Goal: Task Accomplishment & Management: Manage account settings

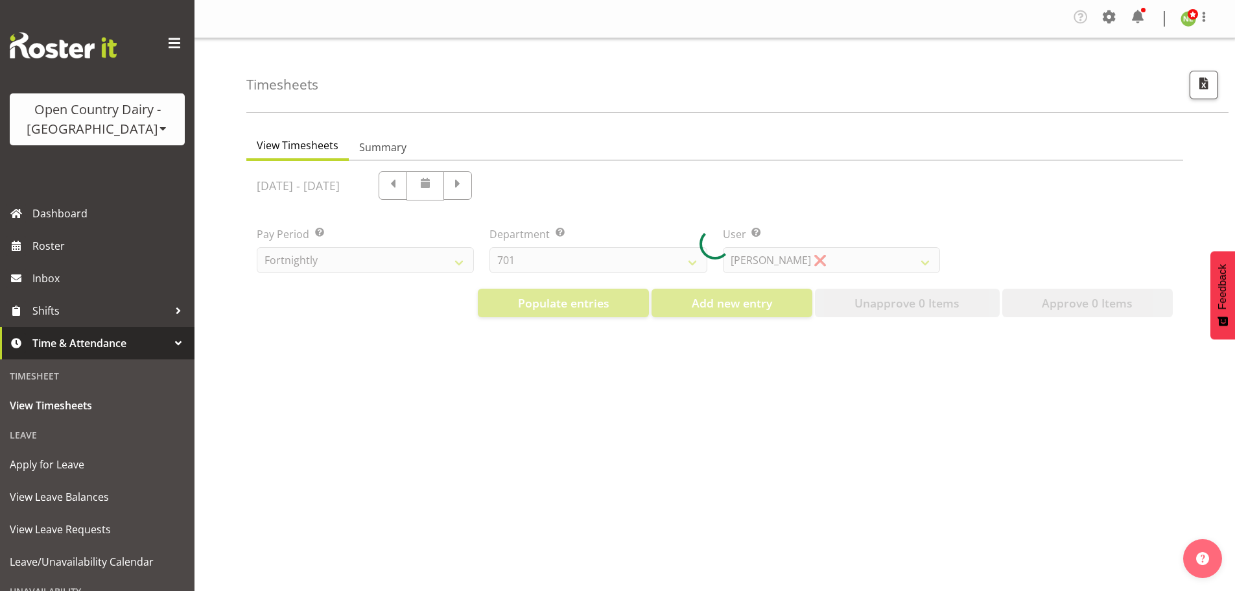
select select "733"
select select "7414"
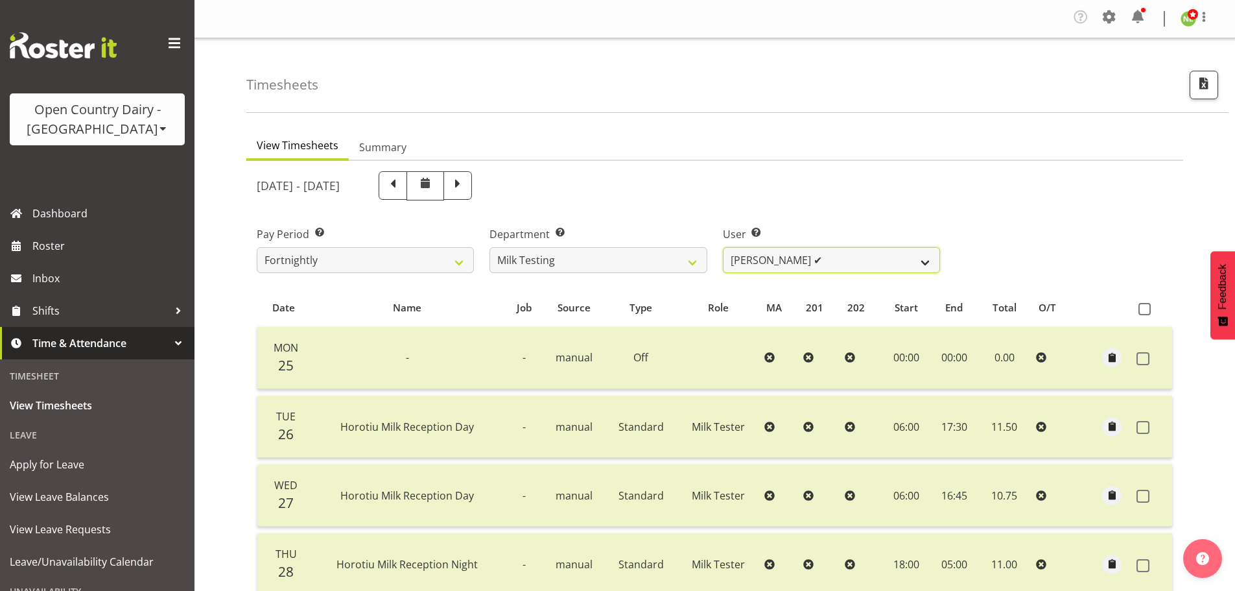
click at [838, 254] on select "Diana Ridings ✔ George Smith ✔ Helaina Walker ✔ Kim Madden ✔ Michael Brechelt ✔…" at bounding box center [831, 260] width 217 height 26
drag, startPoint x: 806, startPoint y: 164, endPoint x: 728, endPoint y: 224, distance: 98.1
click at [805, 165] on div "August 25th - August 31st 2025" at bounding box center [598, 185] width 699 height 45
click at [628, 250] on select "701 702 703 704 705 706 707 708 709 710 711 712 713 714 715 716 717 718 719 720" at bounding box center [598, 260] width 217 height 26
select select "874"
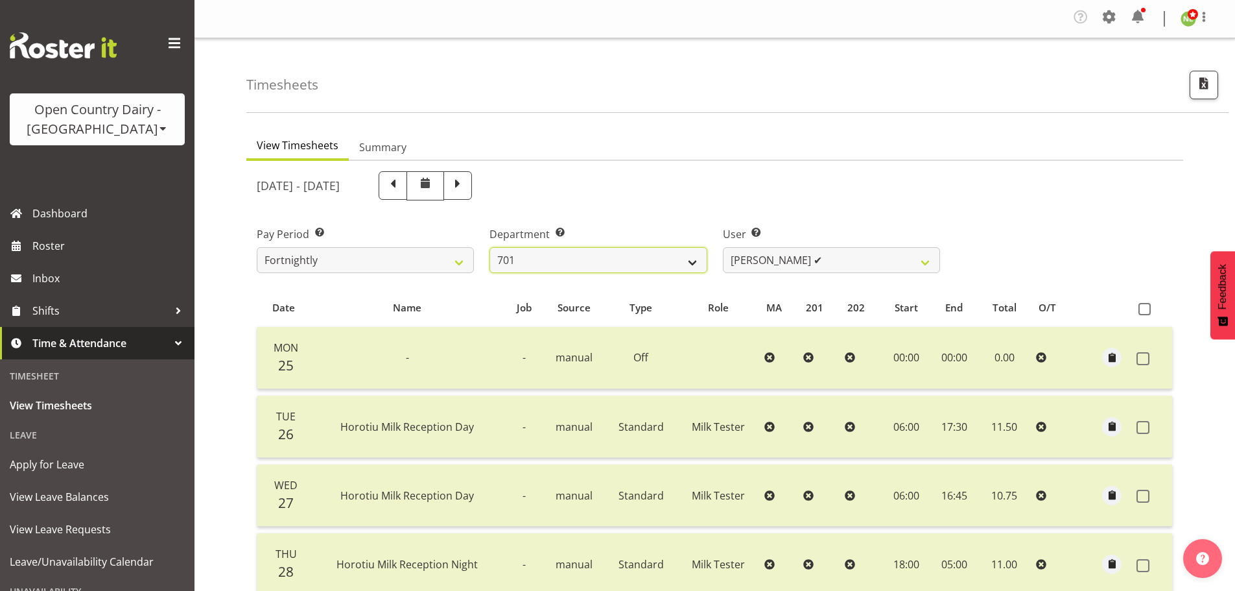
click at [490, 247] on select "701 702 703 704 705 706 707 708 709 710 711 712 713 714 715 716 717 718 719 720" at bounding box center [598, 260] width 217 height 26
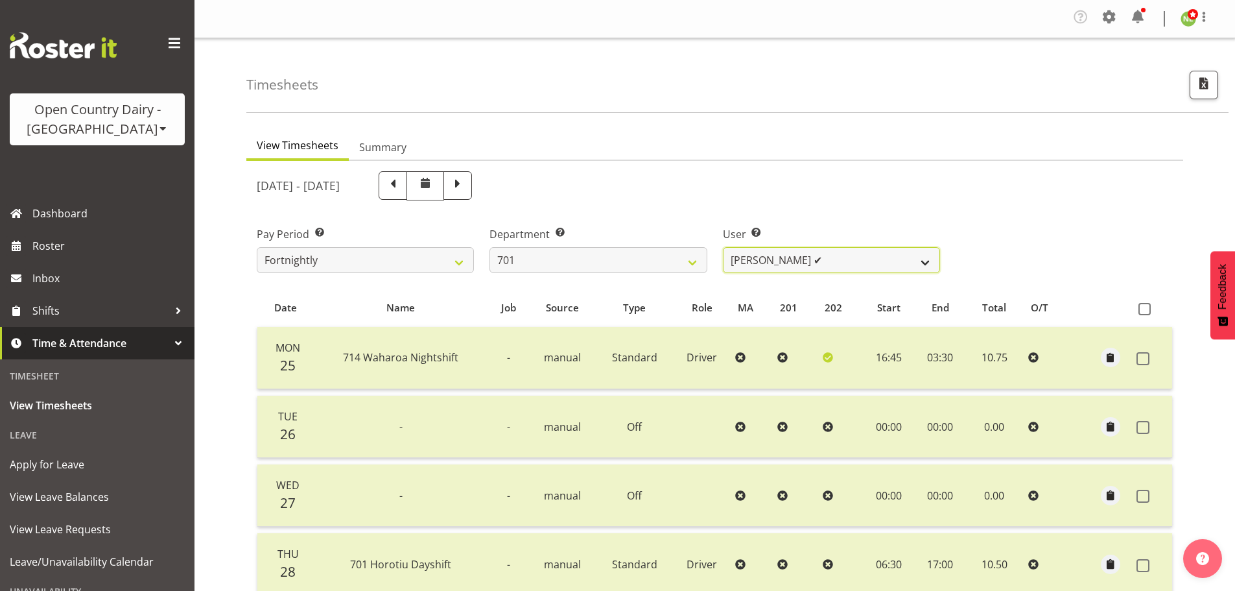
click at [801, 250] on select "Duncan Shirley ✔ Gagandeep Singh ✔ Johann Van Zyl ✔ John Cottingham ✔" at bounding box center [831, 260] width 217 height 26
click at [824, 180] on div "August 25th - August 31st 2025" at bounding box center [598, 185] width 683 height 29
drag, startPoint x: 792, startPoint y: 256, endPoint x: 790, endPoint y: 271, distance: 15.0
click at [792, 256] on select "Duncan Shirley ✔ Gagandeep Singh ✔ Johann Van Zyl ✔ John Cottingham ✔" at bounding box center [831, 260] width 217 height 26
click at [723, 247] on select "Duncan Shirley ✔ Gagandeep Singh ✔ Johann Van Zyl ✔ John Cottingham ✔" at bounding box center [831, 260] width 217 height 26
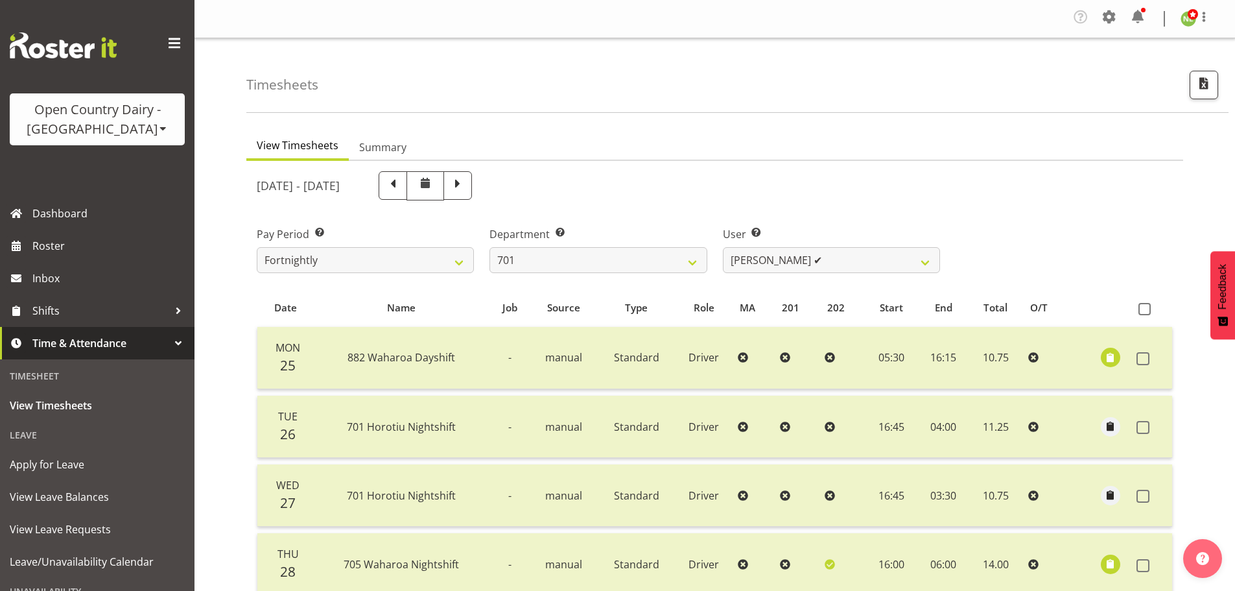
click at [235, 321] on div "Timesheets View Timesheets Summary August 25th - August 31st 2025 Pay Period Se…" at bounding box center [715, 472] width 1041 height 868
drag, startPoint x: 619, startPoint y: 261, endPoint x: 594, endPoint y: 289, distance: 36.7
click at [619, 261] on select "701 702 703 704 705 706 707 708 709 710 711 712 713 714 715 716 717 718 719 720" at bounding box center [598, 260] width 217 height 26
click at [844, 258] on select "Duncan Shirley ✔ Gagandeep Singh ✔ Johann Van Zyl ✔ John Cottingham ✔" at bounding box center [831, 260] width 217 height 26
click at [723, 247] on select "Duncan Shirley ✔ Gagandeep Singh ✔ Johann Van Zyl ✔ John Cottingham ✔" at bounding box center [831, 260] width 217 height 26
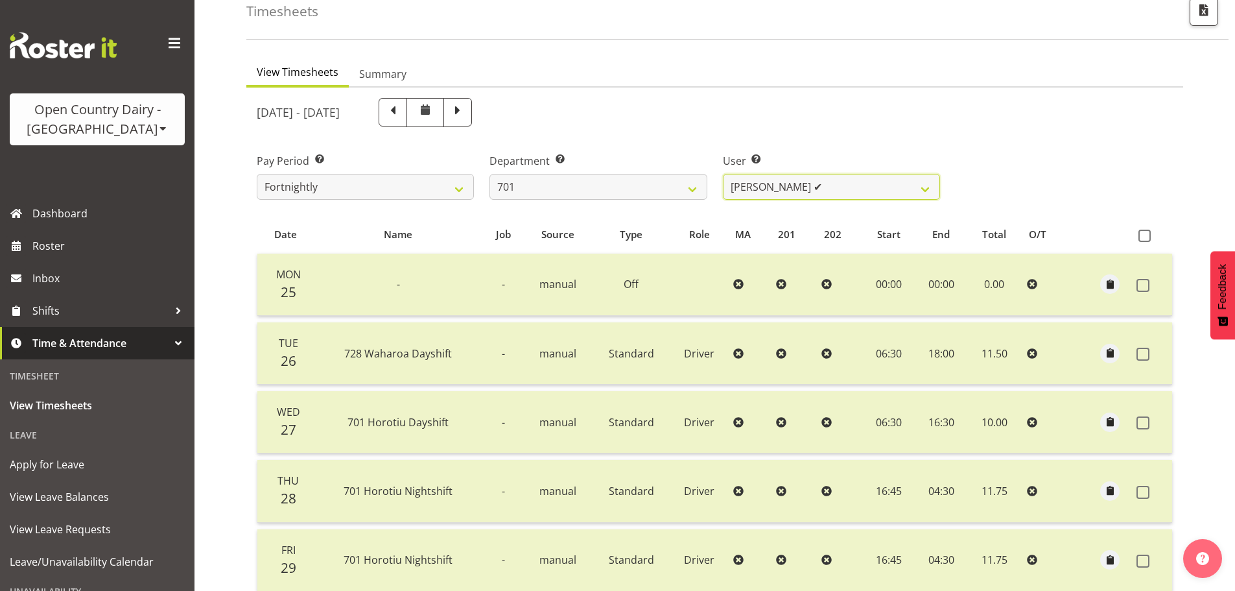
scroll to position [65, 0]
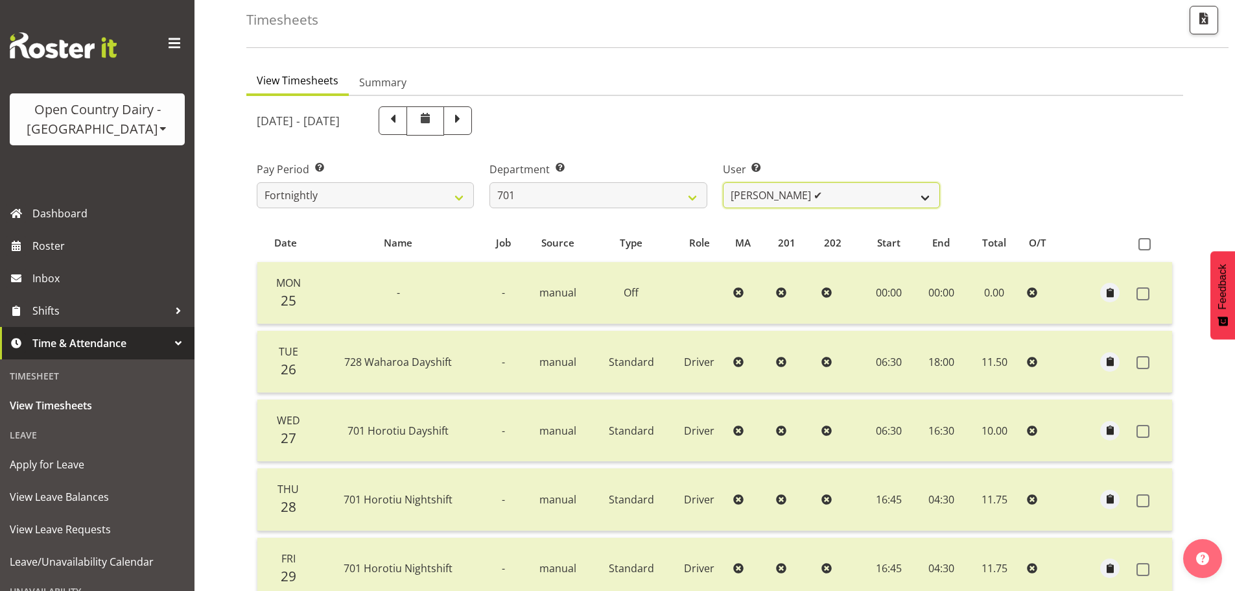
click at [849, 202] on select "Duncan Shirley ✔ Gagandeep Singh ✔ Johann Van Zyl ✔ John Cottingham ✔" at bounding box center [831, 195] width 217 height 26
select select "8383"
click at [723, 182] on select "Duncan Shirley ✔ Gagandeep Singh ✔ Johann Van Zyl ✔ John Cottingham ✔" at bounding box center [831, 195] width 217 height 26
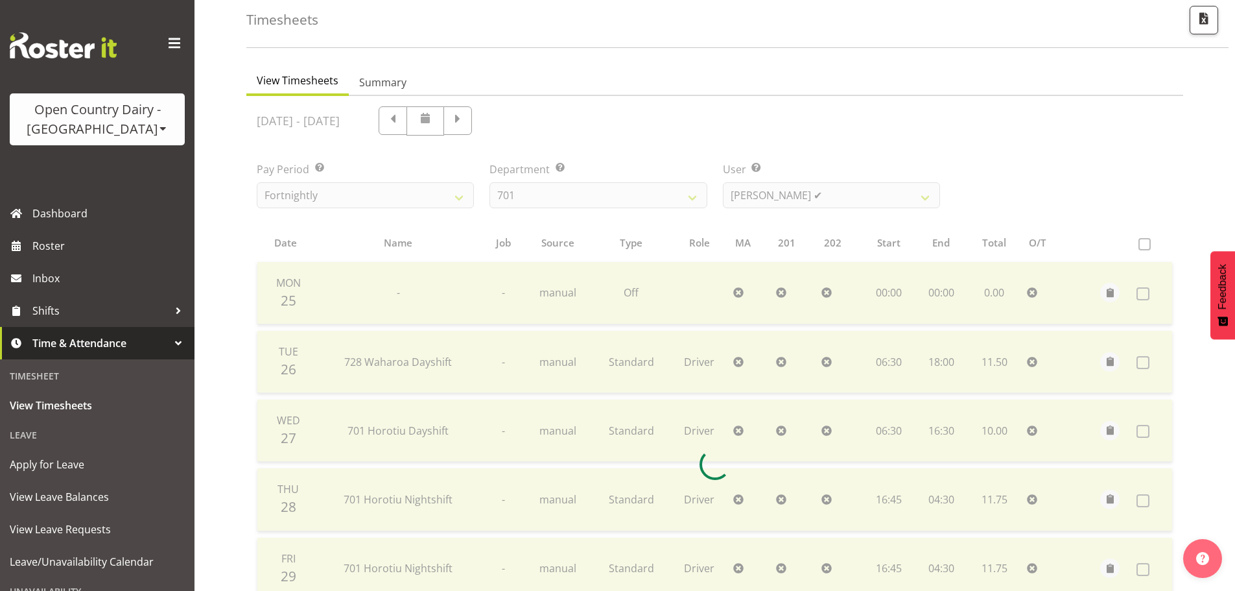
click at [710, 139] on div at bounding box center [714, 464] width 937 height 736
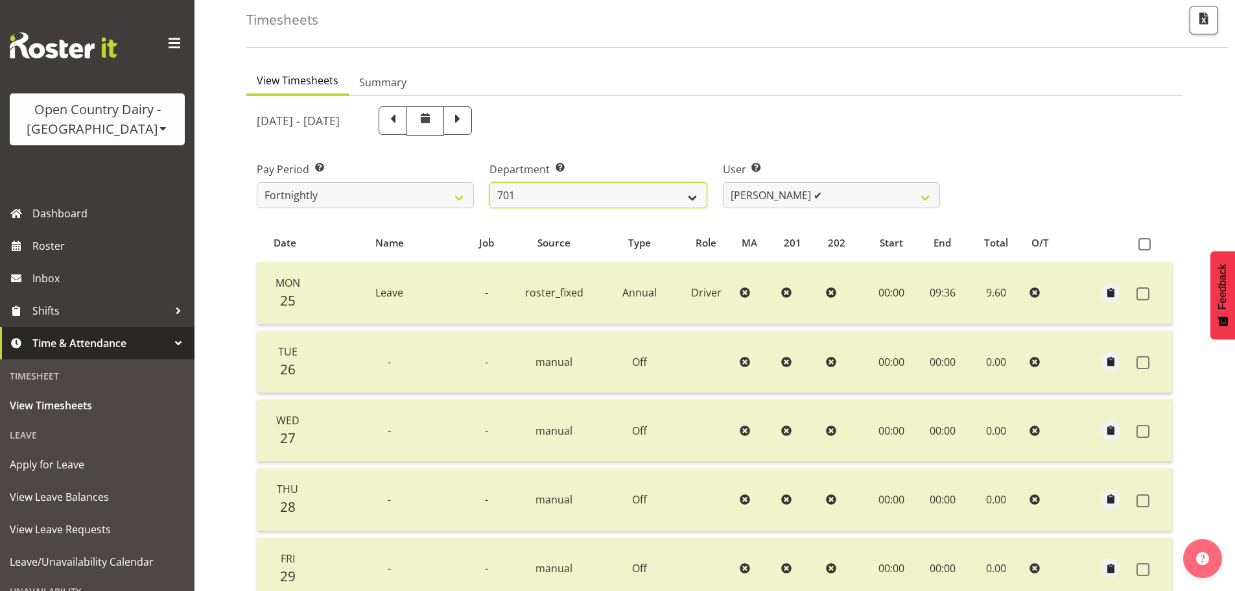
click at [522, 194] on select "701 702 703 704 705 706 707 708 709 710 711 712 713 714 715 716 717 718 719 720" at bounding box center [598, 195] width 217 height 26
select select "720"
click at [490, 182] on select "701 702 703 704 705 706 707 708 709 710 711 712 713 714 715 716 717 718 719 720" at bounding box center [598, 195] width 217 height 26
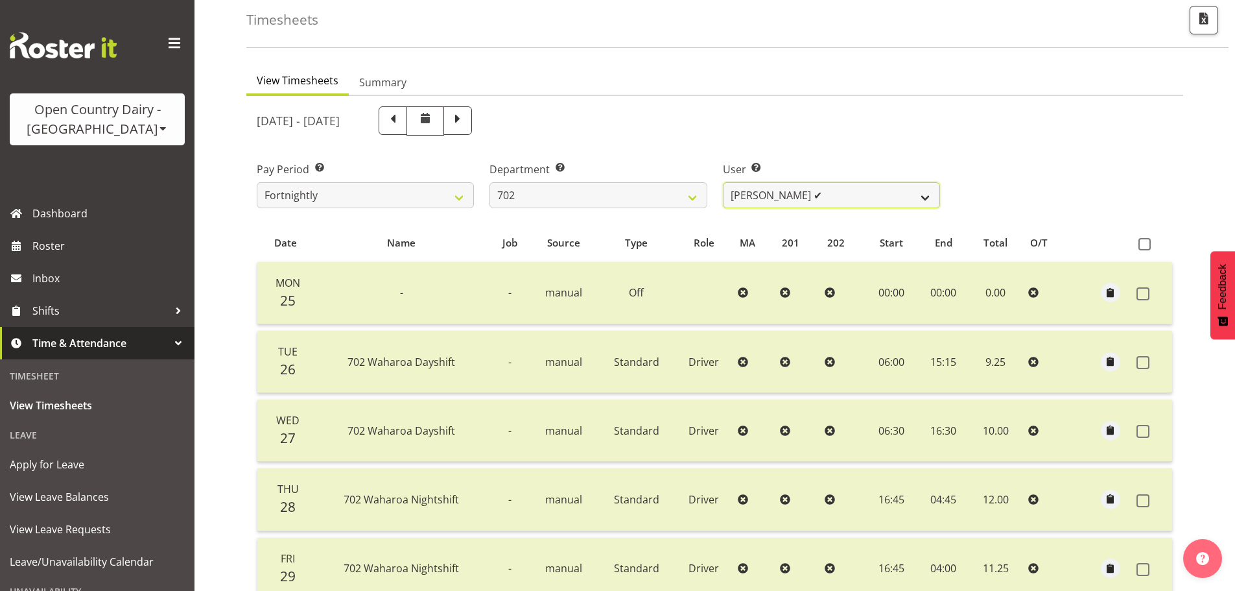
click at [828, 195] on select "Brian Riddle ✔ Denica Tapiki ✔ Nick Adlington ✔ Simon Phillpott ✔" at bounding box center [831, 195] width 217 height 26
click at [723, 182] on select "Brian Riddle ✔ Denica Tapiki ✔ Nick Adlington ✔ Simon Phillpott ✔" at bounding box center [831, 195] width 217 height 26
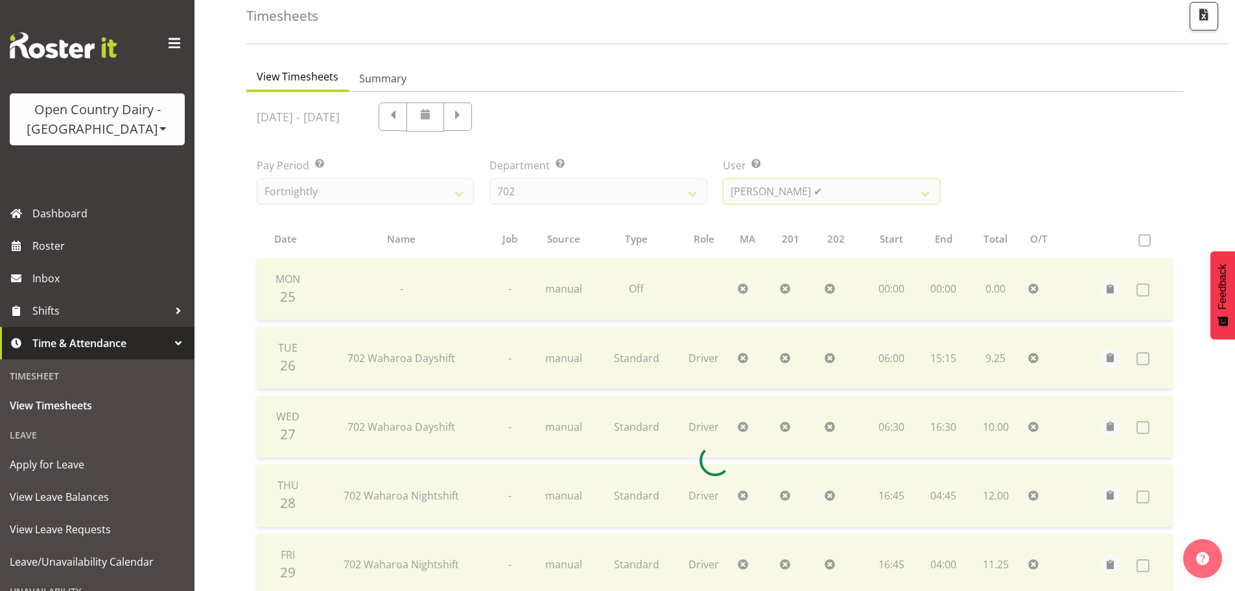
scroll to position [195, 0]
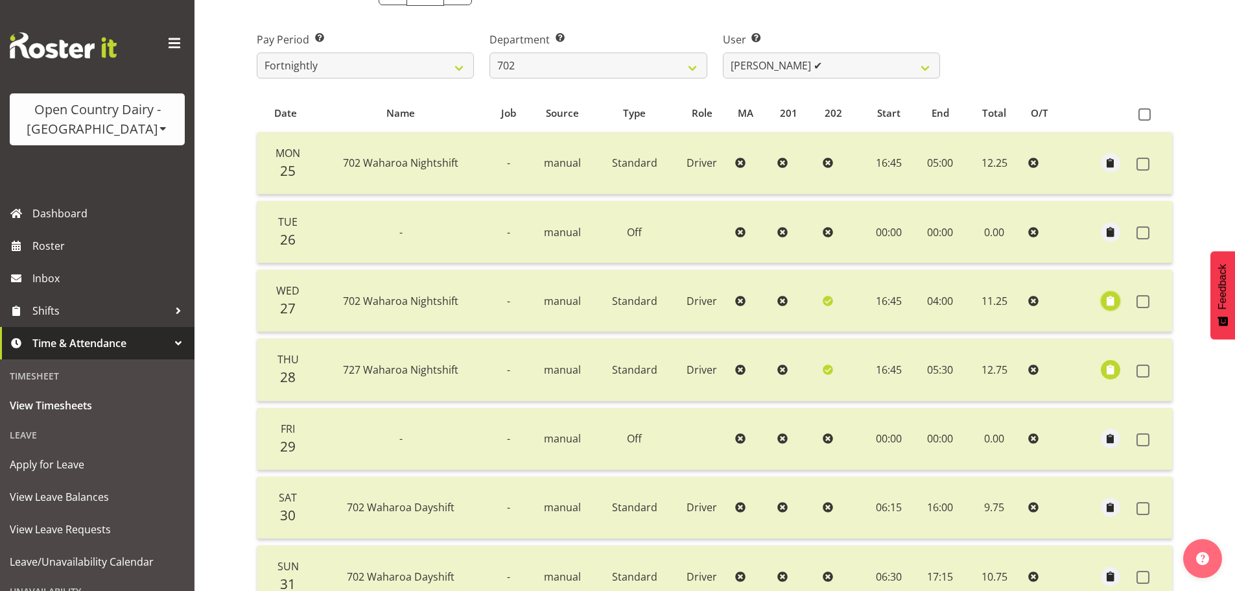
click at [1110, 302] on span "button" at bounding box center [1111, 300] width 15 height 15
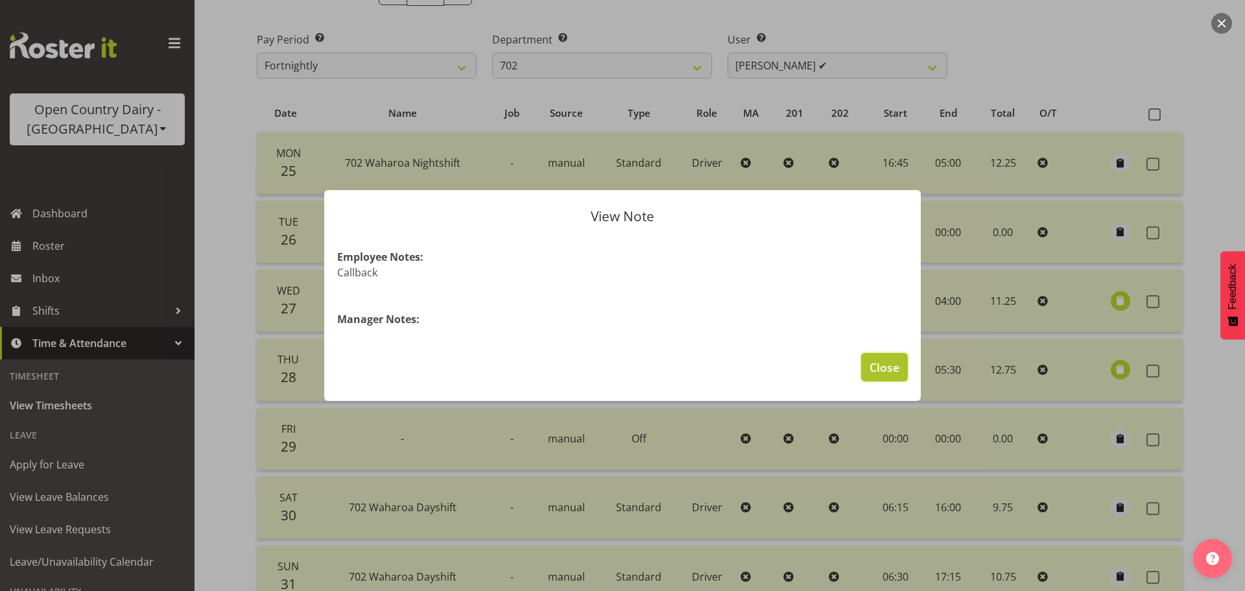
click at [898, 367] on span "Close" at bounding box center [885, 367] width 30 height 17
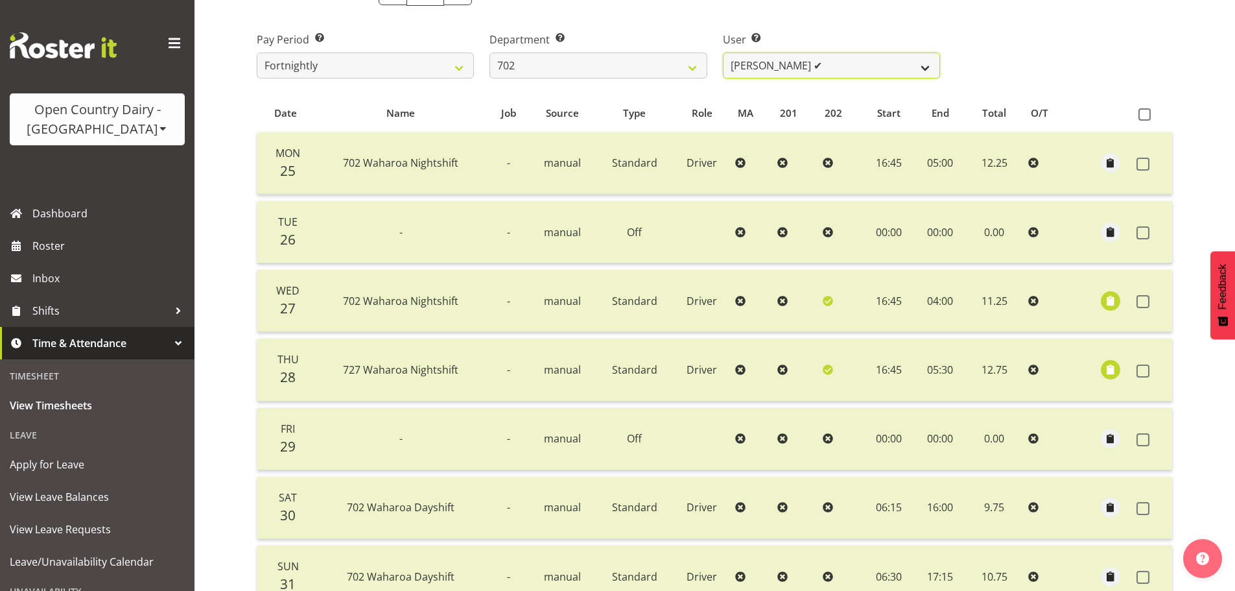
click at [754, 69] on select "Brian Riddle ✔ Denica Tapiki ✔ Nick Adlington ✔ Simon Phillpott ✔" at bounding box center [831, 66] width 217 height 26
click at [723, 53] on select "Brian Riddle ✔ Denica Tapiki ✔ Nick Adlington ✔ Simon Phillpott ✔" at bounding box center [831, 66] width 217 height 26
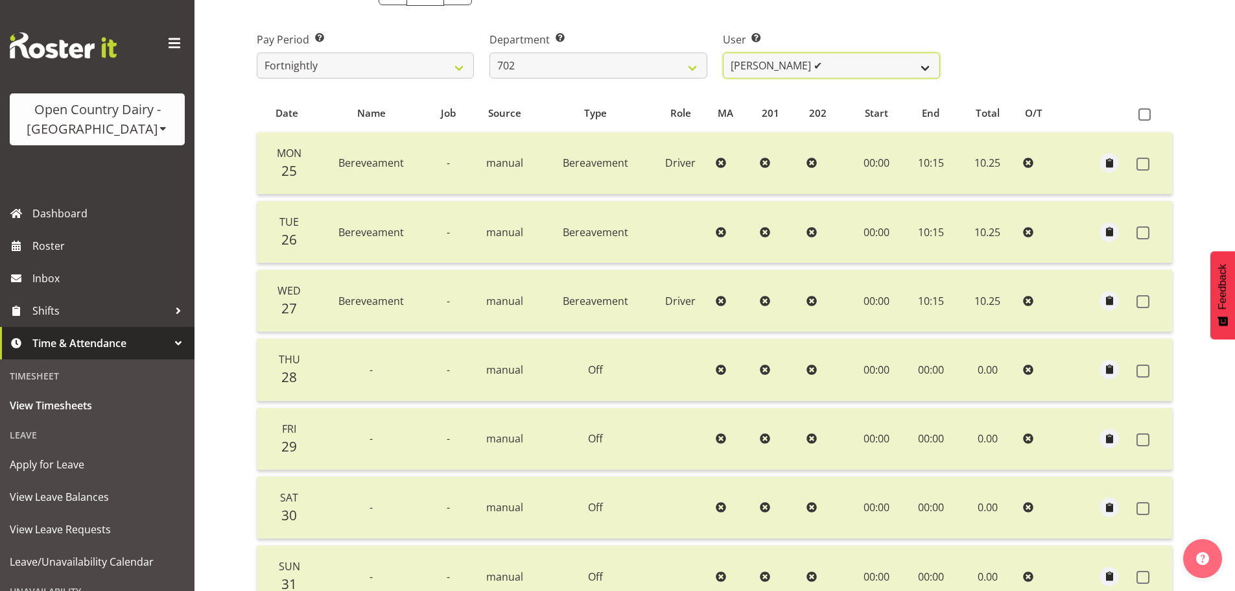
click at [769, 69] on select "Brian Riddle ✔ Denica Tapiki ✔ Nick Adlington ✔ Simon Phillpott ✔" at bounding box center [831, 66] width 217 height 26
select select "11199"
click at [723, 53] on select "Brian Riddle ✔ Denica Tapiki ✔ Nick Adlington ✔ Simon Phillpott ✔" at bounding box center [831, 66] width 217 height 26
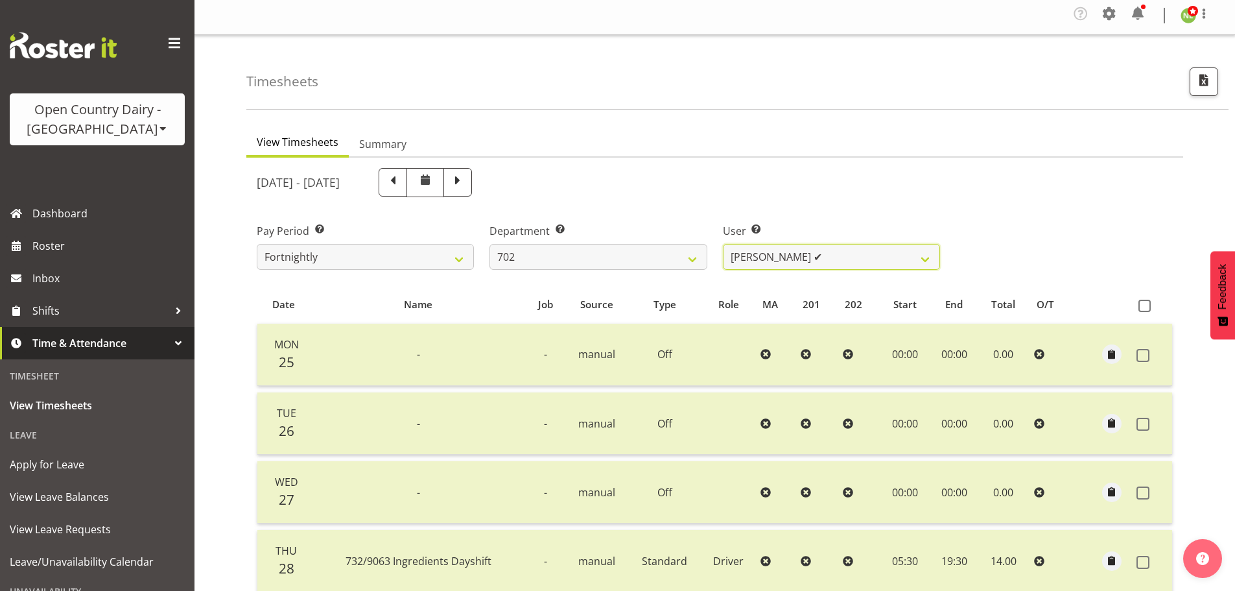
scroll to position [1, 0]
click at [612, 272] on div "Department Select which department you would like to view. 701 702 703 704 705 …" at bounding box center [598, 243] width 233 height 73
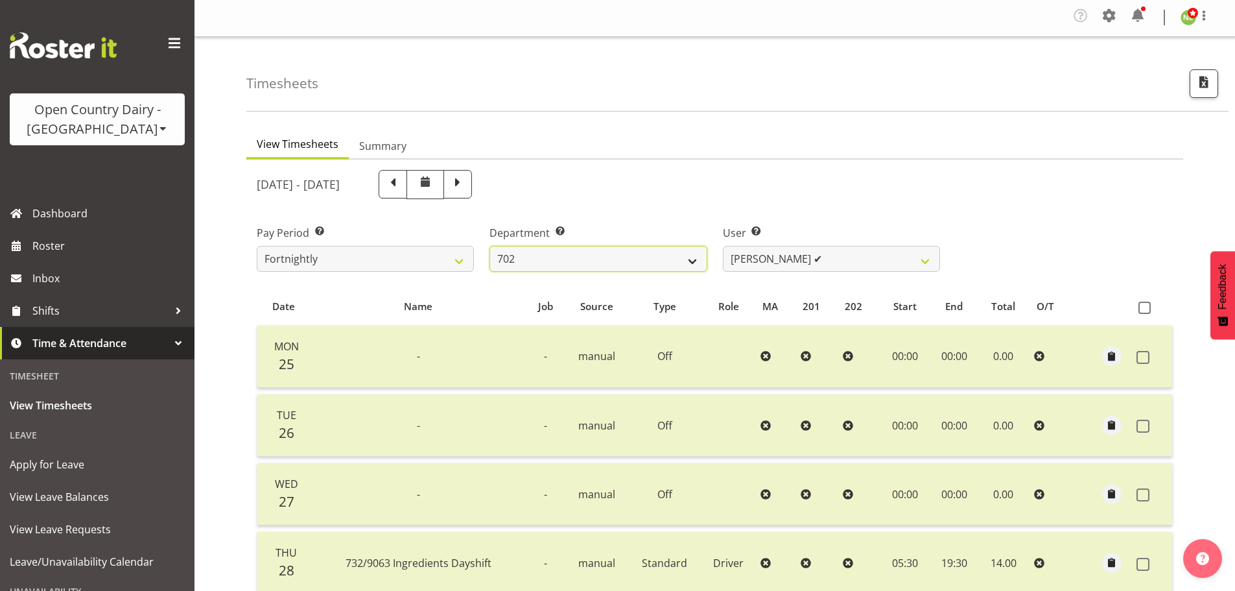
click at [592, 260] on select "701 702 703 704 705 706 707 708 709 710 711 712 713 714 715 716 717 718 719 720" at bounding box center [598, 259] width 217 height 26
select select "710"
click at [490, 246] on select "701 702 703 704 705 706 707 708 709 710 711 712 713 714 715 716 717 718 719 720" at bounding box center [598, 259] width 217 height 26
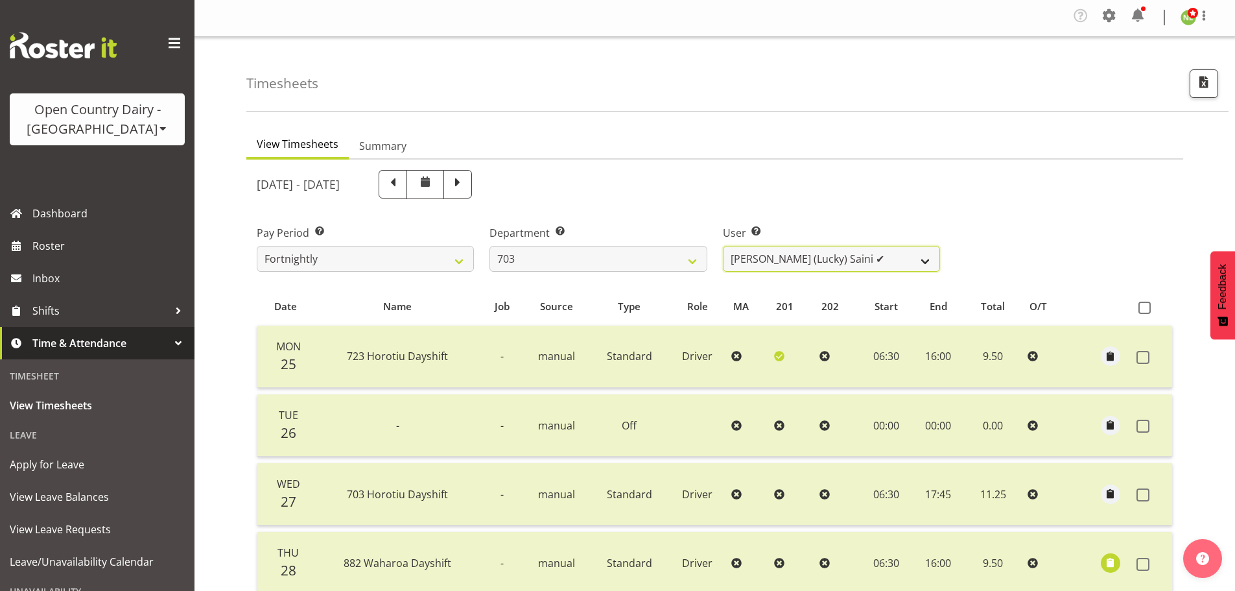
click at [825, 258] on select "Bhupinder (Lucky) Saini ✔ Mark Fowler ✔ Tama Baker ✔" at bounding box center [831, 259] width 217 height 26
click at [827, 256] on select "Bhupinder (Lucky) Saini ✔ Mark Fowler ✔ Tama Baker ✔" at bounding box center [831, 259] width 217 height 26
click at [870, 177] on div "[DATE] - [DATE]" at bounding box center [598, 184] width 683 height 29
click at [1111, 21] on span at bounding box center [1109, 15] width 21 height 21
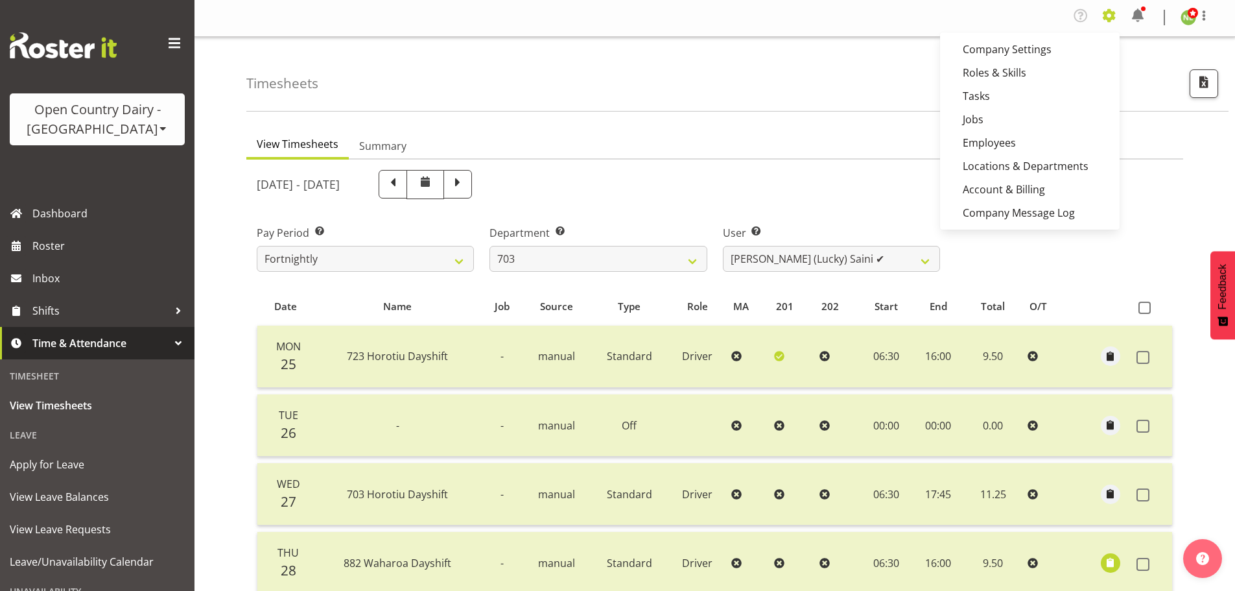
click at [1115, 12] on span at bounding box center [1109, 15] width 21 height 21
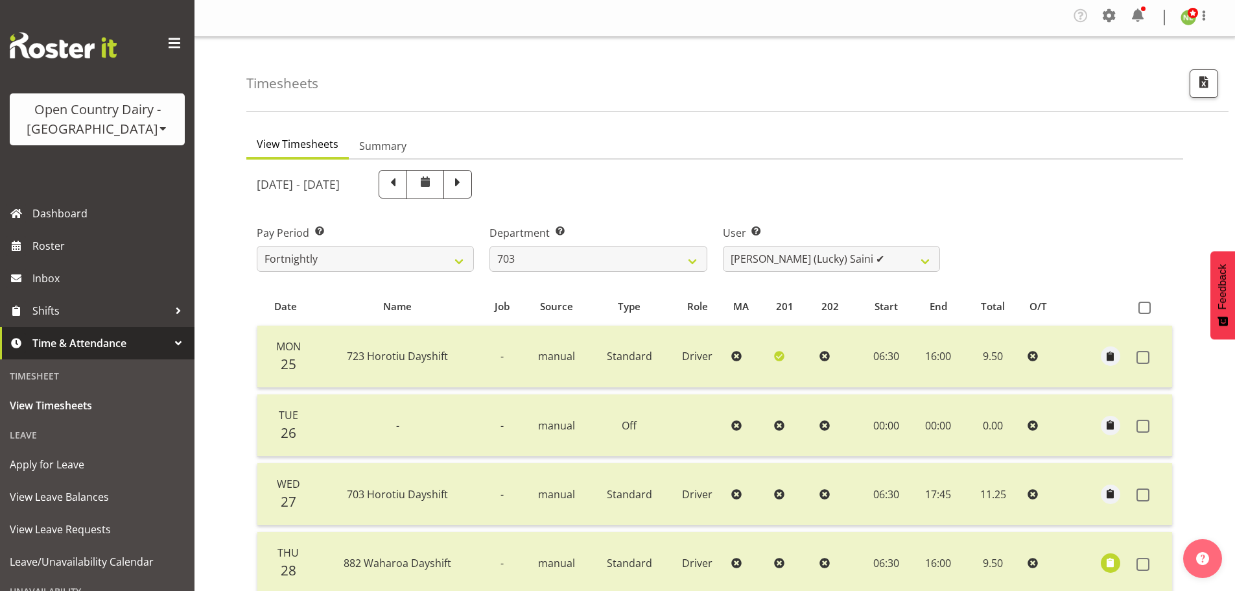
click at [158, 128] on span at bounding box center [163, 128] width 10 height 10
click at [99, 163] on link "Open Country Dairy - [GEOGRAPHIC_DATA]" at bounding box center [135, 164] width 250 height 23
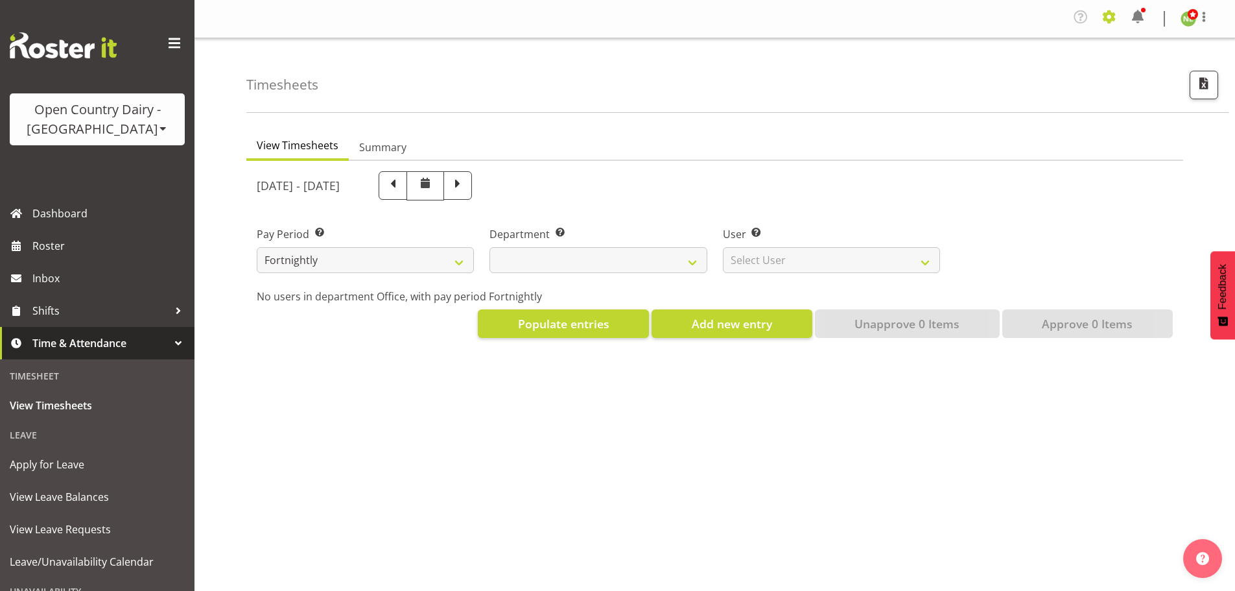
select select
click at [1117, 16] on span at bounding box center [1109, 16] width 21 height 21
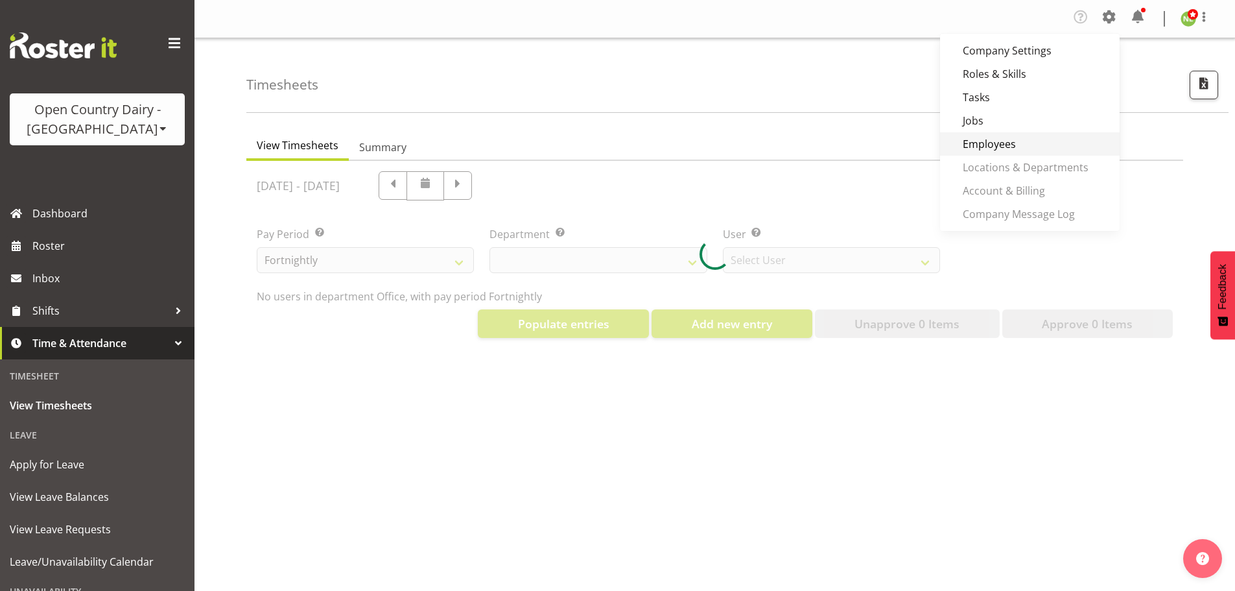
click at [978, 142] on link "Employees" at bounding box center [1030, 143] width 180 height 23
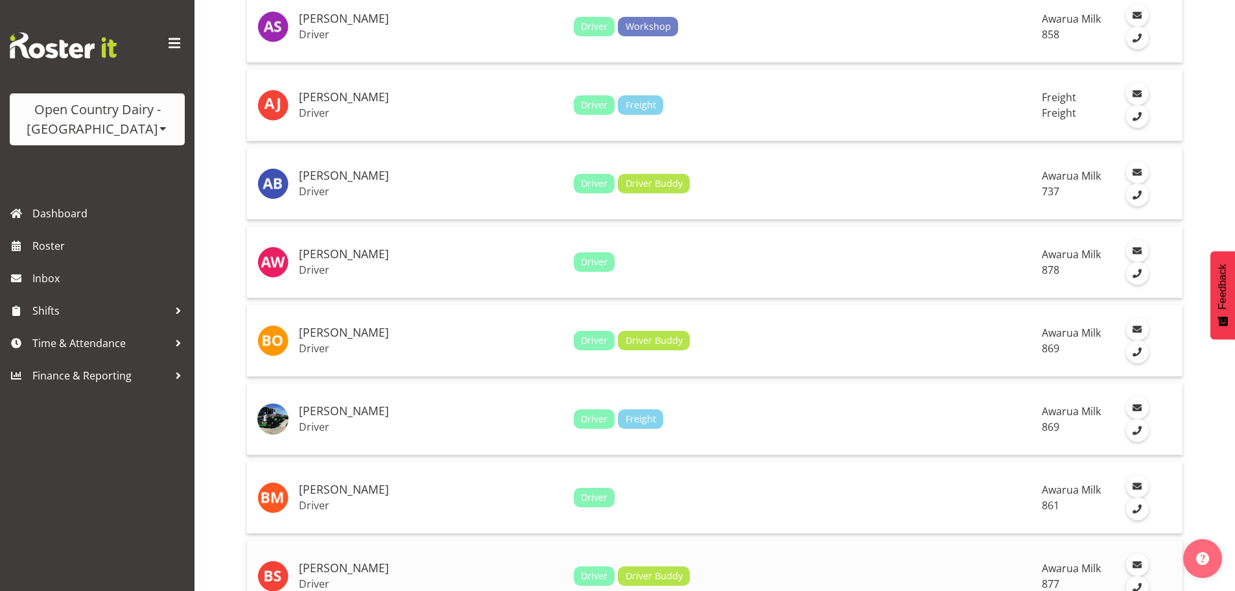
scroll to position [908, 0]
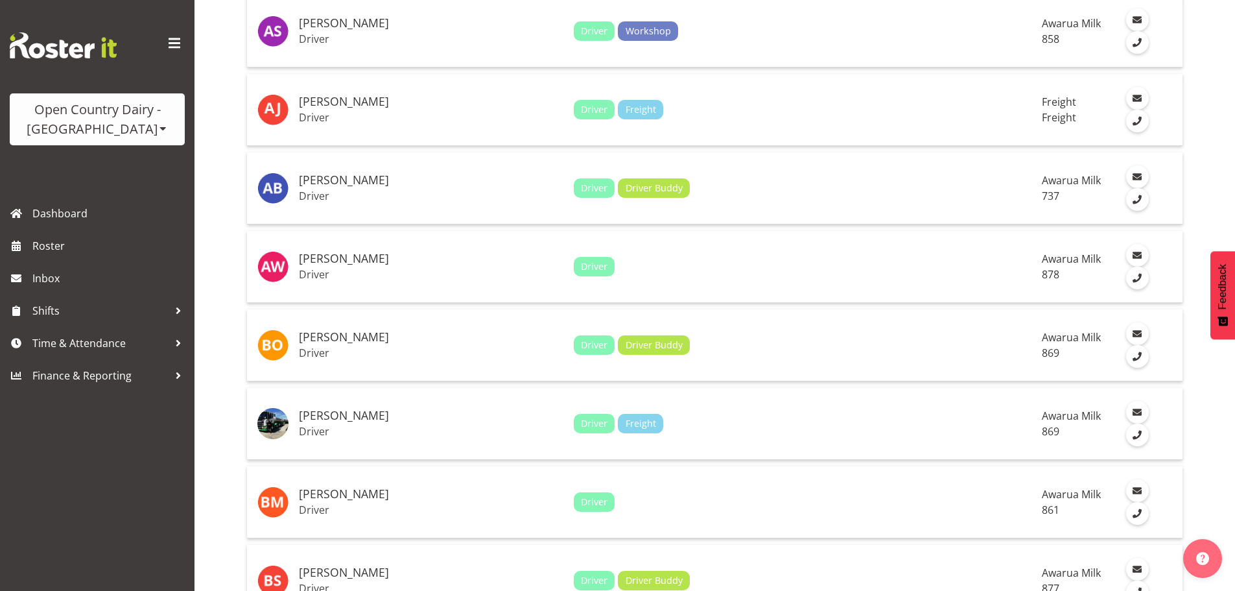
drag, startPoint x: 107, startPoint y: 115, endPoint x: 135, endPoint y: 137, distance: 35.5
click at [107, 114] on div "Open Country Dairy - [GEOGRAPHIC_DATA]" at bounding box center [97, 119] width 149 height 39
click at [121, 160] on link "Open Country Dairy - [GEOGRAPHIC_DATA]" at bounding box center [135, 164] width 250 height 23
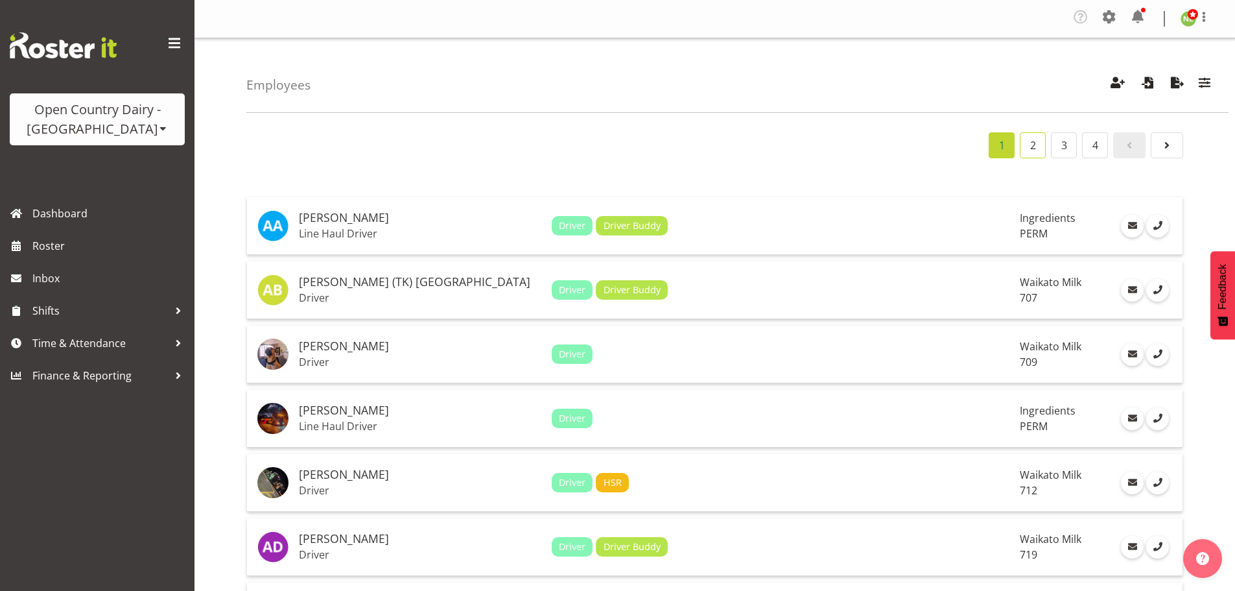
click at [1030, 151] on link "2" at bounding box center [1033, 145] width 26 height 26
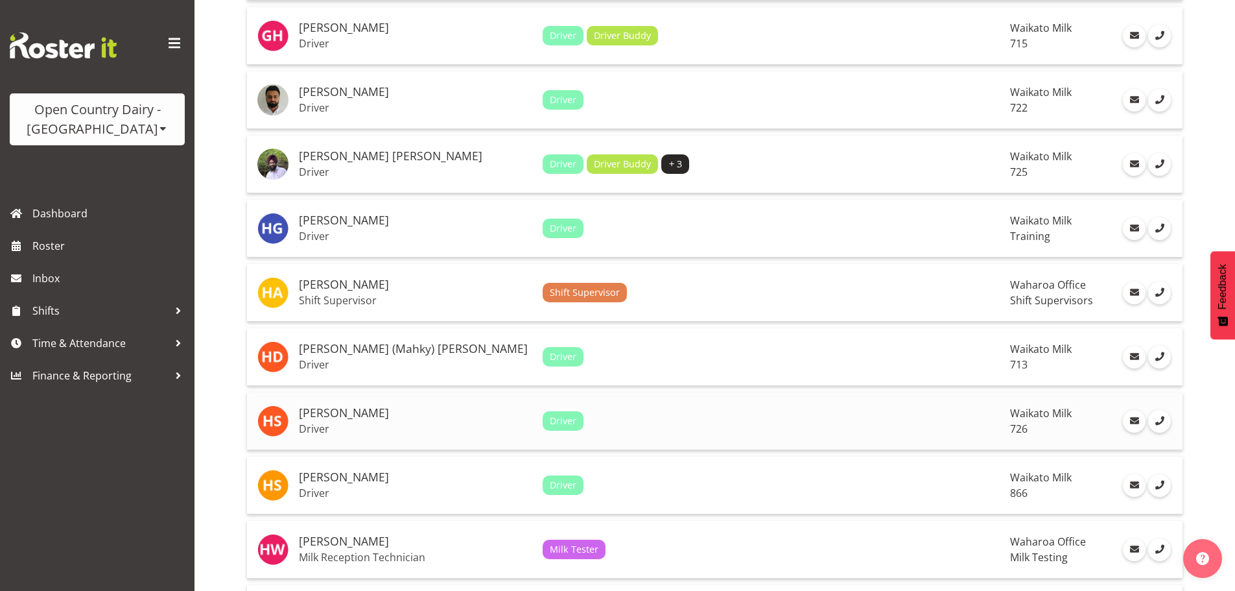
scroll to position [778, 0]
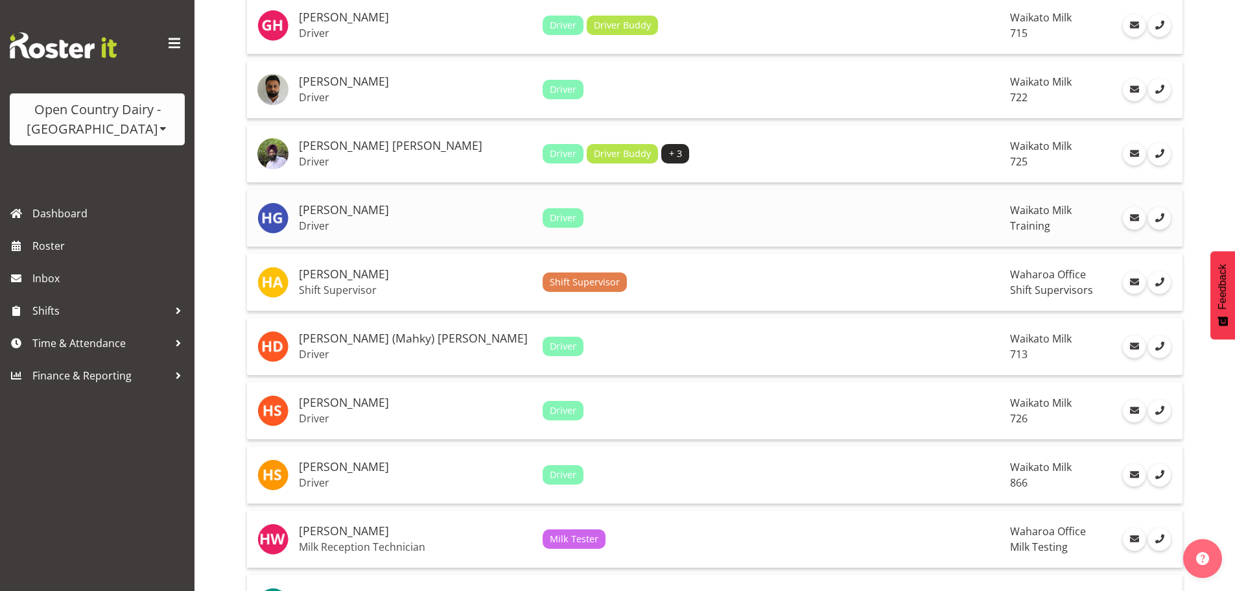
click at [407, 209] on h5 "[PERSON_NAME]" at bounding box center [415, 210] width 233 height 13
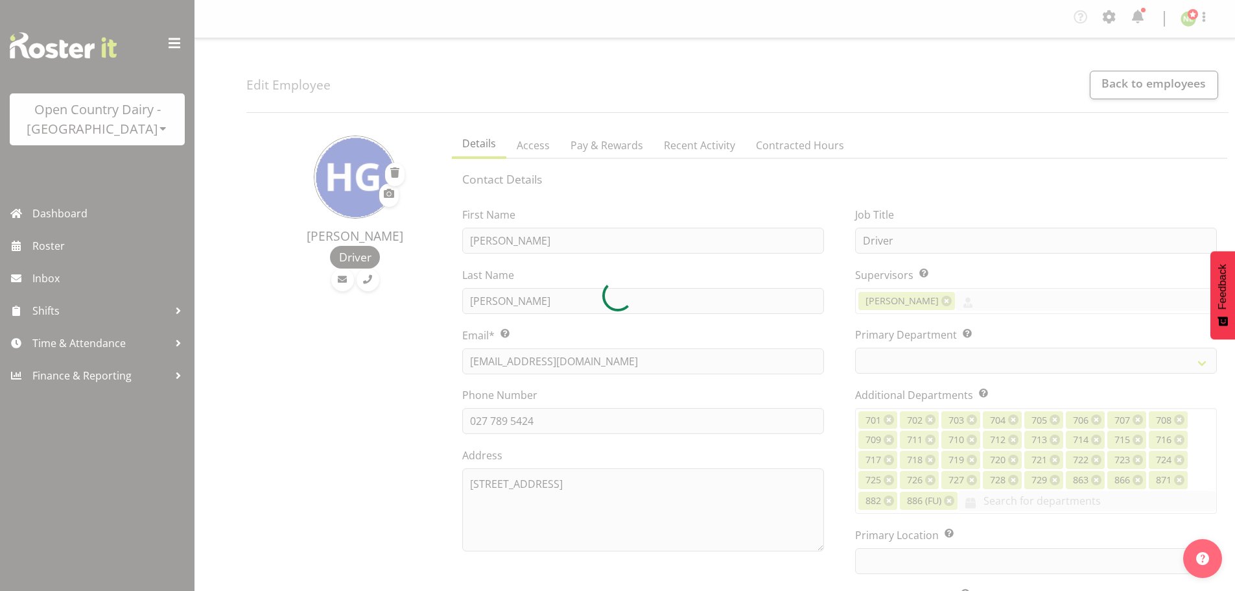
select select "TimelineWeek"
select select
select select "1054"
select select "763"
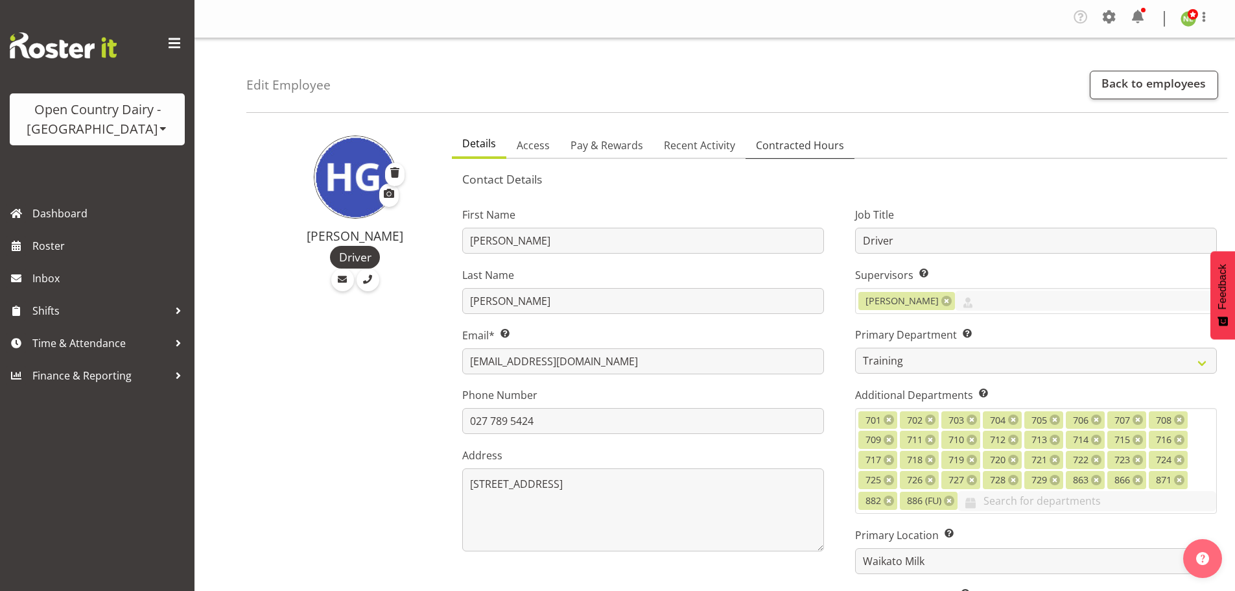
click at [794, 141] on span "Contracted Hours" at bounding box center [800, 145] width 88 height 16
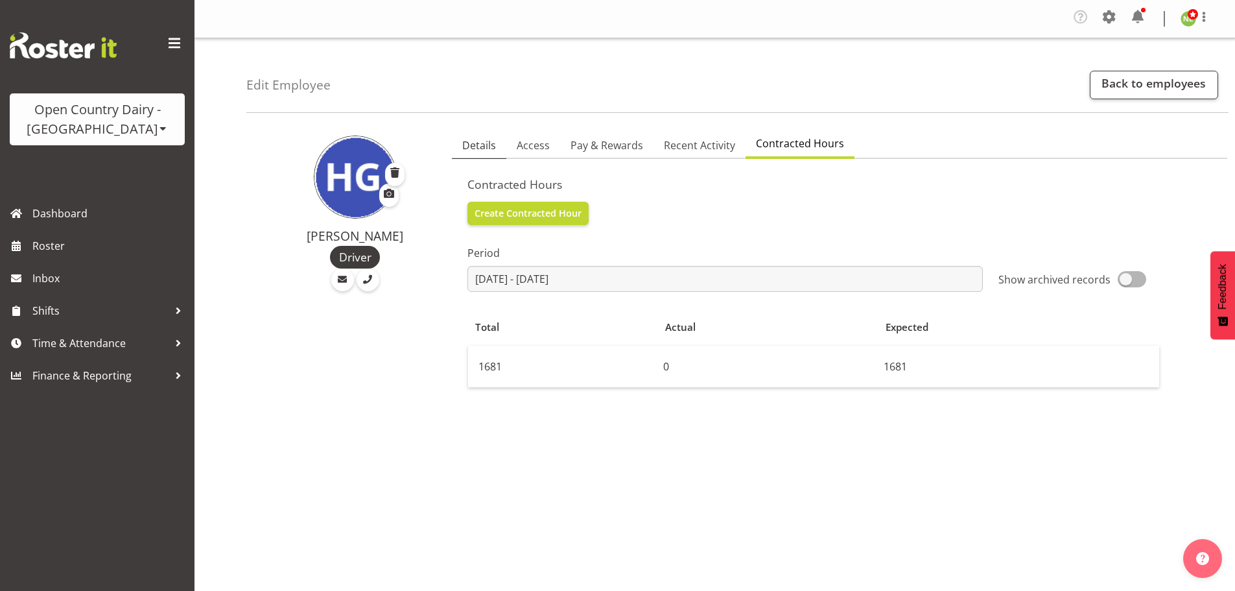
click at [475, 146] on span "Details" at bounding box center [479, 145] width 34 height 16
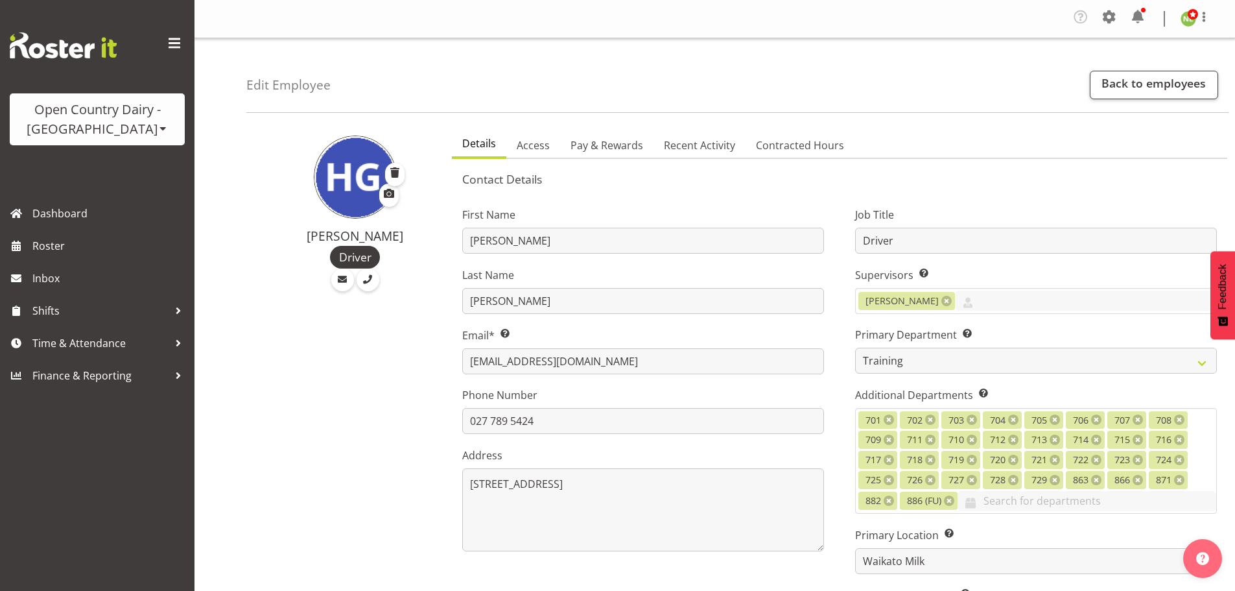
click at [116, 143] on div "Open Country Dairy - North Island Open Country Dairy - South Island" at bounding box center [97, 119] width 175 height 52
click at [128, 130] on div "Open Country Dairy - [GEOGRAPHIC_DATA]" at bounding box center [97, 119] width 149 height 39
drag, startPoint x: 128, startPoint y: 169, endPoint x: 134, endPoint y: 174, distance: 8.7
click at [128, 169] on link "Open Country Dairy - [GEOGRAPHIC_DATA]" at bounding box center [135, 164] width 250 height 23
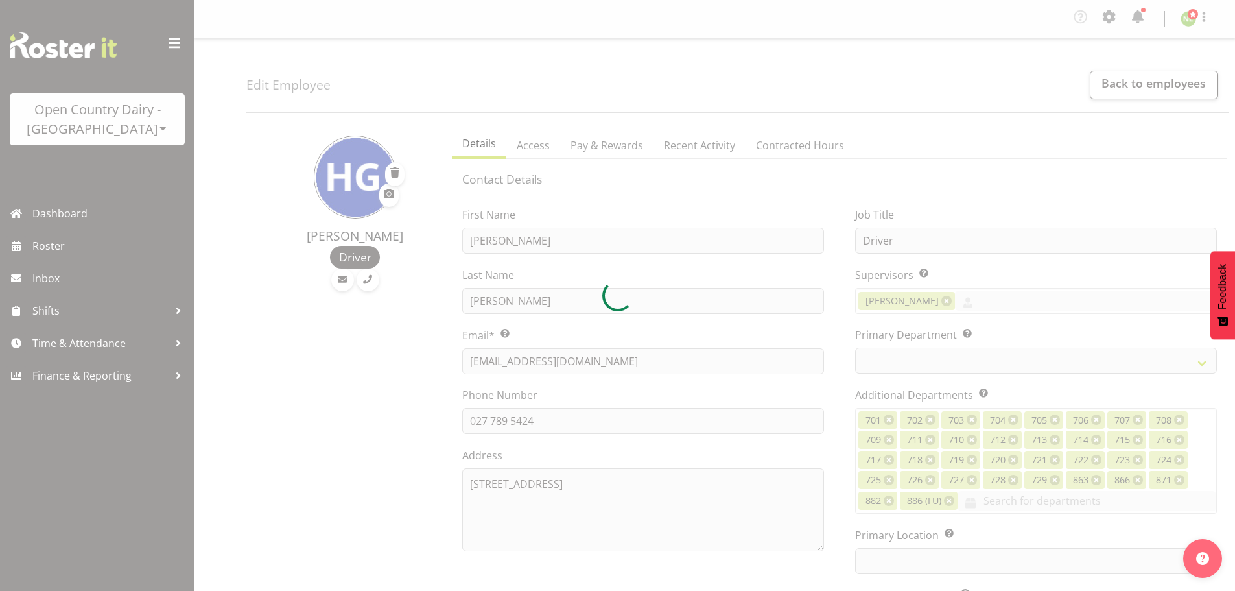
select select "TimelineWeek"
select select
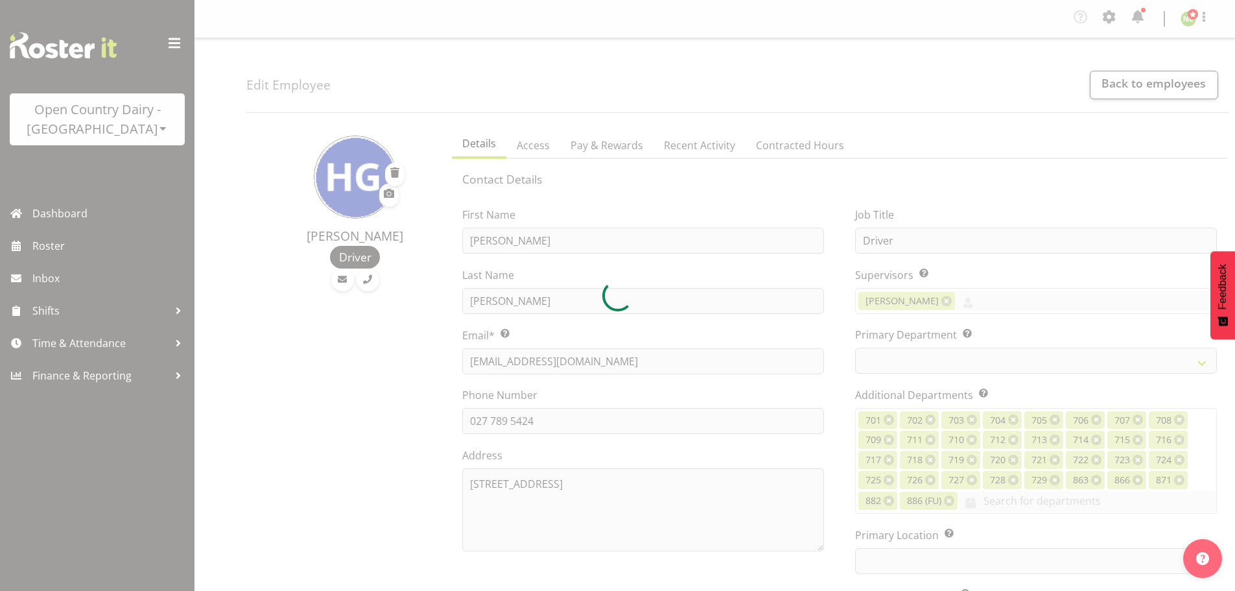
select select
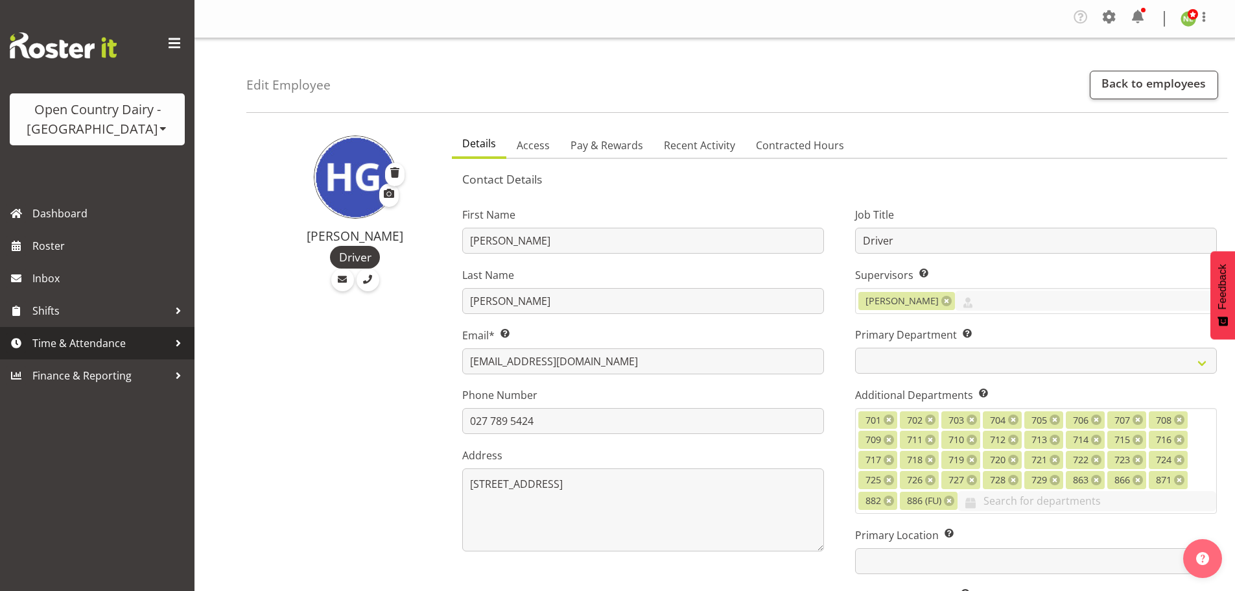
click at [114, 336] on span "Time & Attendance" at bounding box center [100, 342] width 136 height 19
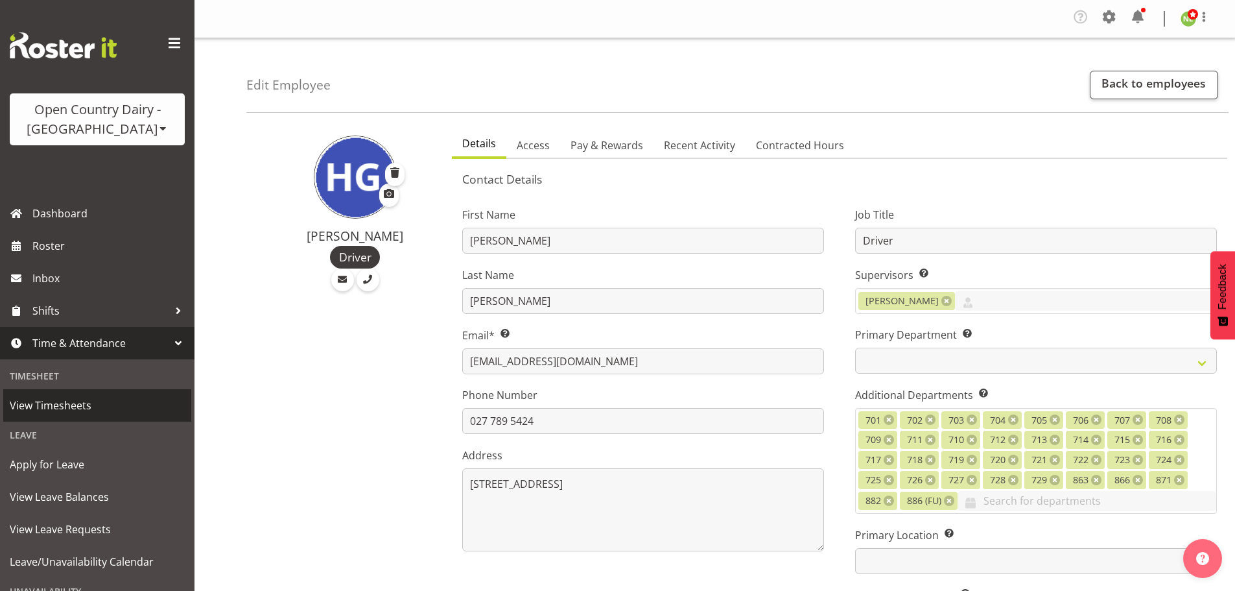
click at [69, 409] on span "View Timesheets" at bounding box center [97, 405] width 175 height 19
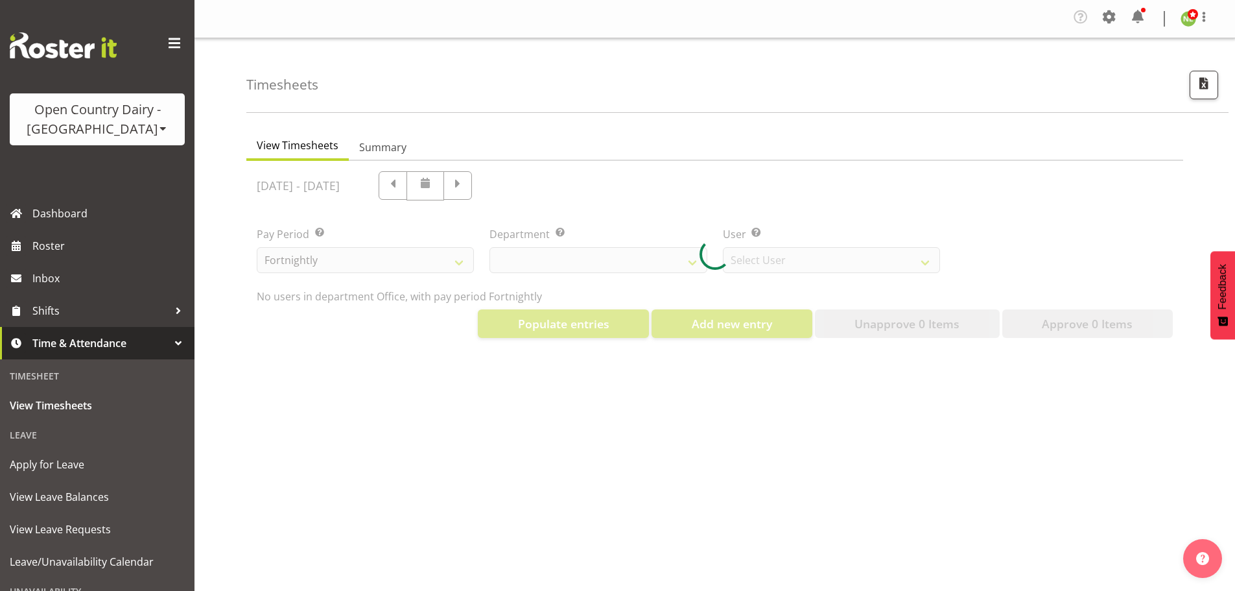
select select "699"
select select "8449"
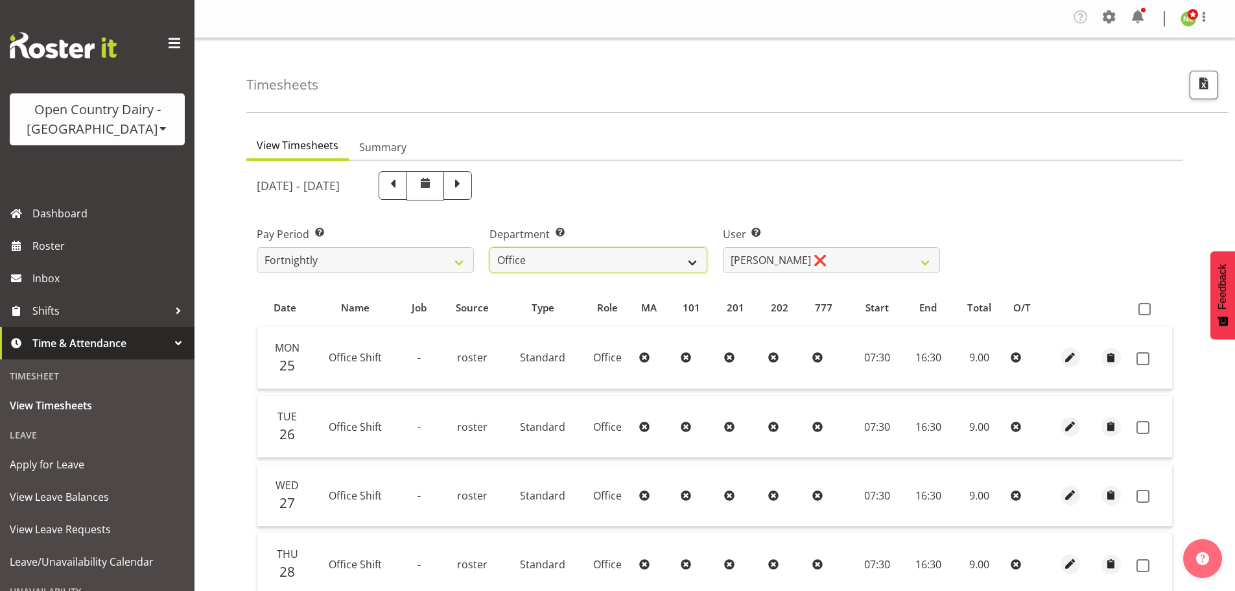
click at [637, 257] on select "734 735 736 737 738 739 851 852 853 854 855 856 858 861 862 865 868 869 870 873" at bounding box center [598, 260] width 217 height 26
select select "905"
click at [490, 247] on select "734 735 736 737 738 739 851 852 853 854 855 856 858 861 862 865 868 869 870 873" at bounding box center [598, 260] width 217 height 26
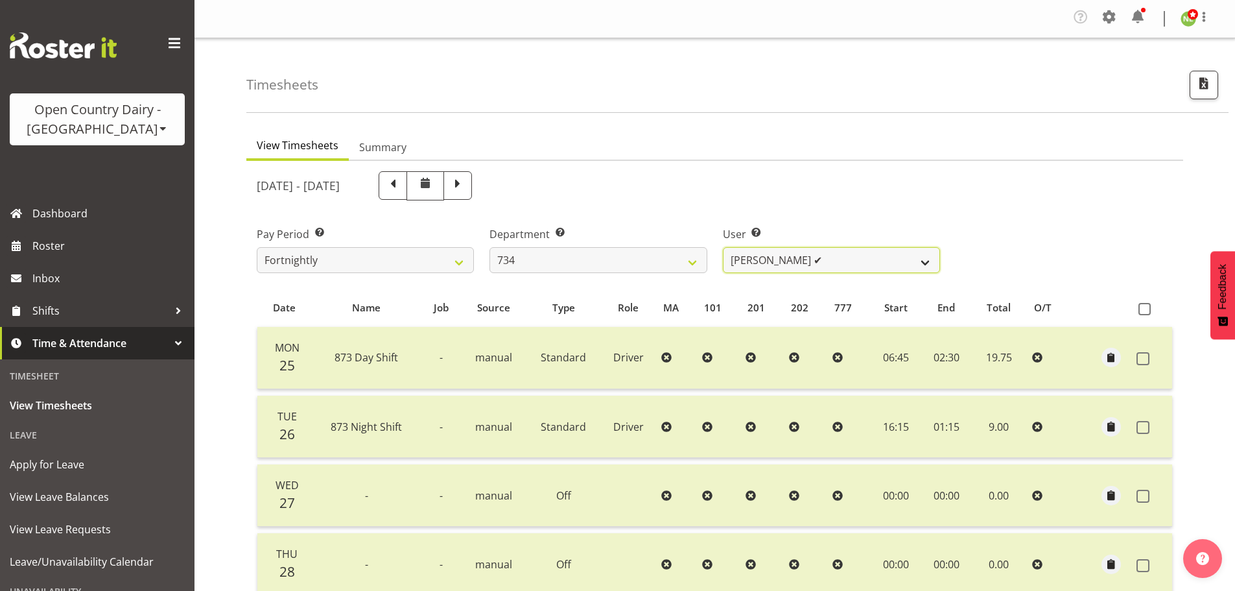
click at [819, 261] on select "Justin Spicer ✔ Ryan Thompson ✔ Tracey Chittock ✔ Zachary Shanks ✔" at bounding box center [831, 260] width 217 height 26
select select "9998"
click at [723, 247] on select "Justin Spicer ✔ Ryan Thompson ✔ Tracey Chittock ✔ Zachary Shanks ✔" at bounding box center [831, 260] width 217 height 26
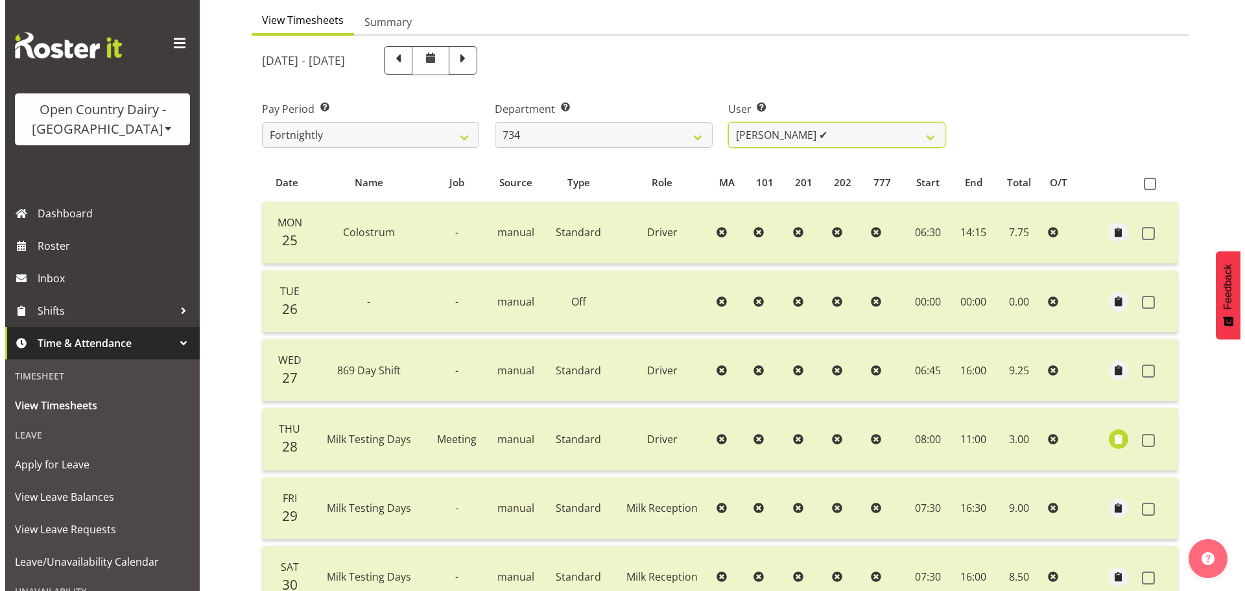
scroll to position [324, 0]
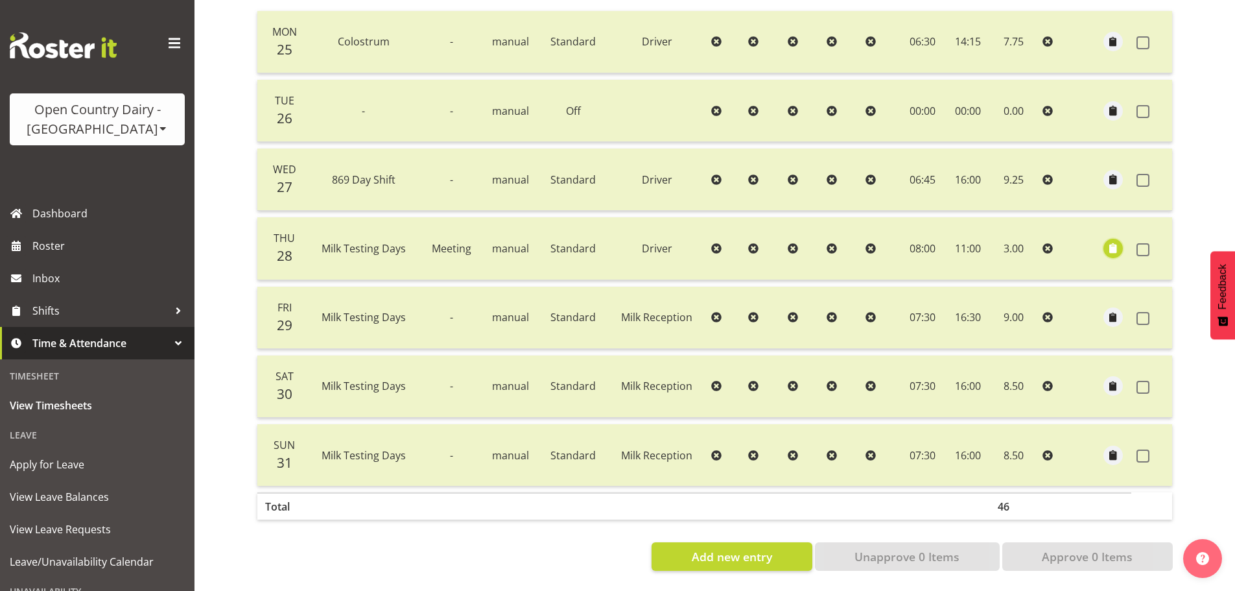
click at [1112, 241] on span "button" at bounding box center [1113, 248] width 15 height 15
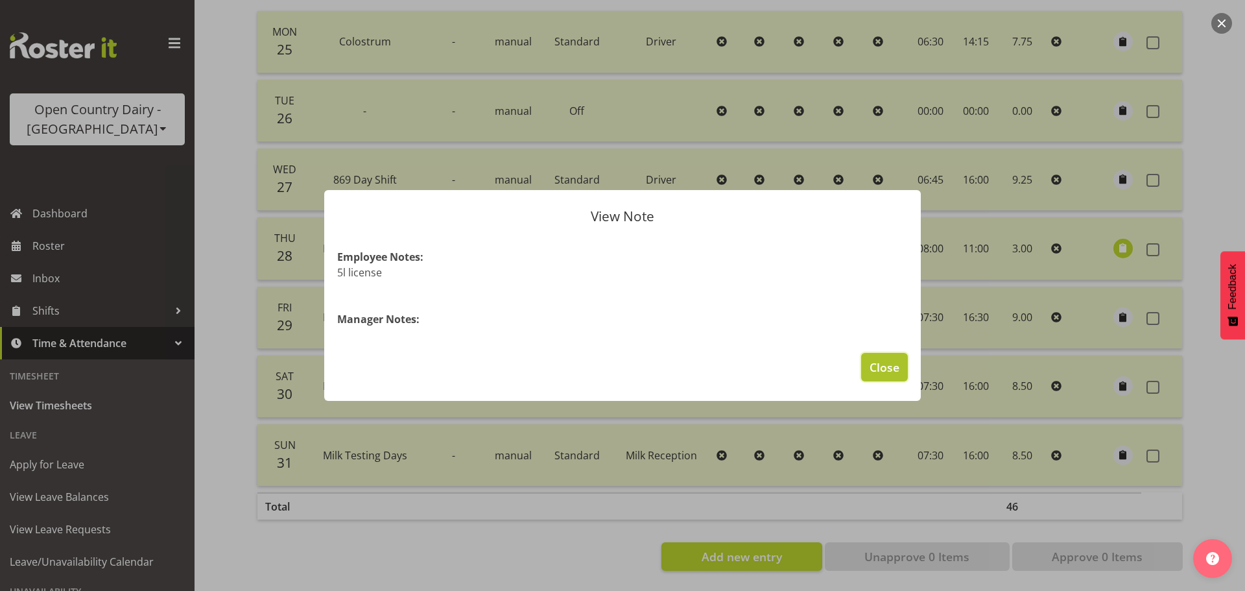
click at [886, 365] on span "Close" at bounding box center [885, 367] width 30 height 17
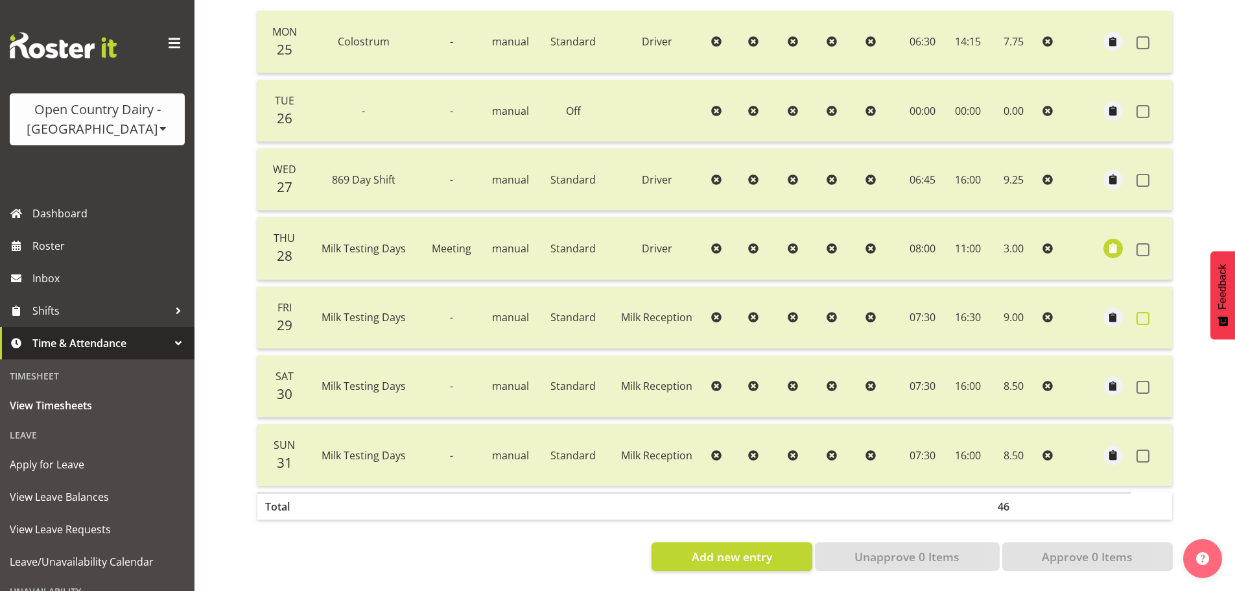
click at [1142, 312] on span at bounding box center [1143, 318] width 13 height 13
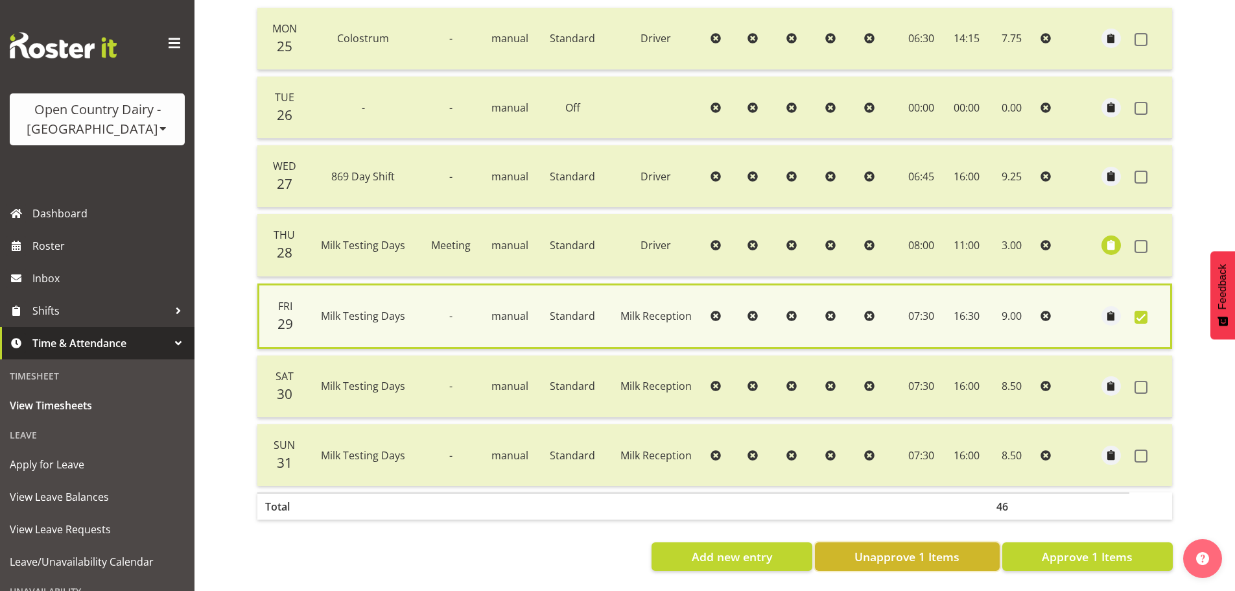
click at [912, 551] on span "Unapprove 1 Items" at bounding box center [907, 556] width 105 height 17
checkbox input "false"
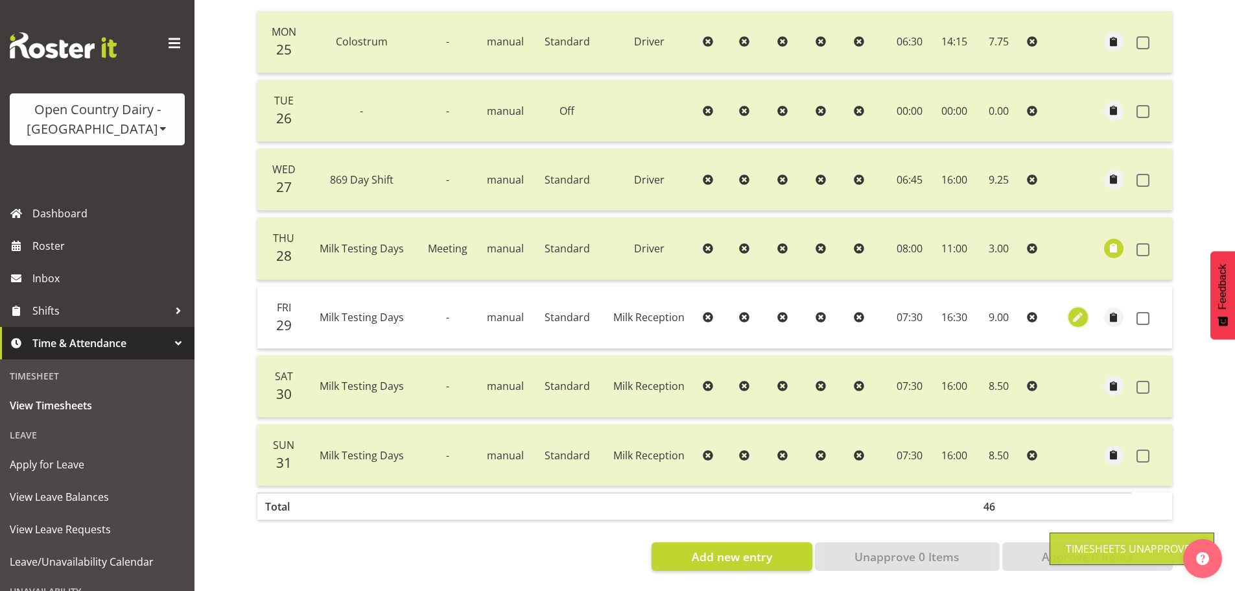
click at [1082, 310] on span "button" at bounding box center [1078, 317] width 15 height 15
select select "Standard"
select select "698"
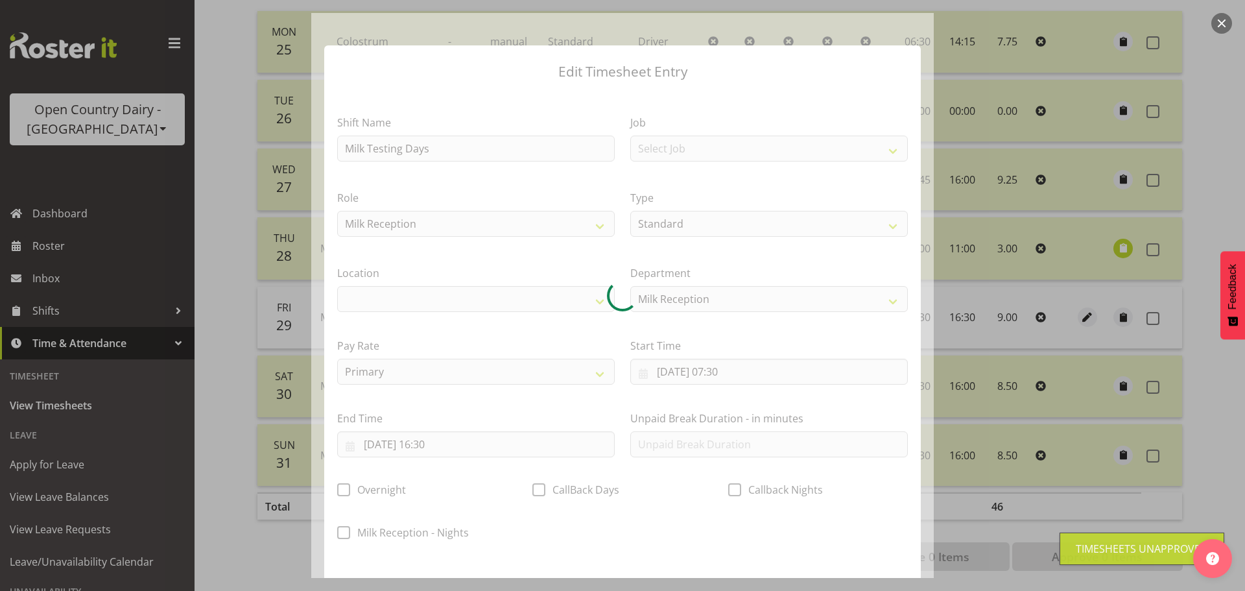
select select
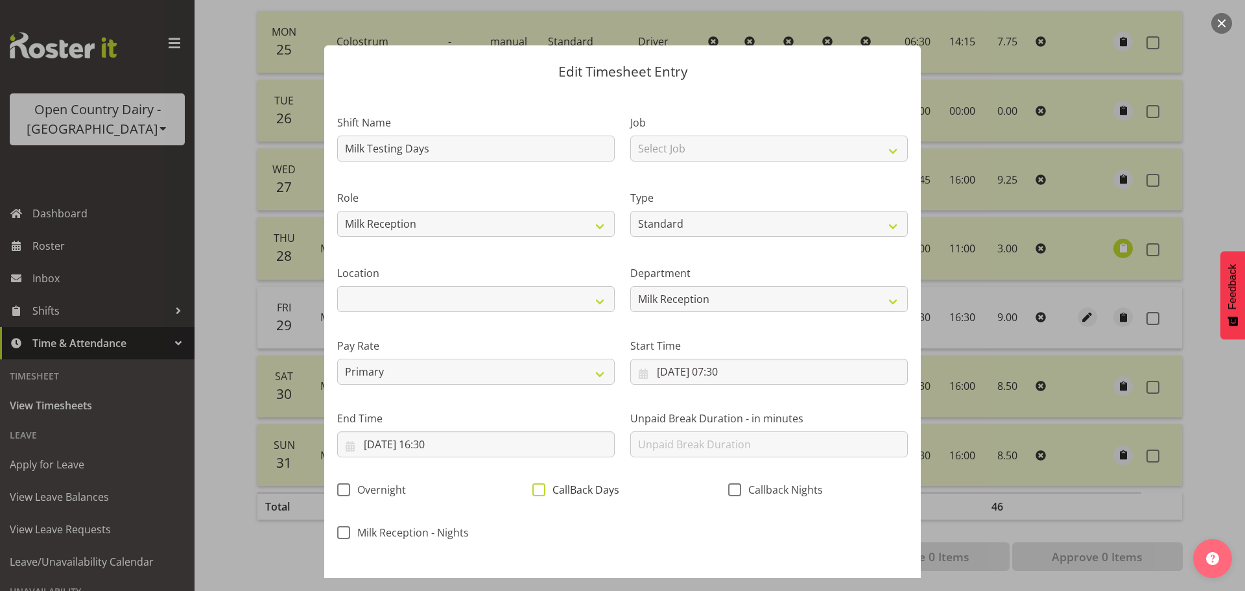
click at [539, 488] on span at bounding box center [538, 489] width 13 height 13
click at [539, 488] on input "CallBack Days" at bounding box center [536, 489] width 8 height 8
checkbox input "true"
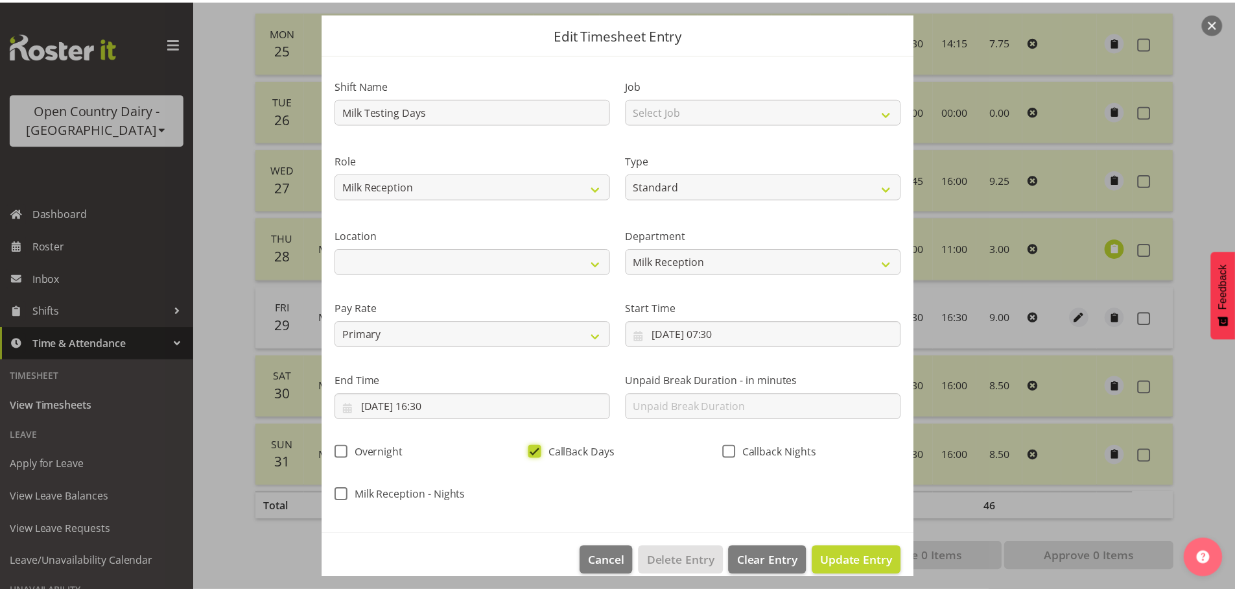
scroll to position [54, 0]
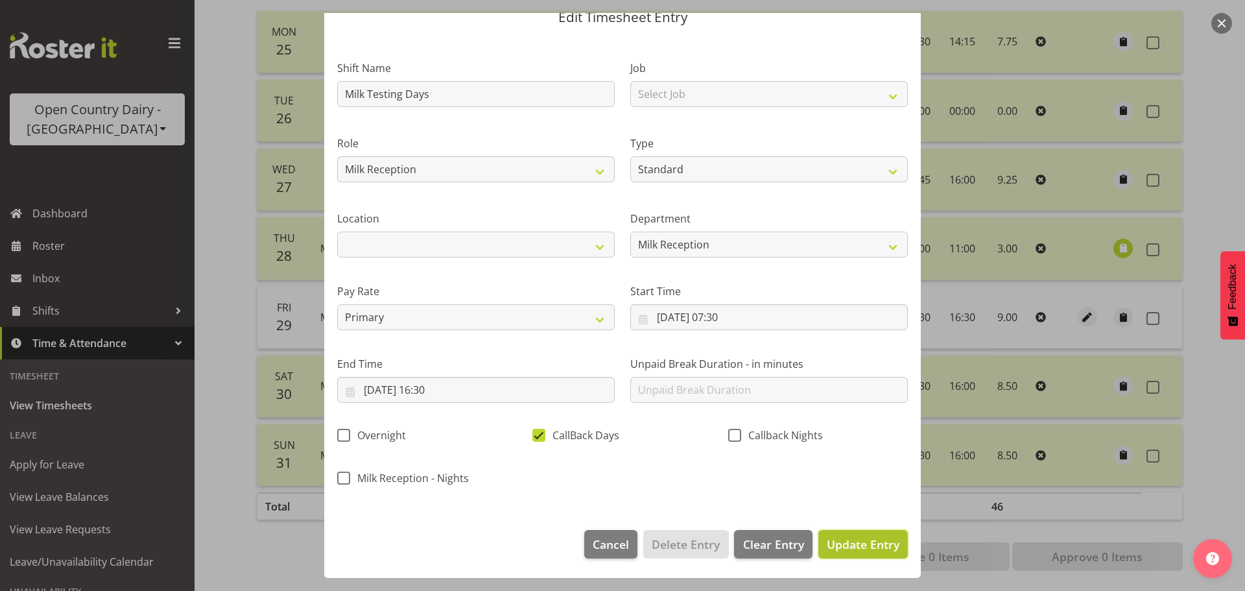
click at [872, 550] on span "Update Entry" at bounding box center [863, 544] width 73 height 16
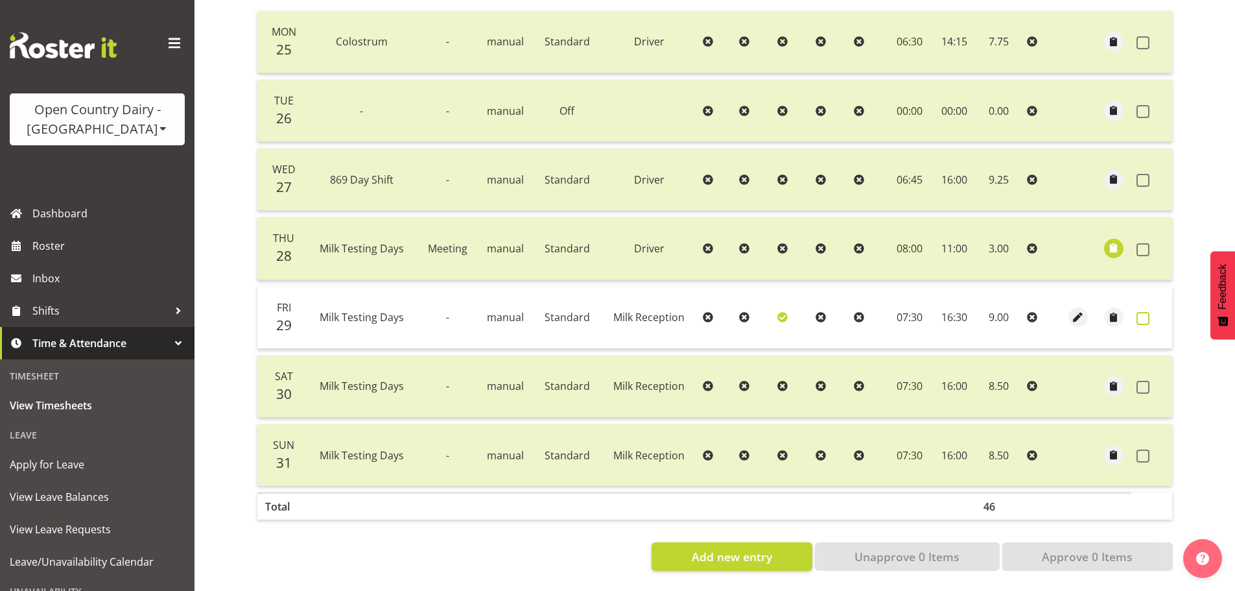
click at [1148, 313] on span at bounding box center [1143, 318] width 13 height 13
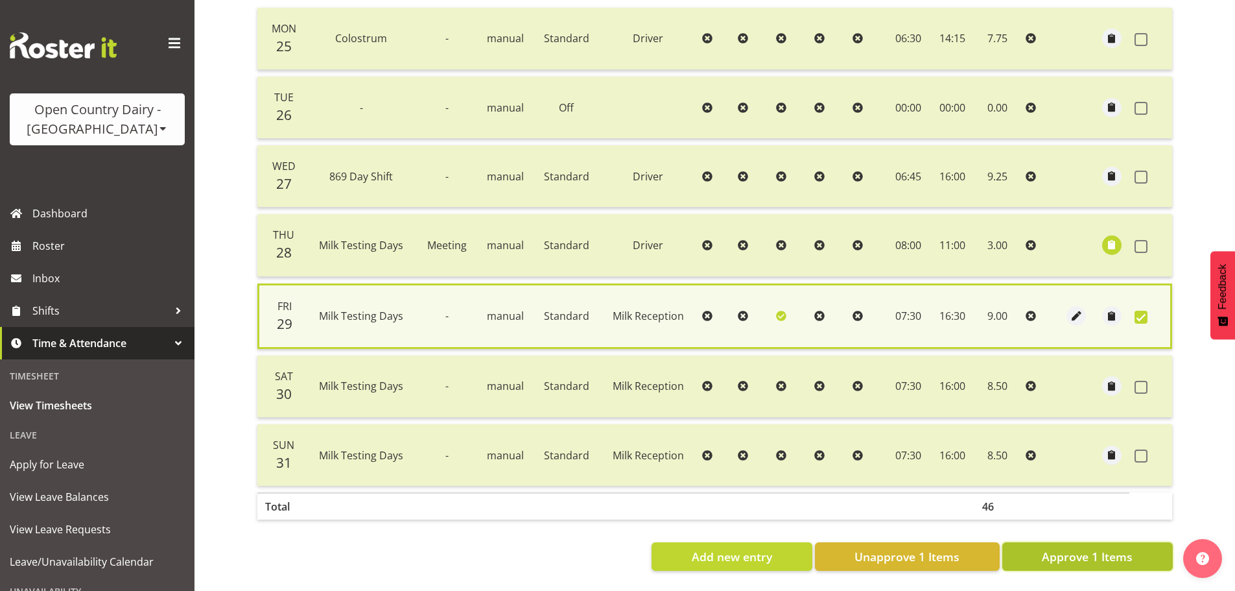
click at [1094, 556] on span "Approve 1 Items" at bounding box center [1087, 556] width 91 height 17
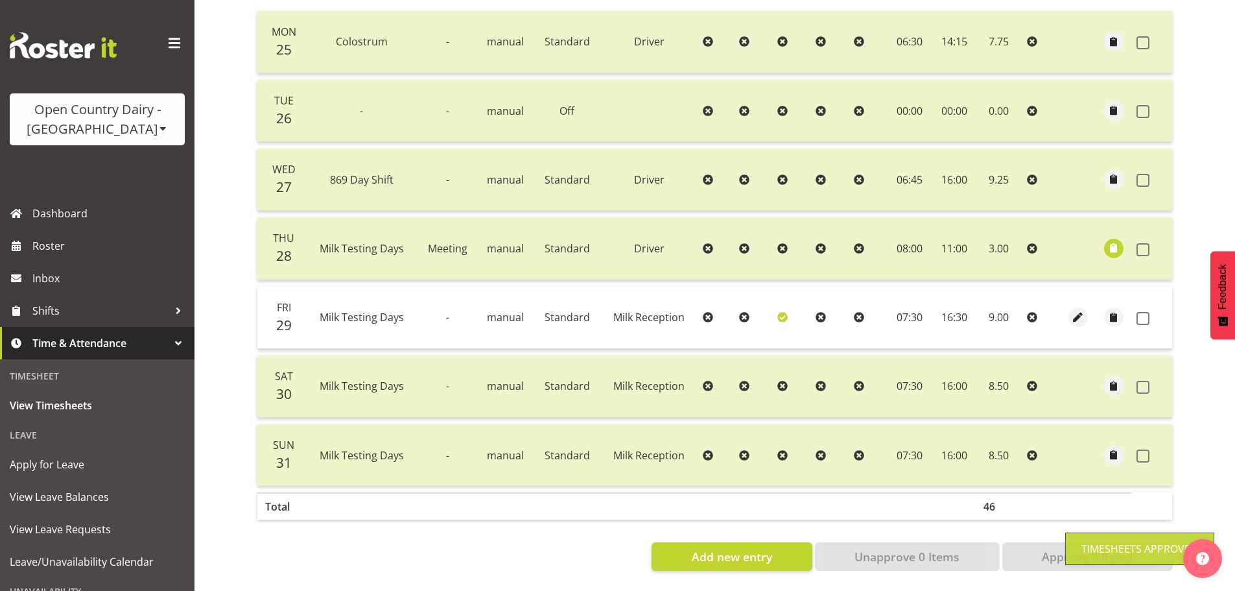
checkbox input "false"
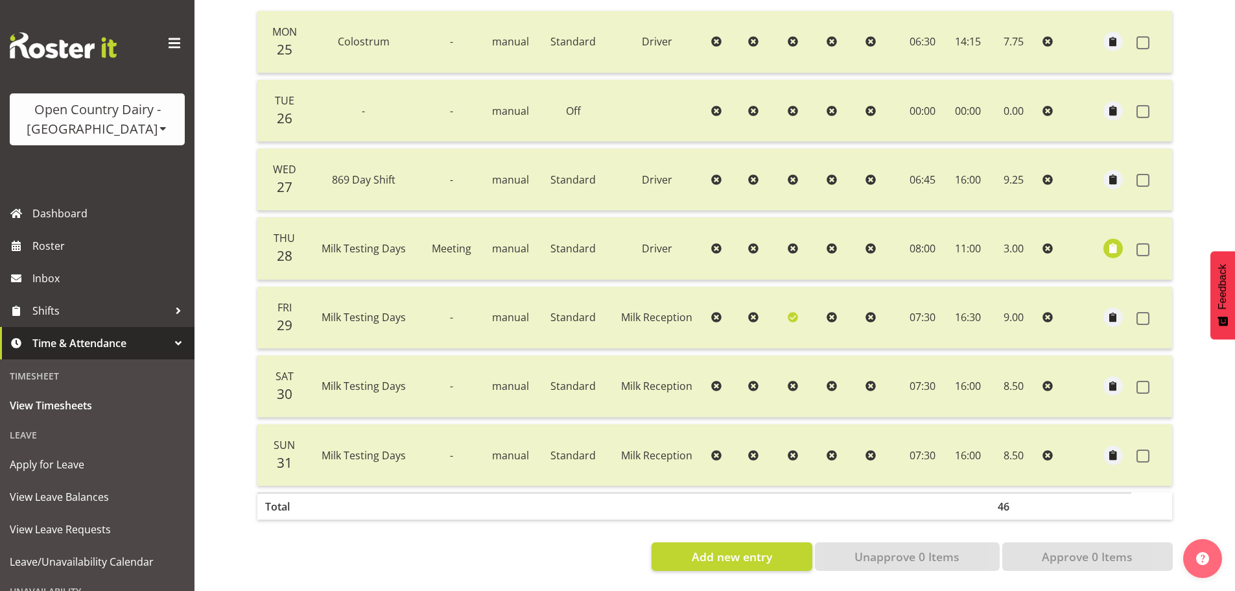
scroll to position [0, 0]
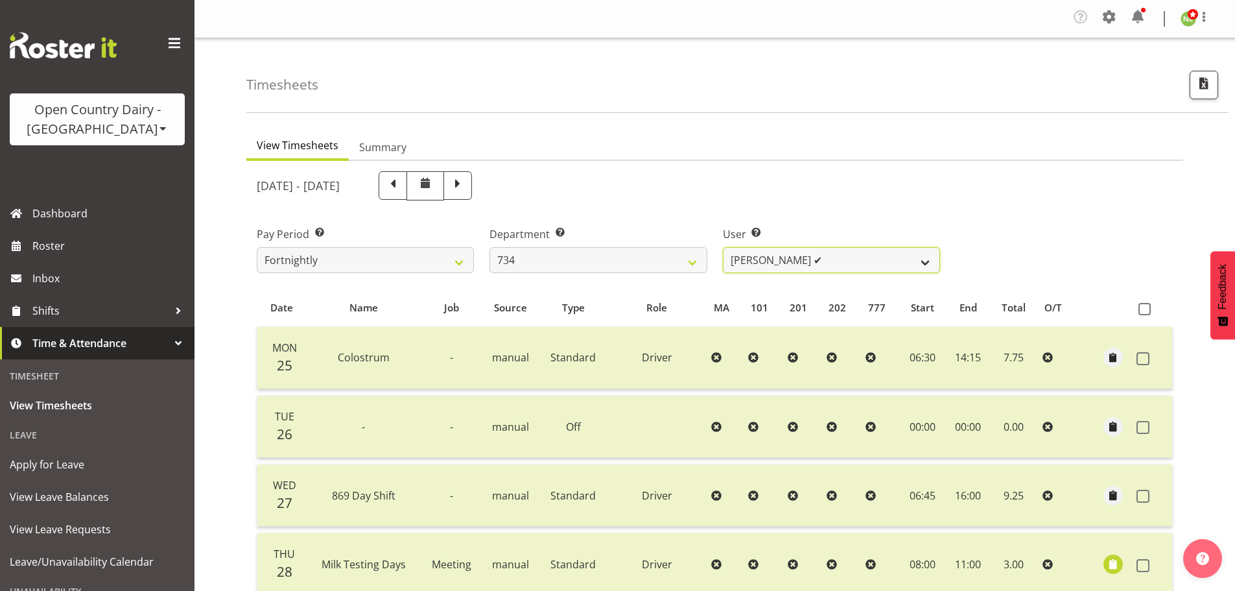
click at [815, 257] on select "Justin Spicer ✔ Ryan Thompson ✔ Tracey Chittock ✔ Zachary Shanks ✔" at bounding box center [831, 260] width 217 height 26
click at [792, 267] on select "Justin Spicer ✔ Ryan Thompson ✔ Tracey Chittock ✔ Zachary Shanks ✔" at bounding box center [831, 260] width 217 height 26
select select "11654"
click at [723, 247] on select "Justin Spicer ✔ Ryan Thompson ✔ Tracey Chittock ✔ Zachary Shanks ✔" at bounding box center [831, 260] width 217 height 26
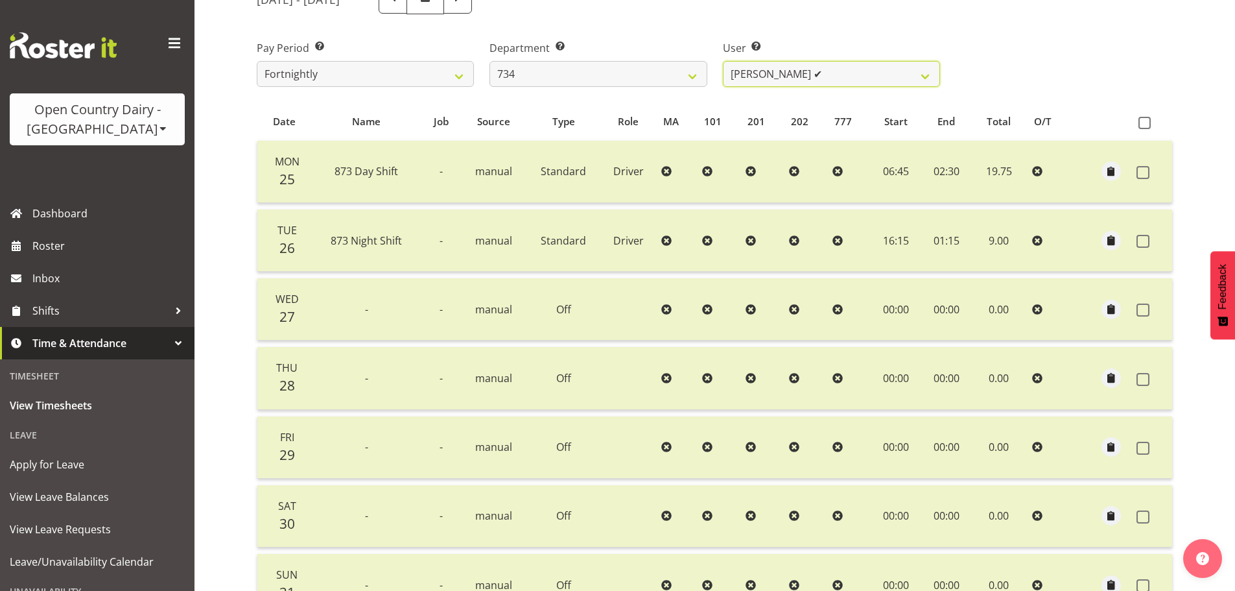
scroll to position [130, 0]
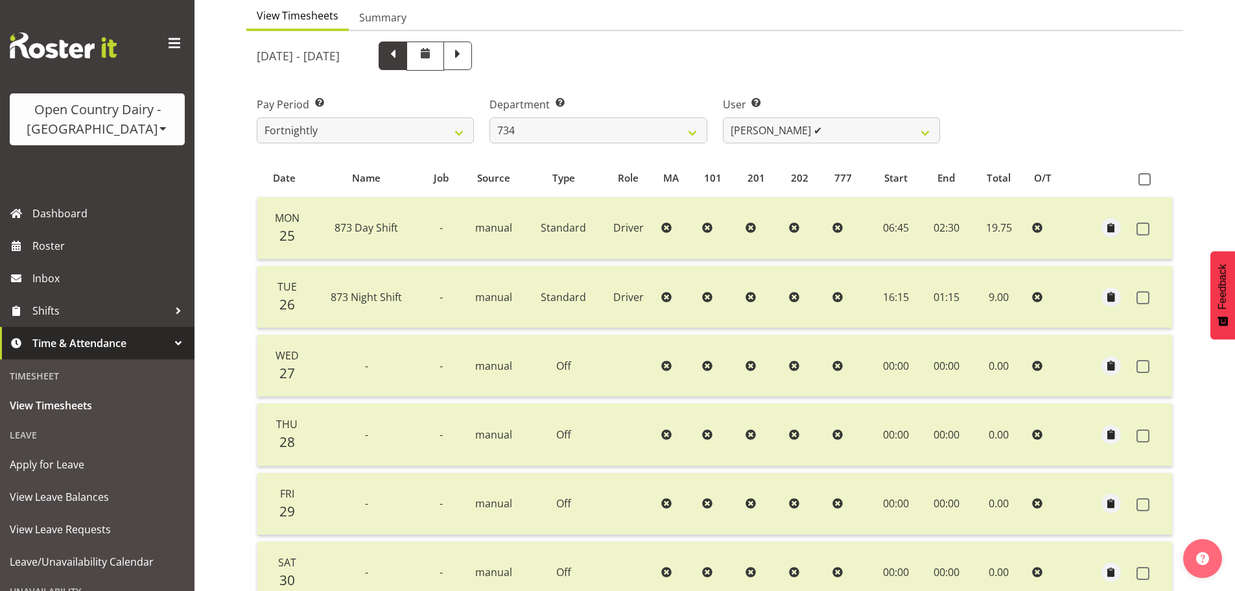
click at [401, 56] on span at bounding box center [393, 54] width 17 height 17
select select
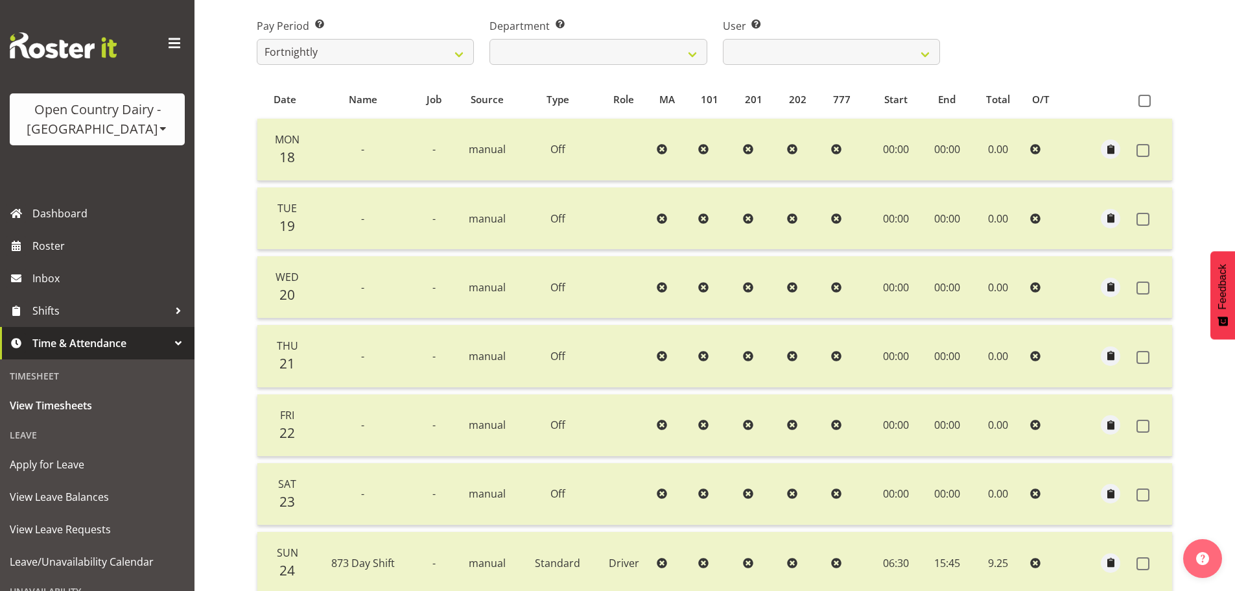
scroll to position [0, 0]
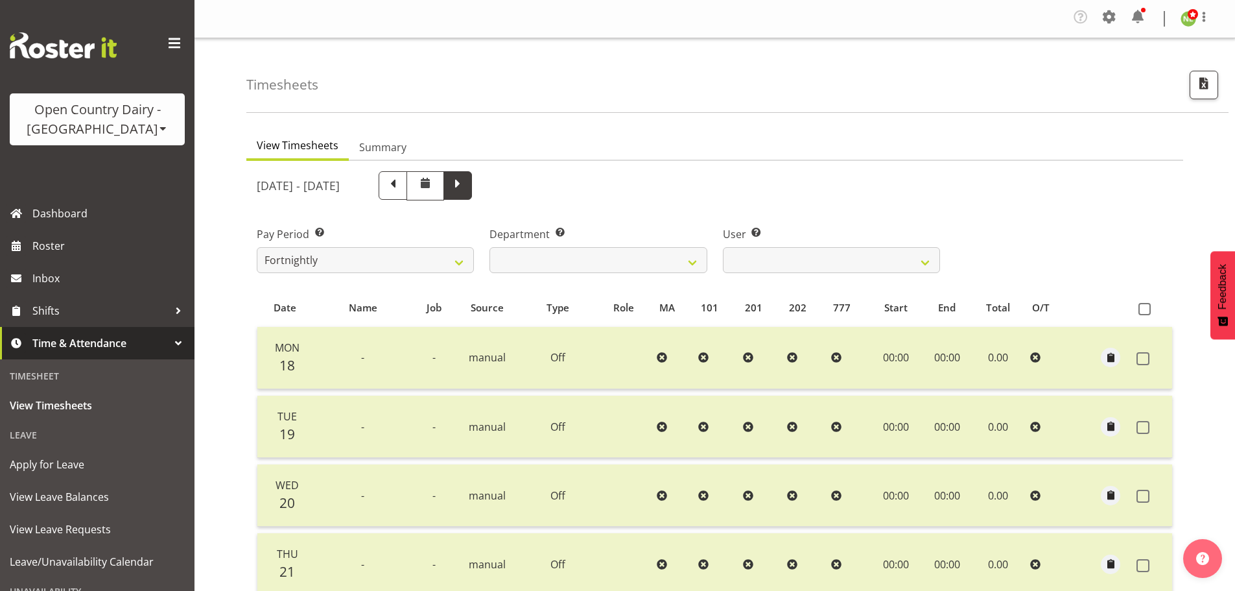
click at [466, 186] on span at bounding box center [457, 184] width 17 height 17
select select
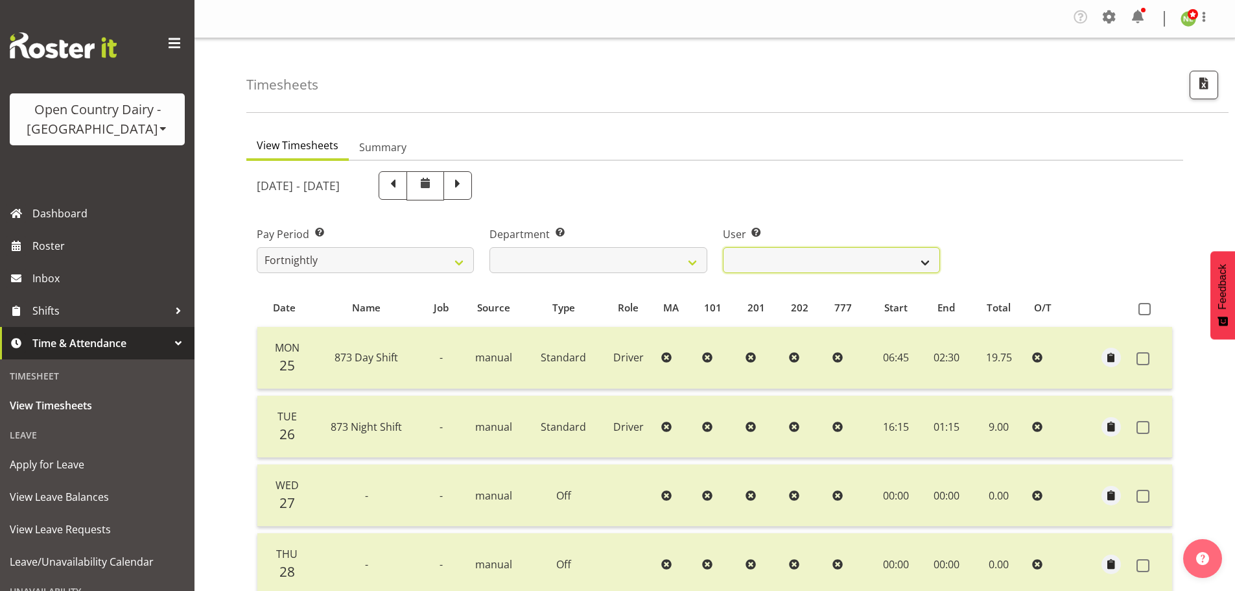
click at [759, 252] on select "Justin Spicer ✔ Ryan Thompson ✔ Tracey Chittock ✔ Zachary Shanks ✔" at bounding box center [831, 260] width 217 height 26
select select "7493"
click at [723, 247] on select "Justin Spicer ✔ Ryan Thompson ✔ Tracey Chittock ✔ Zachary Shanks ✔" at bounding box center [831, 260] width 217 height 26
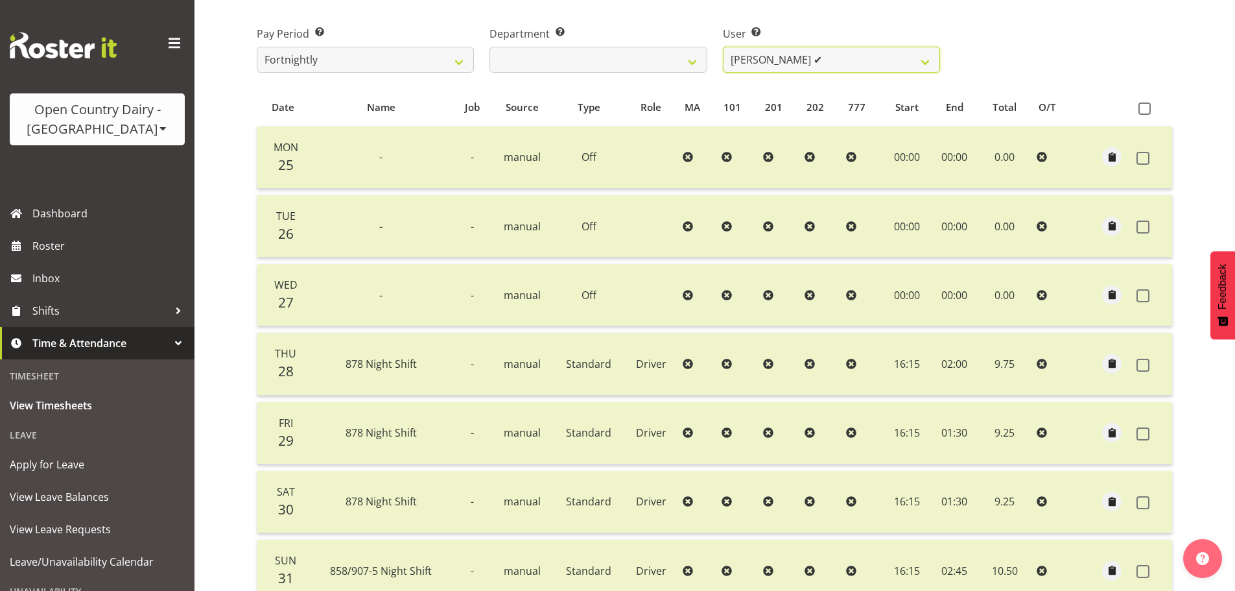
scroll to position [195, 0]
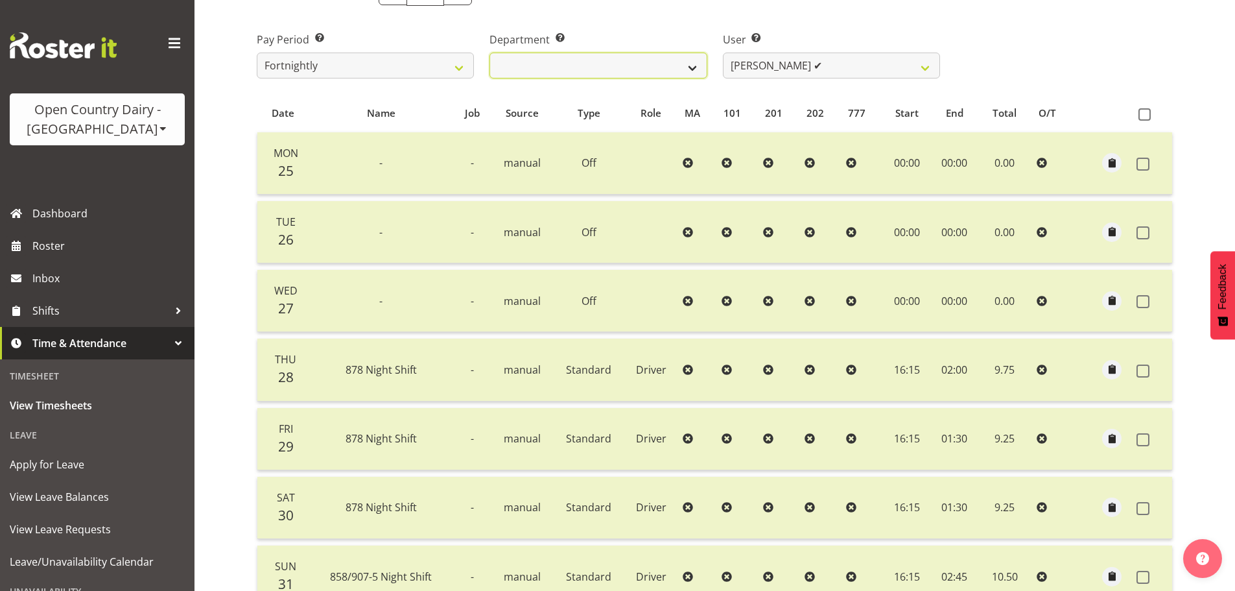
click at [630, 74] on select "734 735 736 737 738 739 851 852 853 854 855 856 858 861 862 865 868 869 870 873" at bounding box center [598, 66] width 217 height 26
select select "909"
click at [490, 53] on select "734 735 736 737 738 739 851 852 853 854 855 856 858 861 862 865 868 869 870 873" at bounding box center [598, 66] width 217 height 26
select select "7397"
click at [778, 61] on select "Brian Neas ✔ Cherie Williams ✔ Christopher Sutherland ✔ Stuart Craig ✔" at bounding box center [831, 66] width 217 height 26
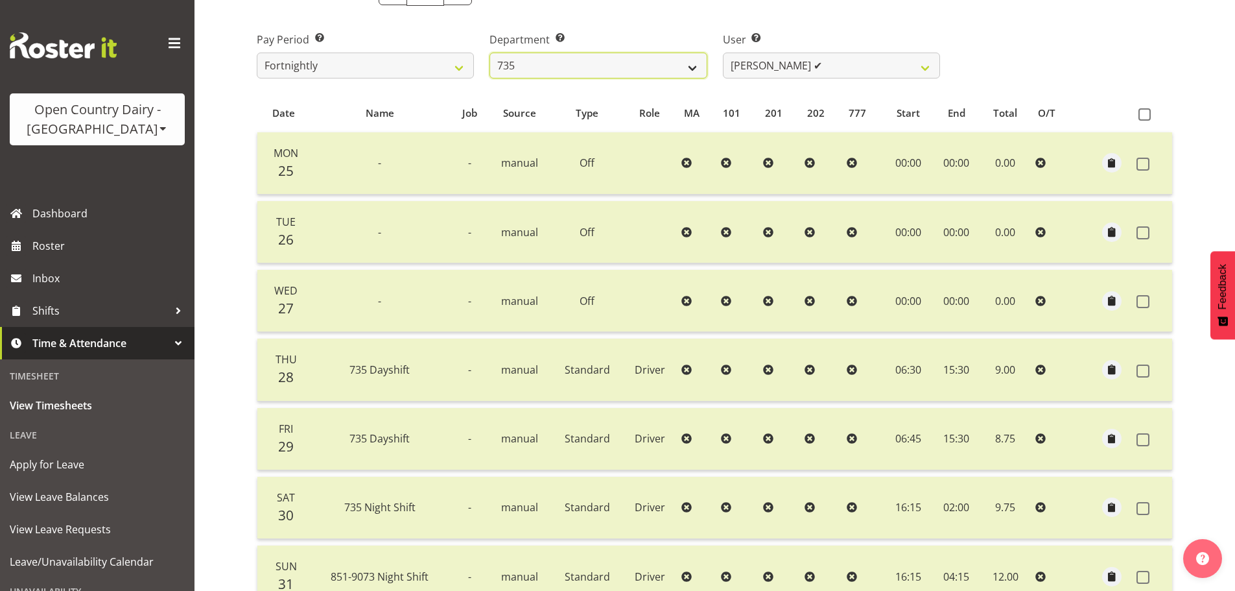
click at [536, 62] on select "734 735 736 737 738 739 851 852 853 854 855 856 858 861 862 865 868 869 870 873" at bounding box center [598, 66] width 217 height 26
click at [490, 53] on select "734 735 736 737 738 739 851 852 853 854 855 856 858 861 862 865 868 869 870 873" at bounding box center [598, 66] width 217 height 26
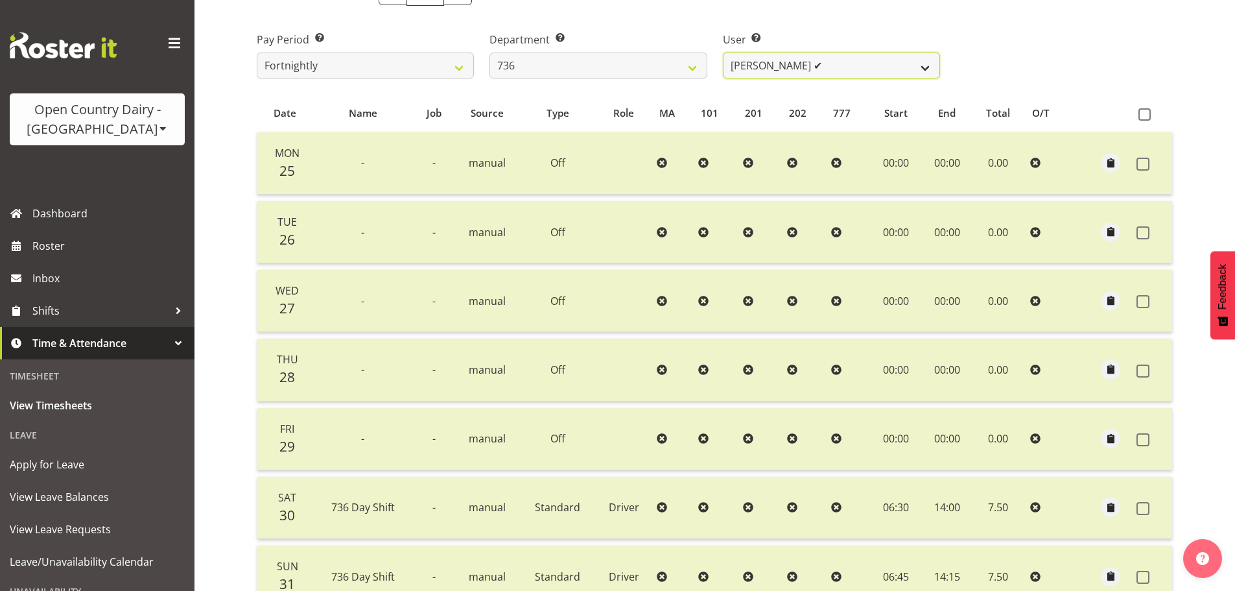
click at [763, 65] on select "Andy Van Brecht ✔ Gavin Hamilton ✔ Jamie Seaton ✔ Kerrod Ward ✔" at bounding box center [831, 66] width 217 height 26
click at [655, 73] on select "734 735 736 737 738 739 851 852 853 854 855 856 858 861 862 865 868 869 870 873" at bounding box center [598, 66] width 217 height 26
click at [490, 53] on select "734 735 736 737 738 739 851 852 853 854 855 856 858 861 862 865 868 869 870 873" at bounding box center [598, 66] width 217 height 26
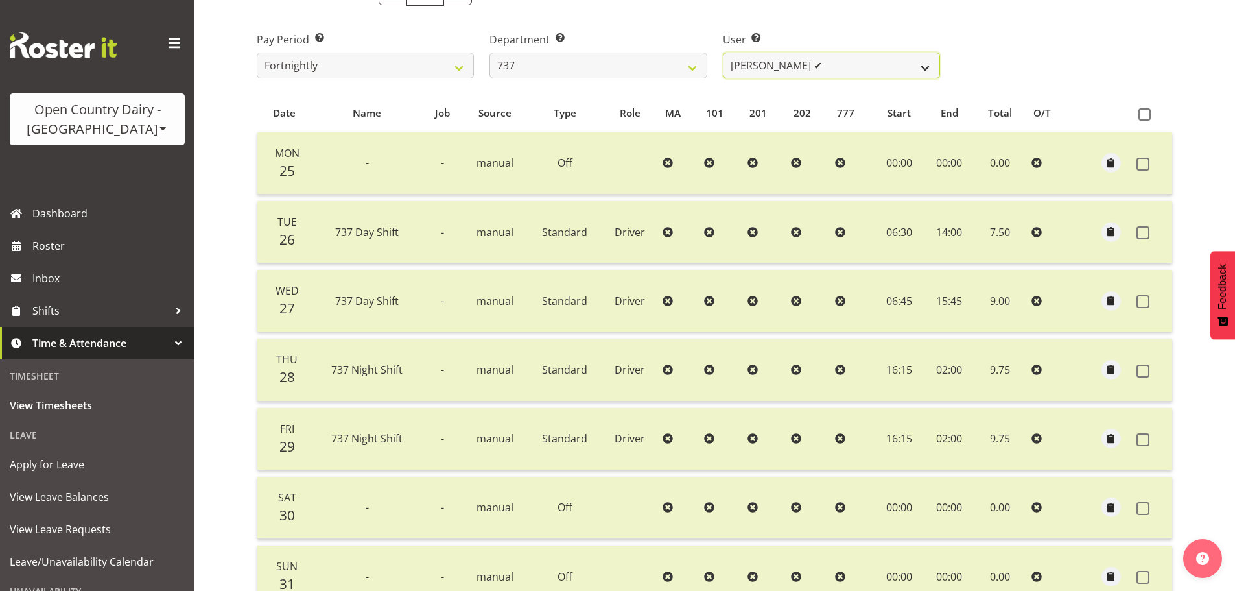
click at [794, 65] on select "Andrew Crawford ✔ Ashley Bragg ✔ Jack Townley ✔ Richard Turnbull ✔" at bounding box center [831, 66] width 217 height 26
drag, startPoint x: 794, startPoint y: 65, endPoint x: 766, endPoint y: 68, distance: 28.0
click at [794, 65] on select "Andrew Crawford ✔ Ashley Bragg ✔ Jack Townley ✔ Richard Turnbull ✔" at bounding box center [831, 66] width 217 height 26
click at [631, 65] on select "734 735 736 737 738 739 851 852 853 854 855 856 858 861 862 865 868 869 870 873" at bounding box center [598, 66] width 217 height 26
click at [490, 53] on select "734 735 736 737 738 739 851 852 853 854 855 856 858 861 862 865 868 869 870 873" at bounding box center [598, 66] width 217 height 26
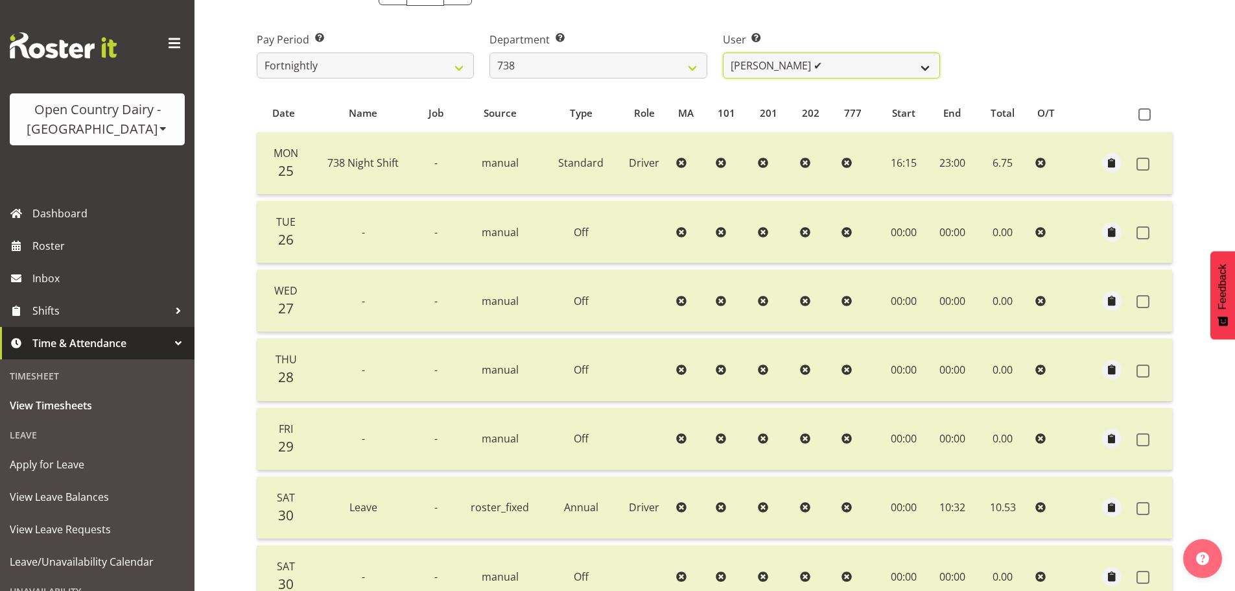
click at [813, 58] on select "Christopher Gamble ✔ Marcy Tuuta ✔ Raymond Campbell ✔ Tama Irvine ✔" at bounding box center [831, 66] width 217 height 26
drag, startPoint x: 813, startPoint y: 58, endPoint x: 775, endPoint y: 65, distance: 38.9
click at [813, 58] on select "Christopher Gamble ✔ Marcy Tuuta ✔ Raymond Campbell ✔ Tama Irvine ✔" at bounding box center [831, 66] width 217 height 26
click at [672, 77] on select "734 735 736 737 738 739 851 852 853 854 855 856 858 861 862 865 868 869 870 873" at bounding box center [598, 66] width 217 height 26
click at [490, 53] on select "734 735 736 737 738 739 851 852 853 854 855 856 858 861 862 865 868 869 870 873" at bounding box center [598, 66] width 217 height 26
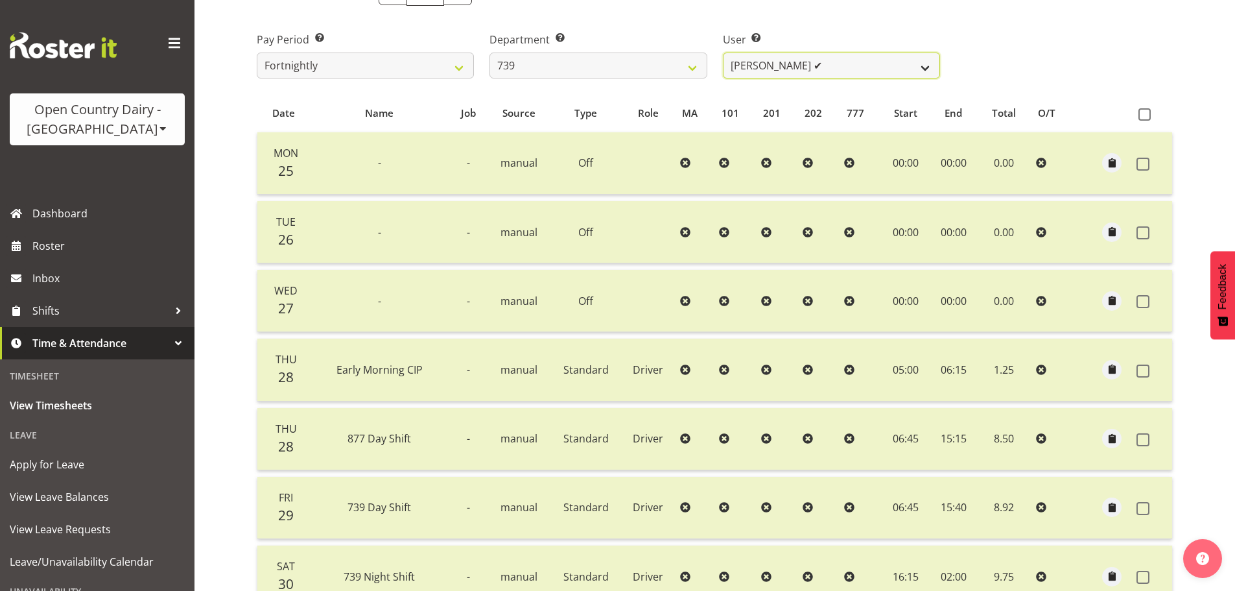
click at [809, 69] on select "Erika McNaught ✔ Rachel Fletcher ✔ Rick Murphy ✔ Tish Veint ✔" at bounding box center [831, 66] width 217 height 26
click at [809, 68] on select "Erika McNaught ✔ Rachel Fletcher ✔ Rick Murphy ✔ Tish Veint ✔" at bounding box center [831, 66] width 217 height 26
click at [662, 65] on select "734 735 736 737 738 739 851 852 853 854 855 856 858 861 862 865 868 869 870 873" at bounding box center [598, 66] width 217 height 26
click at [490, 53] on select "734 735 736 737 738 739 851 852 853 854 855 856 858 861 862 865 868 869 870 873" at bounding box center [598, 66] width 217 height 26
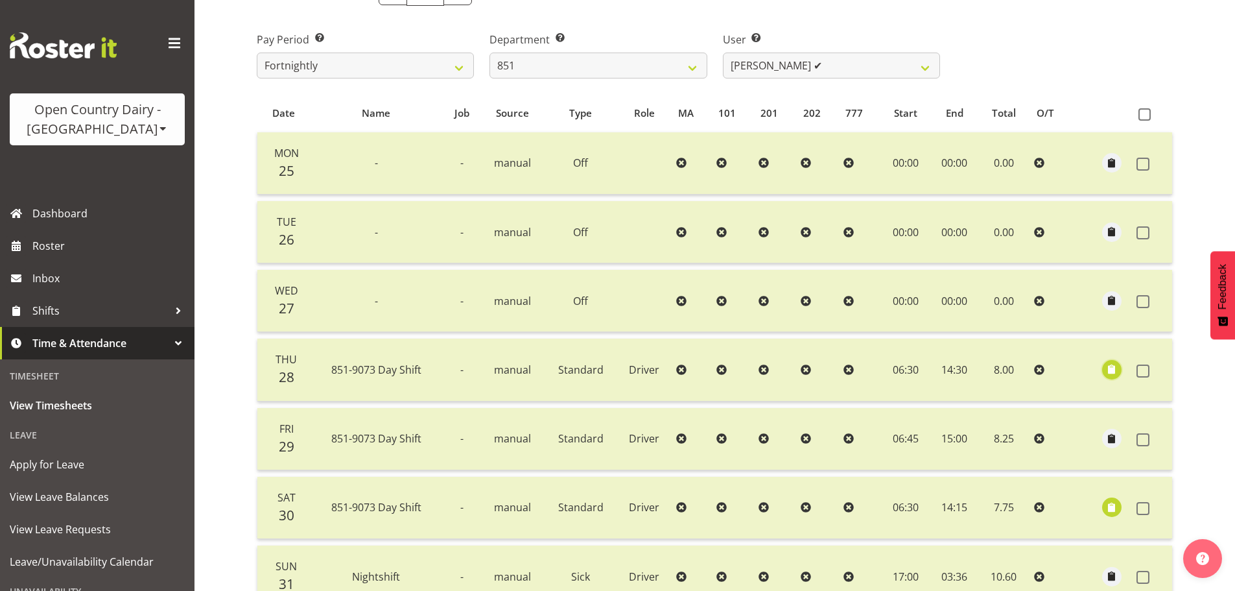
click at [1108, 372] on span "button" at bounding box center [1111, 369] width 15 height 15
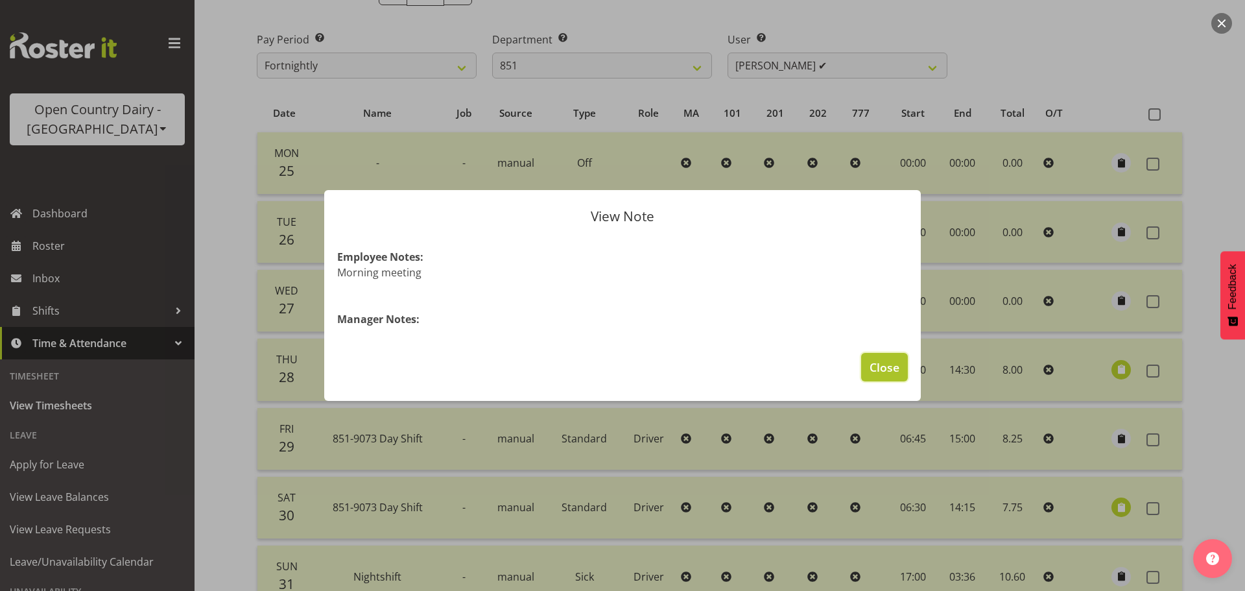
click at [879, 371] on span "Close" at bounding box center [885, 367] width 30 height 17
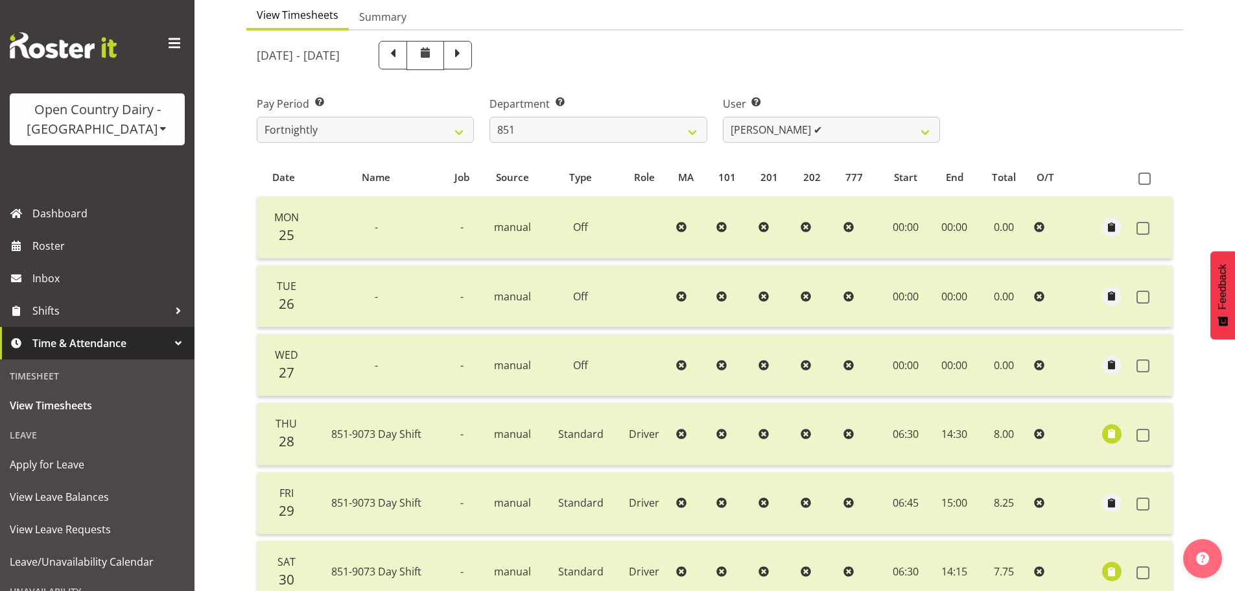
scroll to position [130, 0]
click at [763, 129] on select "Hayden Batt ✔ Martin Black ✔ Stacey Wilson ✔" at bounding box center [831, 130] width 217 height 26
click at [765, 130] on select "Hayden Batt ✔ Martin Black ✔ Stacey Wilson ✔" at bounding box center [831, 130] width 217 height 26
click at [678, 127] on select "734 735 736 737 738 739 851 852 853 854 855 856 858 861 862 865 868 869 870 873" at bounding box center [598, 130] width 217 height 26
select select "816"
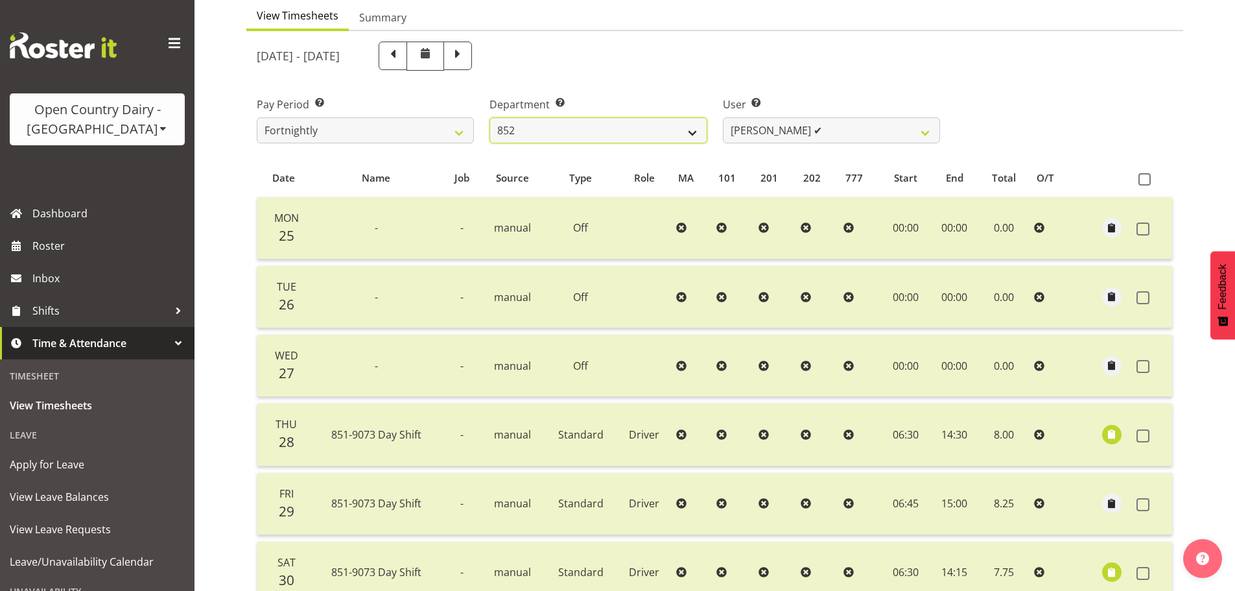
click at [490, 117] on select "734 735 736 737 738 739 851 852 853 854 855 856 858 861 862 865 868 869 870 873" at bounding box center [598, 130] width 217 height 26
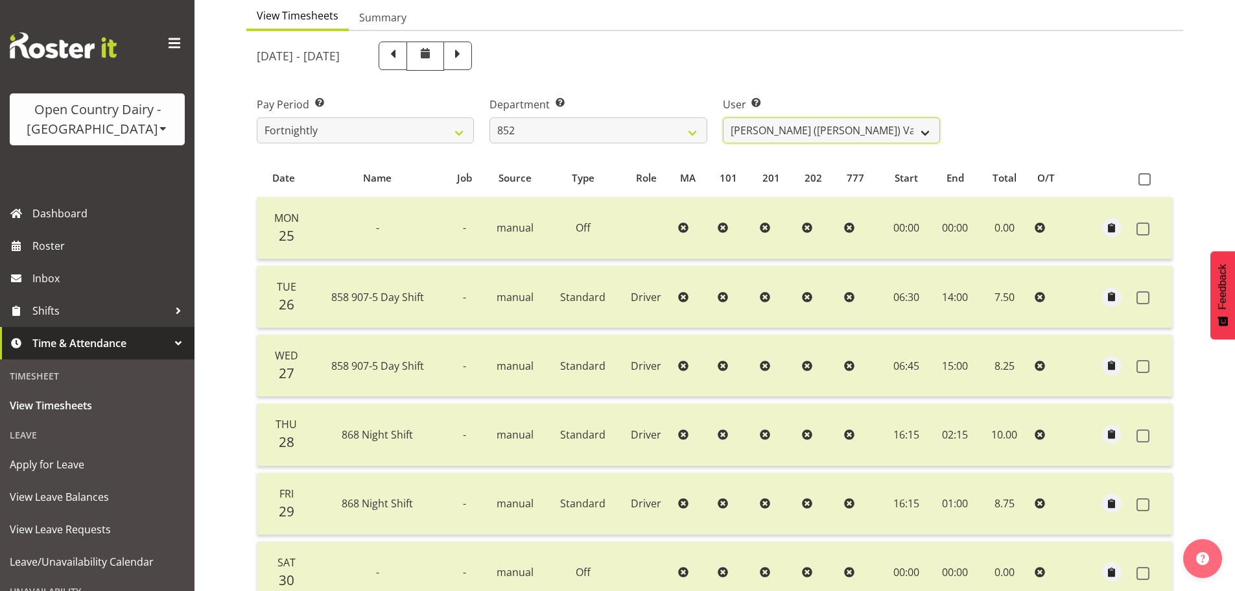
click at [791, 135] on select "Gert (Gerry) Van Der Berg ✔ Glenn Tither ✔ Jason Gough ✔ Richard Aitken ✔" at bounding box center [831, 130] width 217 height 26
drag, startPoint x: 791, startPoint y: 135, endPoint x: 764, endPoint y: 134, distance: 27.2
click at [791, 135] on select "Gert (Gerry) Van Der Berg ✔ Glenn Tither ✔ Jason Gough ✔ Richard Aitken ✔" at bounding box center [831, 130] width 217 height 26
click at [628, 135] on select "734 735 736 737 738 739 851 852 853 854 855 856 858 861 862 865 868 869 870 873" at bounding box center [598, 130] width 217 height 26
click at [784, 115] on div "User Select user. Note: This is filtered down by the previous two drop-down ite…" at bounding box center [831, 120] width 217 height 47
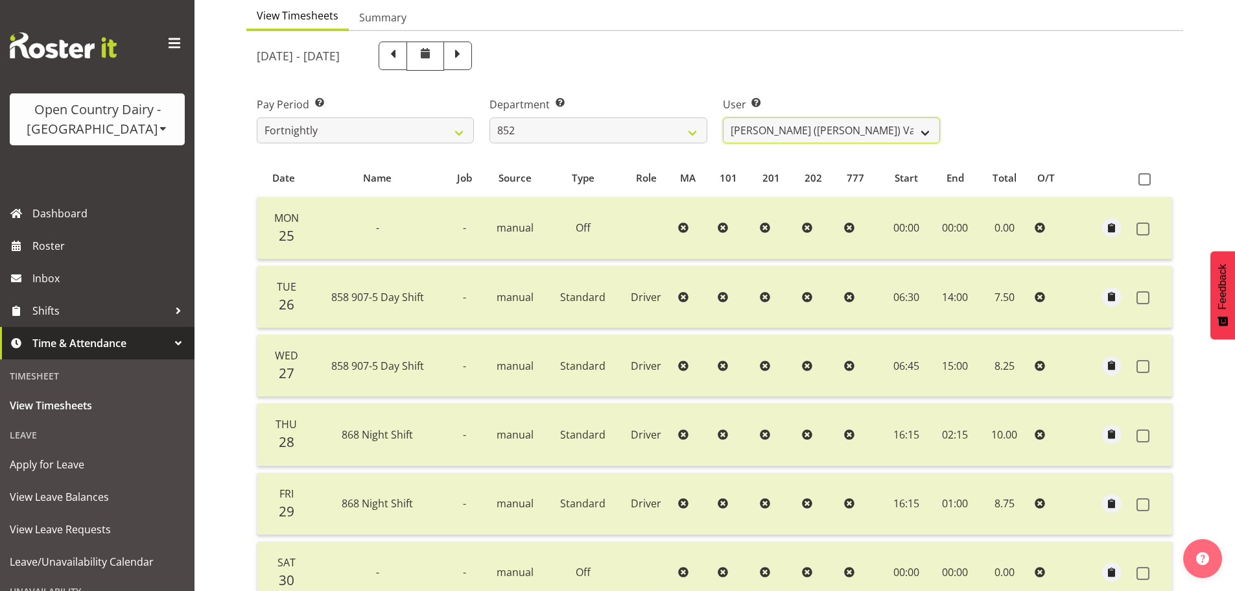
click at [787, 131] on select "Gert (Gerry) Van Der Berg ✔ Glenn Tither ✔ Jason Gough ✔ Richard Aitken ✔" at bounding box center [831, 130] width 217 height 26
select select "7418"
click at [723, 117] on select "Gert (Gerry) Van Der Berg ✔ Glenn Tither ✔ Jason Gough ✔ Richard Aitken ✔" at bounding box center [831, 130] width 217 height 26
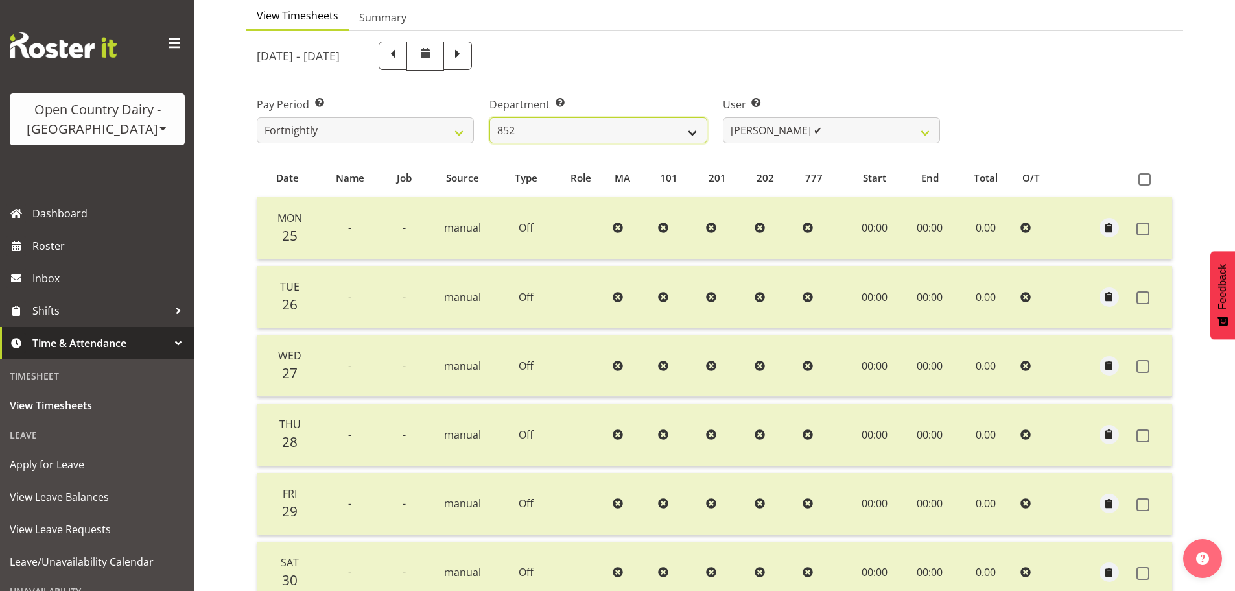
click at [616, 133] on select "734 735 736 737 738 739 851 852 853 854 855 856 858 861 862 865 868 869 870 873" at bounding box center [598, 130] width 217 height 26
select select "669"
click at [490, 117] on select "734 735 736 737 738 739 851 852 853 854 855 856 858 861 862 865 868 869 870 873" at bounding box center [598, 130] width 217 height 26
select select "7394"
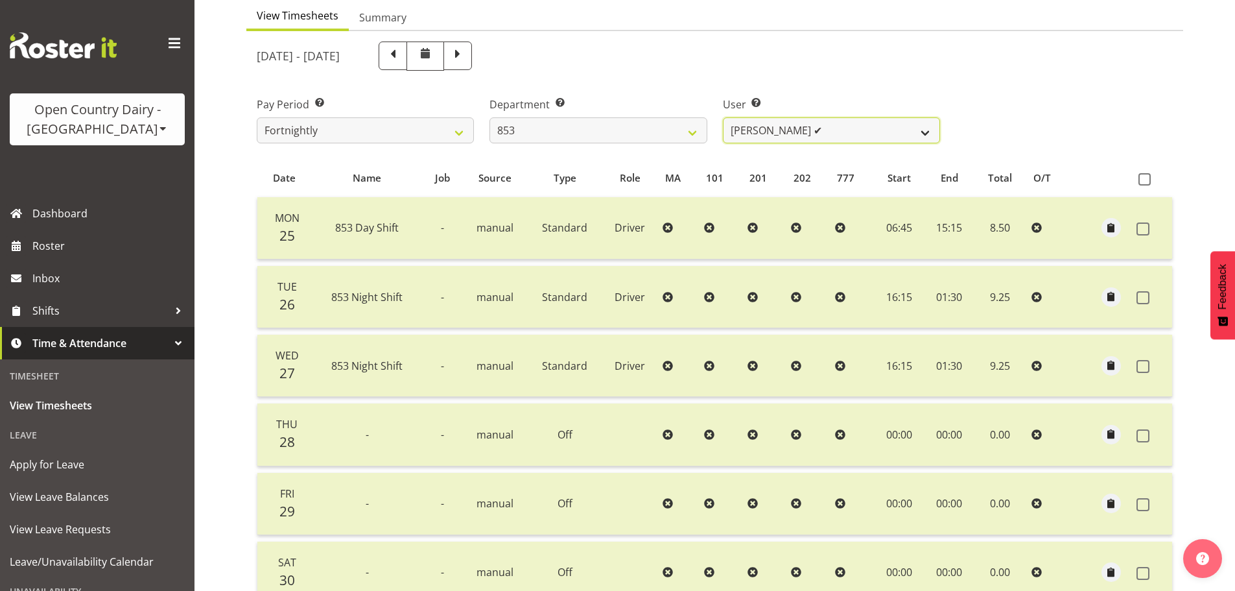
click at [805, 131] on select "Christiaan Botha ✔ Kevin Stuck ✔ Marty Powell ✔ Sean O'Neill ✔" at bounding box center [831, 130] width 217 height 26
click at [683, 136] on select "734 735 736 737 738 739 851 852 853 854 855 856 858 861 862 865 868 869 870 873" at bounding box center [598, 130] width 217 height 26
click at [490, 117] on select "734 735 736 737 738 739 851 852 853 854 855 856 858 861 862 865 868 869 870 873" at bounding box center [598, 130] width 217 height 26
click at [796, 130] on select "Carl Johnstone ✔ John Rook ✔ Karl Nicol ✔ Raymond George ✔" at bounding box center [831, 130] width 217 height 26
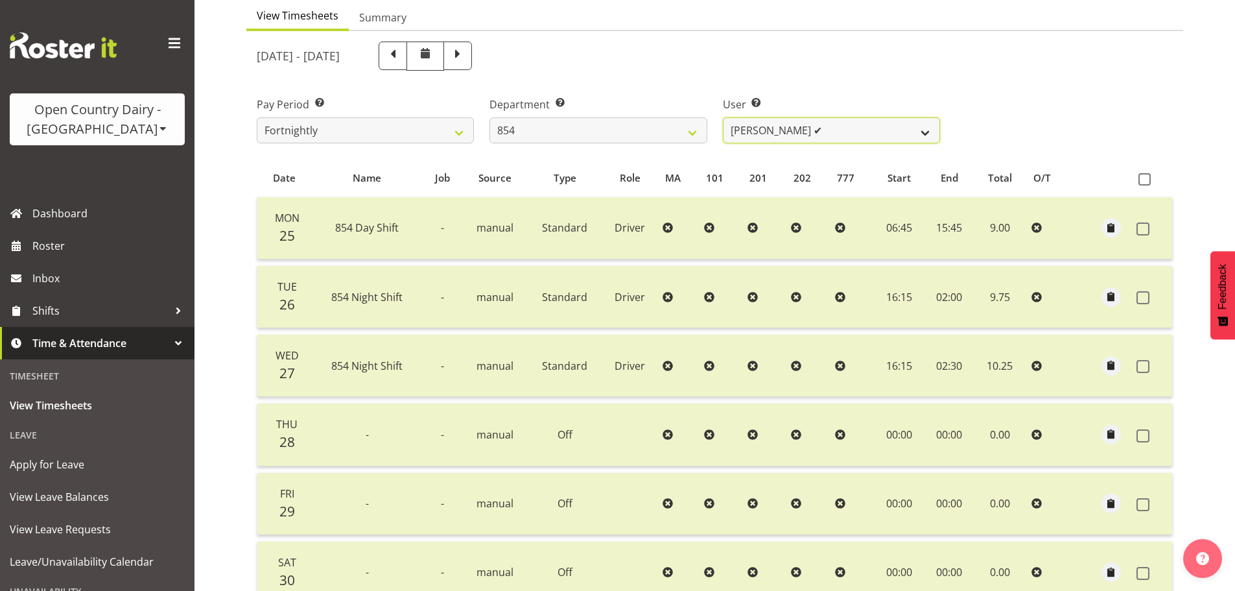
drag, startPoint x: 796, startPoint y: 130, endPoint x: 750, endPoint y: 128, distance: 46.8
click at [796, 130] on select "Carl Johnstone ✔ John Rook ✔ Karl Nicol ✔ Raymond George ✔" at bounding box center [831, 130] width 217 height 26
click at [634, 135] on select "734 735 736 737 738 739 851 852 853 854 855 856 858 861 862 865 868 869 870 873" at bounding box center [598, 130] width 217 height 26
select select "668"
click at [490, 117] on select "734 735 736 737 738 739 851 852 853 854 855 856 858 861 862 865 868 869 870 873" at bounding box center [598, 130] width 217 height 26
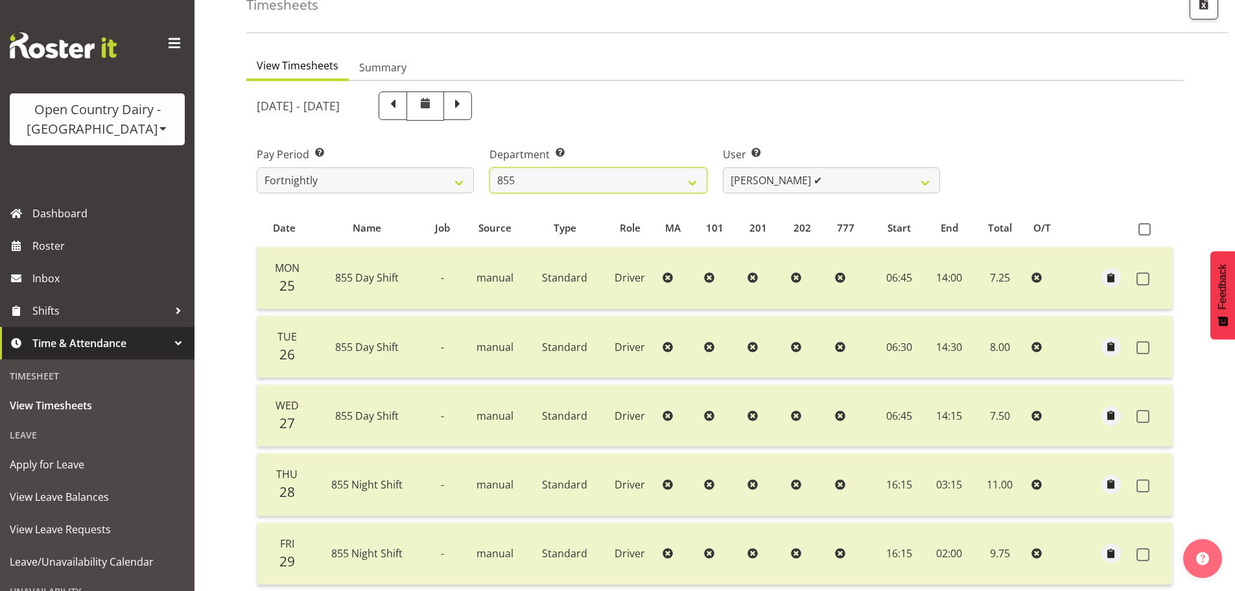
scroll to position [65, 0]
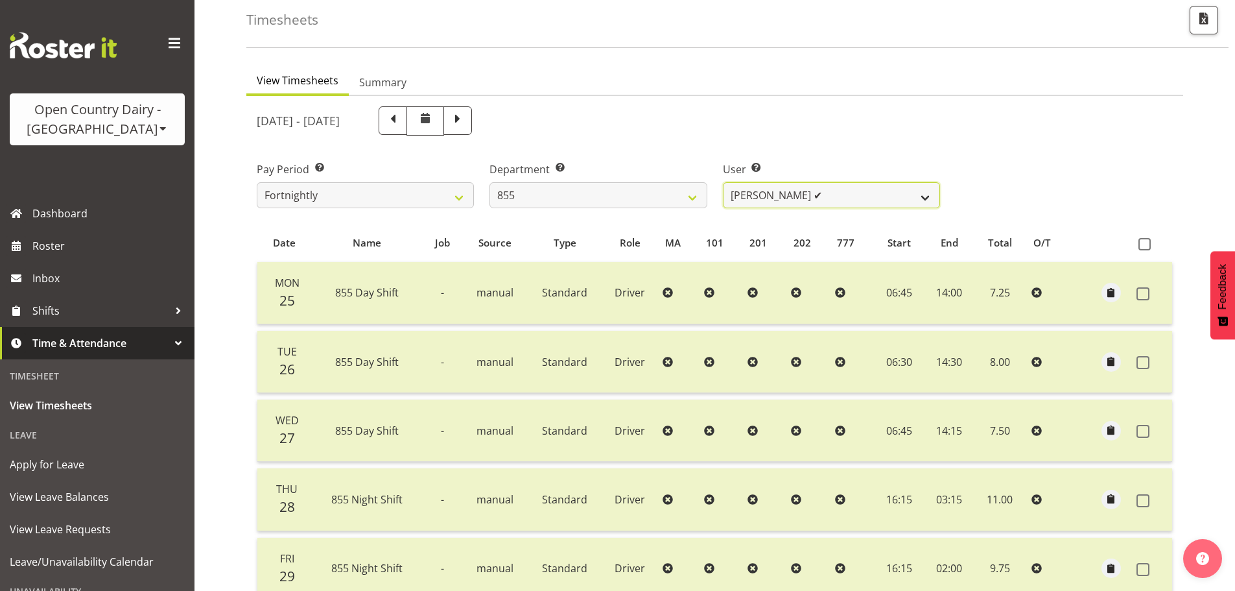
click at [808, 198] on select "Leon Harrison ✔ Nathan Vincent ✔ Wayne Jukes ✔" at bounding box center [831, 195] width 217 height 26
click at [807, 198] on select "Leon Harrison ✔ Nathan Vincent ✔ Wayne Jukes ✔" at bounding box center [831, 195] width 217 height 26
drag, startPoint x: 807, startPoint y: 198, endPoint x: 803, endPoint y: 208, distance: 9.6
click at [807, 198] on select "Leon Harrison ✔ Nathan Vincent ✔ Wayne Jukes ✔" at bounding box center [831, 195] width 217 height 26
select select "7374"
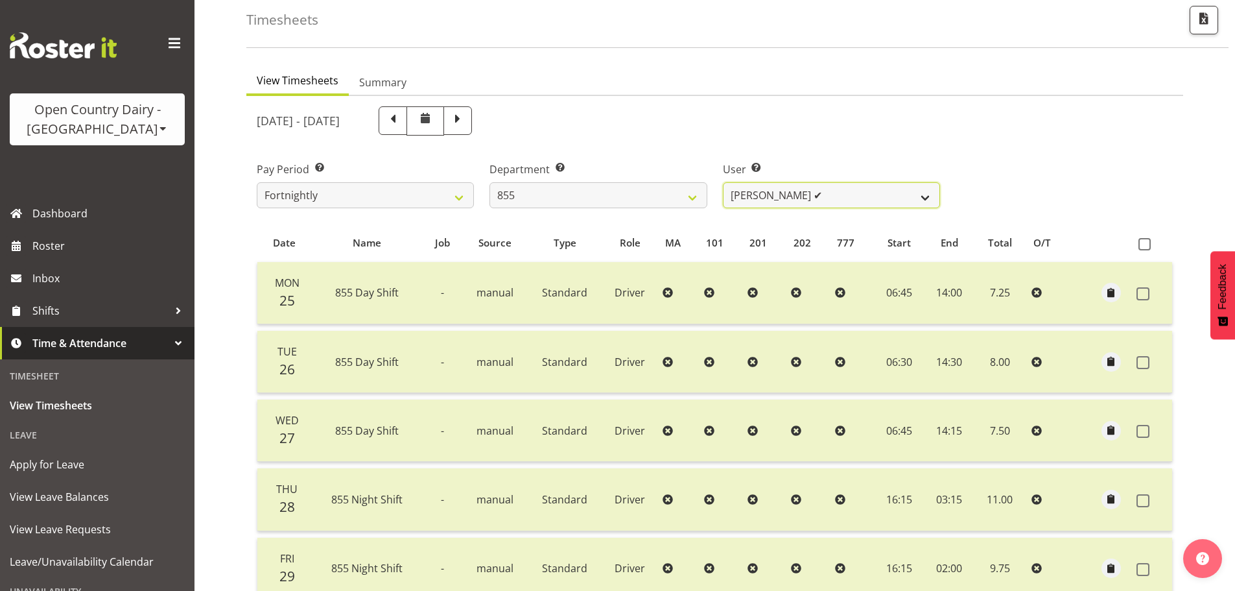
click at [723, 182] on select "Leon Harrison ✔ Nathan Vincent ✔ Wayne Jukes ✔" at bounding box center [831, 195] width 217 height 26
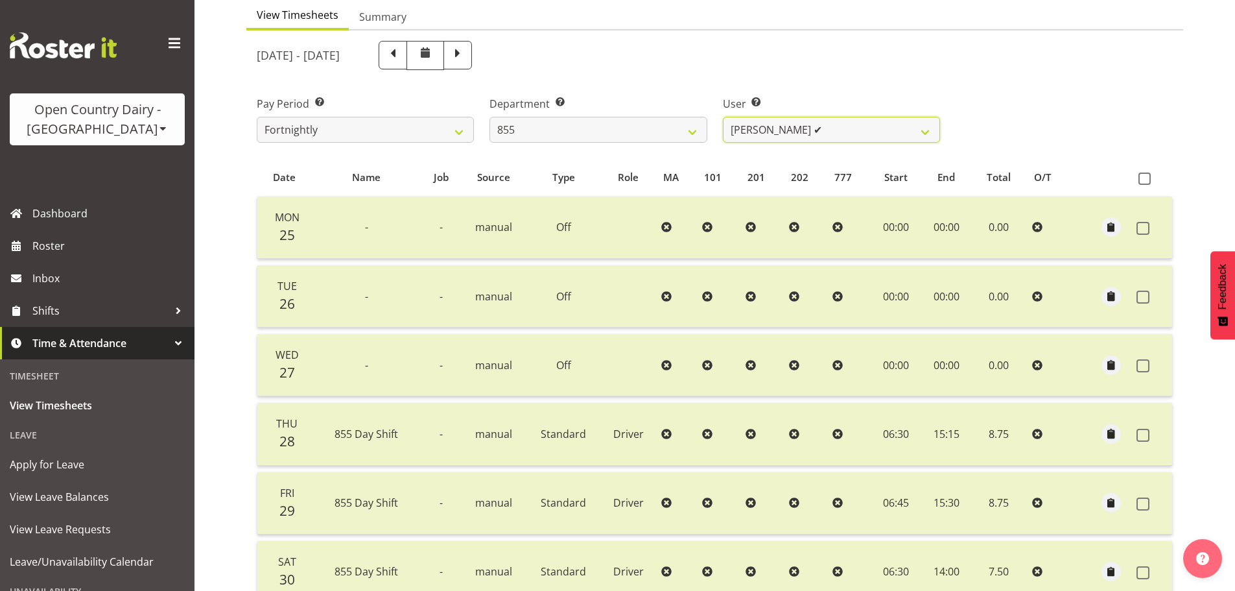
scroll to position [130, 0]
click at [472, 60] on span at bounding box center [458, 56] width 29 height 29
select select
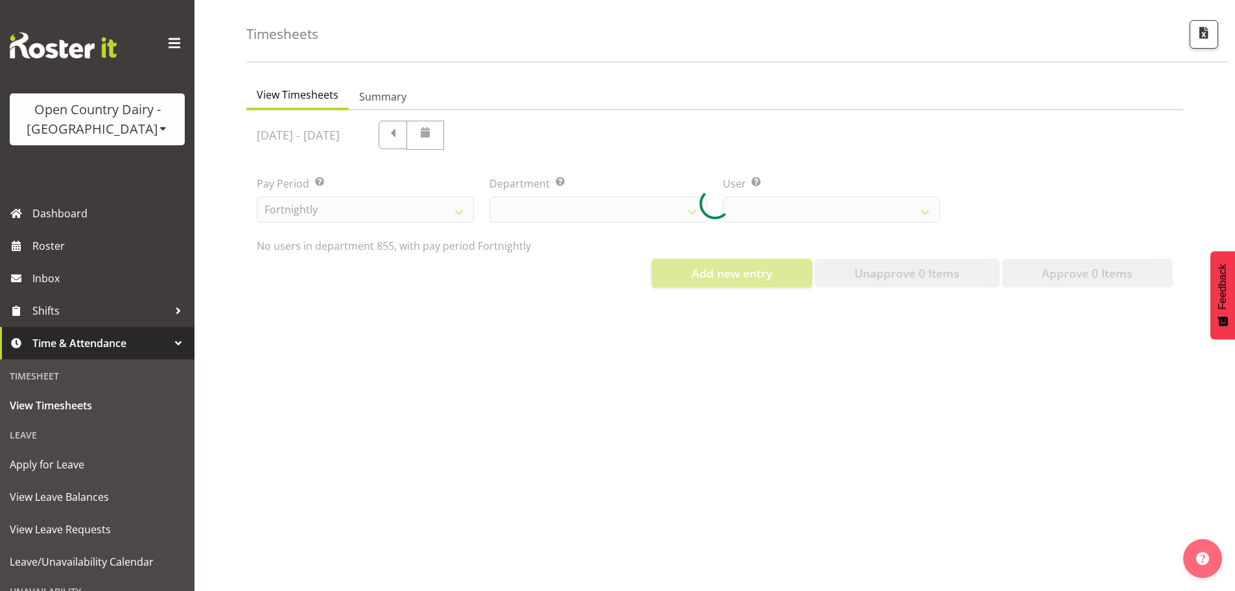
scroll to position [60, 0]
select select "668"
select select "7374"
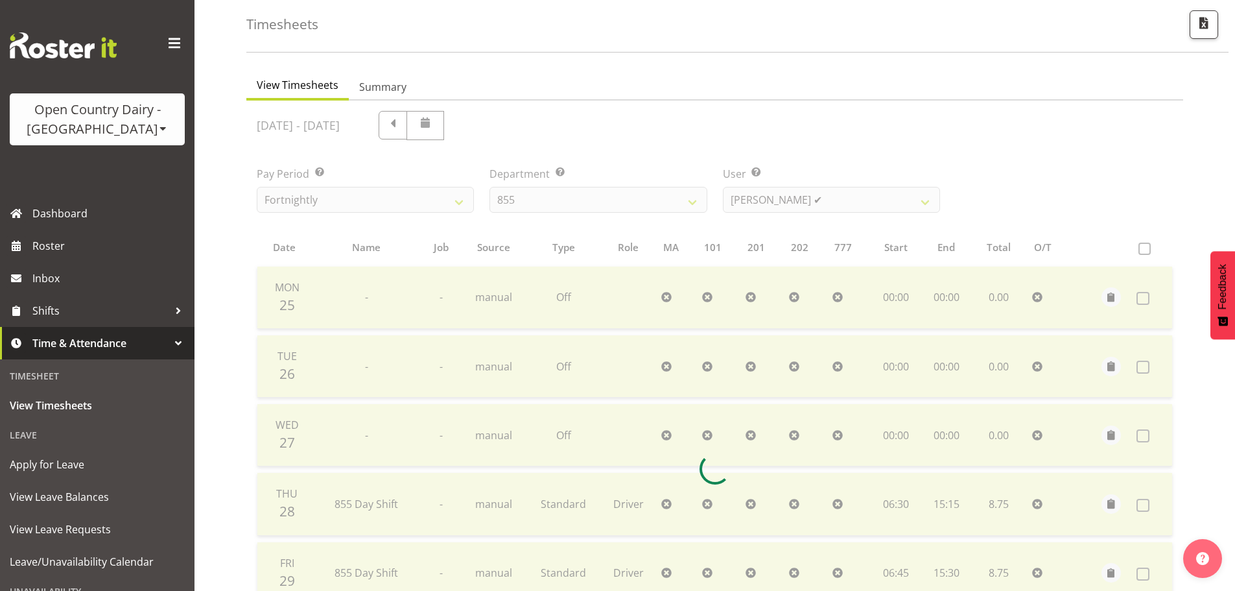
scroll to position [130, 0]
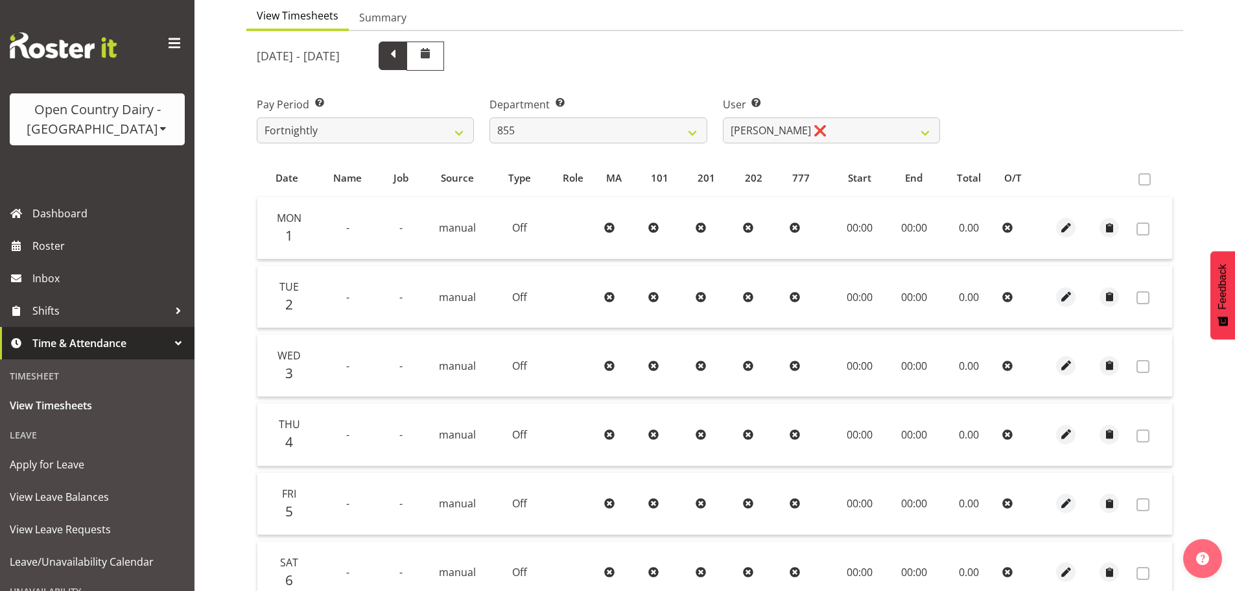
click at [401, 58] on span at bounding box center [393, 54] width 17 height 17
select select
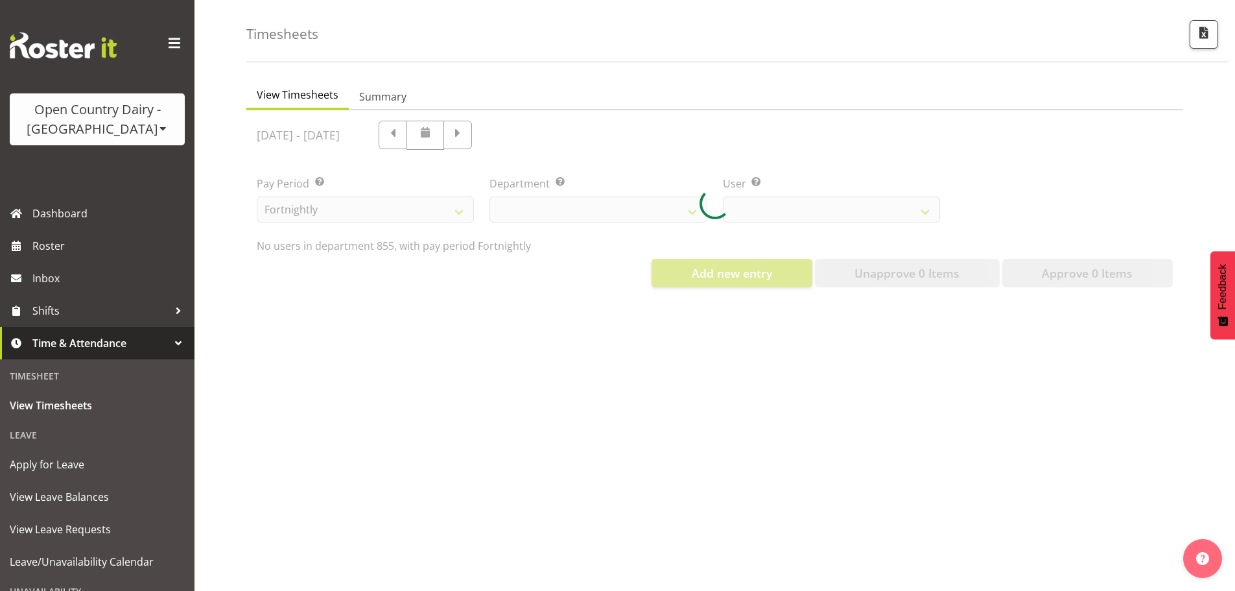
select select "668"
select select "7374"
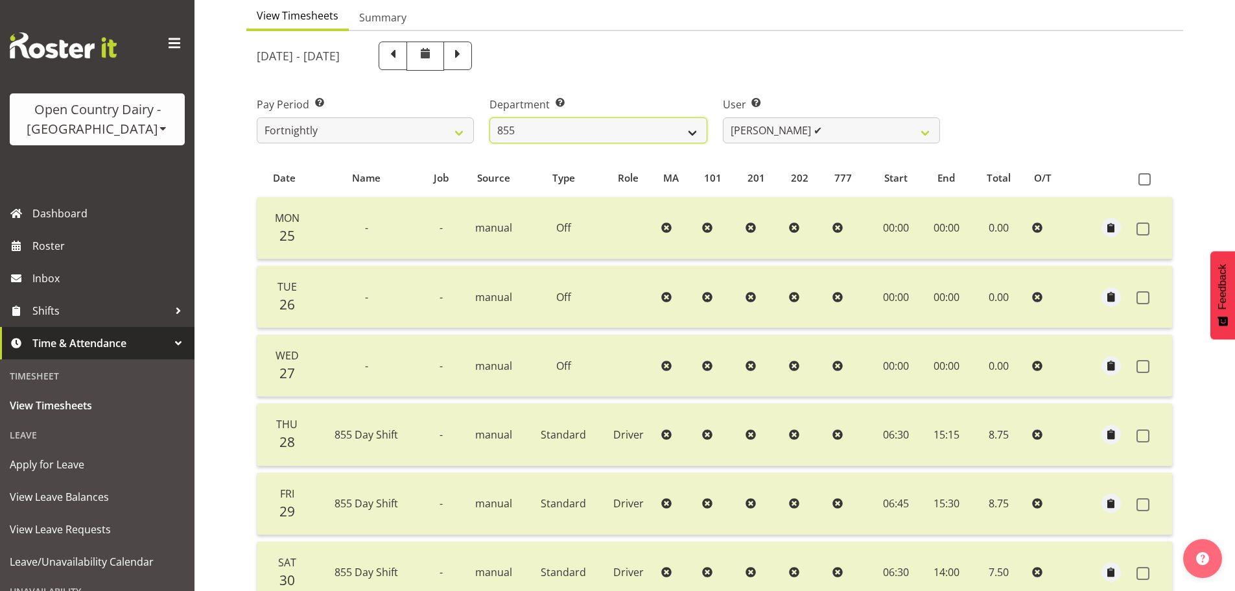
click at [595, 139] on select "734 735 736 737 738 739 851 852 853 854 855 856 858 861 862 865 868 869 870 873" at bounding box center [598, 130] width 217 height 26
select select "671"
click at [490, 117] on select "734 735 736 737 738 739 851 852 853 854 855 856 858 861 862 865 868 869 870 873" at bounding box center [598, 130] width 217 height 26
select select "7395"
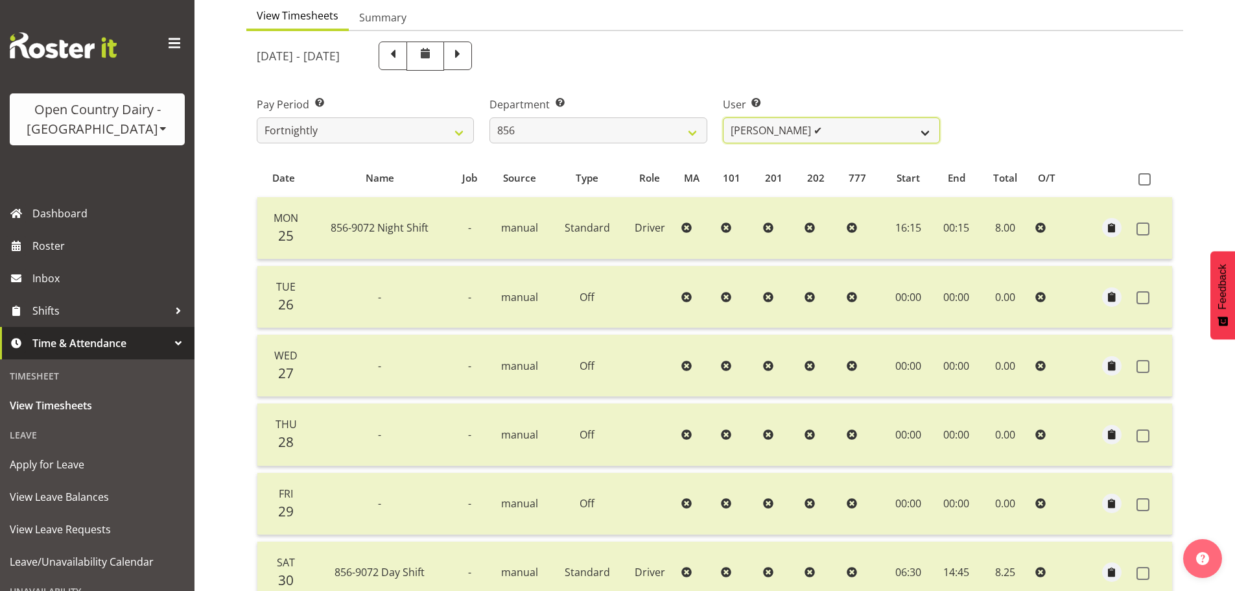
click at [814, 138] on select "Bradley Parkhill ✔ James Matheson ✔ Jason Vercoe ✔ Tony Lee ✔" at bounding box center [831, 130] width 217 height 26
drag, startPoint x: 813, startPoint y: 132, endPoint x: 792, endPoint y: 138, distance: 20.9
click at [813, 132] on select "Bradley Parkhill ✔ James Matheson ✔ Jason Vercoe ✔ Tony Lee ✔" at bounding box center [831, 130] width 217 height 26
click at [624, 128] on select "734 735 736 737 738 739 851 852 853 854 855 856 858 861 862 865 868 869 870 873" at bounding box center [598, 130] width 217 height 26
click at [490, 117] on select "734 735 736 737 738 739 851 852 853 854 855 856 858 861 862 865 868 869 870 873" at bounding box center [598, 130] width 217 height 26
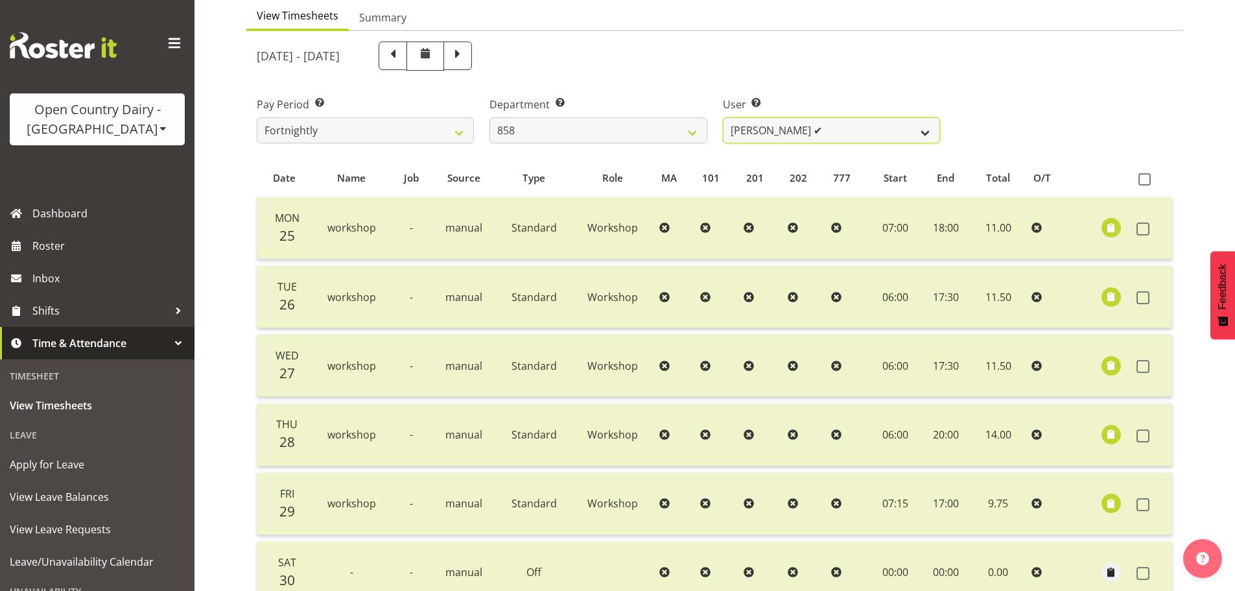
click at [849, 127] on select "Anthony Shaw ✔ Liam Bellman ✔ Neil Peters ✔" at bounding box center [831, 130] width 217 height 26
click at [849, 130] on select "Anthony Shaw ✔ Liam Bellman ✔ Neil Peters ✔" at bounding box center [831, 130] width 217 height 26
click at [626, 135] on select "734 735 736 737 738 739 851 852 853 854 855 856 858 861 862 865 868 869 870 873" at bounding box center [598, 130] width 217 height 26
click at [490, 117] on select "734 735 736 737 738 739 851 852 853 854 855 856 858 861 862 865 868 869 870 873" at bounding box center [598, 130] width 217 height 26
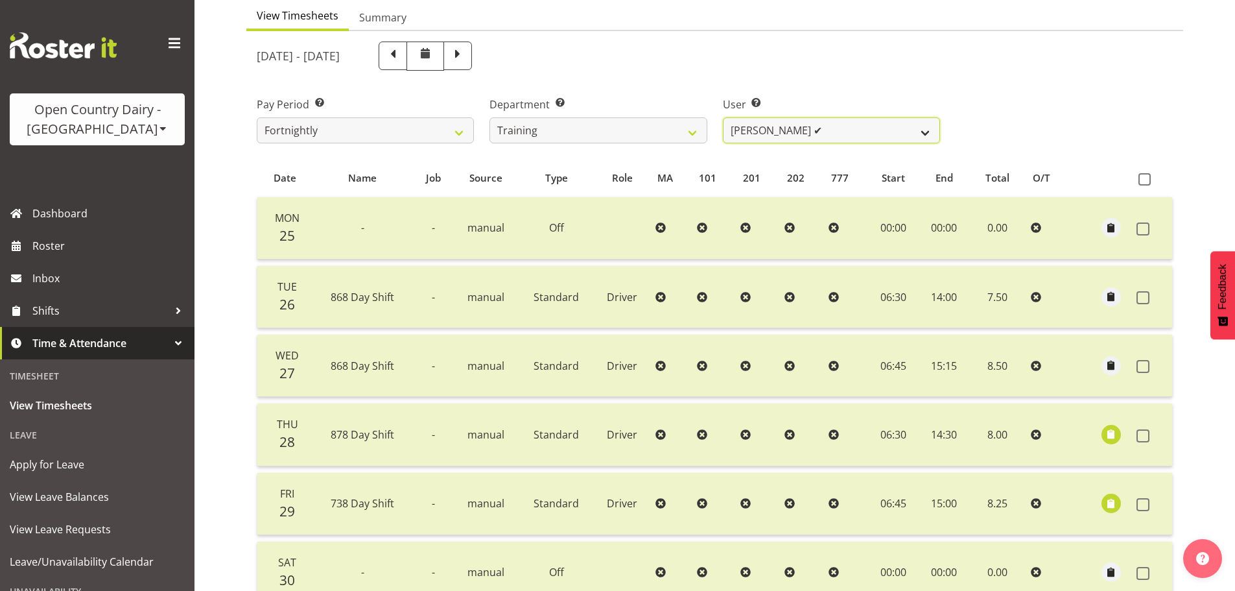
click at [792, 133] on select "Shiva Kumaran ✔" at bounding box center [831, 130] width 217 height 26
click at [796, 100] on label "User Select user. Note: This is filtered down by the previous two drop-down ite…" at bounding box center [831, 105] width 217 height 16
click at [1102, 433] on button "button" at bounding box center [1111, 434] width 19 height 19
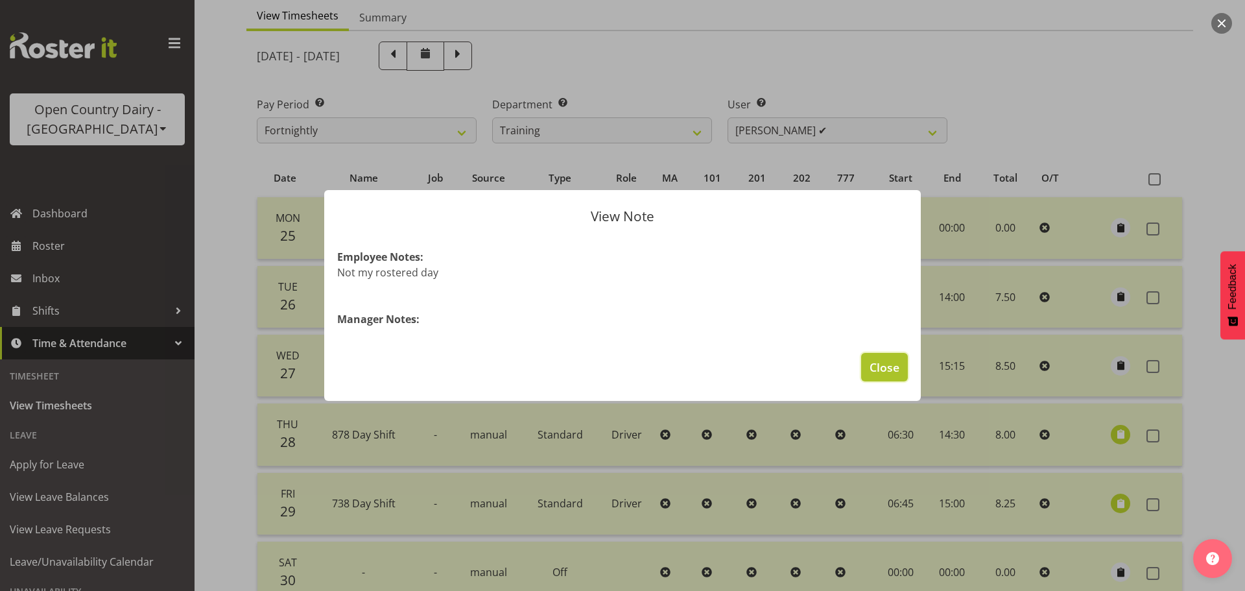
click at [898, 368] on span "Close" at bounding box center [885, 367] width 30 height 17
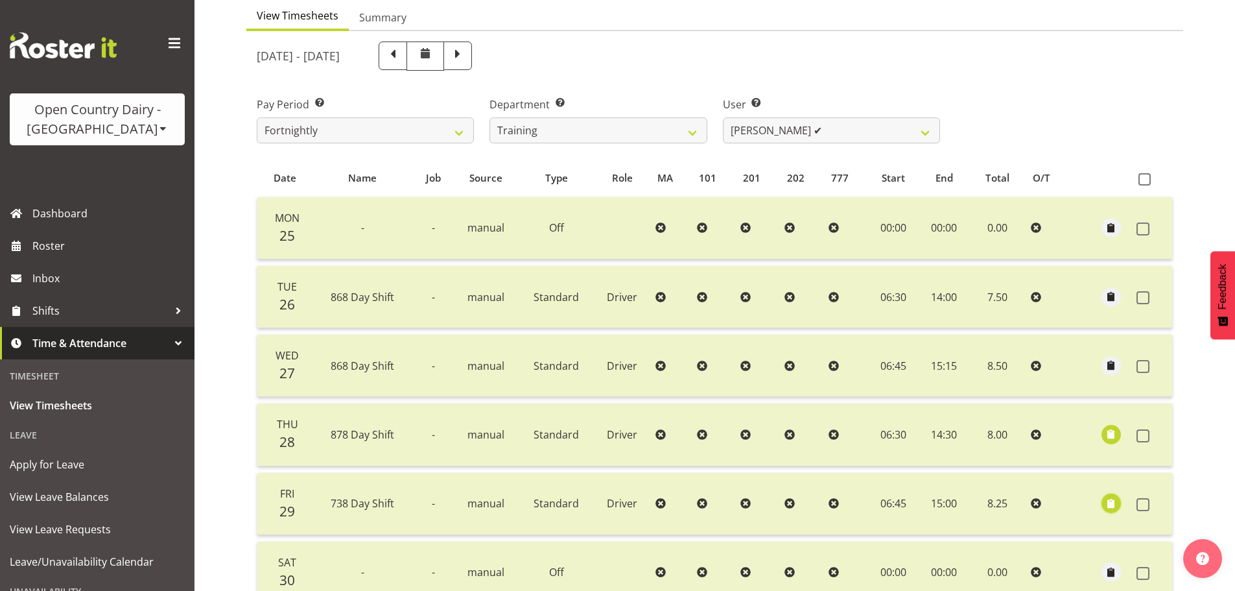
click at [1106, 505] on span "button" at bounding box center [1111, 503] width 15 height 15
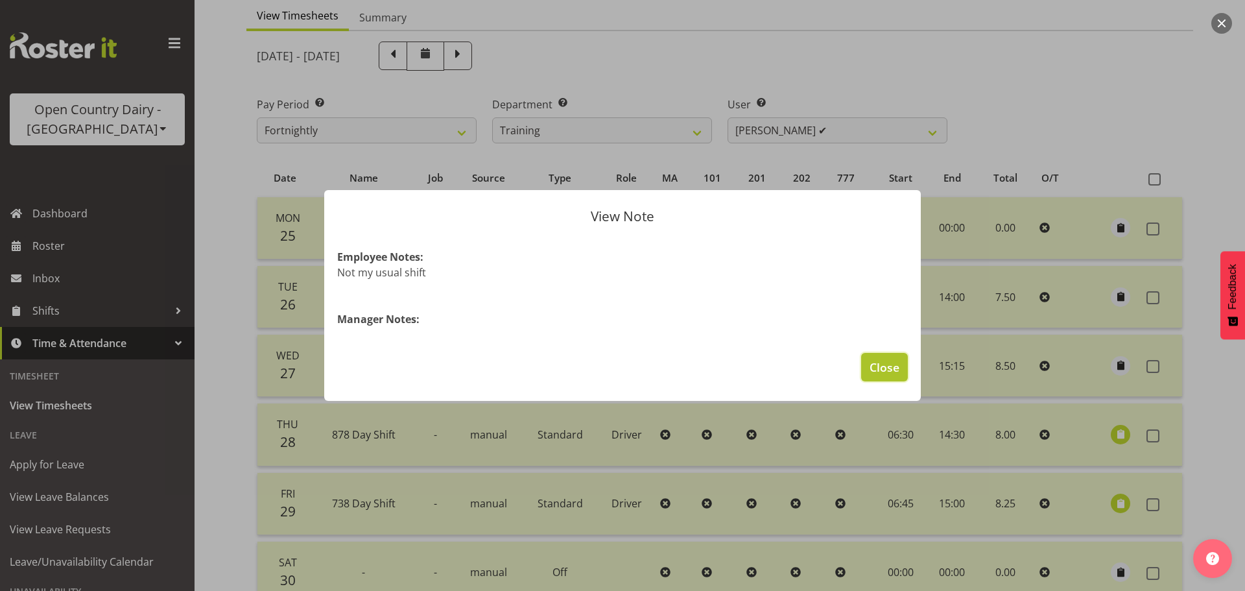
click at [880, 359] on span "Close" at bounding box center [885, 367] width 30 height 17
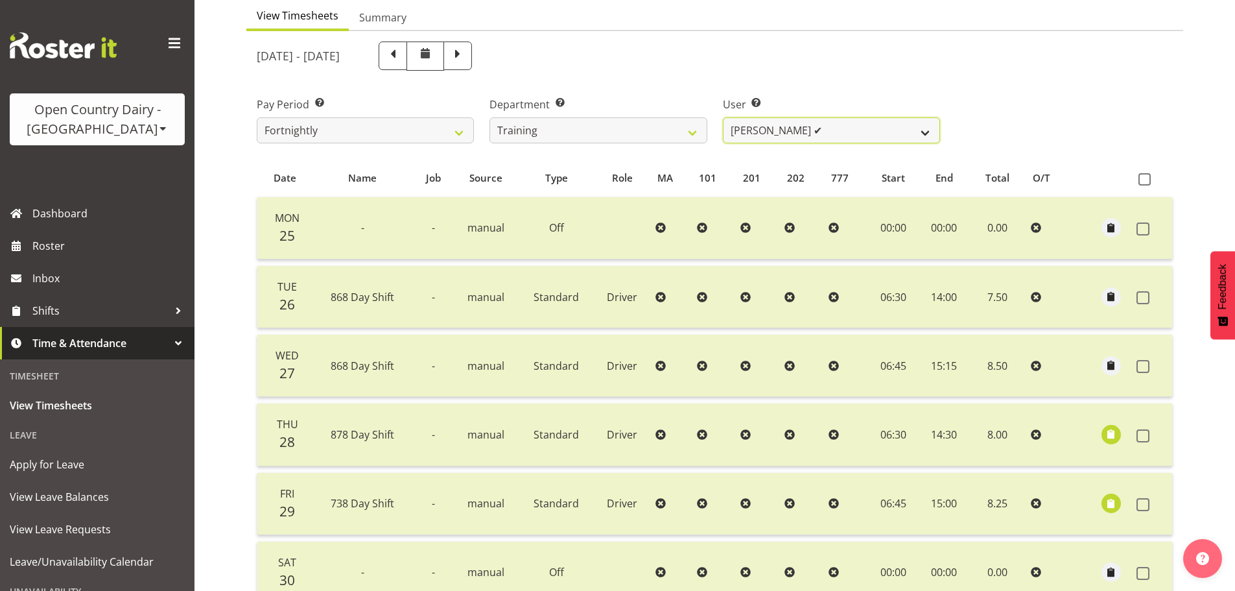
click at [739, 137] on select "Shiva Kumaran ✔" at bounding box center [831, 130] width 217 height 26
click at [741, 132] on select "Shiva Kumaran ✔" at bounding box center [831, 130] width 217 height 26
click at [637, 133] on select "734 735 736 737 738 739 851 852 853 854 855 856 858 861 862 865 868 869 870 873" at bounding box center [598, 130] width 217 height 26
select select "696"
click at [490, 117] on select "734 735 736 737 738 739 851 852 853 854 855 856 858 861 862 865 868 869 870 873" at bounding box center [598, 130] width 217 height 26
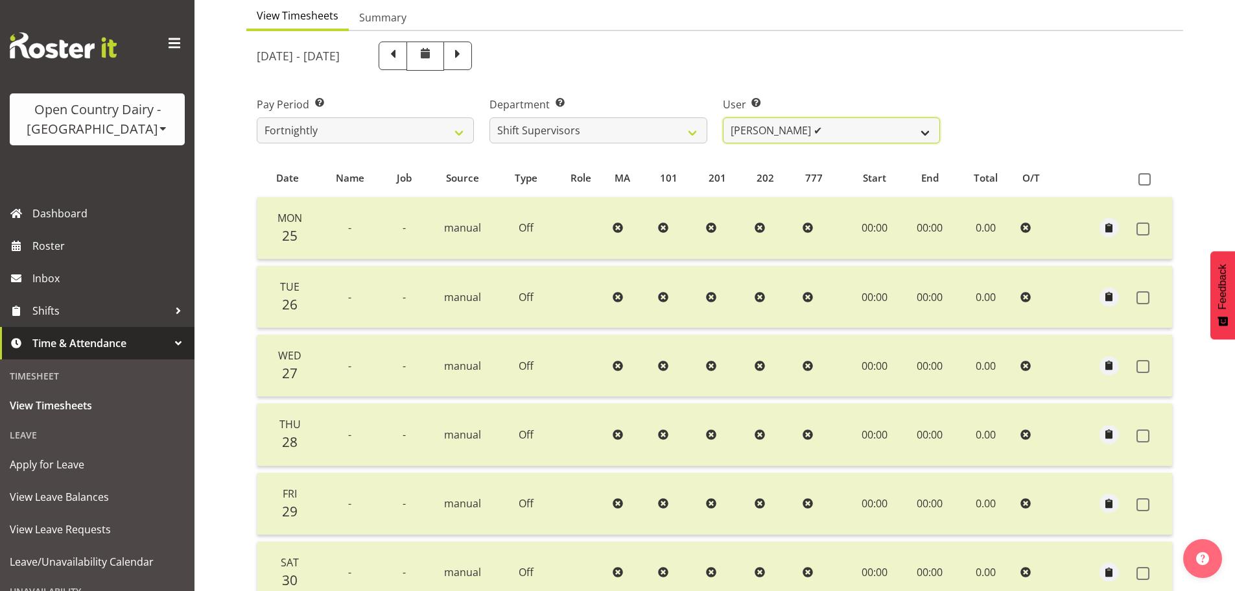
click at [787, 136] on select "Ethan Moore ✔ Laura Courtney ✔ Leonna Turner ✔ Michael Straith ✔ Vishal Vadador…" at bounding box center [831, 130] width 217 height 26
click at [723, 117] on select "Ethan Moore ✔ Laura Courtney ✔ Leonna Turner ✔ Michael Straith ✔ Vishal Vadador…" at bounding box center [831, 130] width 217 height 26
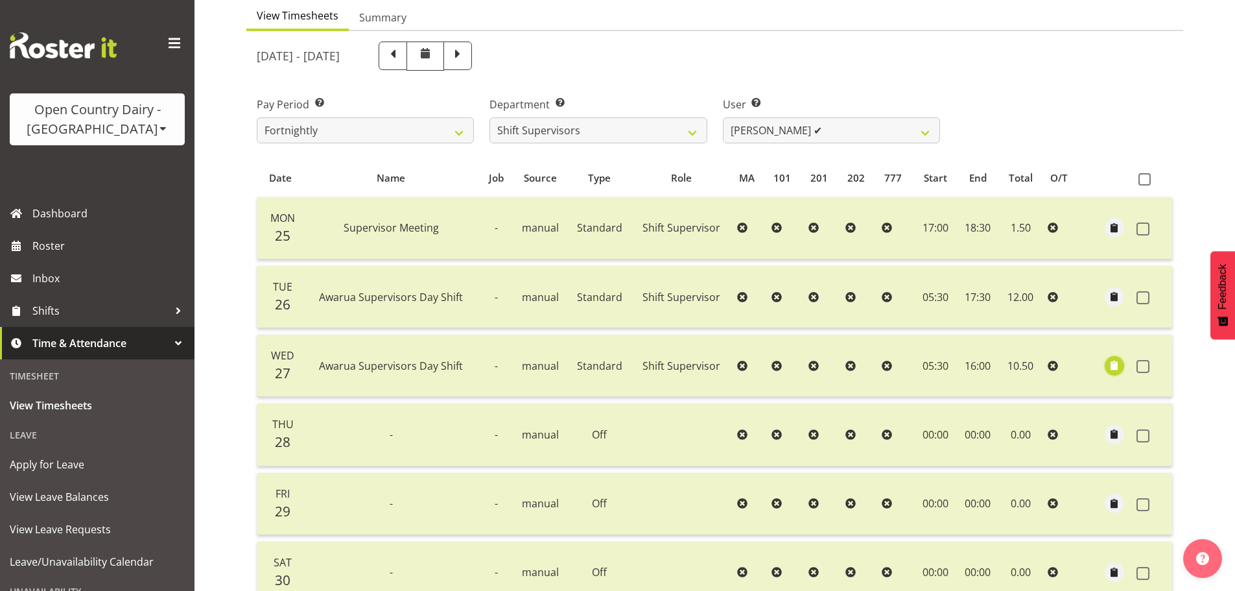
click at [1120, 367] on span "button" at bounding box center [1114, 365] width 15 height 15
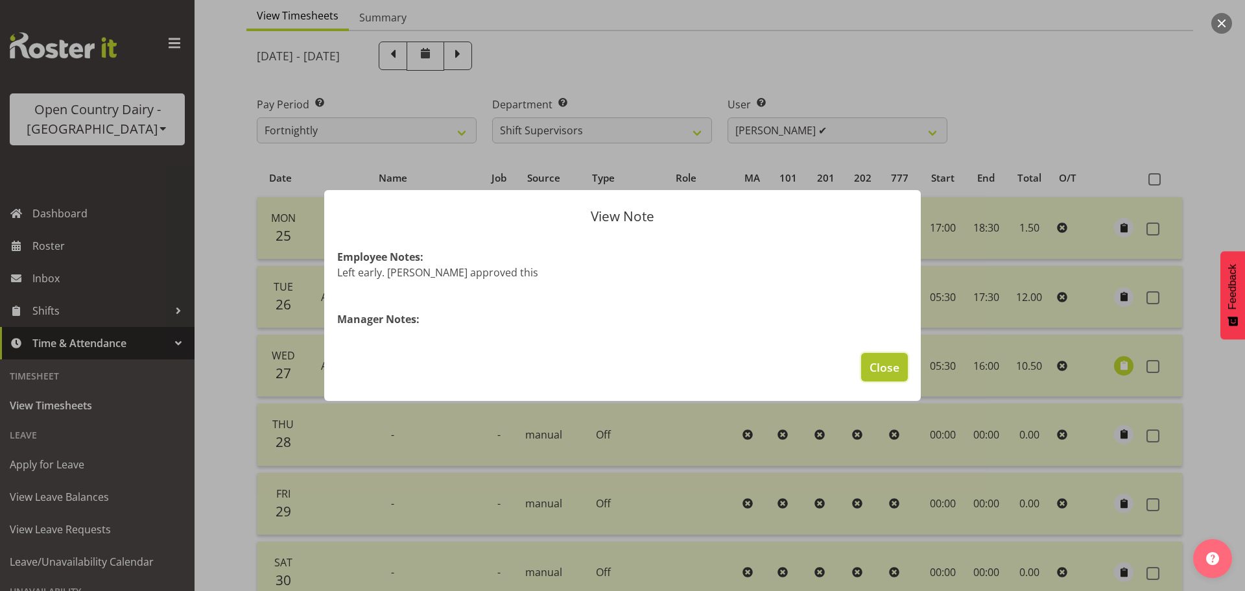
click at [877, 376] on button "Close" at bounding box center [884, 367] width 47 height 29
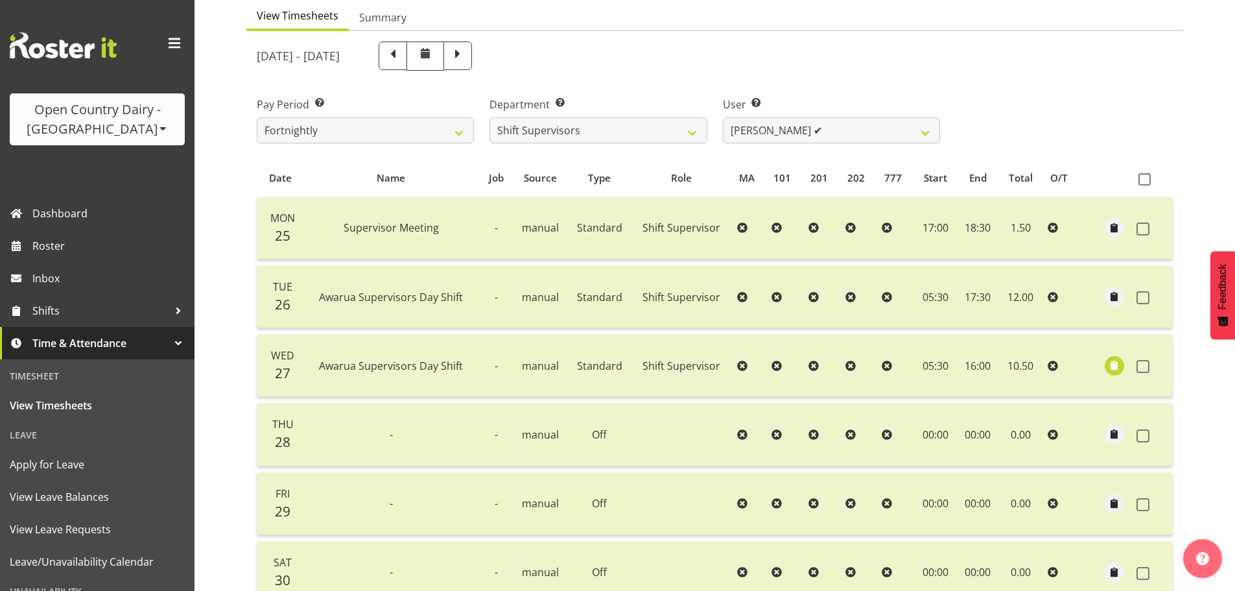
click at [795, 148] on div "User Select user. Note: This is filtered down by the previous two drop-down ite…" at bounding box center [831, 114] width 233 height 73
click at [801, 110] on label "User Select user. Note: This is filtered down by the previous two drop-down ite…" at bounding box center [831, 105] width 217 height 16
click at [808, 127] on select "Ethan Moore ✔ Laura Courtney ✔ Leonna Turner ✔ Michael Straith ✔ Vishal Vadador…" at bounding box center [831, 130] width 217 height 26
click at [723, 117] on select "Ethan Moore ✔ Laura Courtney ✔ Leonna Turner ✔ Michael Straith ✔ Vishal Vadador…" at bounding box center [831, 130] width 217 height 26
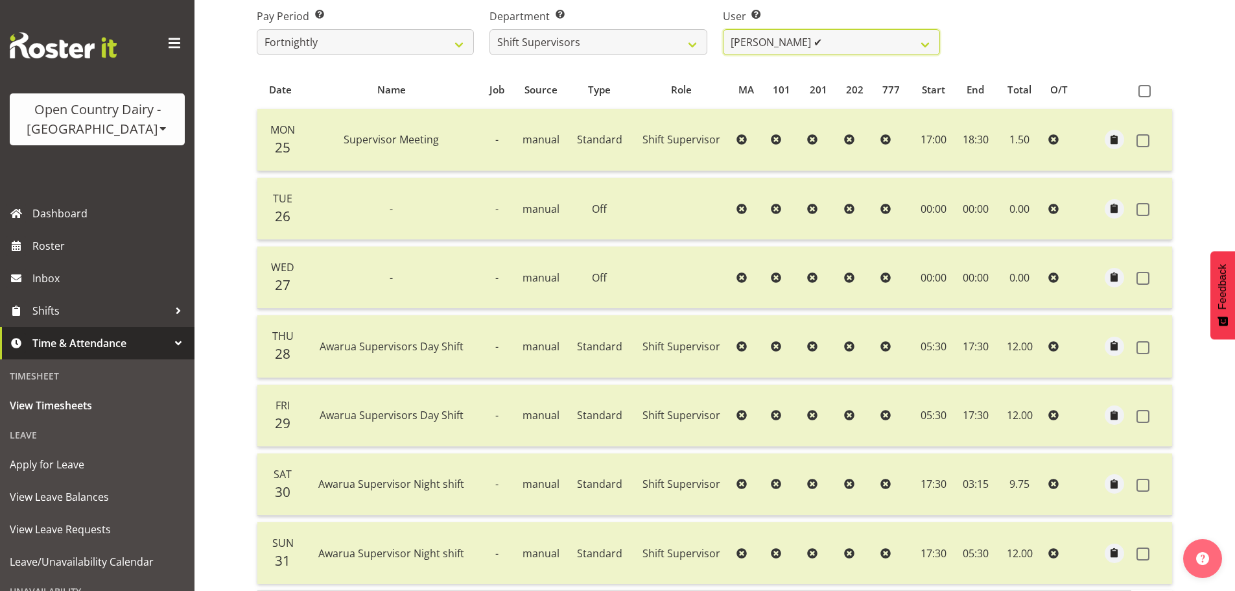
scroll to position [195, 0]
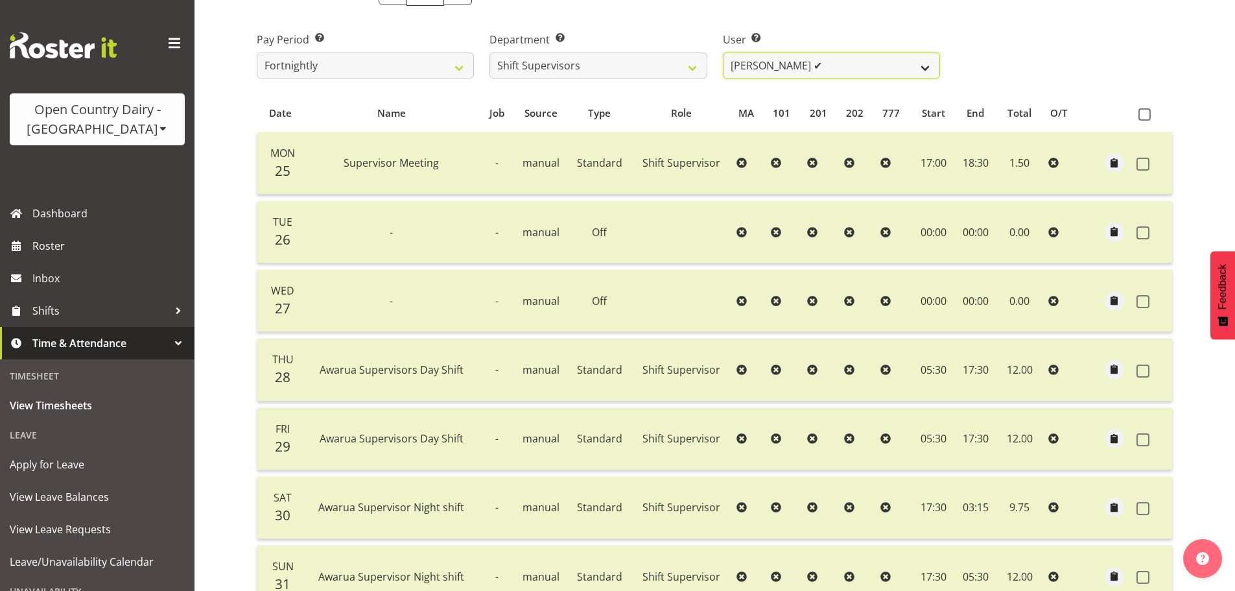
click at [810, 69] on select "Ethan Moore ✔ Laura Courtney ✔ Leonna Turner ✔ Michael Straith ✔ Vishal Vadador…" at bounding box center [831, 66] width 217 height 26
click at [723, 53] on select "Ethan Moore ✔ Laura Courtney ✔ Leonna Turner ✔ Michael Straith ✔ Vishal Vadador…" at bounding box center [831, 66] width 217 height 26
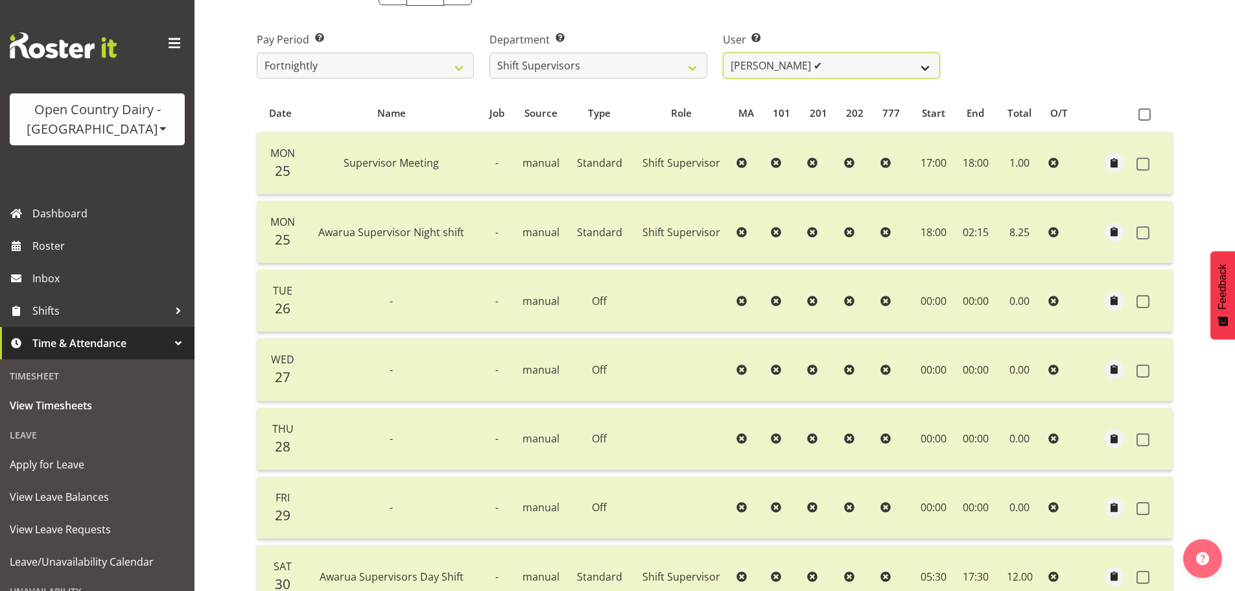
click at [811, 67] on select "Ethan Moore ✔ Laura Courtney ✔ Leonna Turner ✔ Michael Straith ✔ Vishal Vadador…" at bounding box center [831, 66] width 217 height 26
select select "7488"
click at [723, 53] on select "Ethan Moore ✔ Laura Courtney ✔ Leonna Turner ✔ Michael Straith ✔ Vishal Vadador…" at bounding box center [831, 66] width 217 height 26
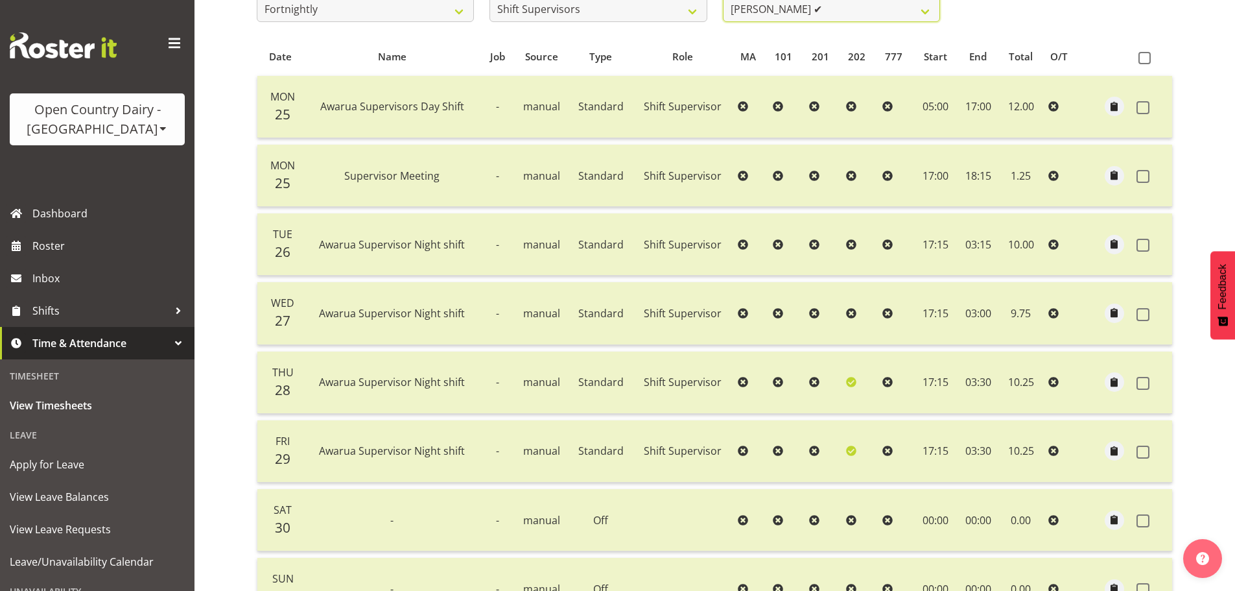
scroll to position [130, 0]
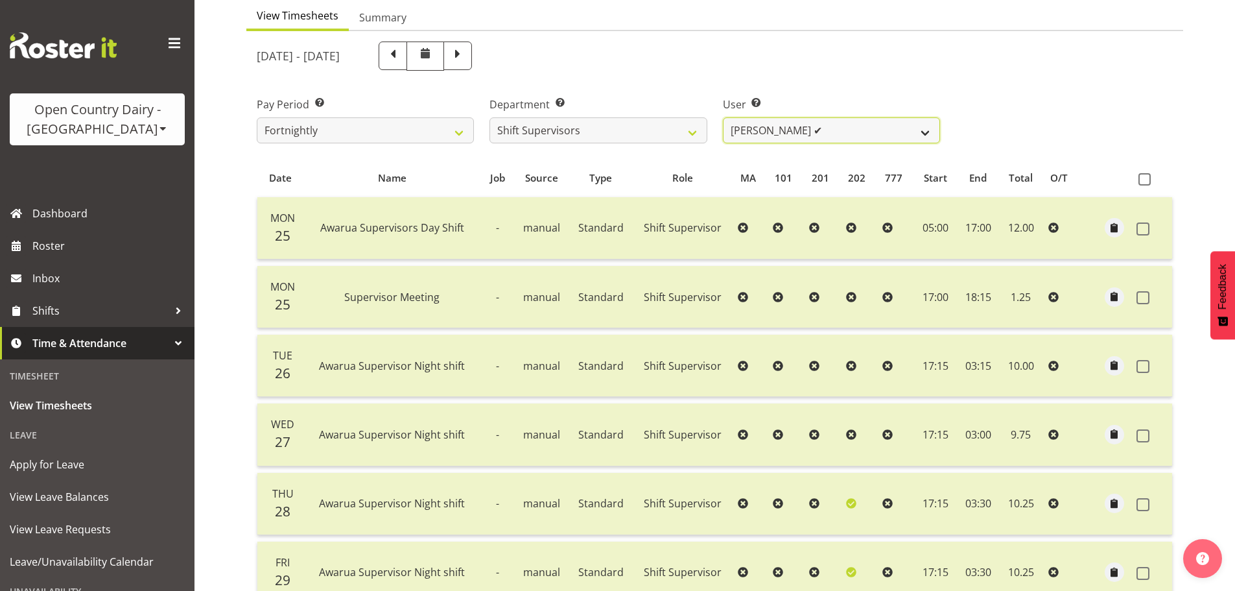
click at [794, 139] on select "Ethan Moore ✔ Laura Courtney ✔ Leonna Turner ✔ Michael Straith ✔ Vishal Vadador…" at bounding box center [831, 130] width 217 height 26
click at [794, 138] on select "Ethan Moore ✔ Laura Courtney ✔ Leonna Turner ✔ Michael Straith ✔ Vishal Vadador…" at bounding box center [831, 130] width 217 height 26
click at [590, 136] on select "734 735 736 737 738 739 851 852 853 854 855 856 858 861 862 865 868 869 870 873" at bounding box center [598, 130] width 217 height 26
select select "697"
click at [490, 117] on select "734 735 736 737 738 739 851 852 853 854 855 856 858 861 862 865 868 869 870 873" at bounding box center [598, 130] width 217 height 26
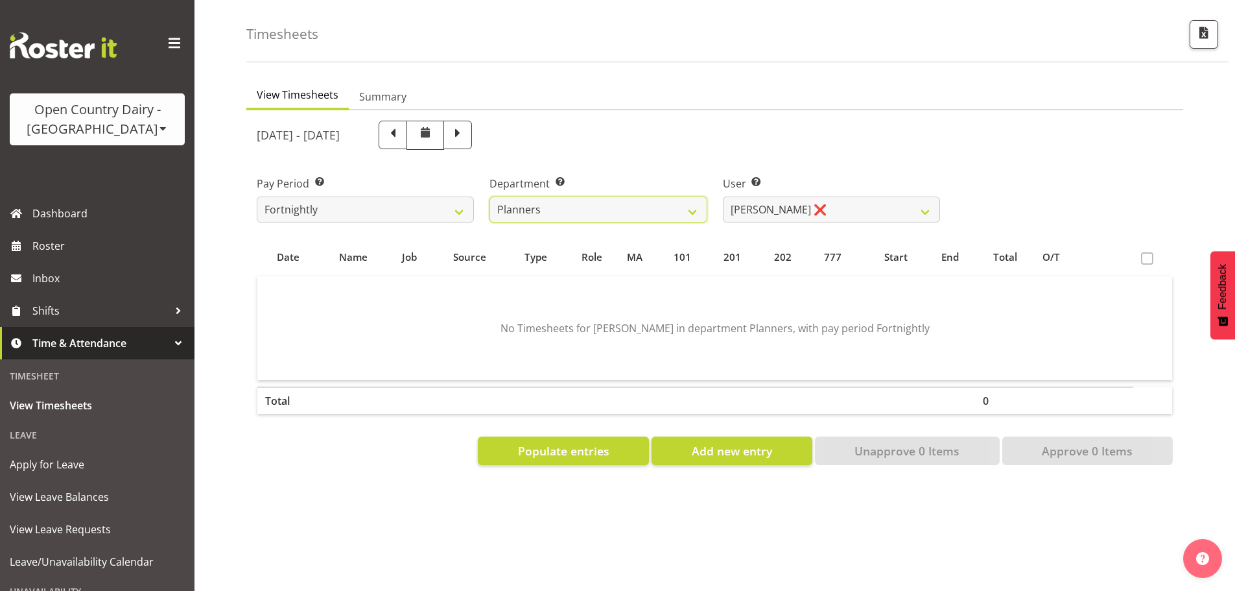
scroll to position [60, 0]
click at [593, 442] on span "Populate entries" at bounding box center [563, 450] width 91 height 17
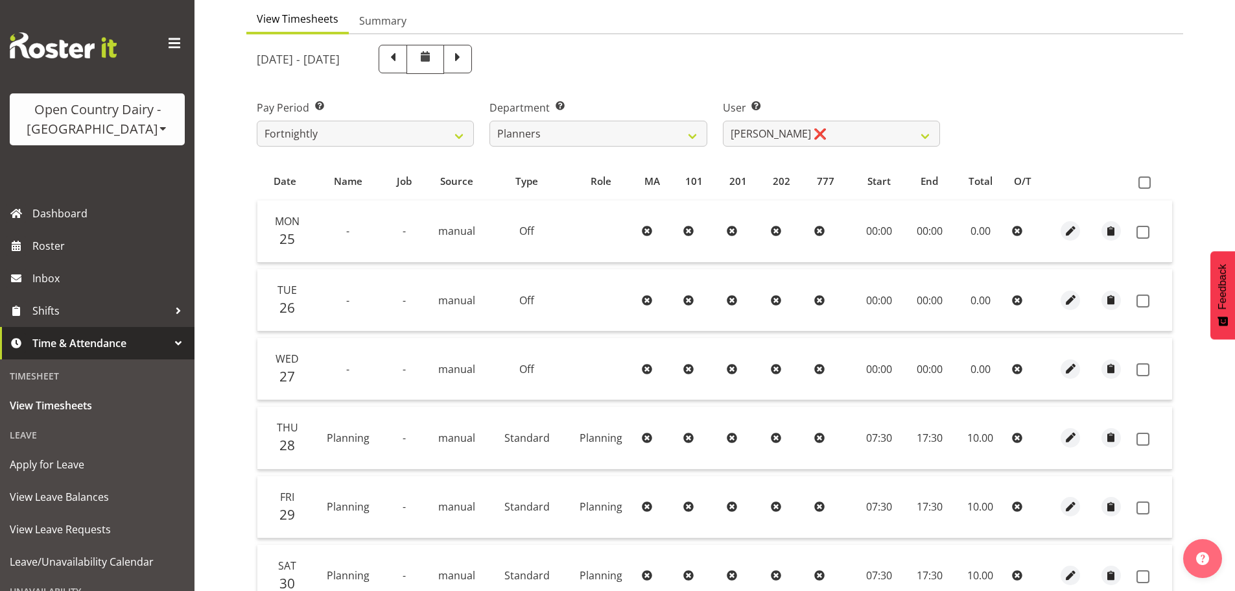
scroll to position [125, 0]
click at [401, 67] on span at bounding box center [393, 59] width 17 height 17
select select
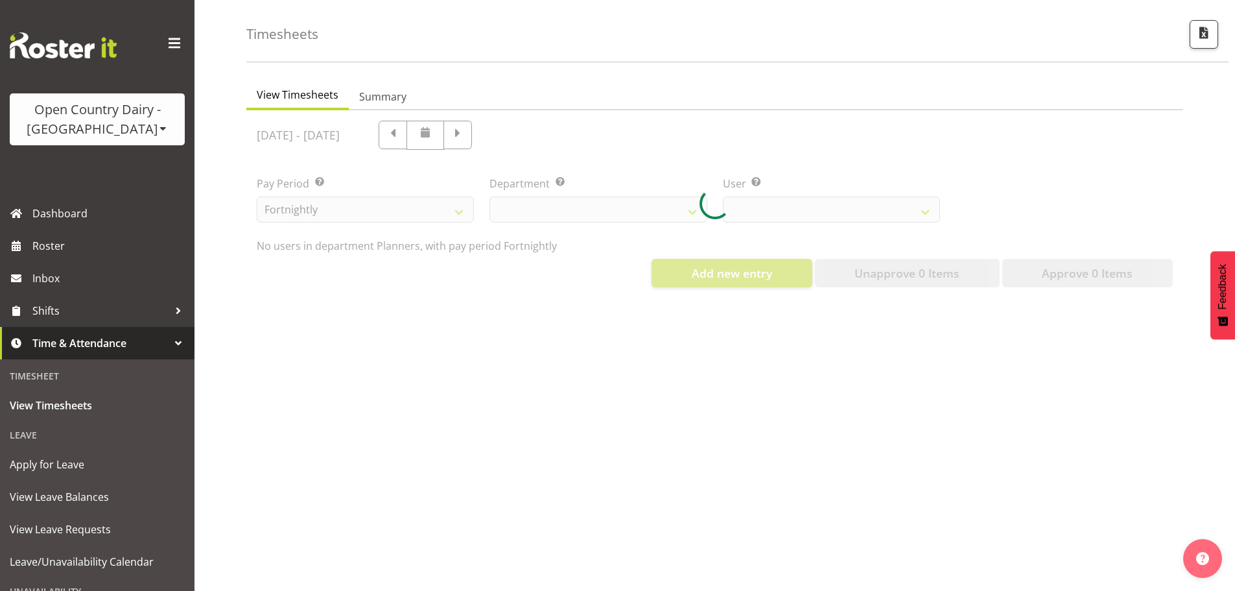
select select "697"
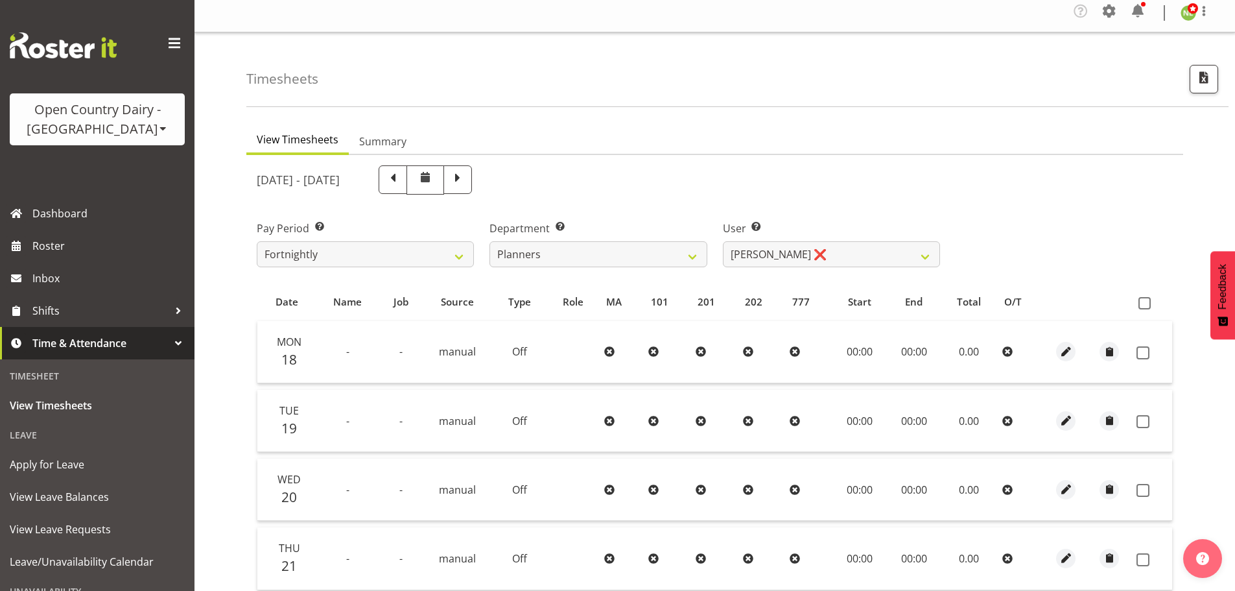
scroll to position [0, 0]
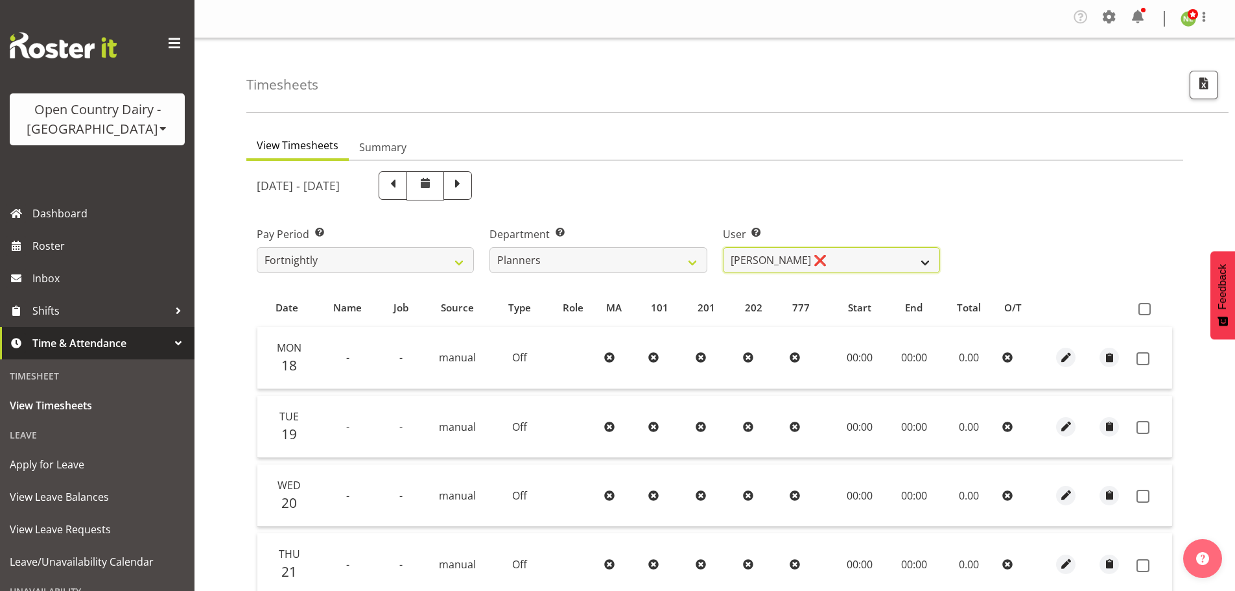
click at [821, 258] on select "Jessica Reid ❌ Mikayla Rangi ✔ Sara Bowie ✔" at bounding box center [831, 260] width 217 height 26
click at [723, 247] on select "Jessica Reid ❌ Mikayla Rangi ✔ Sara Bowie ✔" at bounding box center [831, 260] width 217 height 26
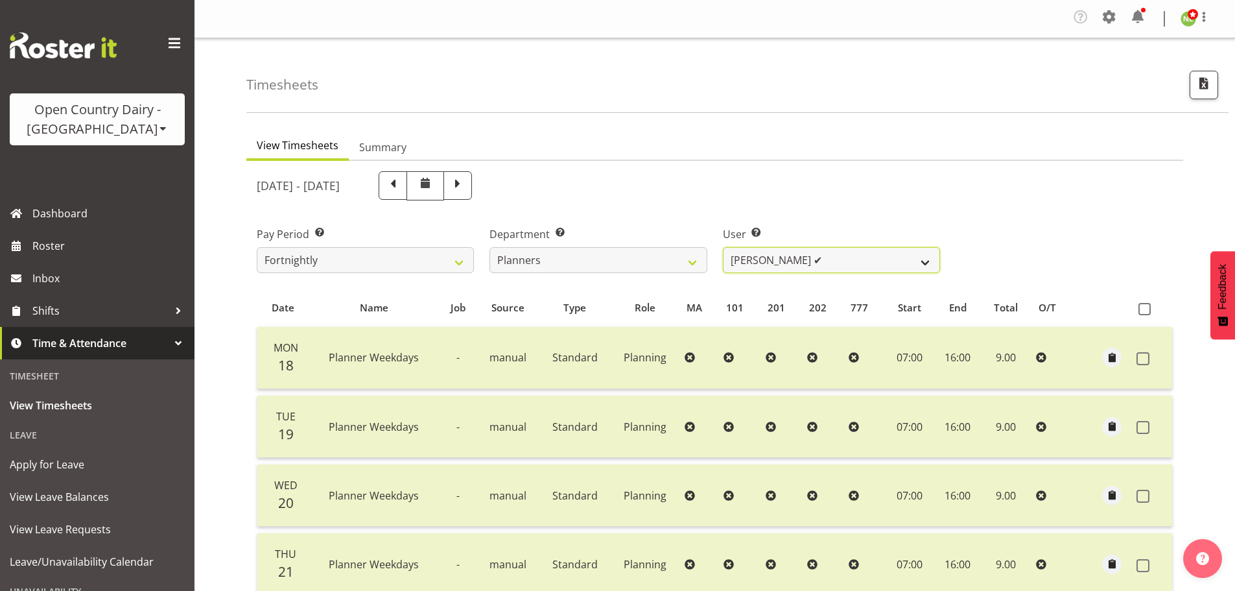
drag, startPoint x: 804, startPoint y: 262, endPoint x: 807, endPoint y: 270, distance: 9.0
click at [805, 263] on select "Jessica Reid ❌ Mikayla Rangi ✔ Sara Bowie ✔" at bounding box center [831, 260] width 217 height 26
click at [723, 247] on select "Jessica Reid ❌ Mikayla Rangi ✔ Sara Bowie ✔" at bounding box center [831, 260] width 217 height 26
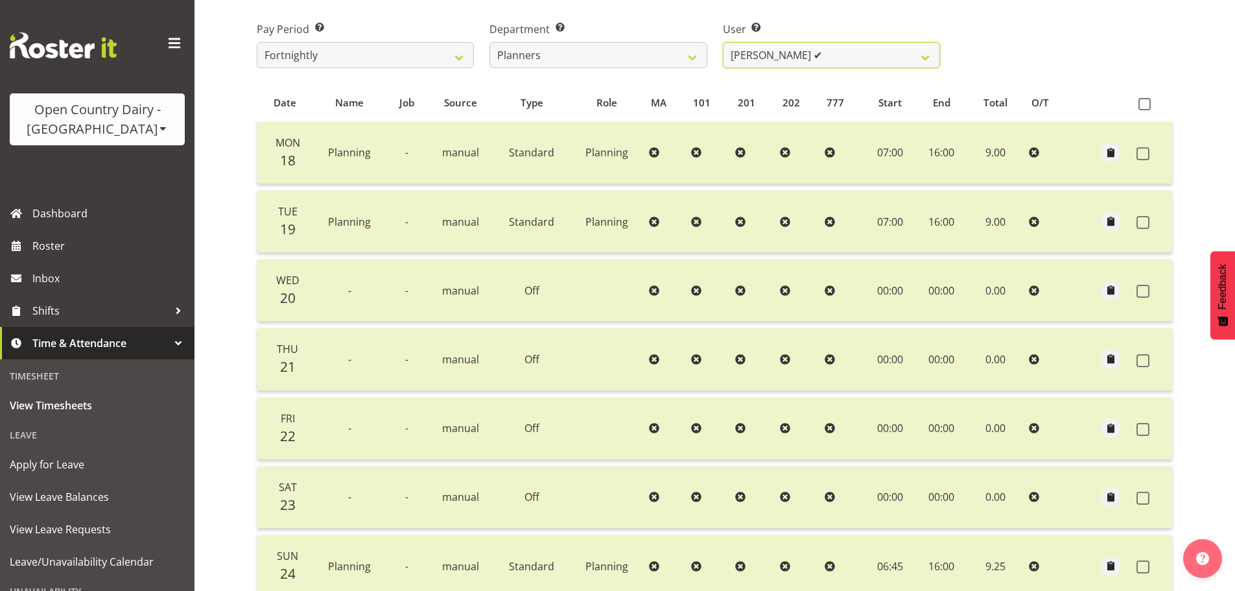
scroll to position [65, 0]
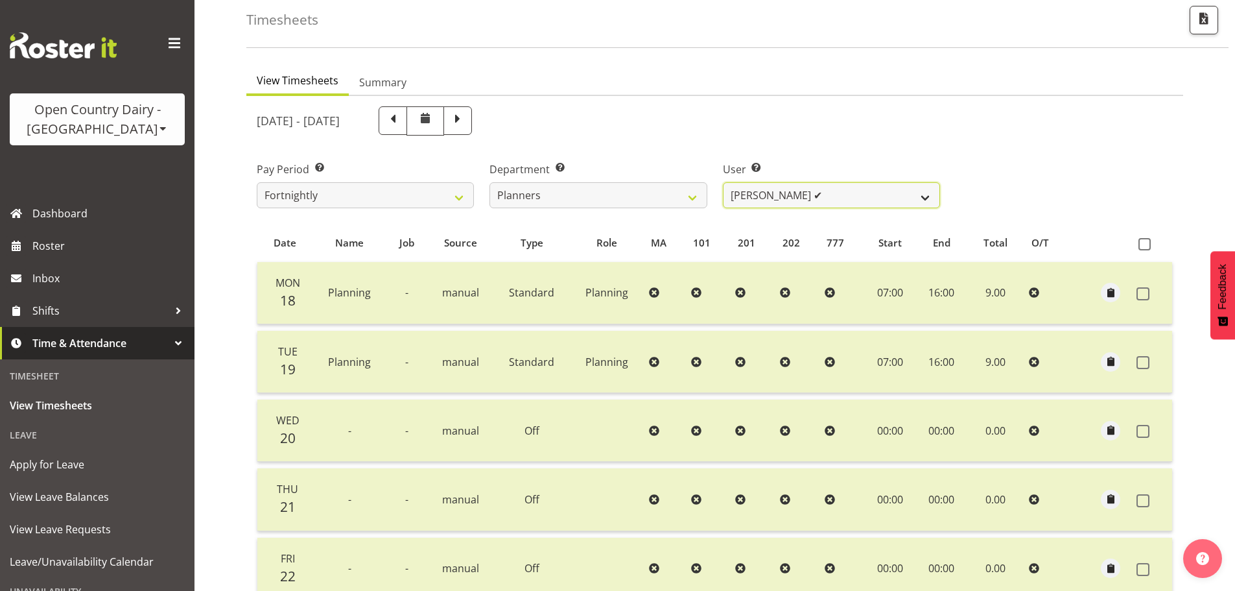
click at [783, 196] on select "Jessica Reid ❌ Mikayla Rangi ✔ Sara Bowie ✔" at bounding box center [831, 195] width 217 height 26
select select "7430"
click at [723, 182] on select "Jessica Reid ❌ Mikayla Rangi ✔ Sara Bowie ✔" at bounding box center [831, 195] width 217 height 26
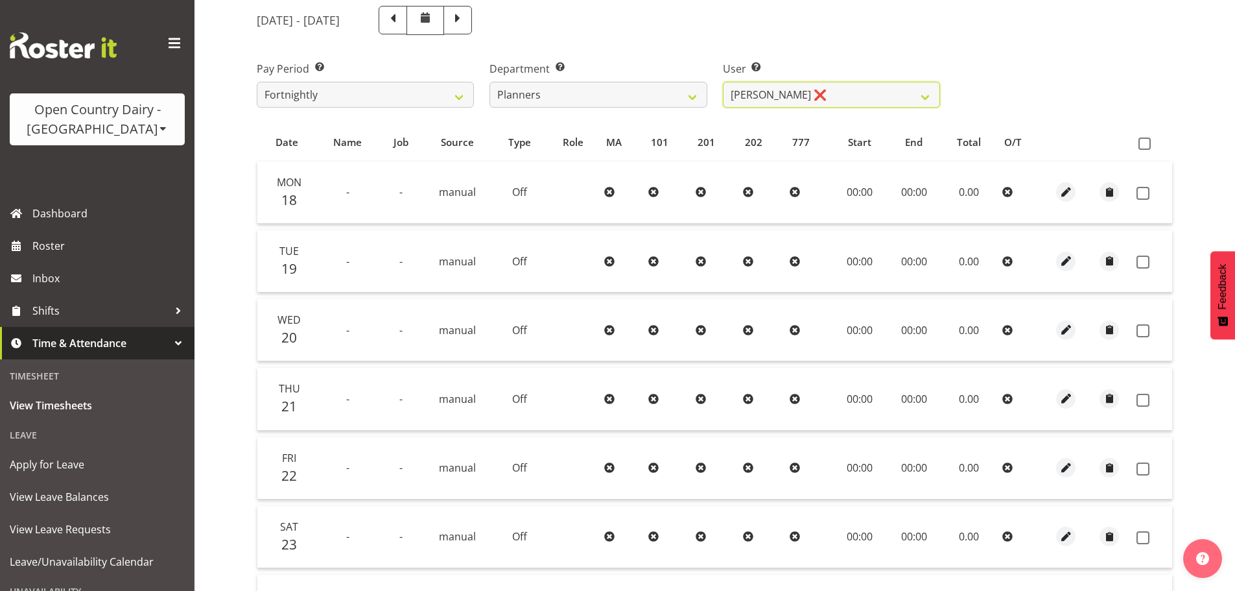
scroll to position [1, 0]
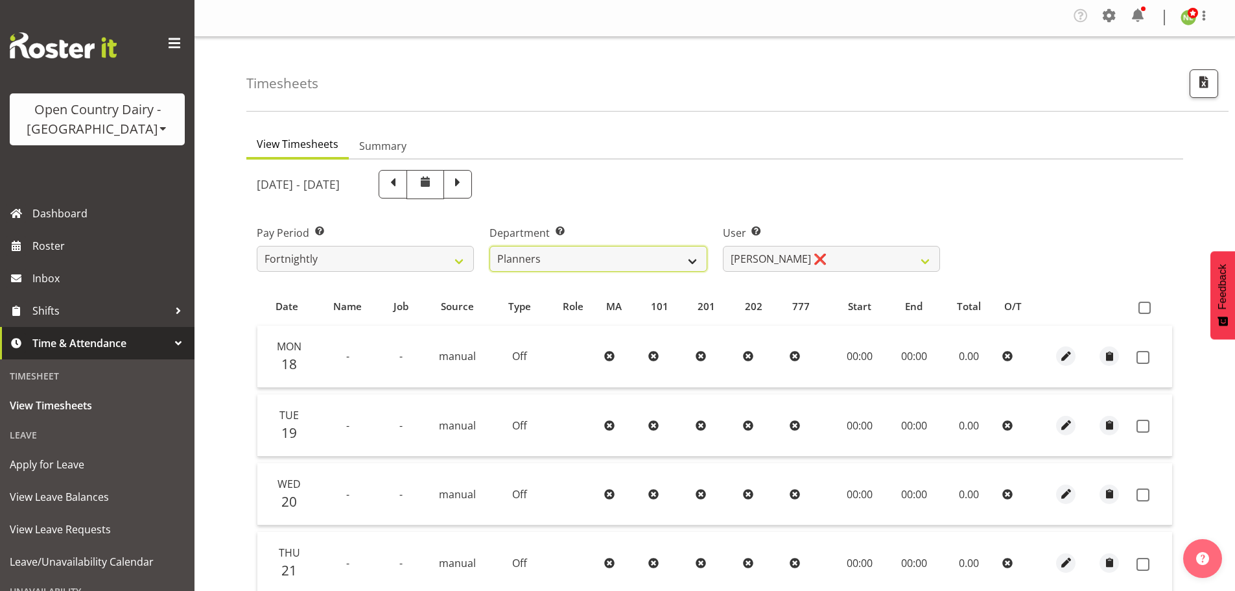
click at [645, 257] on select "734 735 736 737 738 739 851 852 853 854 855 856 858 861 862 865 868 869 870 873" at bounding box center [598, 259] width 217 height 26
select select "699"
click at [490, 246] on select "734 735 736 737 738 739 851 852 853 854 855 856 858 861 862 865 868 869 870 873" at bounding box center [598, 259] width 217 height 26
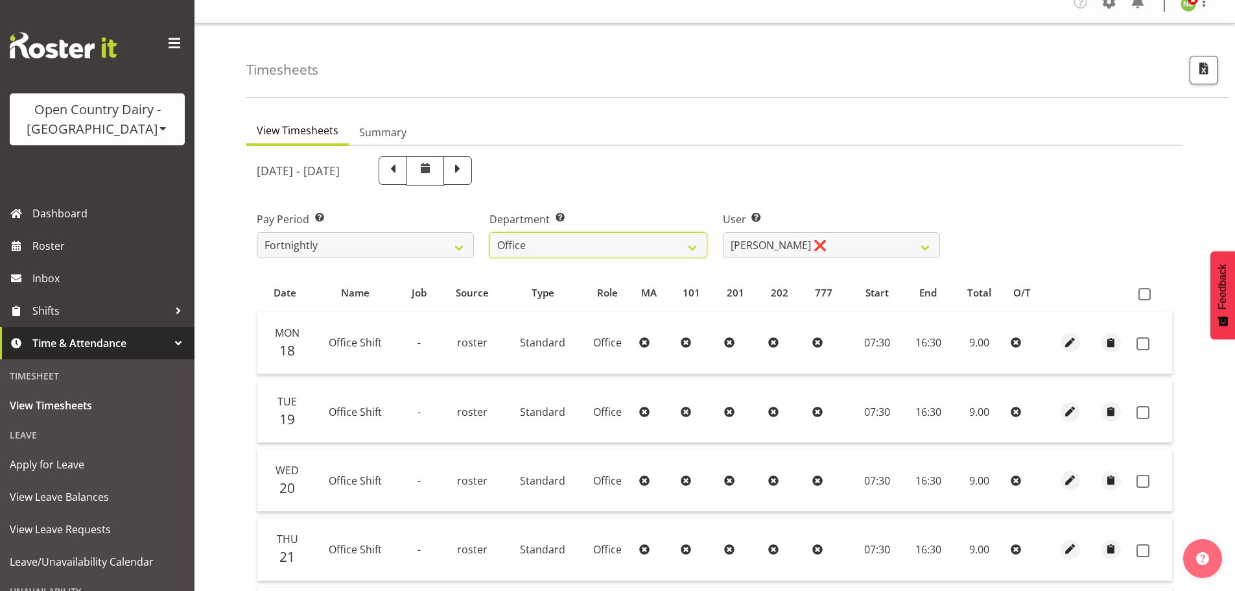
scroll to position [0, 0]
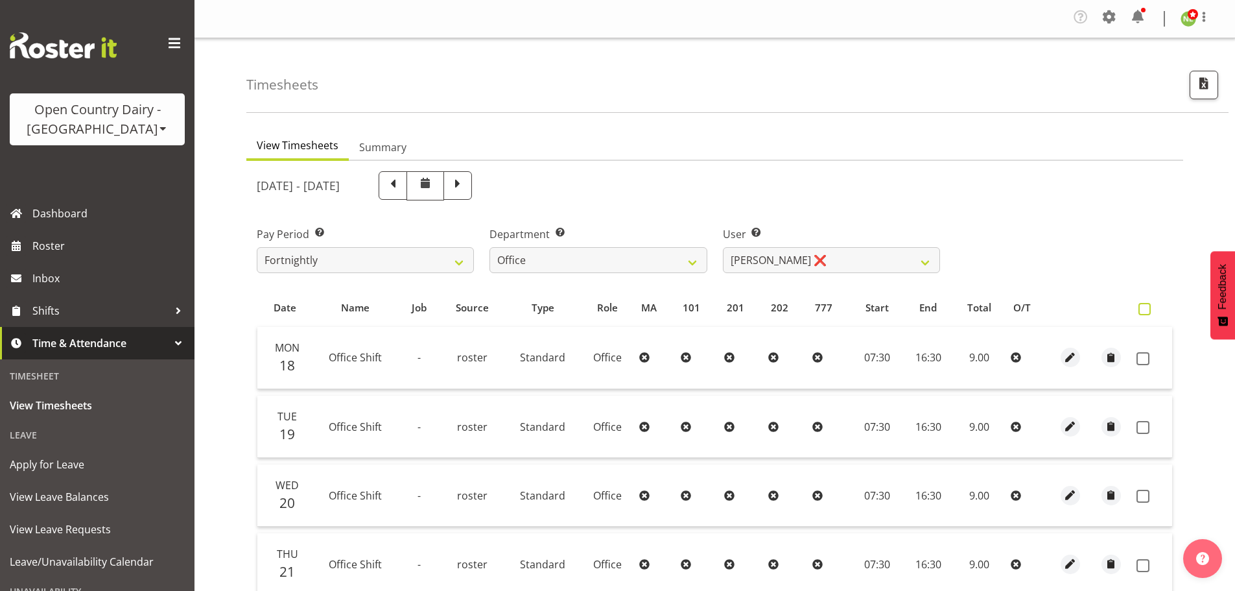
click at [1147, 307] on span at bounding box center [1145, 309] width 12 height 12
click at [1147, 307] on input "checkbox" at bounding box center [1143, 309] width 8 height 8
checkbox input "true"
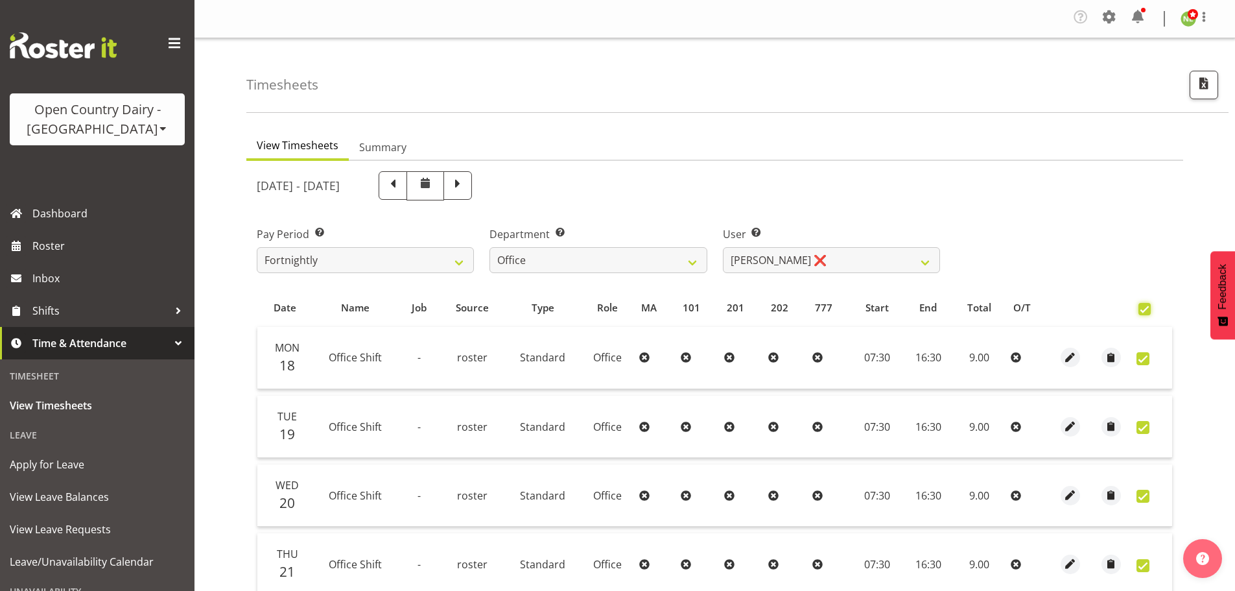
checkbox input "true"
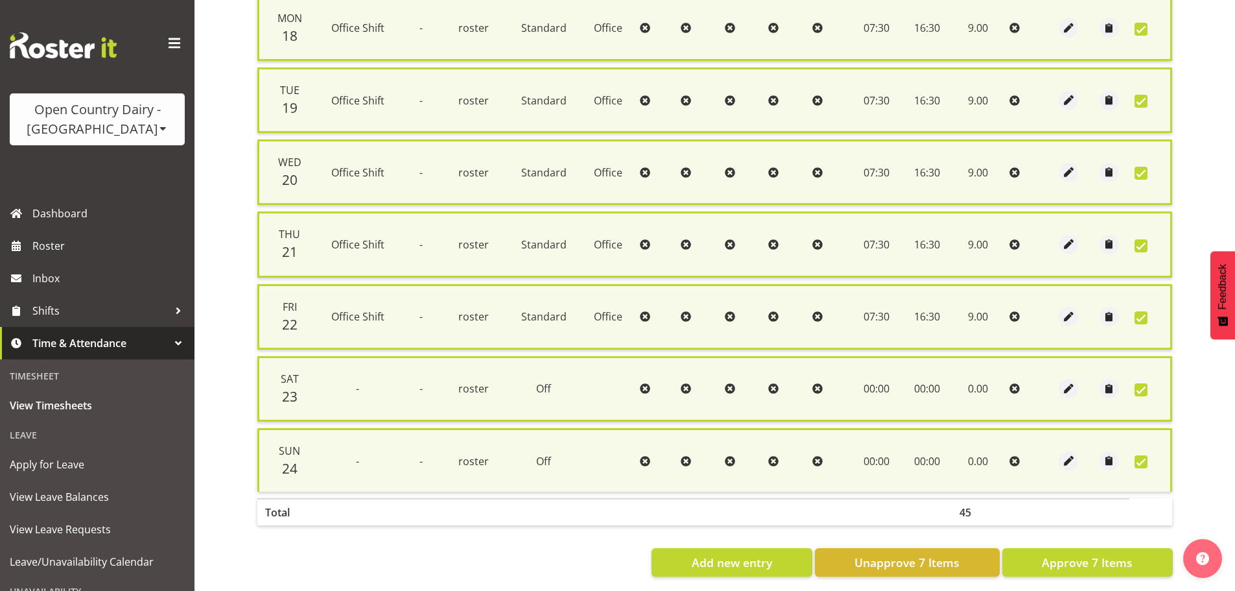
scroll to position [347, 0]
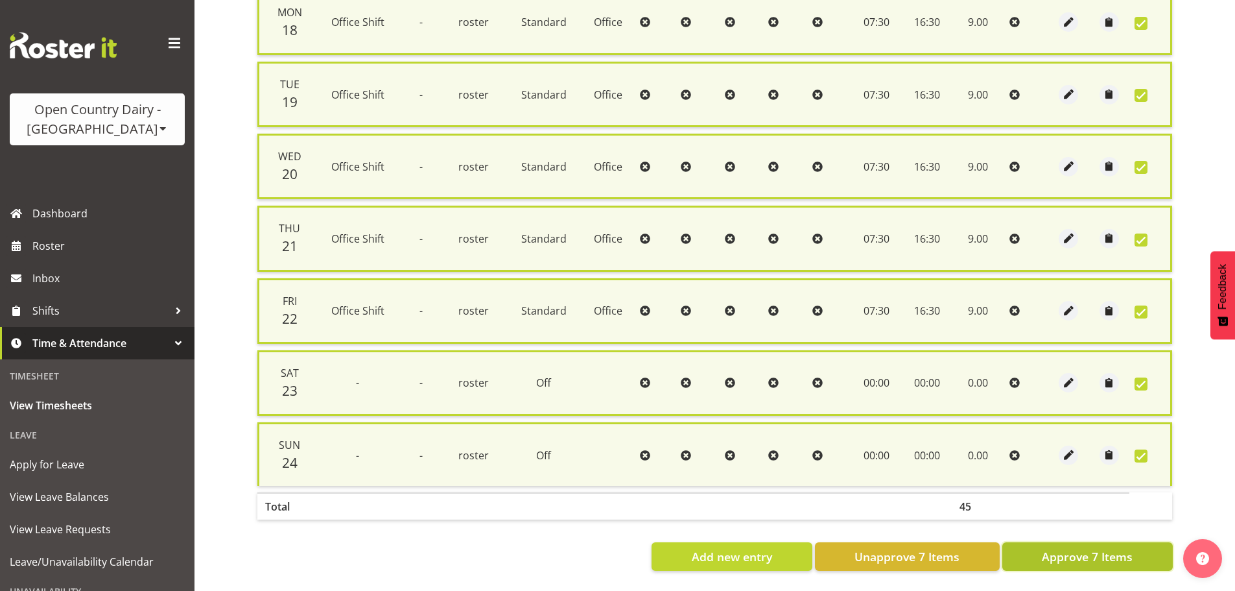
click at [1097, 548] on span "Approve 7 Items" at bounding box center [1087, 556] width 91 height 17
checkbox input "false"
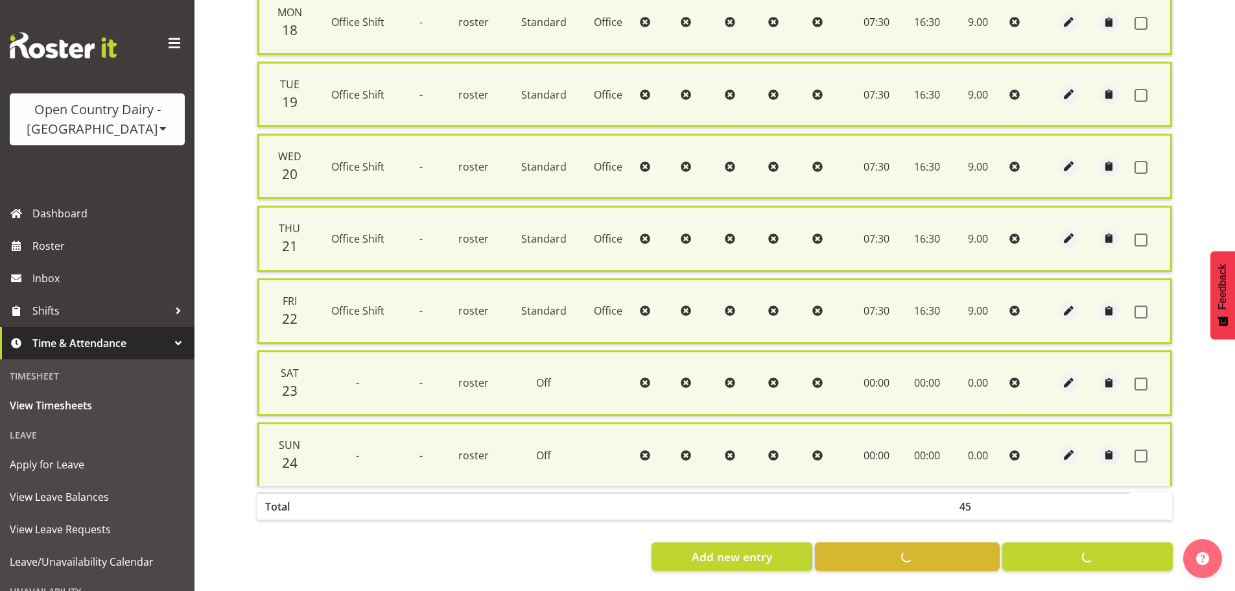
checkbox input "false"
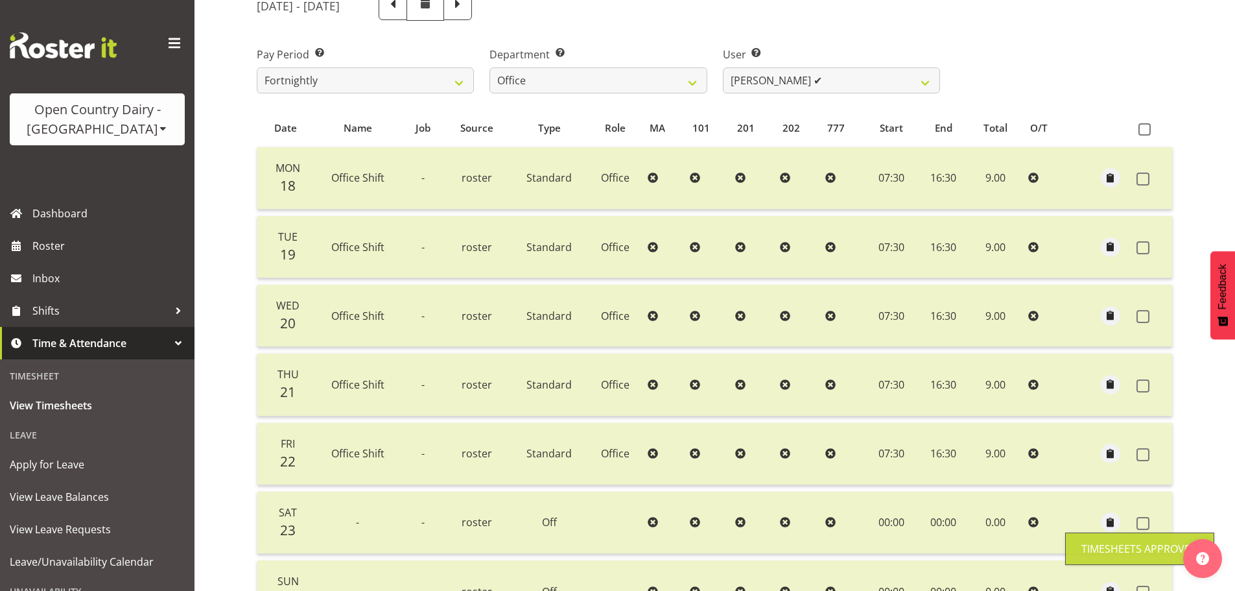
scroll to position [131, 0]
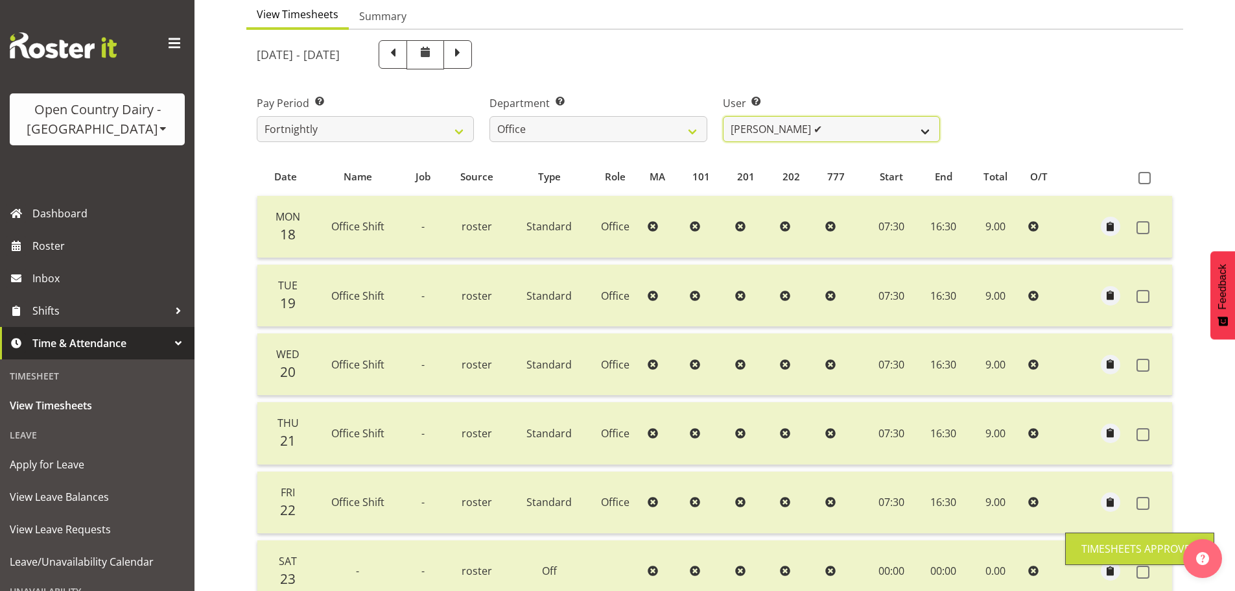
click at [779, 132] on select "Clare Welland ✔ Corey Millan ❌ Jessica Greenwood ❌ Michael Campbell ❌ Michelle …" at bounding box center [831, 129] width 217 height 26
select select "10439"
click at [723, 116] on select "Clare Welland ✔ Corey Millan ❌ Jessica Greenwood ❌ Michael Campbell ❌ Michelle …" at bounding box center [831, 129] width 217 height 26
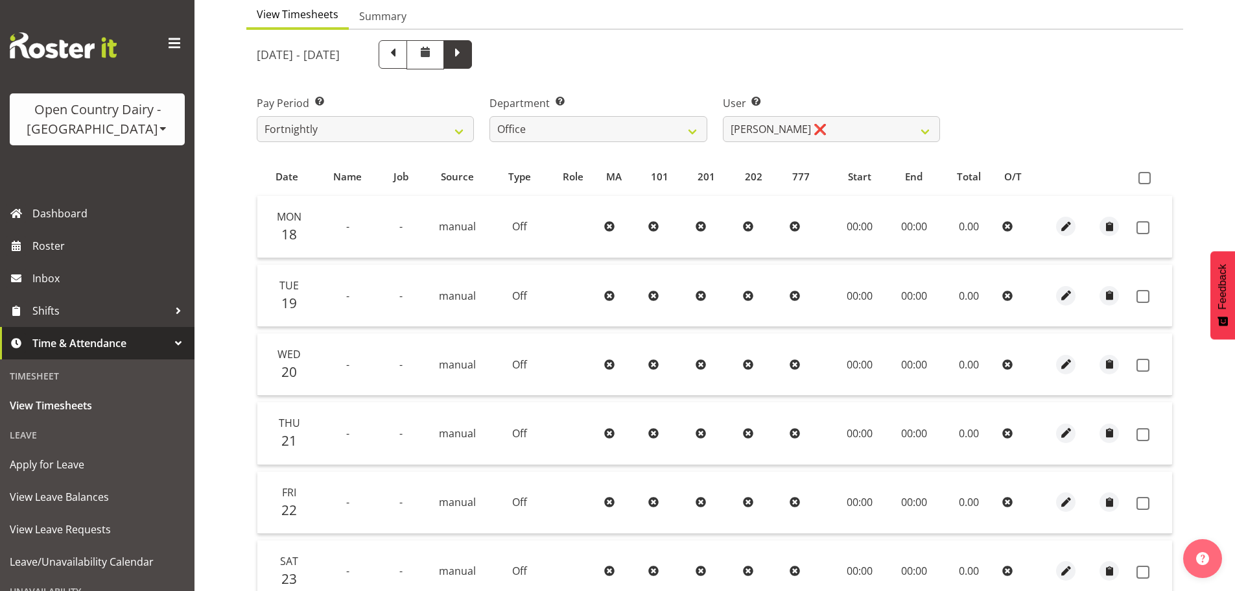
click at [472, 62] on span at bounding box center [458, 54] width 29 height 29
select select
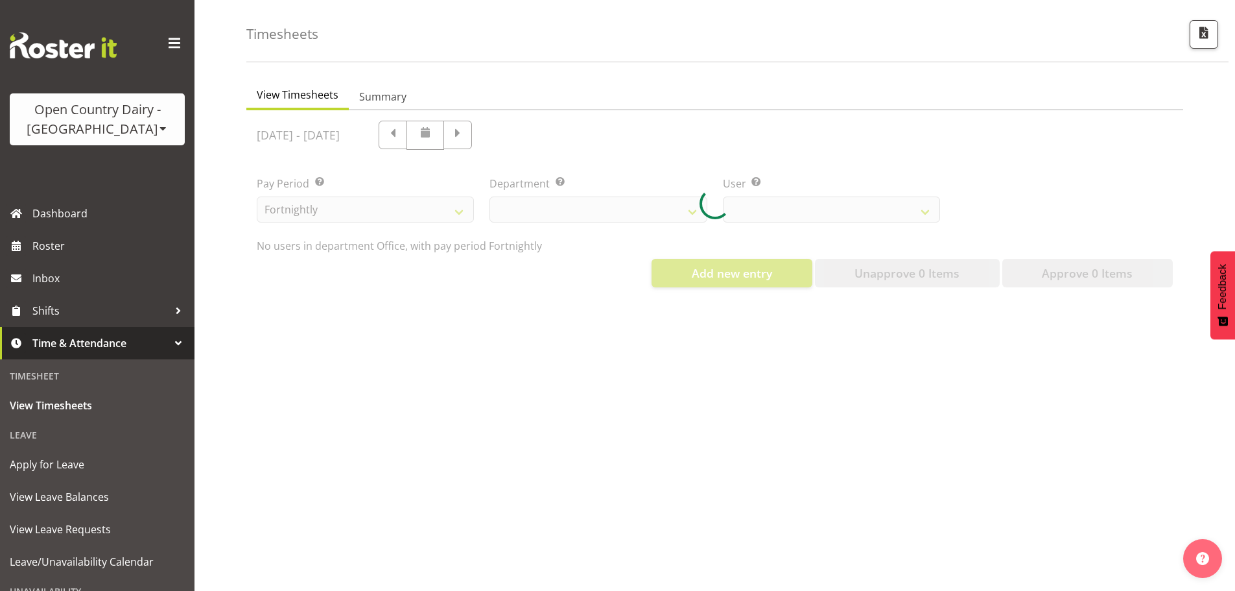
scroll to position [60, 0]
select select "699"
select select "10439"
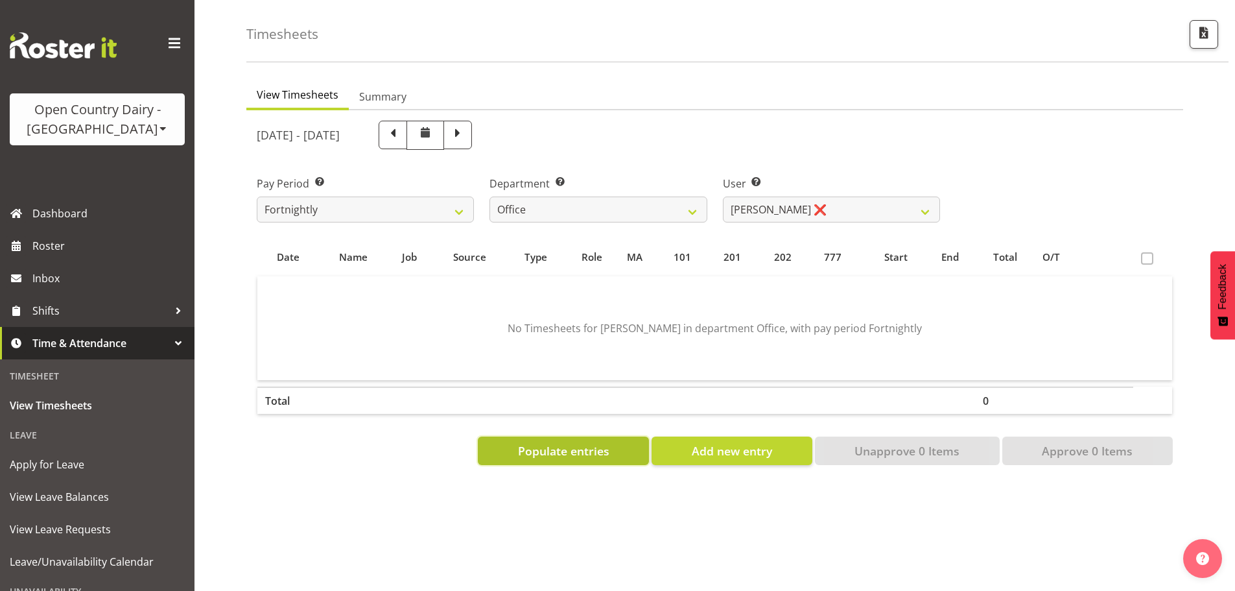
click at [555, 442] on span "Populate entries" at bounding box center [563, 450] width 91 height 17
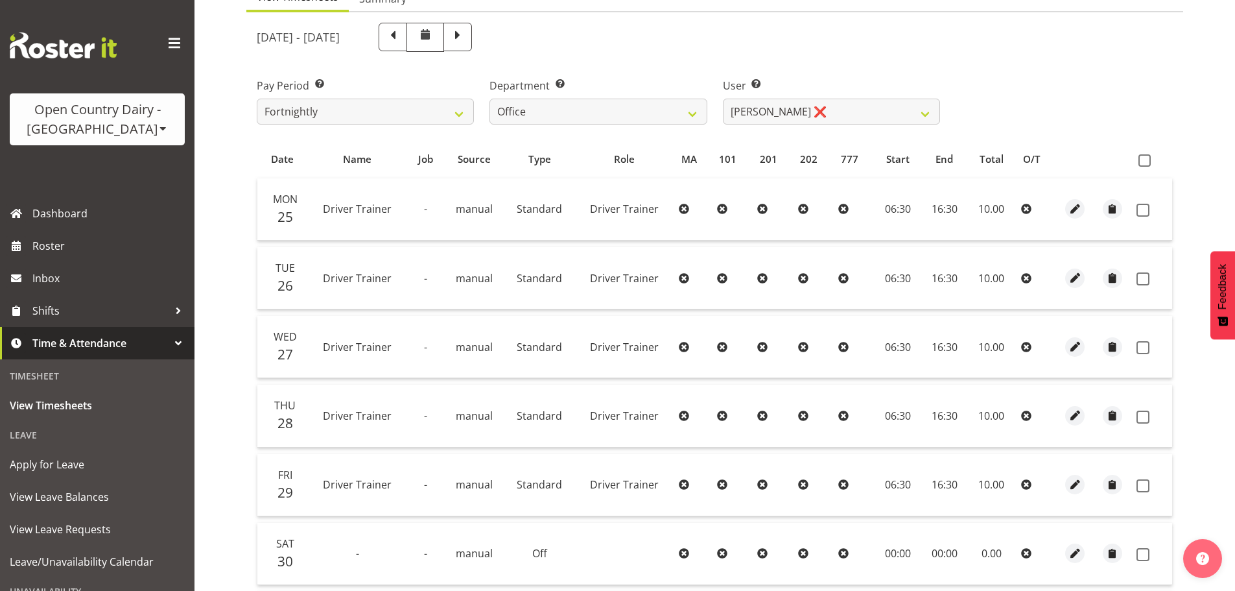
scroll to position [125, 0]
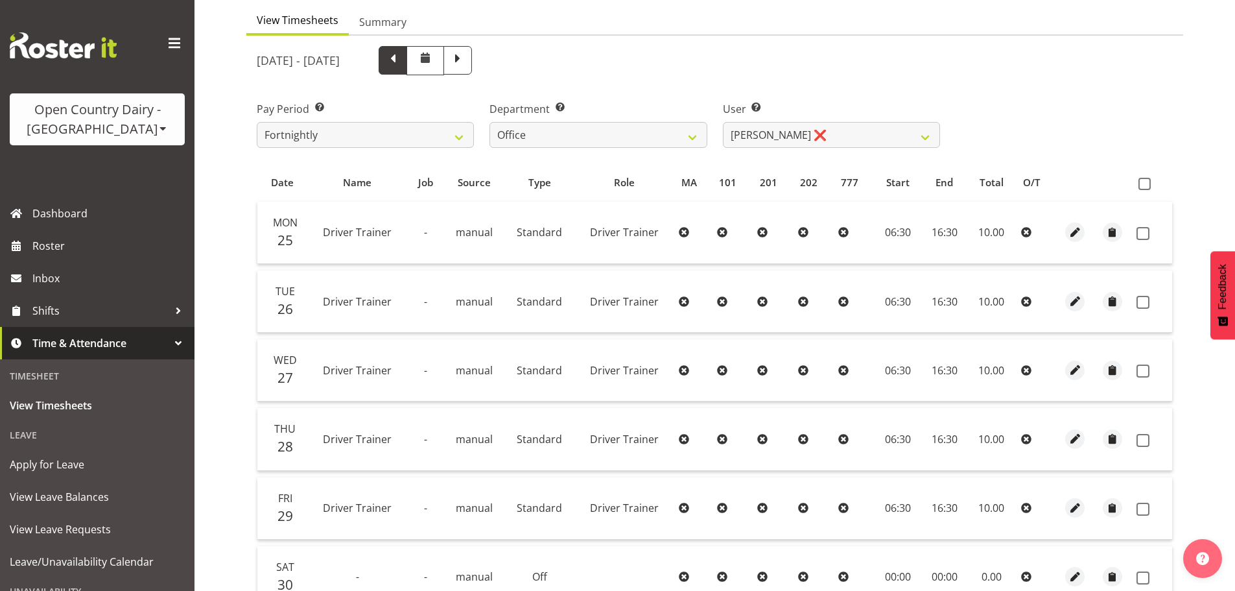
click at [401, 67] on span at bounding box center [393, 59] width 17 height 17
select select
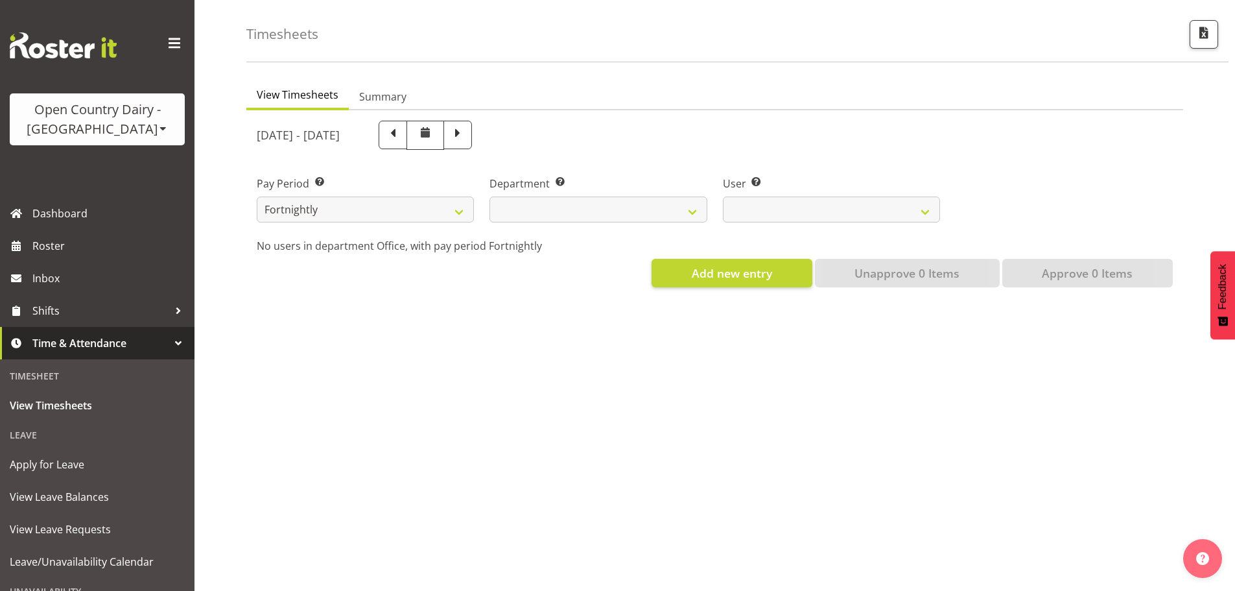
scroll to position [60, 0]
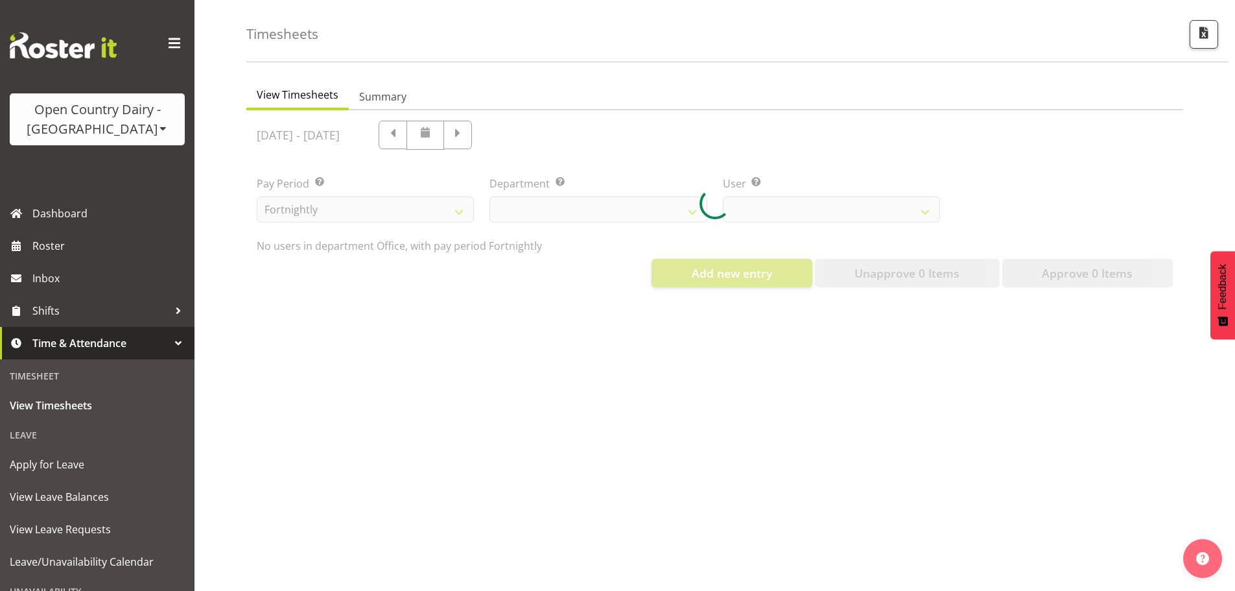
select select "699"
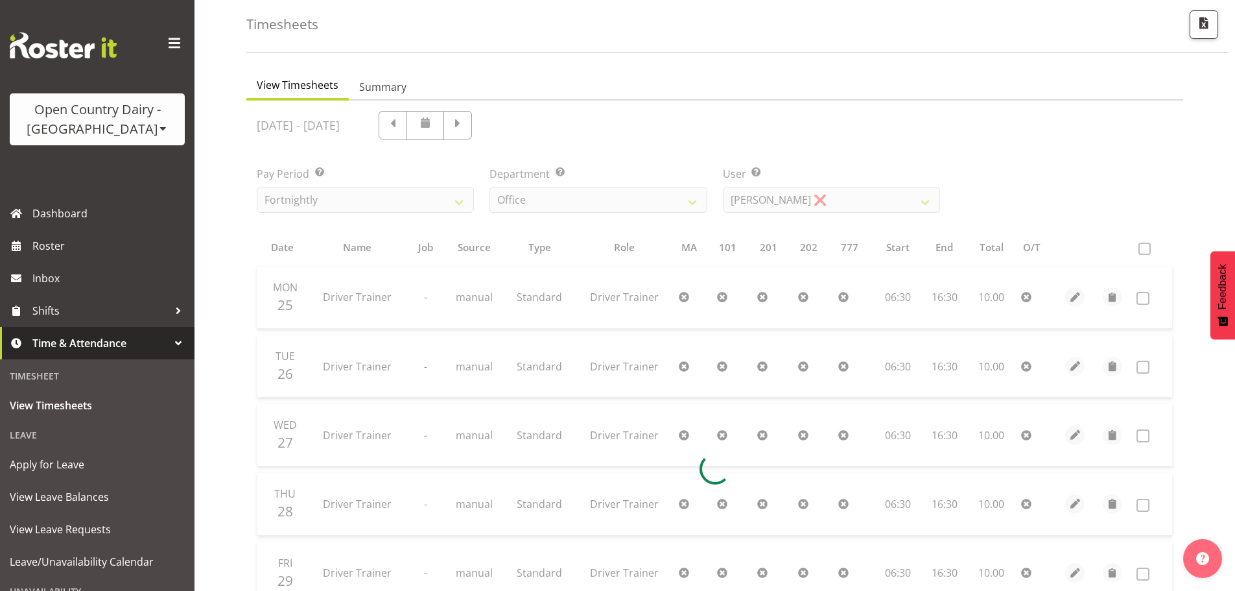
scroll to position [125, 0]
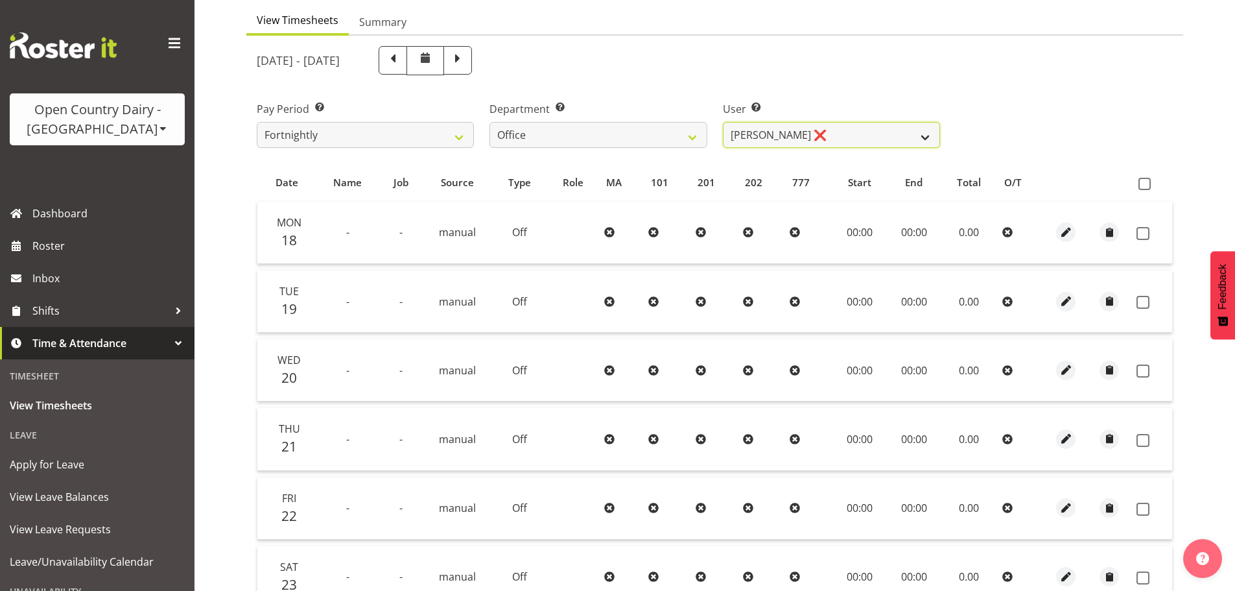
click at [867, 132] on select "Clare Welland ✔ Corey Millan ❌ Jessica Greenwood ❌ Michael Campbell ❌ Michelle …" at bounding box center [831, 135] width 217 height 26
select select "7429"
click at [723, 122] on select "Clare Welland ✔ Corey Millan ❌ Jessica Greenwood ❌ Michael Campbell ❌ Michelle …" at bounding box center [831, 135] width 217 height 26
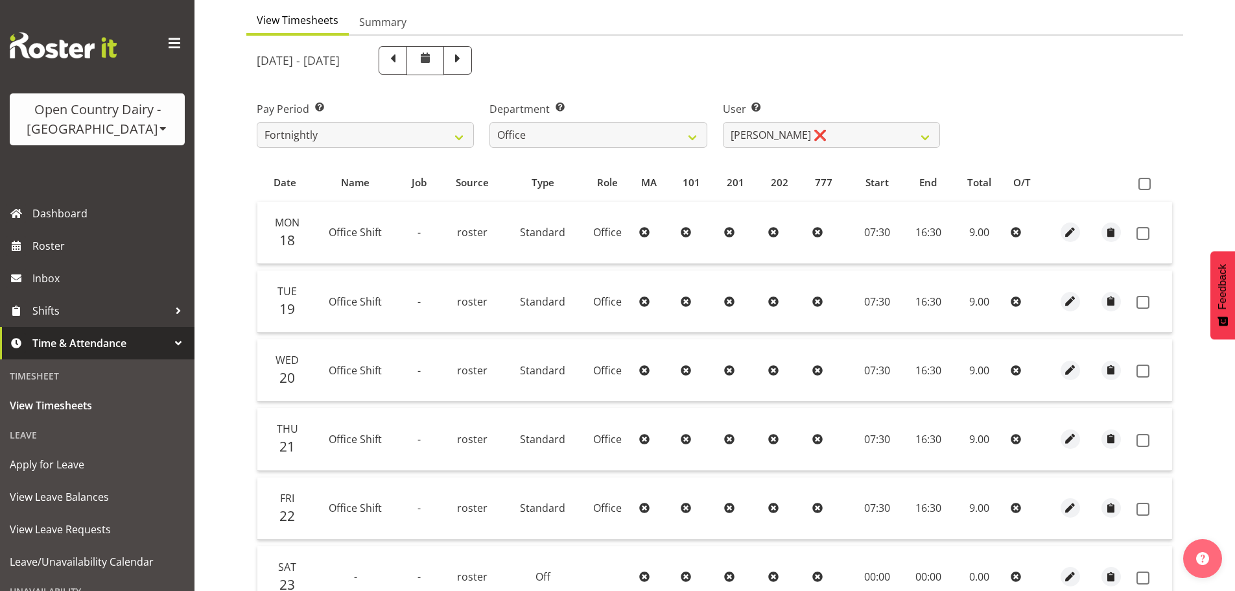
click at [1146, 176] on th at bounding box center [1152, 183] width 41 height 25
click at [1152, 185] on label at bounding box center [1148, 184] width 19 height 12
click at [1147, 185] on input "checkbox" at bounding box center [1143, 184] width 8 height 8
checkbox input "true"
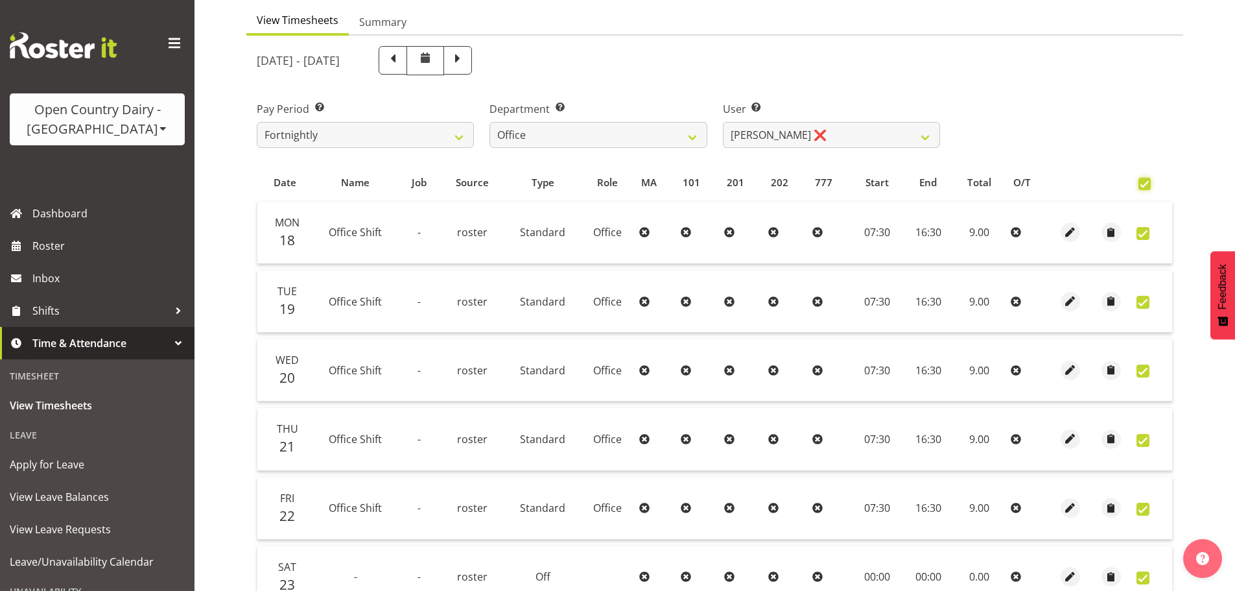
checkbox input "true"
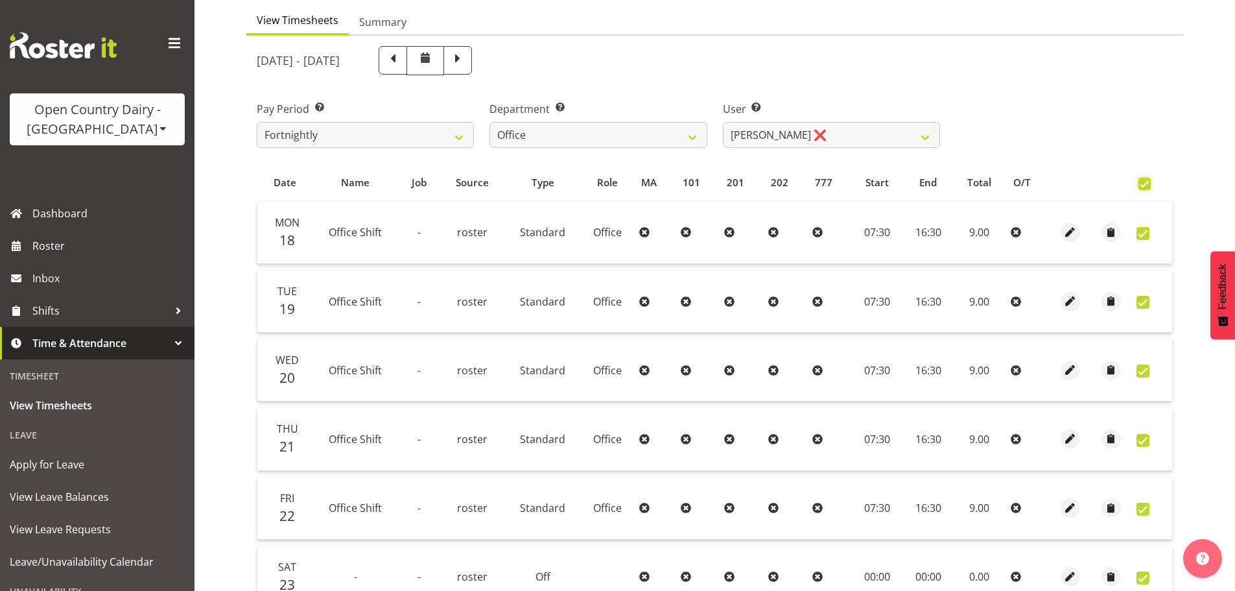
checkbox input "true"
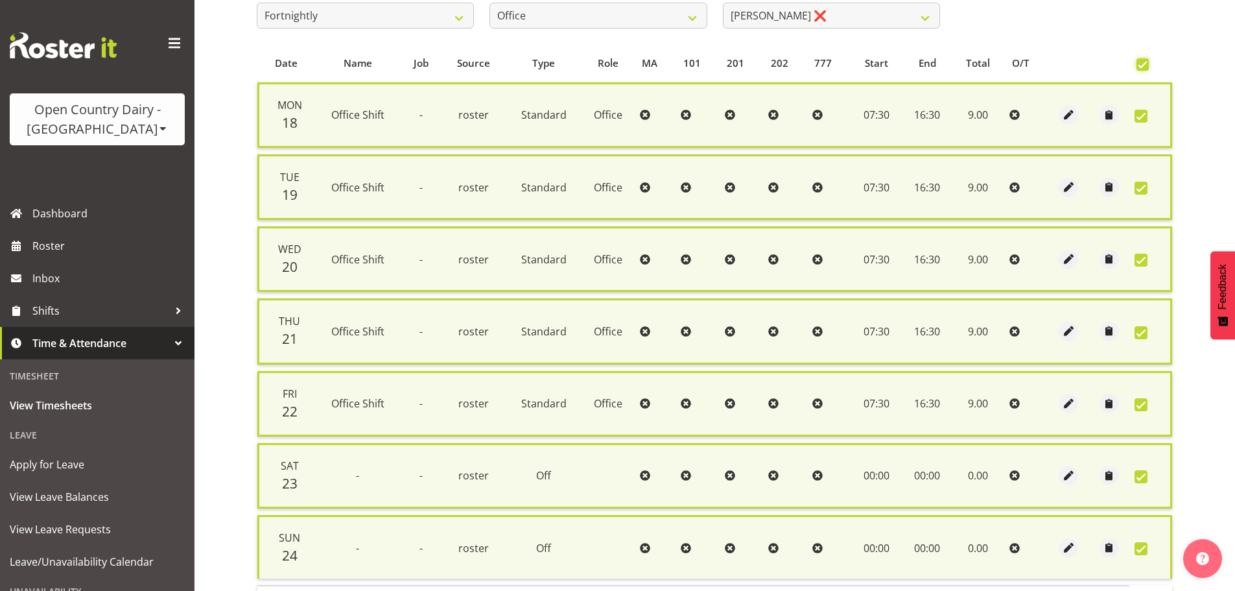
scroll to position [347, 0]
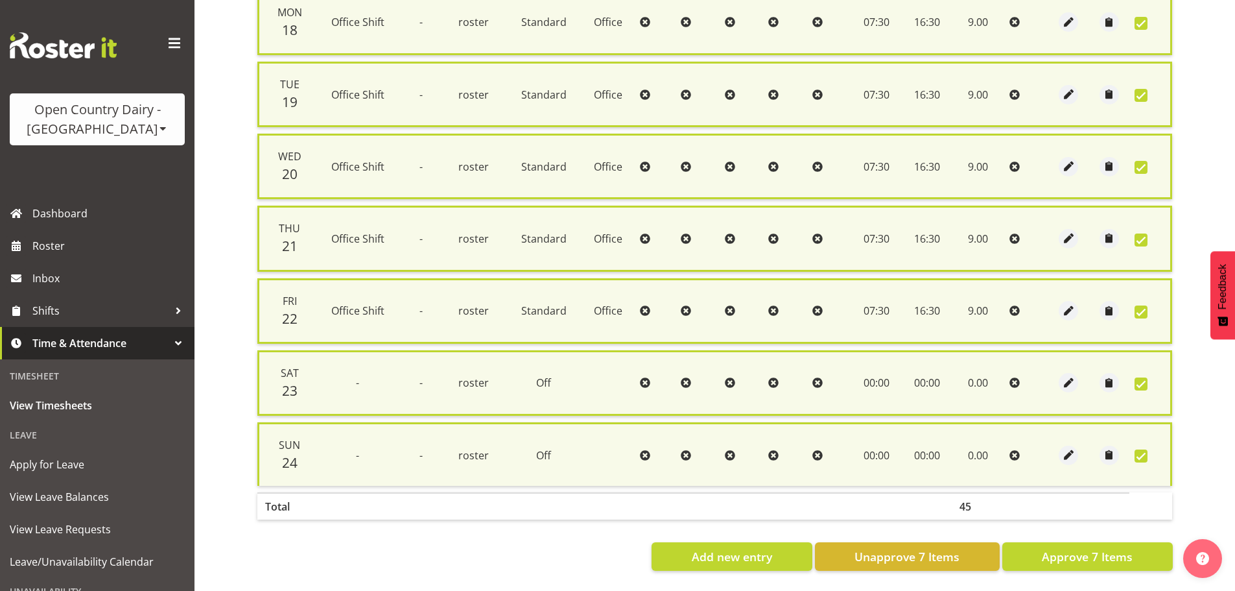
click at [1093, 564] on section "August 18th - August 24th 2025 Pay Period Select which pay period you would lik…" at bounding box center [714, 202] width 937 height 757
click at [1104, 554] on span "Approve 7 Items" at bounding box center [1087, 556] width 91 height 17
checkbox input "false"
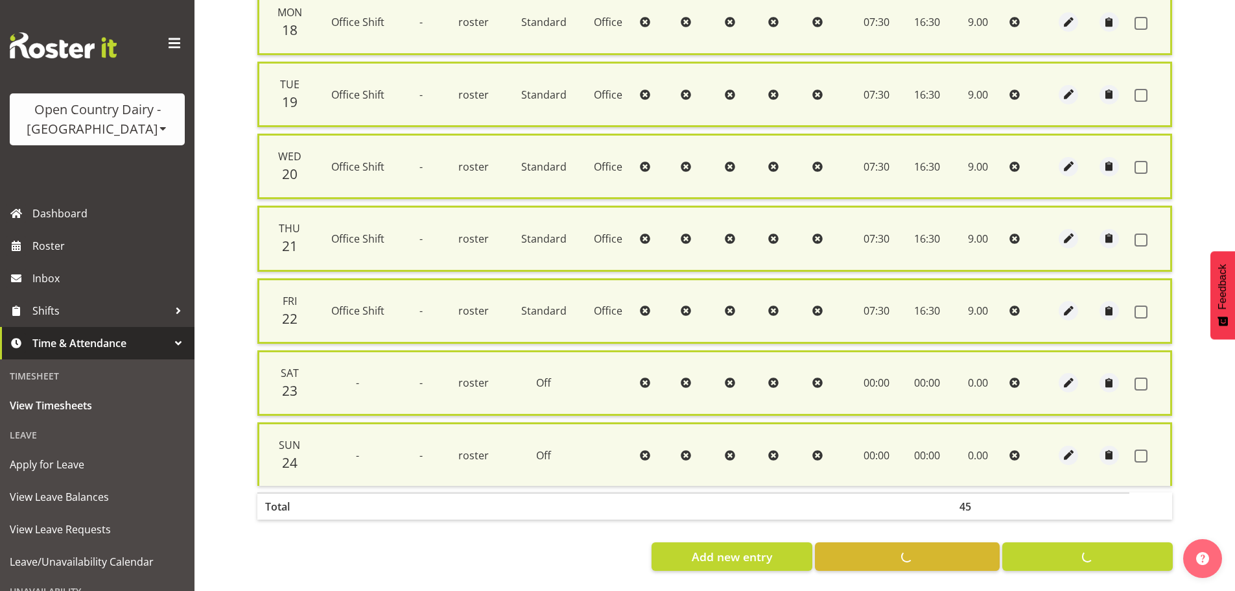
checkbox input "false"
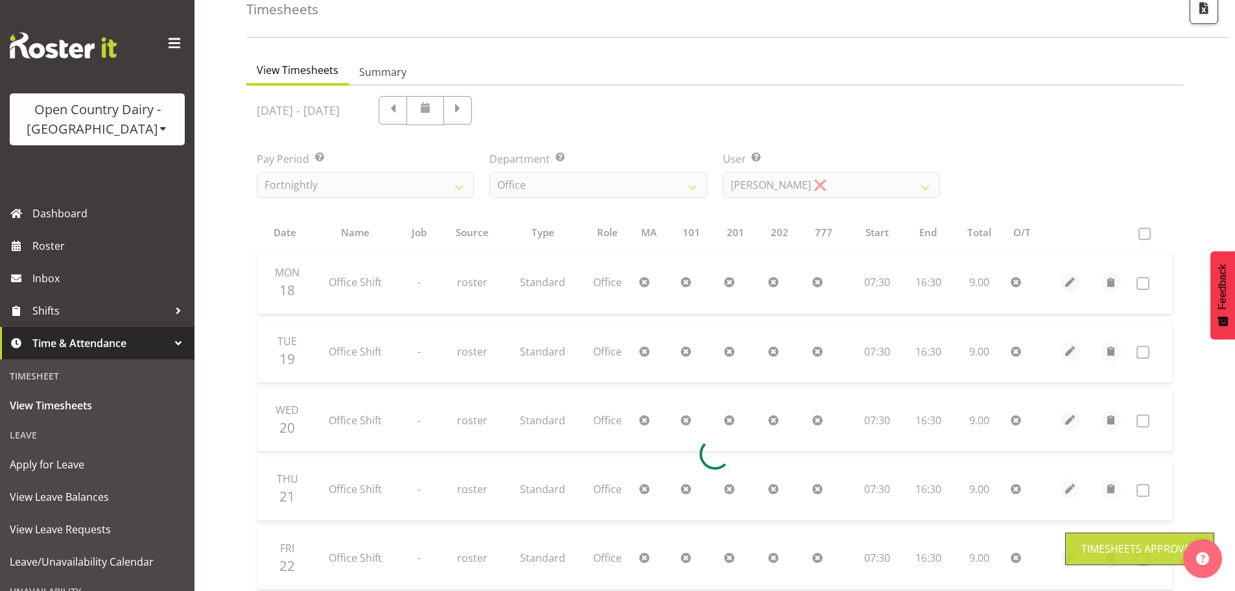
scroll to position [66, 0]
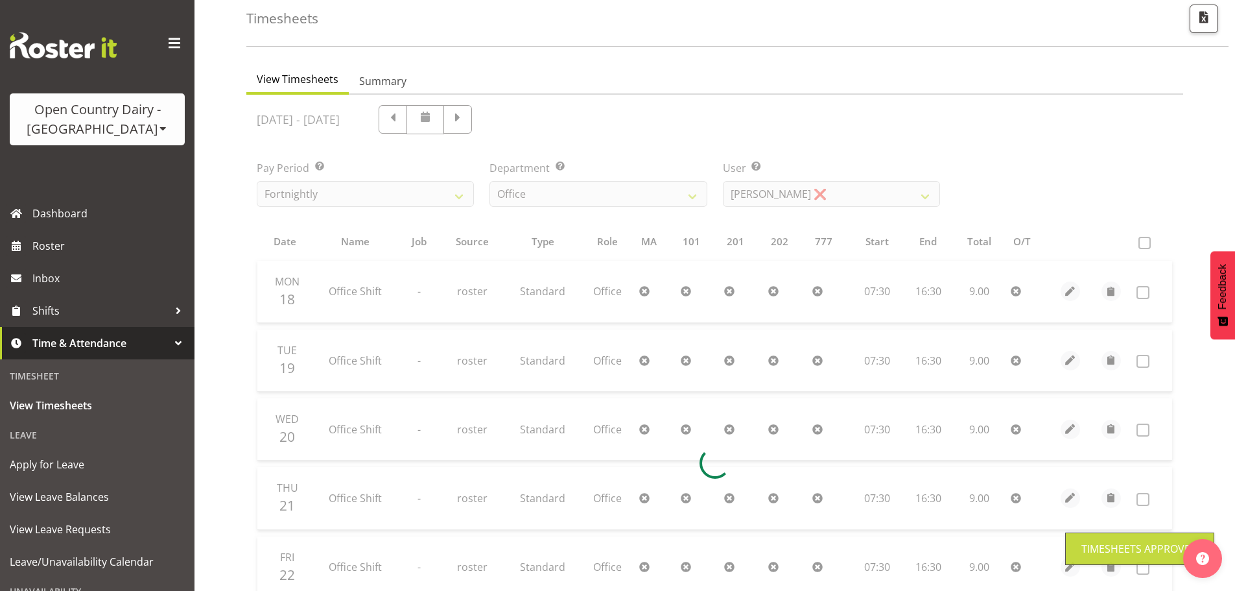
click at [795, 198] on div at bounding box center [714, 463] width 937 height 736
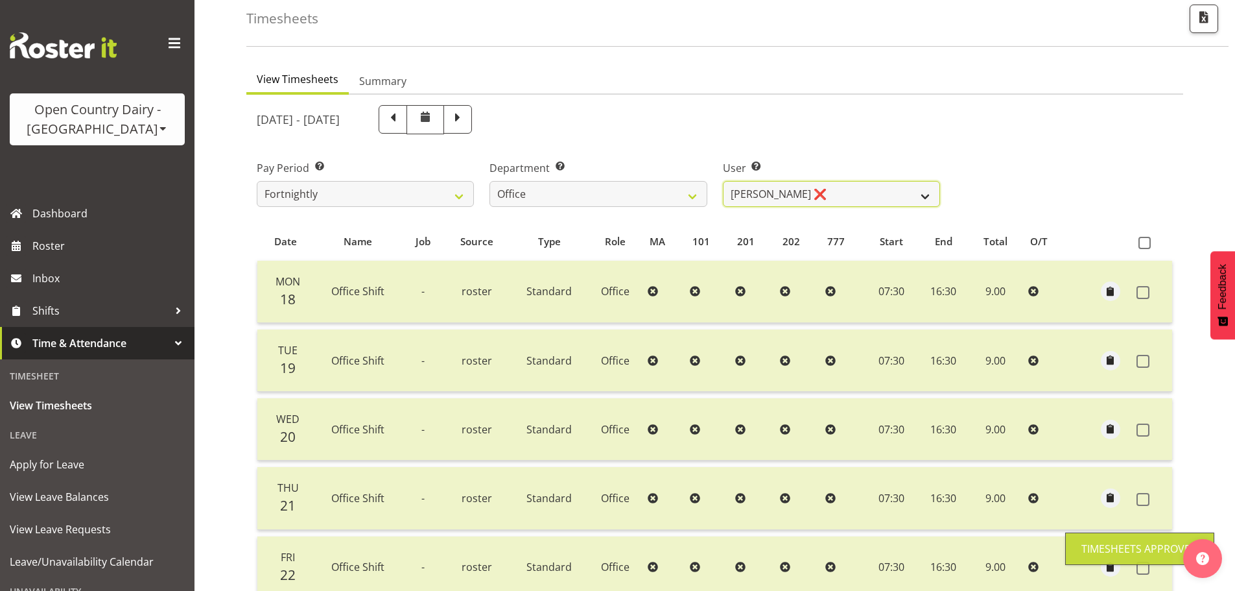
click at [803, 194] on select "Clare Welland ✔ Corey Millan ❌ Jessica Greenwood ❌ Michael Campbell ❌ Michelle …" at bounding box center [831, 194] width 217 height 26
select select "11468"
click at [723, 181] on select "Clare Welland ✔ Corey Millan ❌ Jessica Greenwood ❌ Michael Campbell ❌ Michelle …" at bounding box center [831, 194] width 217 height 26
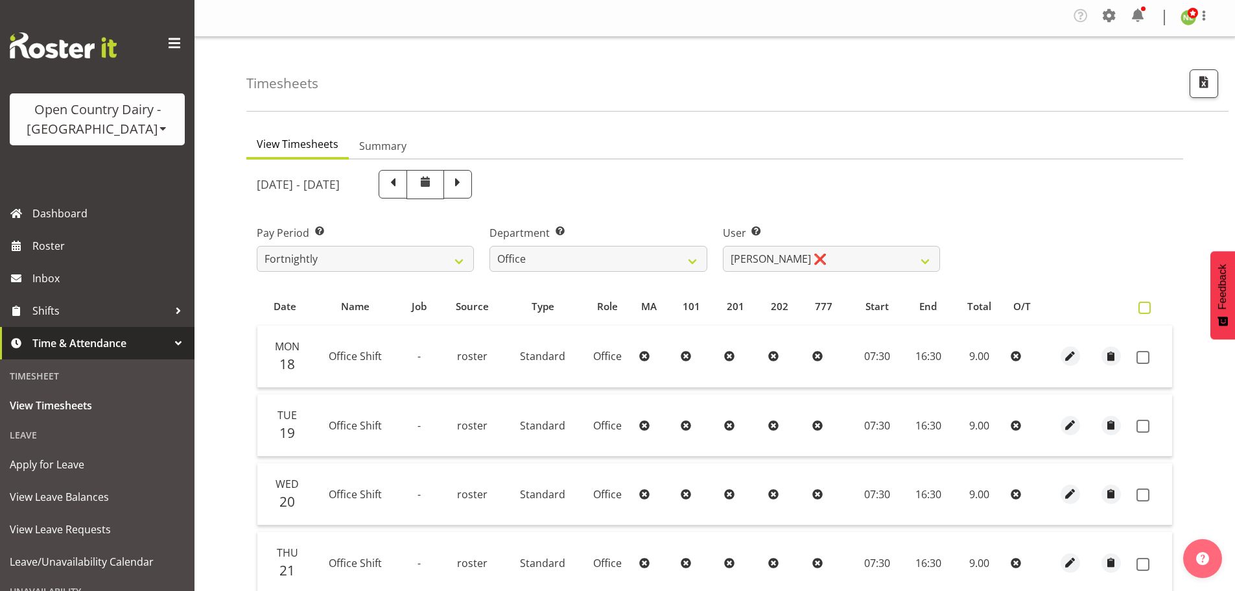
click at [1140, 309] on span at bounding box center [1145, 308] width 12 height 12
click at [1140, 309] on input "checkbox" at bounding box center [1143, 307] width 8 height 8
checkbox input "true"
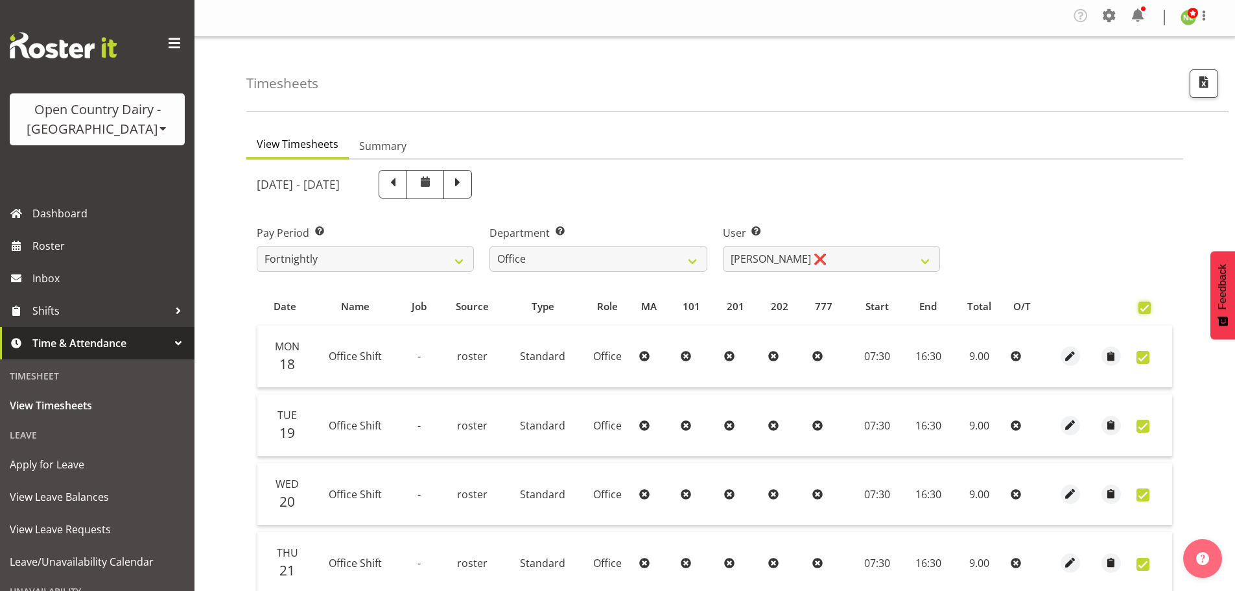
checkbox input "true"
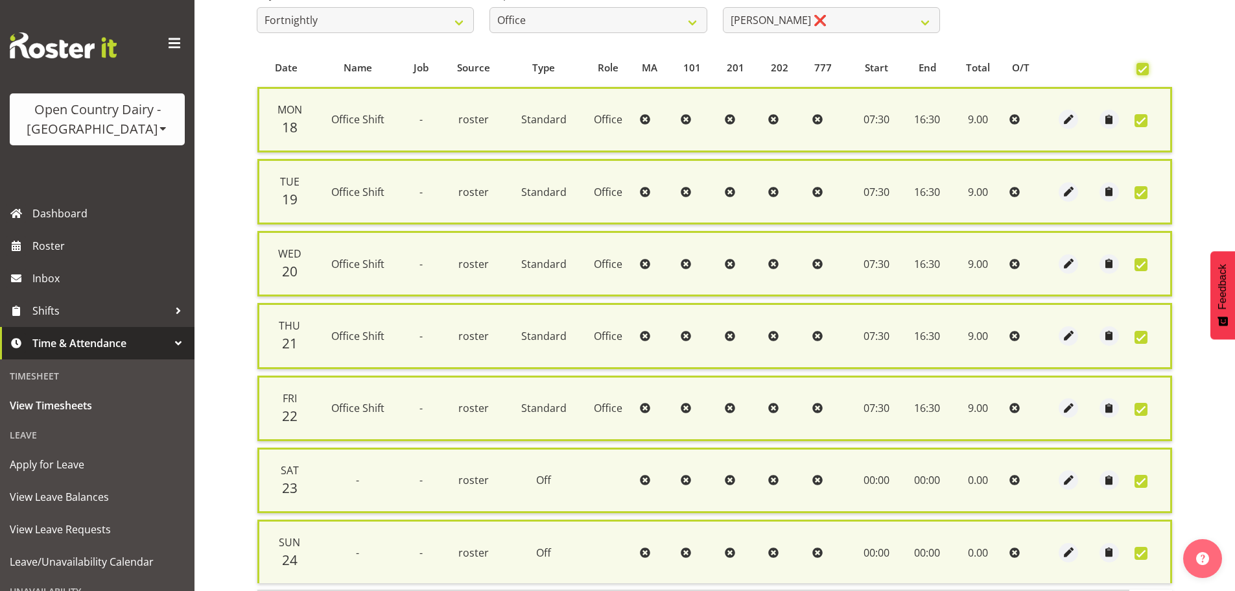
scroll to position [347, 0]
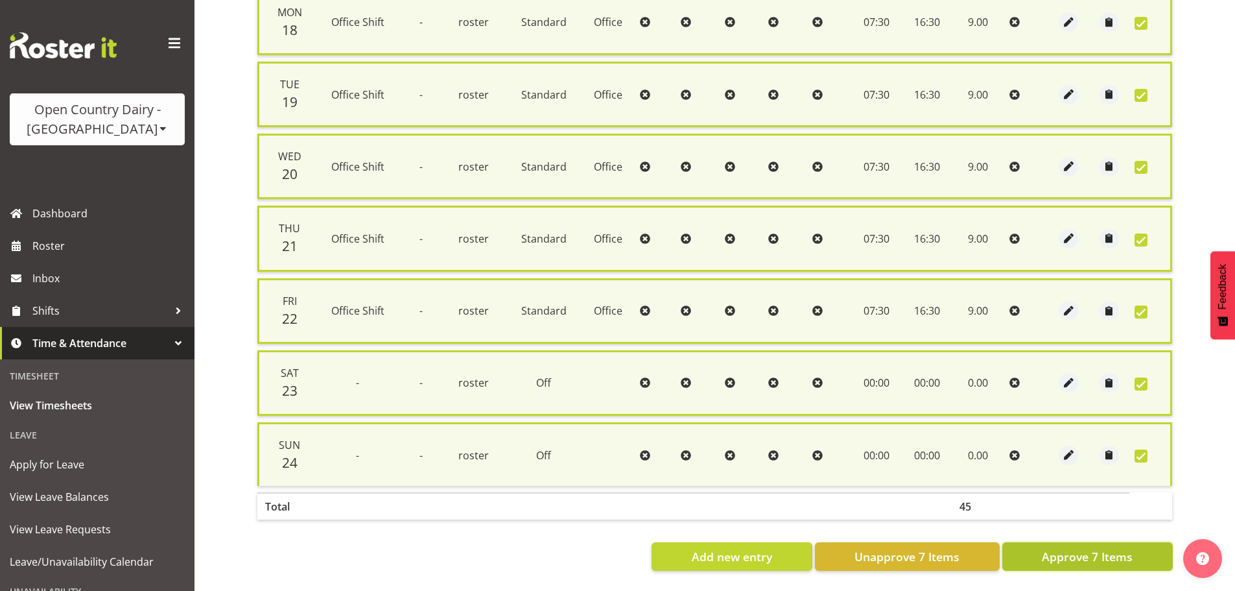
click at [1086, 554] on span "Approve 7 Items" at bounding box center [1087, 556] width 91 height 17
checkbox input "false"
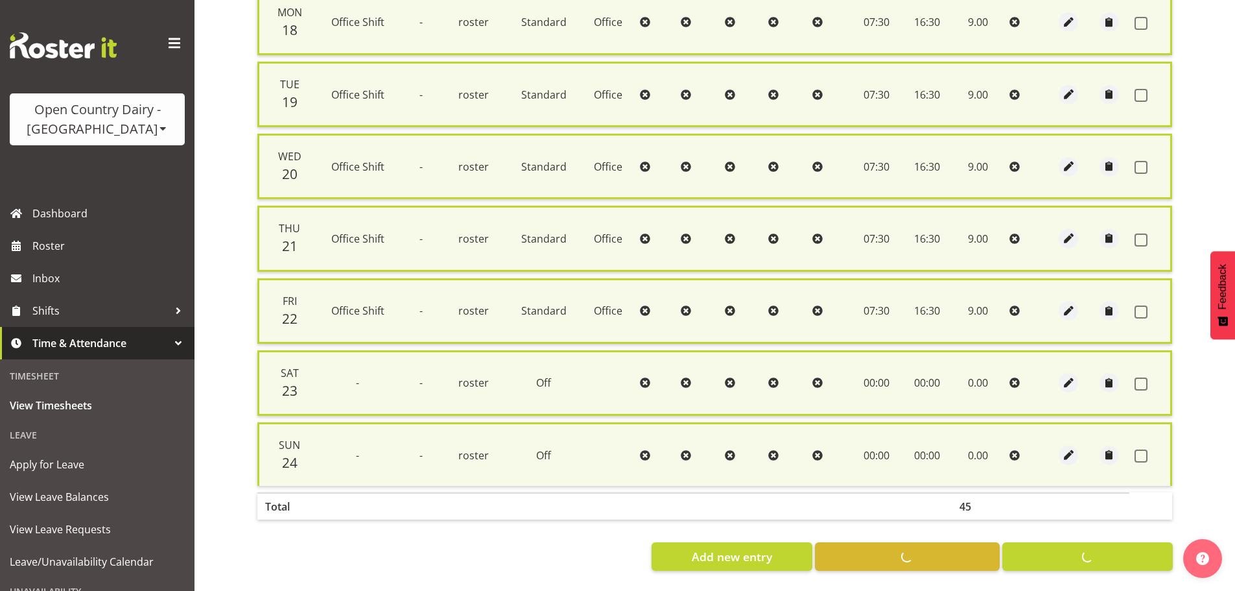
checkbox input "false"
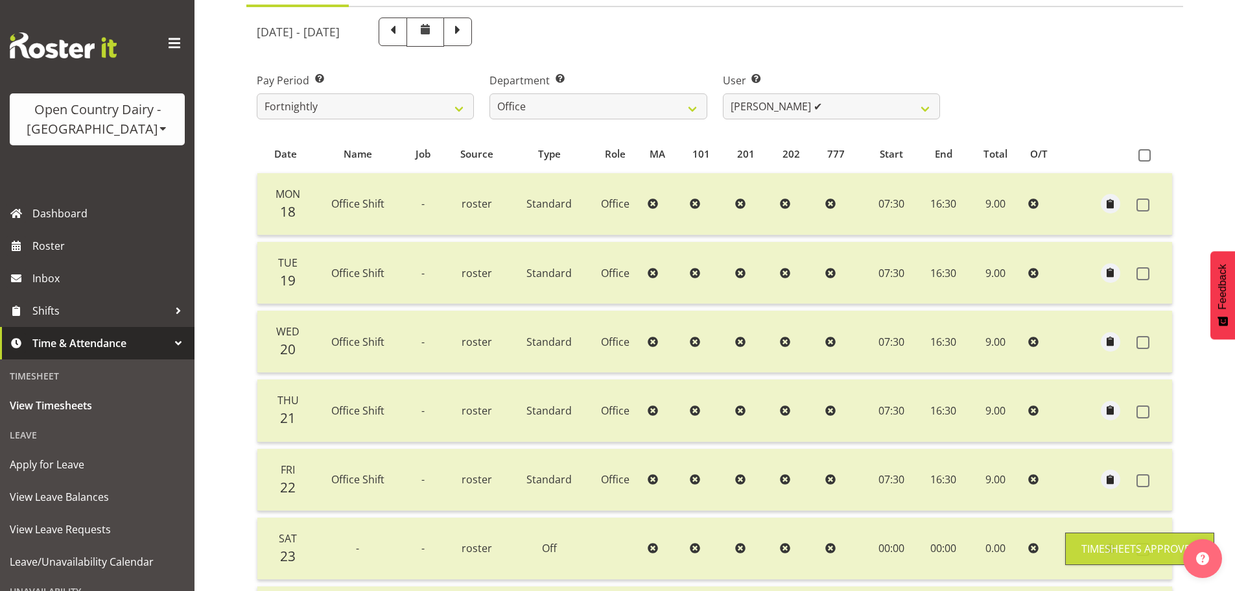
scroll to position [131, 0]
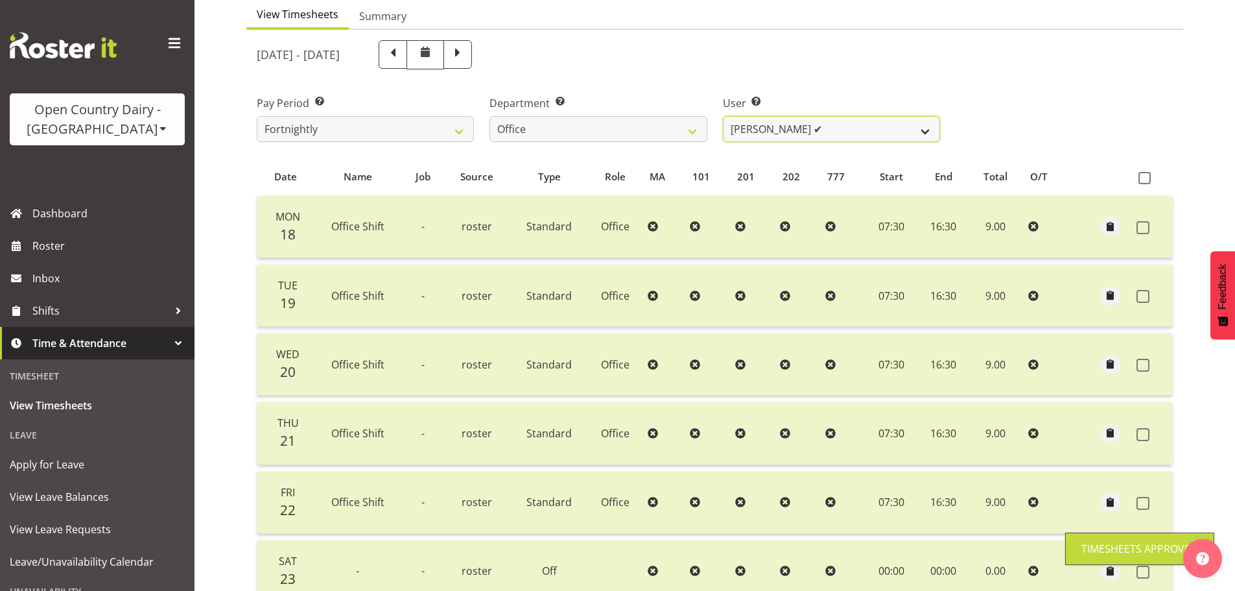
drag, startPoint x: 783, startPoint y: 119, endPoint x: 784, endPoint y: 128, distance: 9.2
click at [783, 120] on select "Clare Welland ✔ Corey Millan ❌ Jessica Greenwood ❌ Michael Campbell ✔ Michelle …" at bounding box center [831, 129] width 217 height 26
select select "10307"
click at [723, 116] on select "Clare Welland ✔ Corey Millan ❌ Jessica Greenwood ❌ Michael Campbell ✔ Michelle …" at bounding box center [831, 129] width 217 height 26
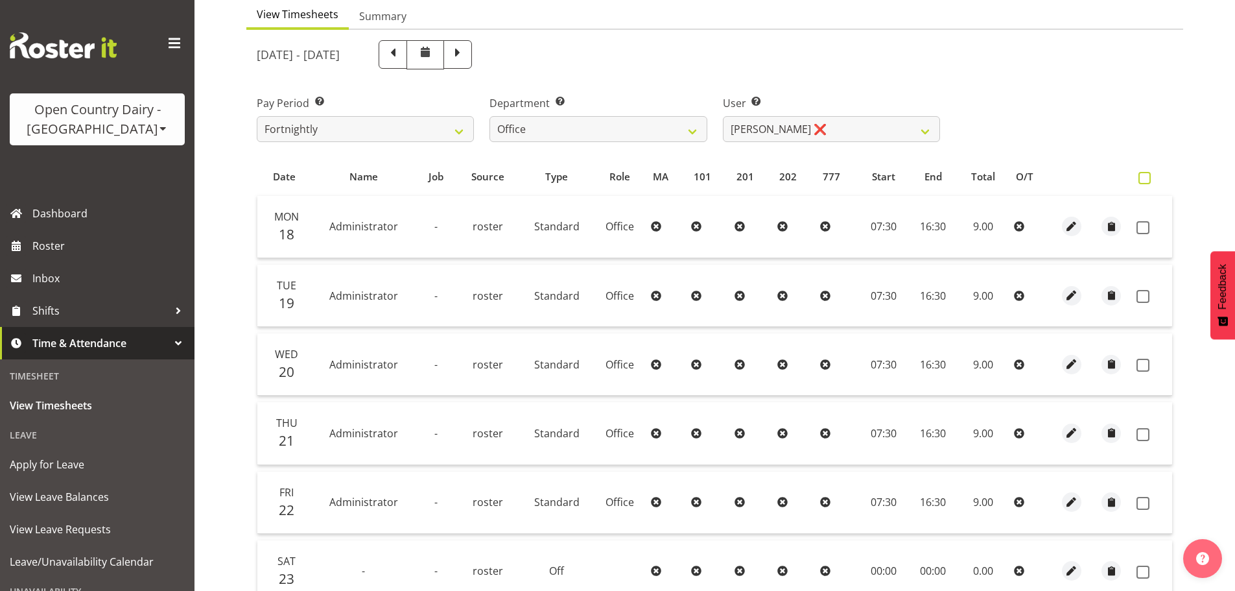
click at [1141, 174] on span at bounding box center [1145, 178] width 12 height 12
click at [1141, 174] on input "checkbox" at bounding box center [1143, 178] width 8 height 8
checkbox input "true"
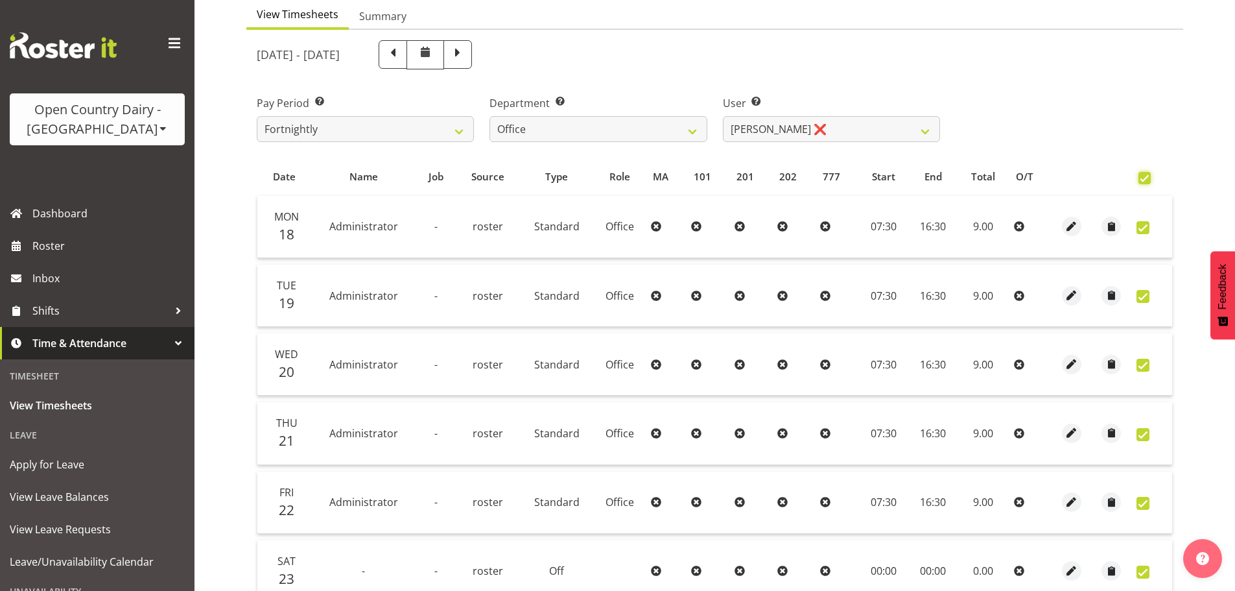
checkbox input "true"
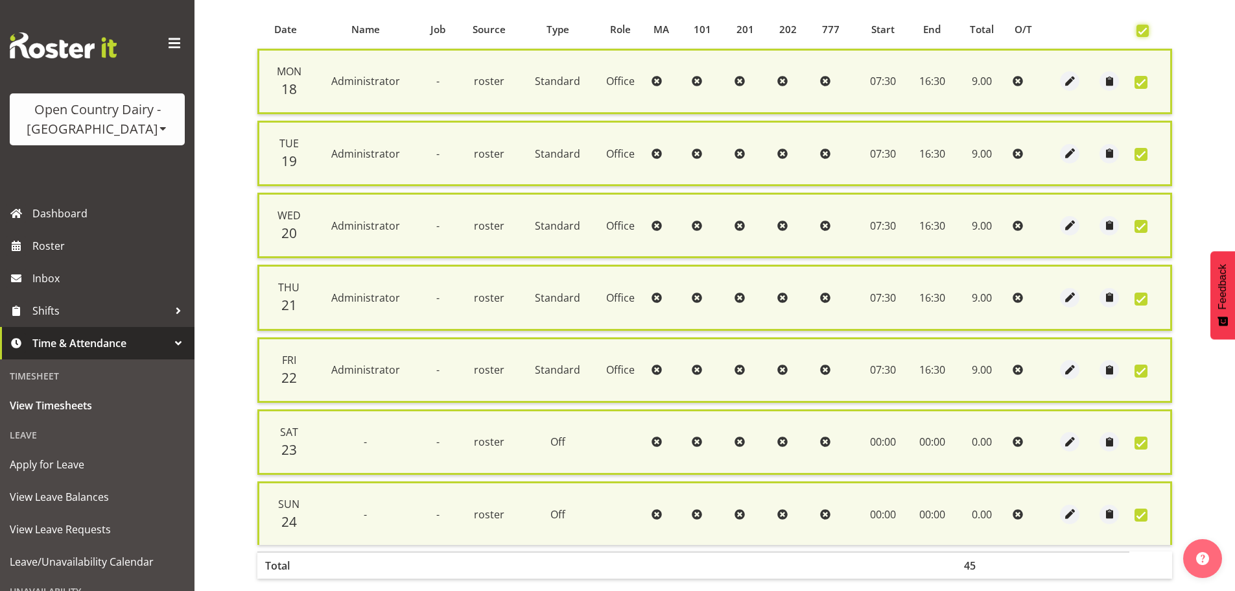
scroll to position [347, 0]
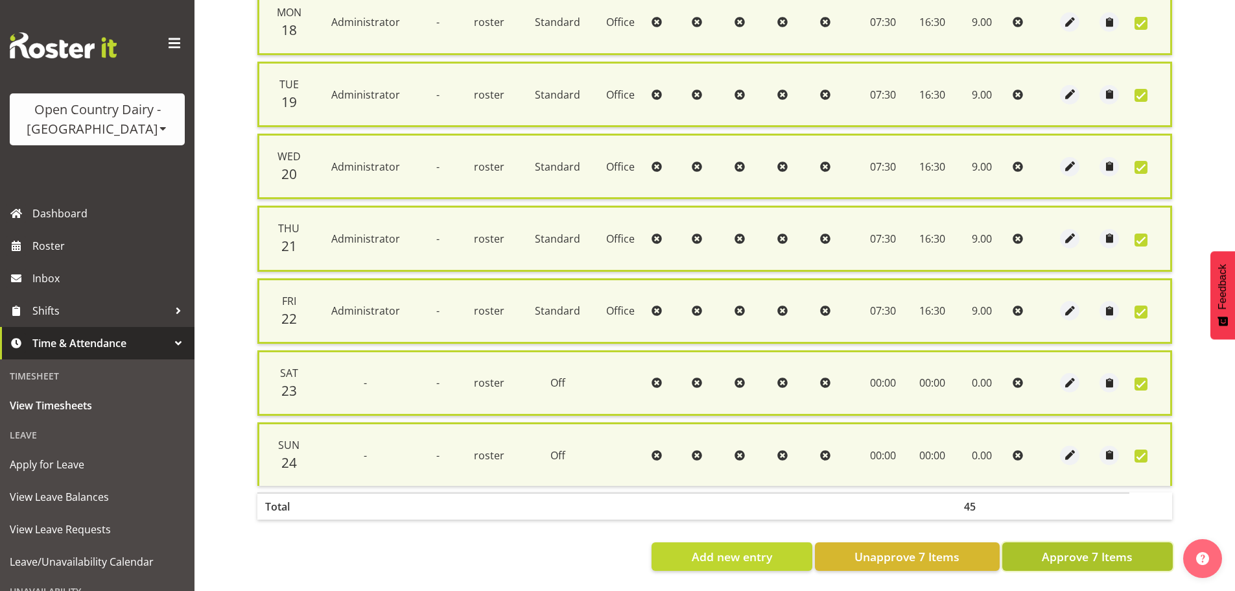
click at [1081, 548] on span "Approve 7 Items" at bounding box center [1087, 556] width 91 height 17
checkbox input "false"
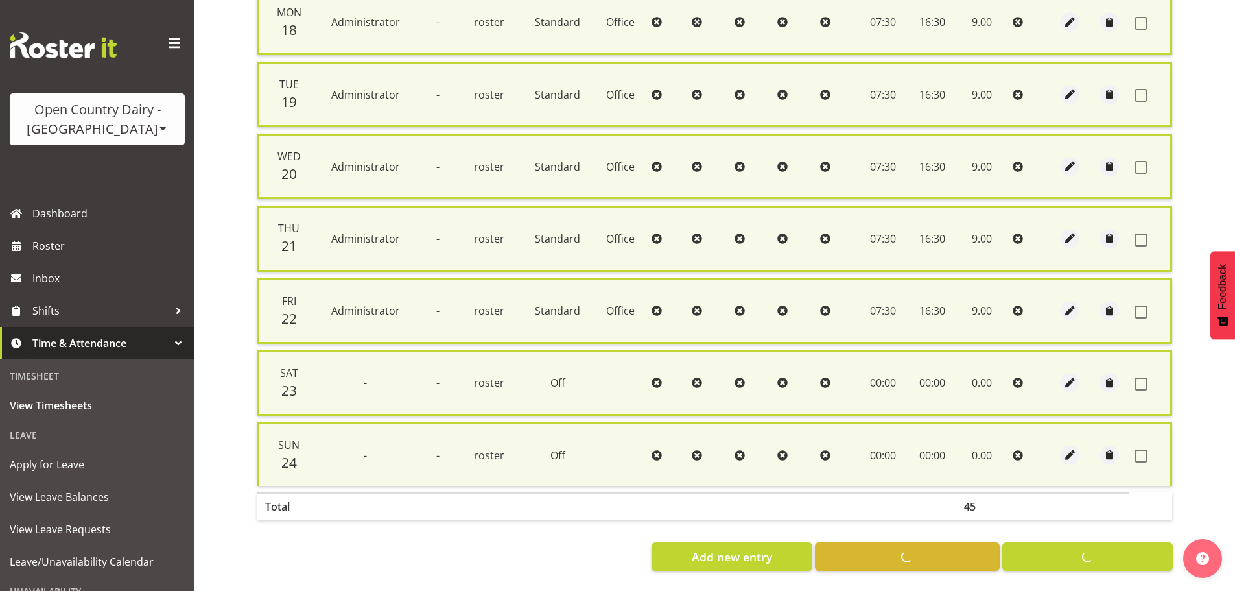
checkbox input "false"
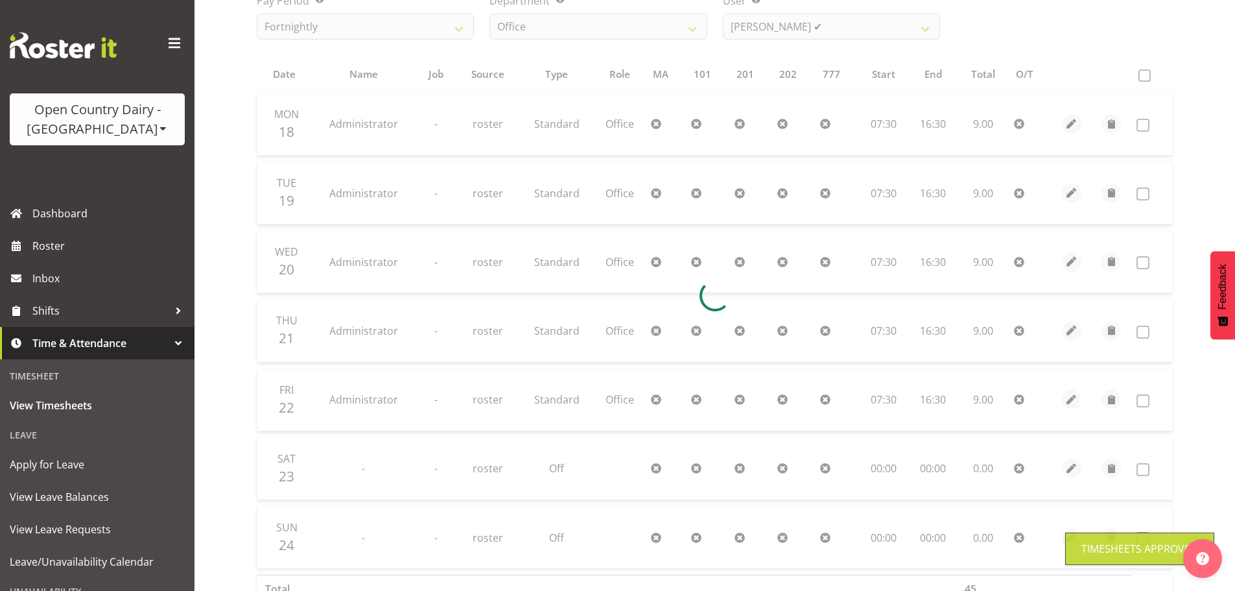
scroll to position [66, 0]
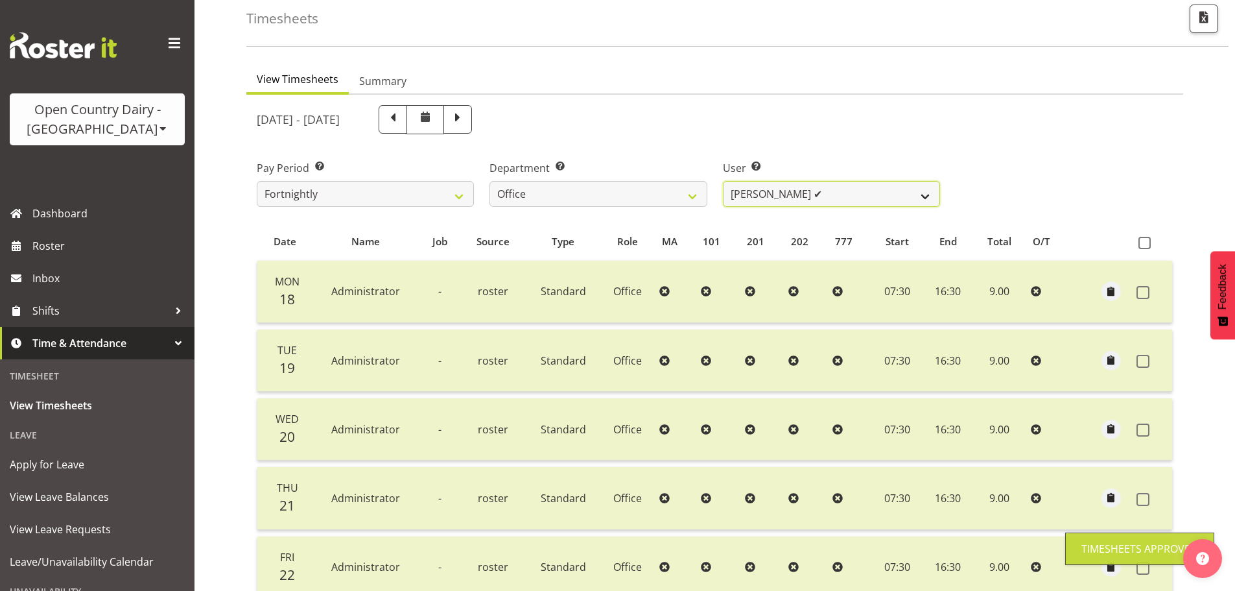
click at [785, 190] on select "Clare Welland ✔ Corey Millan ❌ Jessica Greenwood ❌ Michael Campbell ✔ Michelle …" at bounding box center [831, 194] width 217 height 26
select select "7454"
click at [723, 181] on select "Clare Welland ✔ Corey Millan ❌ Jessica Greenwood ❌ Michael Campbell ✔ Michelle …" at bounding box center [831, 194] width 217 height 26
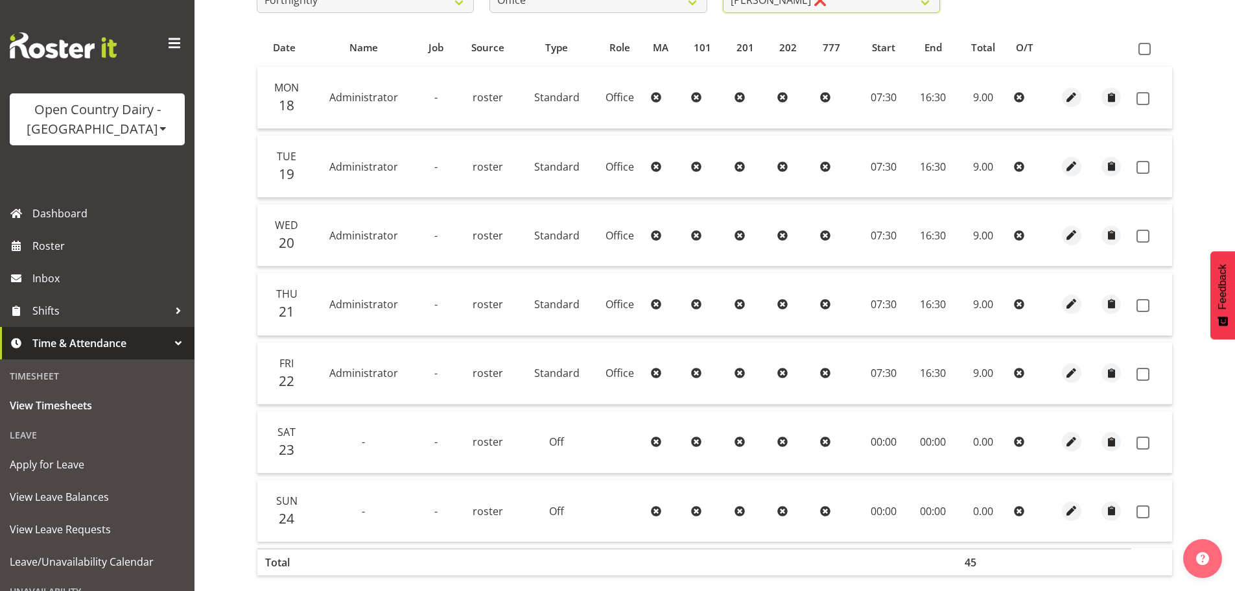
scroll to position [261, 0]
click at [1141, 47] on span at bounding box center [1145, 48] width 12 height 12
click at [1141, 47] on input "checkbox" at bounding box center [1143, 48] width 8 height 8
checkbox input "true"
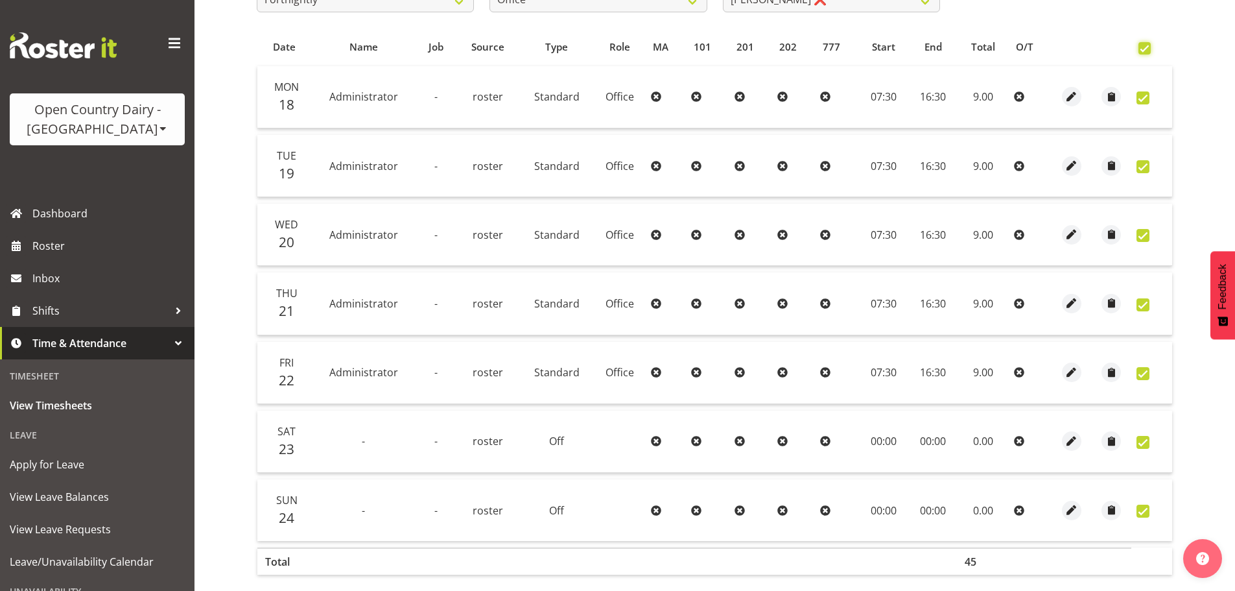
checkbox input "true"
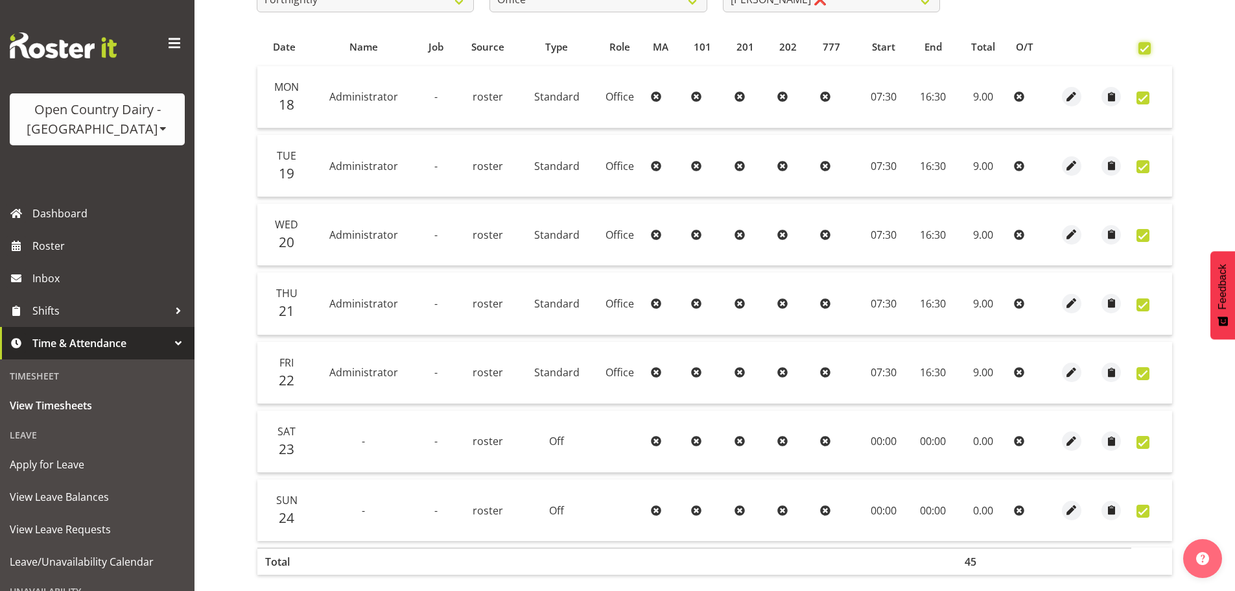
checkbox input "true"
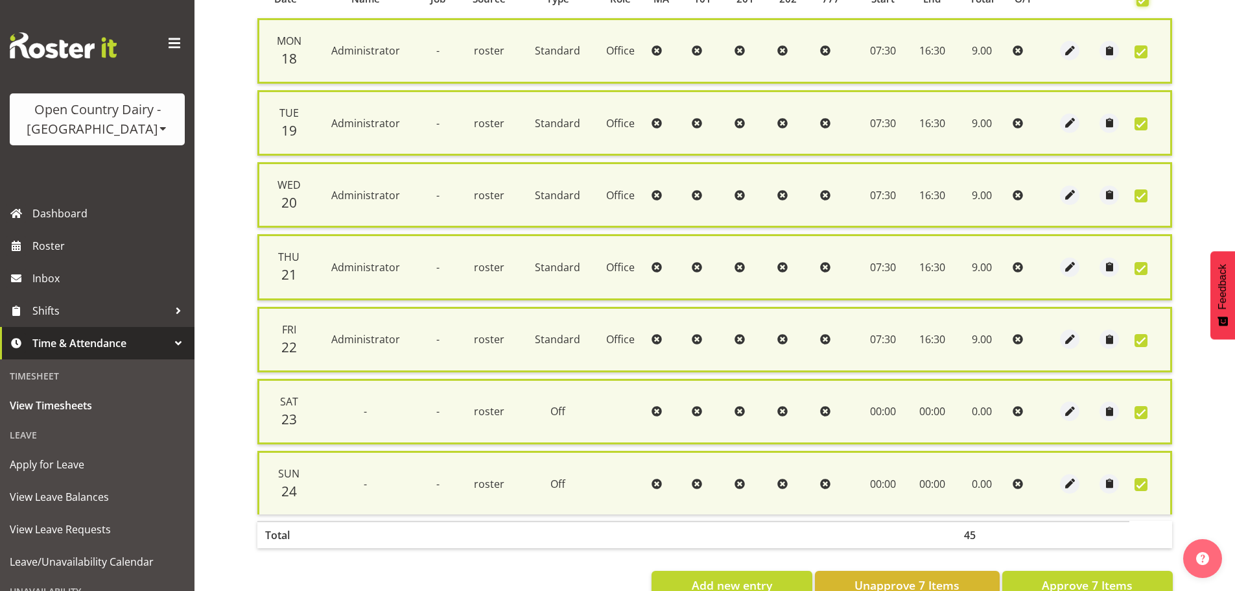
scroll to position [347, 0]
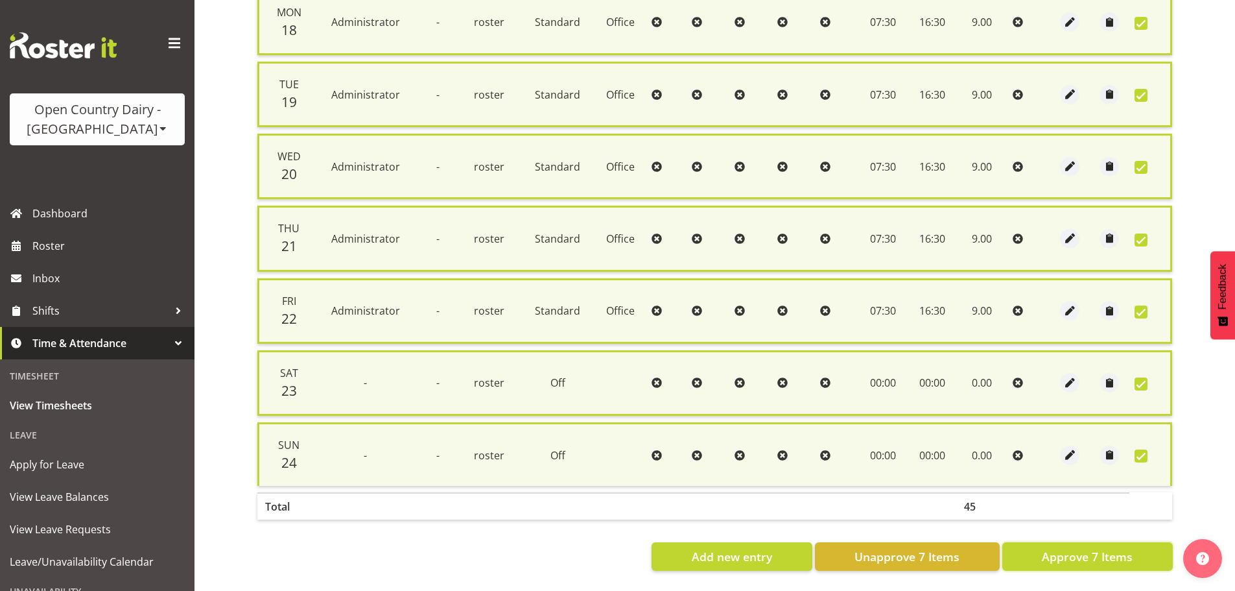
click at [1103, 552] on span "Approve 7 Items" at bounding box center [1087, 556] width 91 height 17
checkbox input "false"
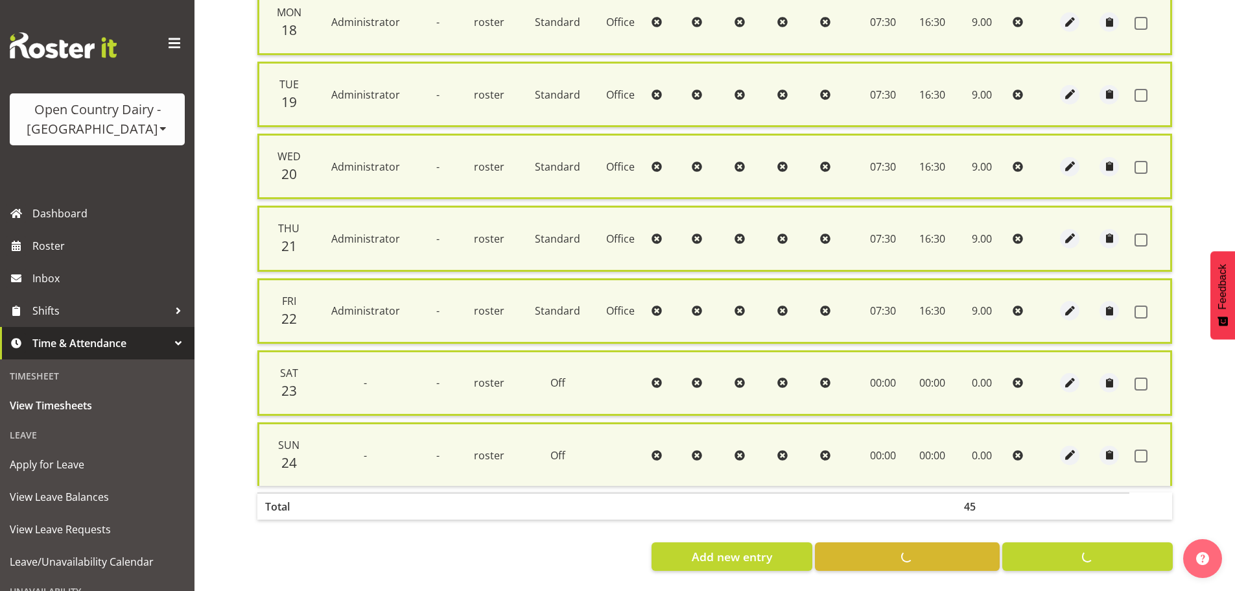
checkbox input "false"
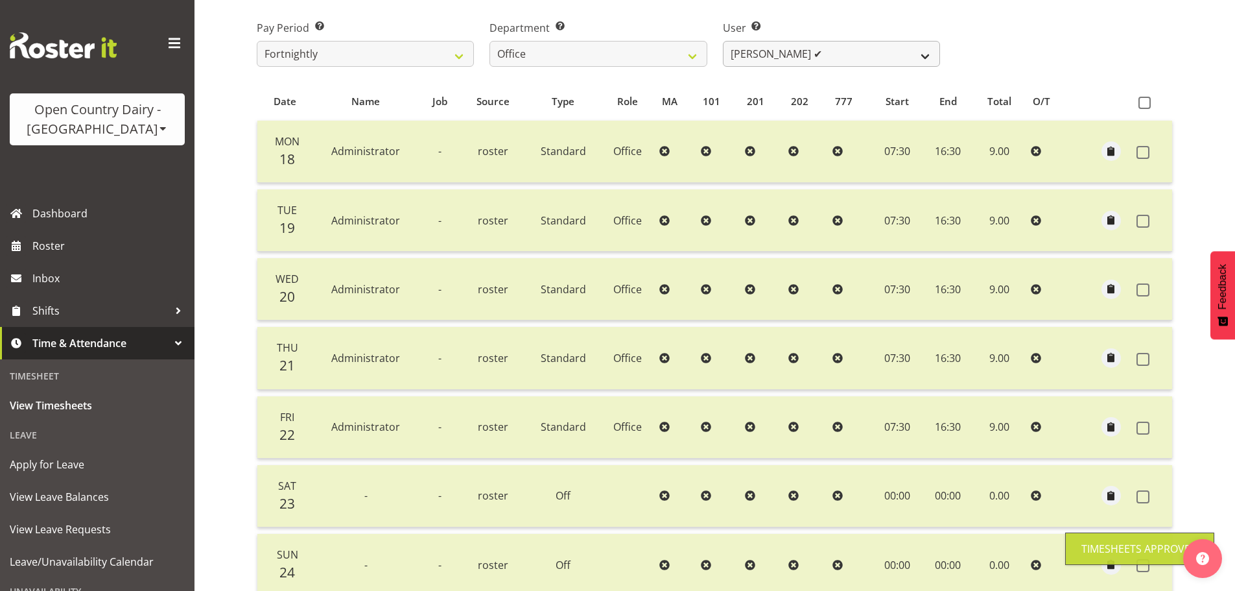
scroll to position [1, 0]
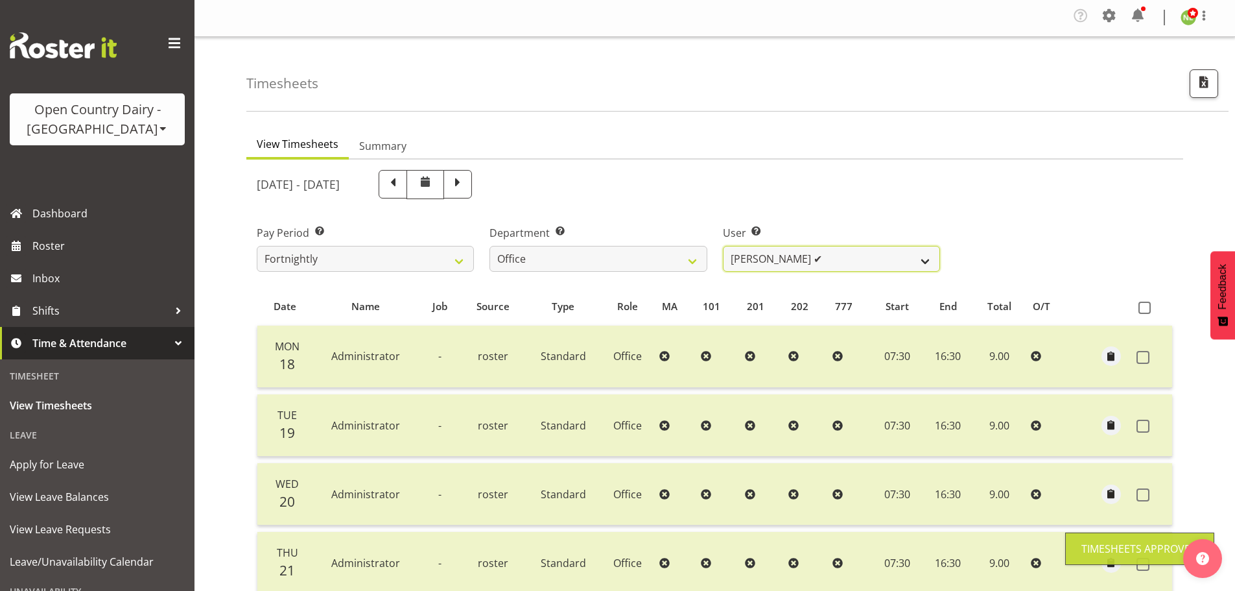
click at [805, 266] on select "Clare Welland ✔ Corey Millan ❌ Jessica Greenwood ❌ Michael Campbell ✔ Michelle …" at bounding box center [831, 259] width 217 height 26
select select "7458"
click at [723, 246] on select "Clare Welland ✔ Corey Millan ❌ Jessica Greenwood ❌ Michael Campbell ✔ Michelle …" at bounding box center [831, 259] width 217 height 26
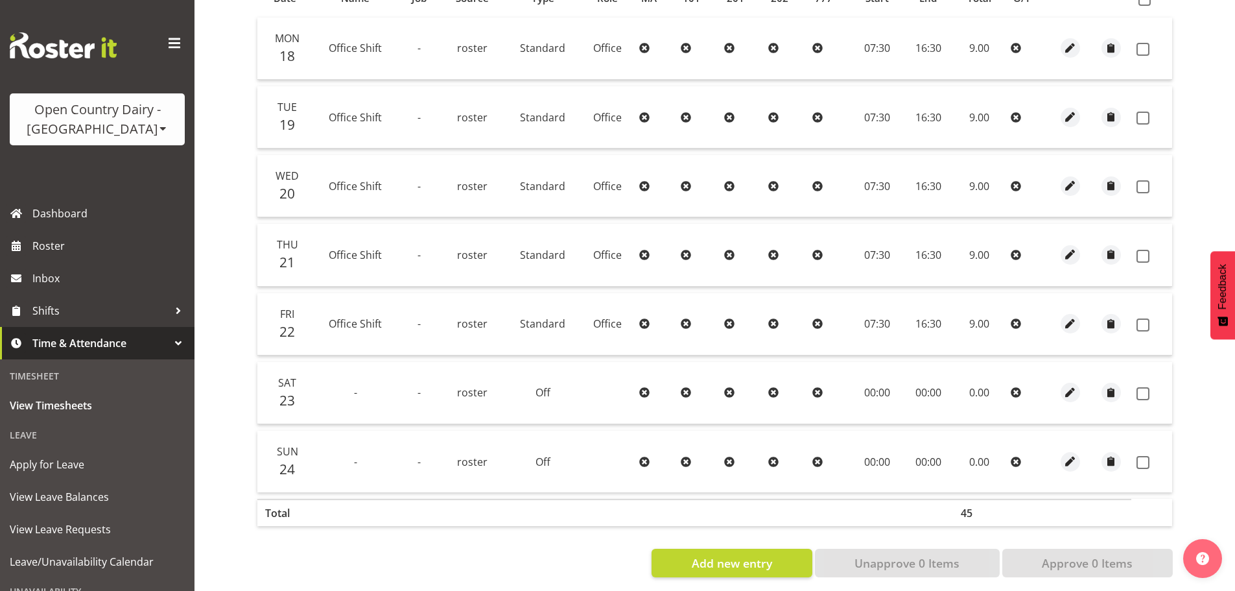
scroll to position [326, 0]
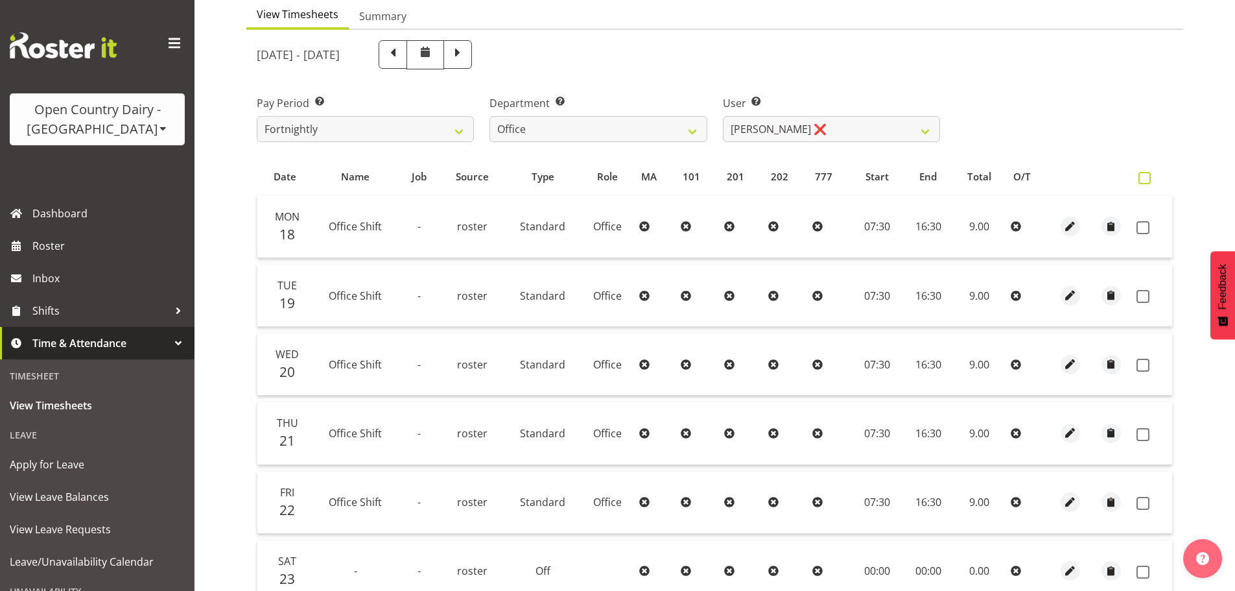
click at [1145, 177] on span at bounding box center [1145, 178] width 12 height 12
click at [1145, 177] on input "checkbox" at bounding box center [1143, 178] width 8 height 8
checkbox input "true"
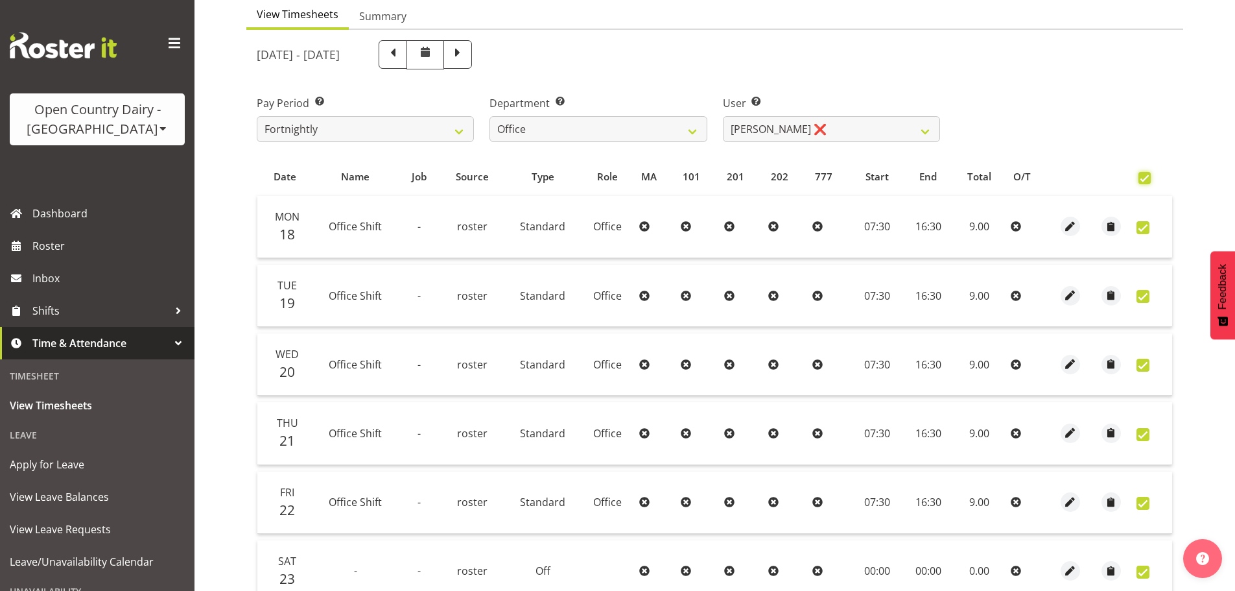
checkbox input "true"
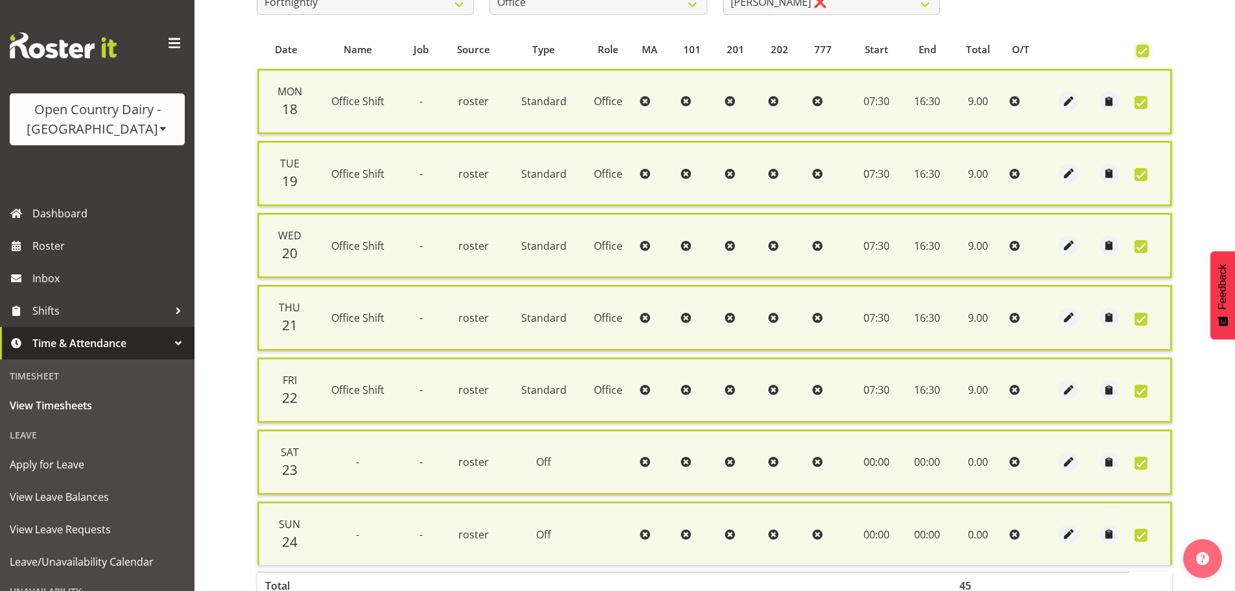
scroll to position [347, 0]
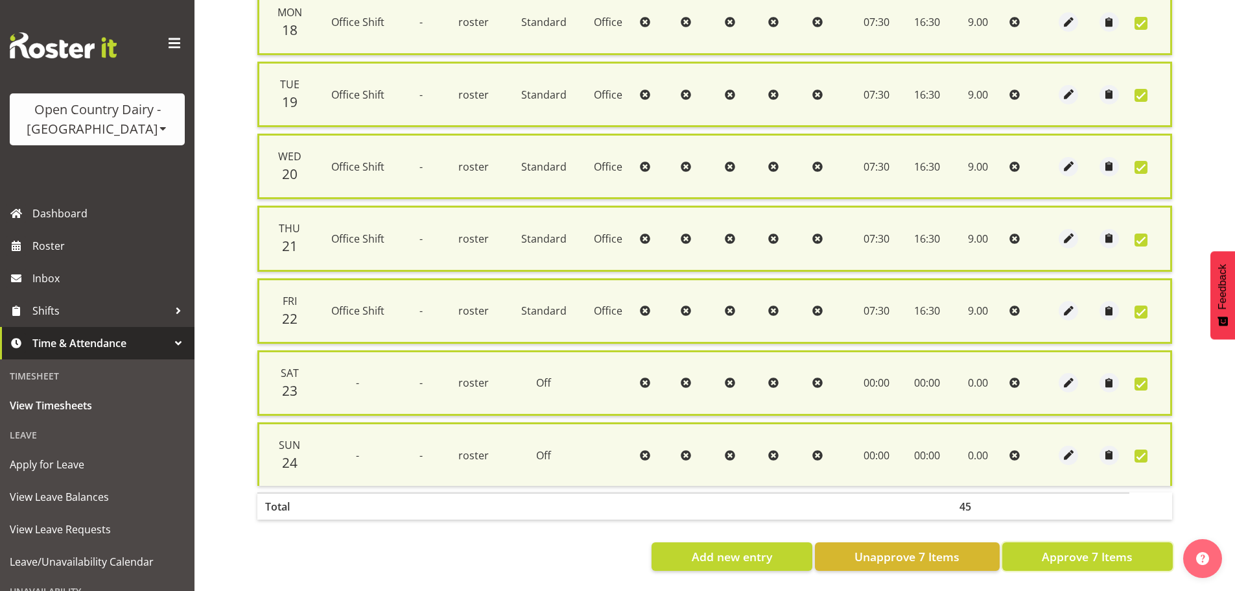
drag, startPoint x: 1097, startPoint y: 556, endPoint x: 1100, endPoint y: 548, distance: 8.2
click at [1097, 555] on button "Approve 7 Items" at bounding box center [1088, 556] width 171 height 29
checkbox input "false"
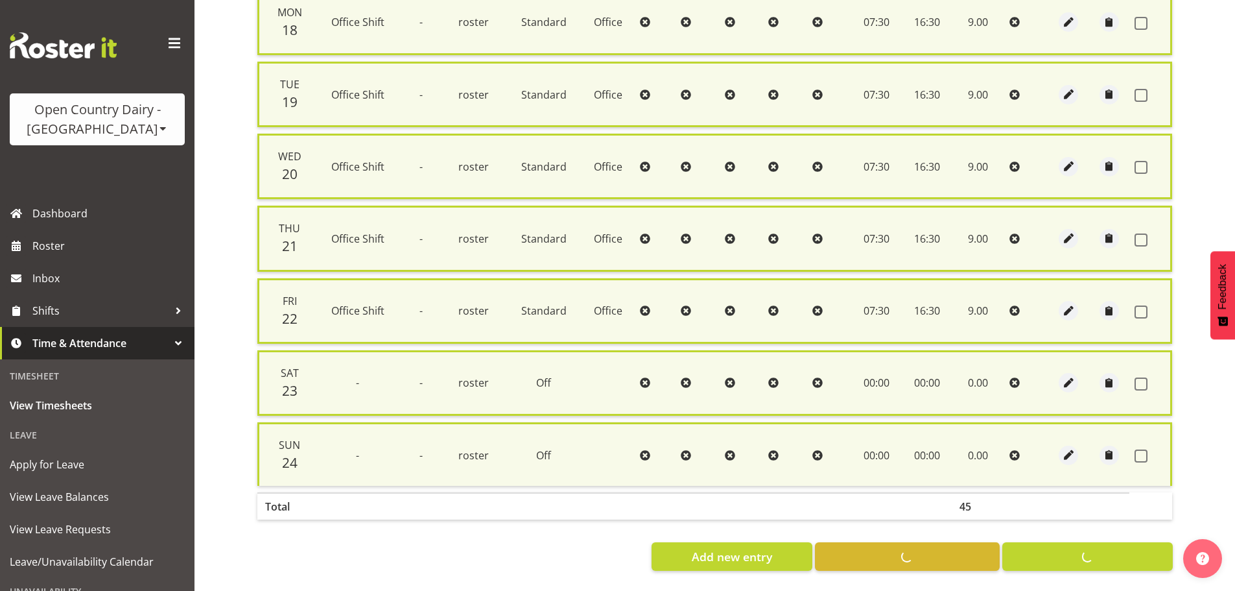
checkbox input "false"
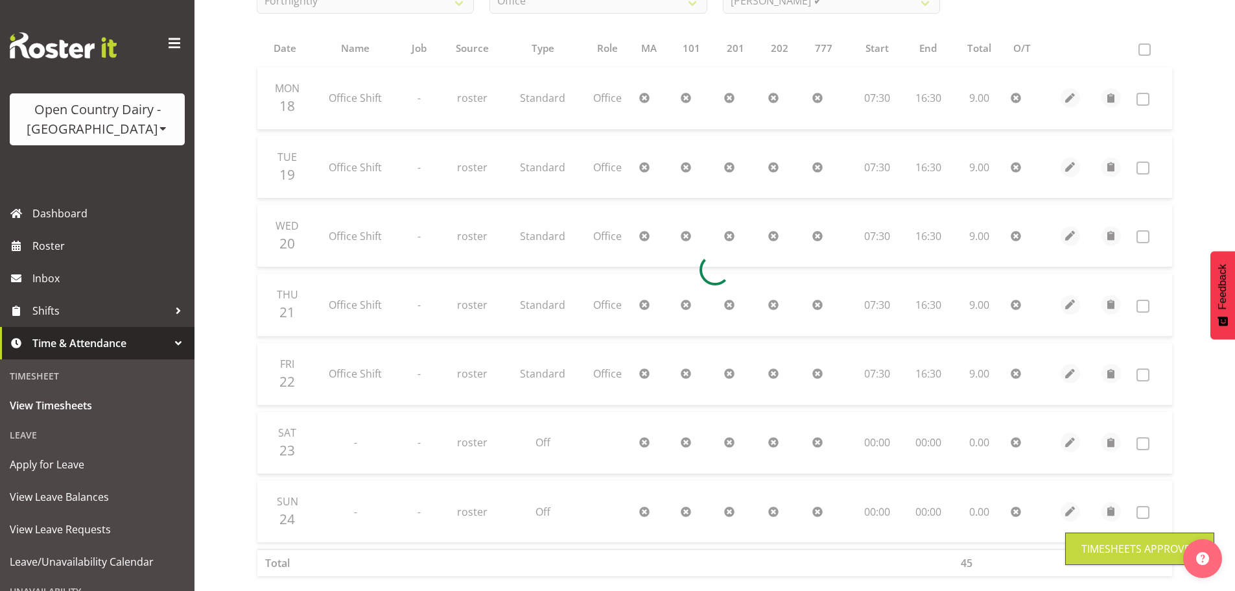
scroll to position [131, 0]
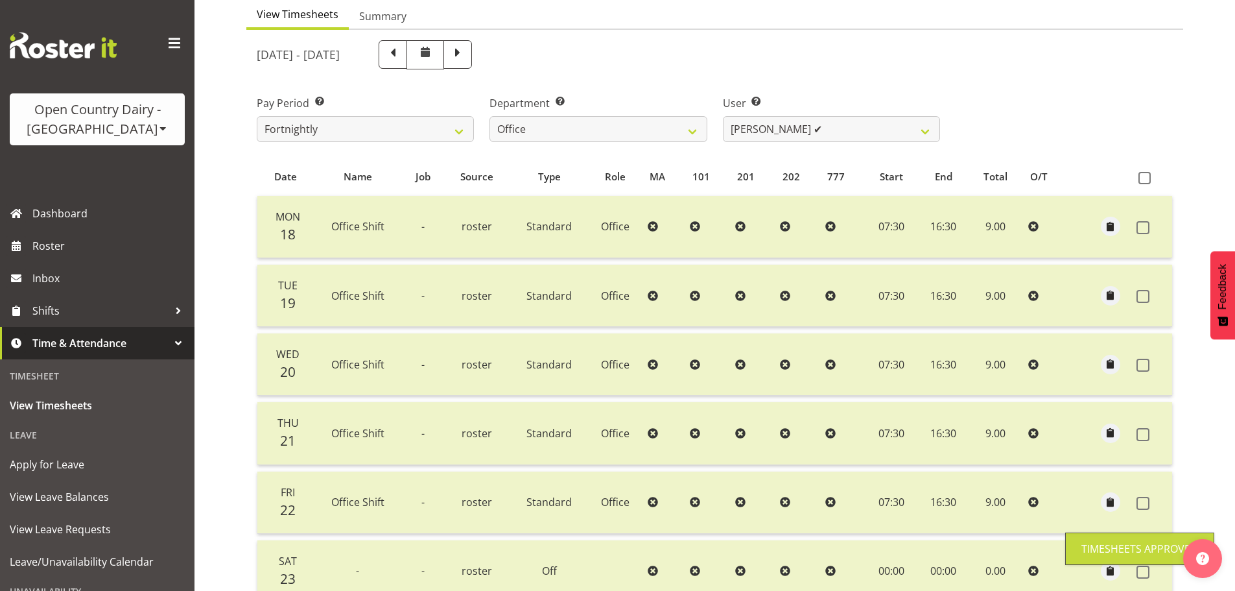
drag, startPoint x: 737, startPoint y: 143, endPoint x: 750, endPoint y: 146, distance: 12.7
click at [738, 143] on div "User Select user. Note: This is filtered down by the previous two drop-down ite…" at bounding box center [831, 113] width 233 height 73
click at [778, 136] on select "Clare Welland ✔ Corey Millan ❌ Jessica Greenwood ❌ Michael Campbell ✔ Michelle …" at bounding box center [831, 129] width 217 height 26
select select "7479"
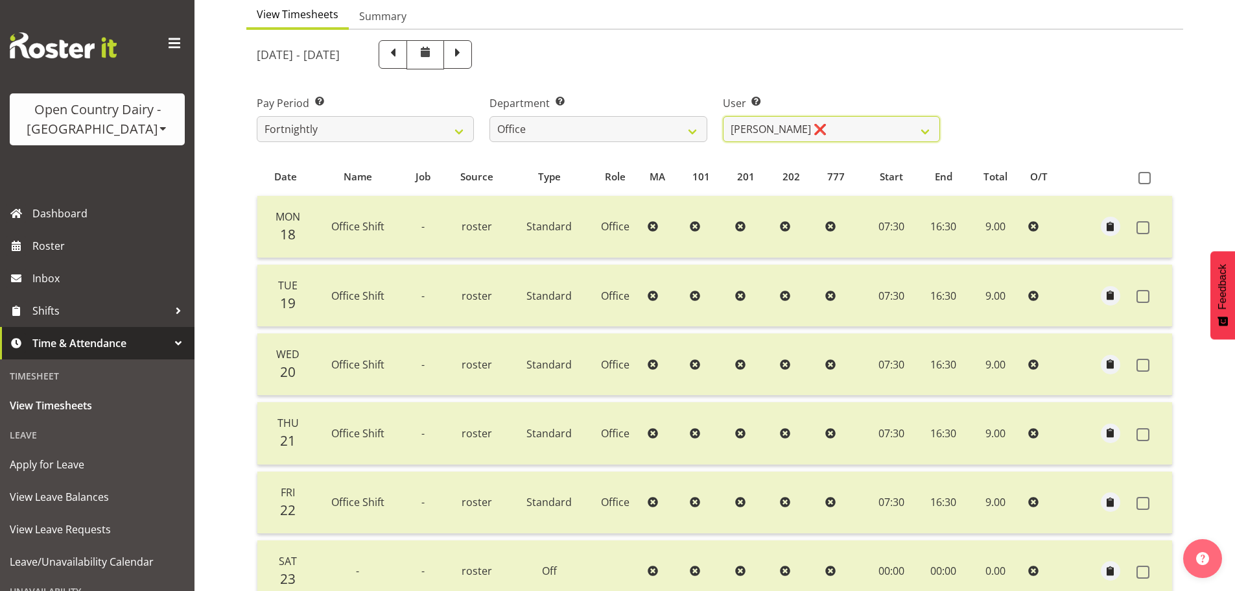
click at [723, 116] on select "Clare Welland ✔ Corey Millan ❌ Jessica Greenwood ❌ Michael Campbell ✔ Michelle …" at bounding box center [831, 129] width 217 height 26
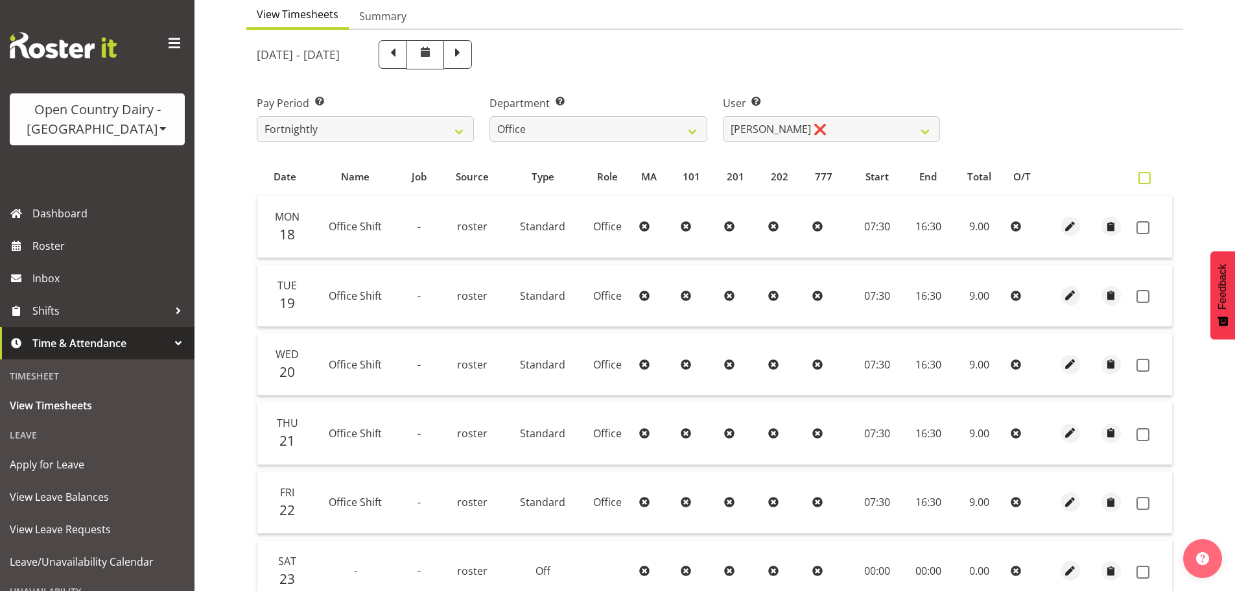
click at [1148, 178] on span at bounding box center [1145, 178] width 12 height 12
click at [1147, 178] on input "checkbox" at bounding box center [1143, 178] width 8 height 8
checkbox input "true"
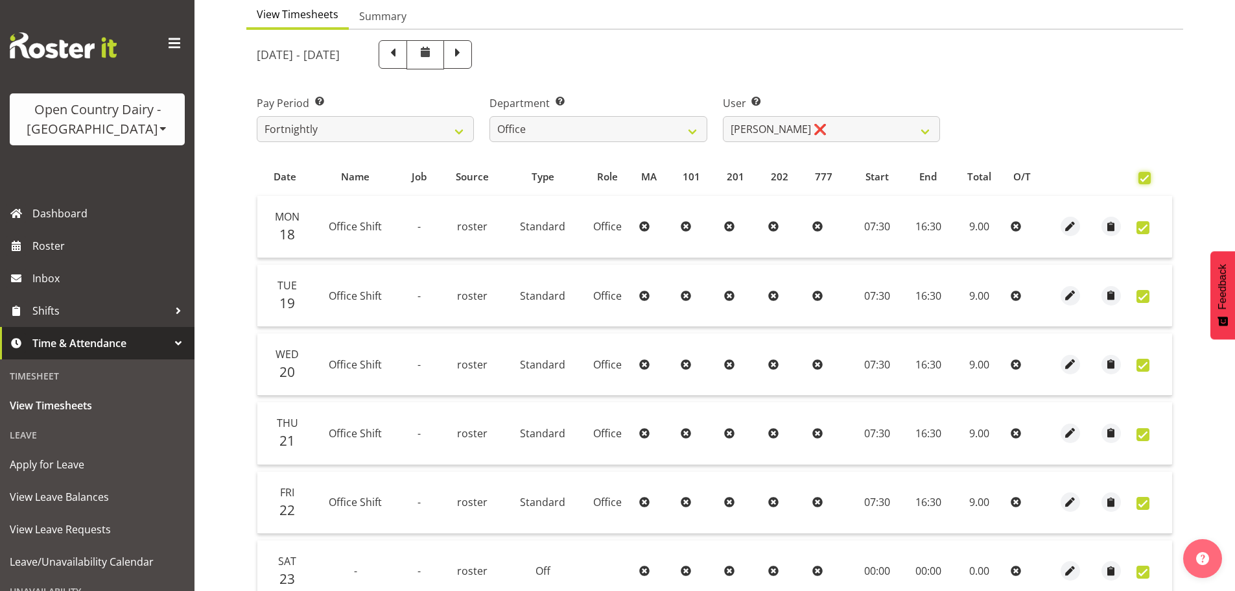
checkbox input "true"
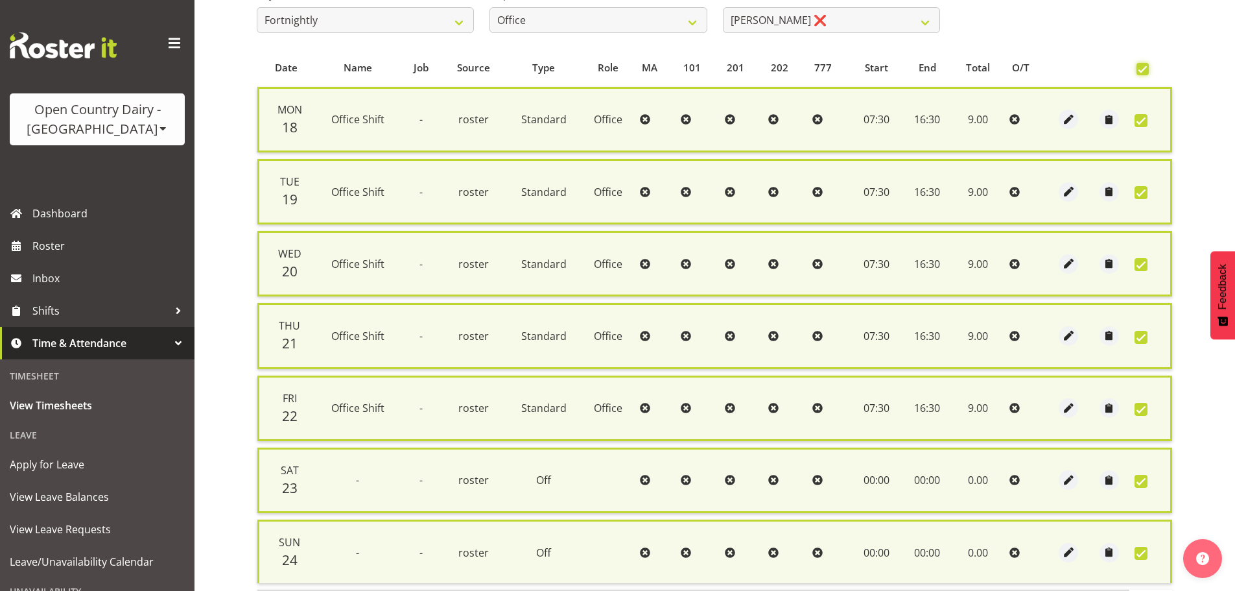
scroll to position [347, 0]
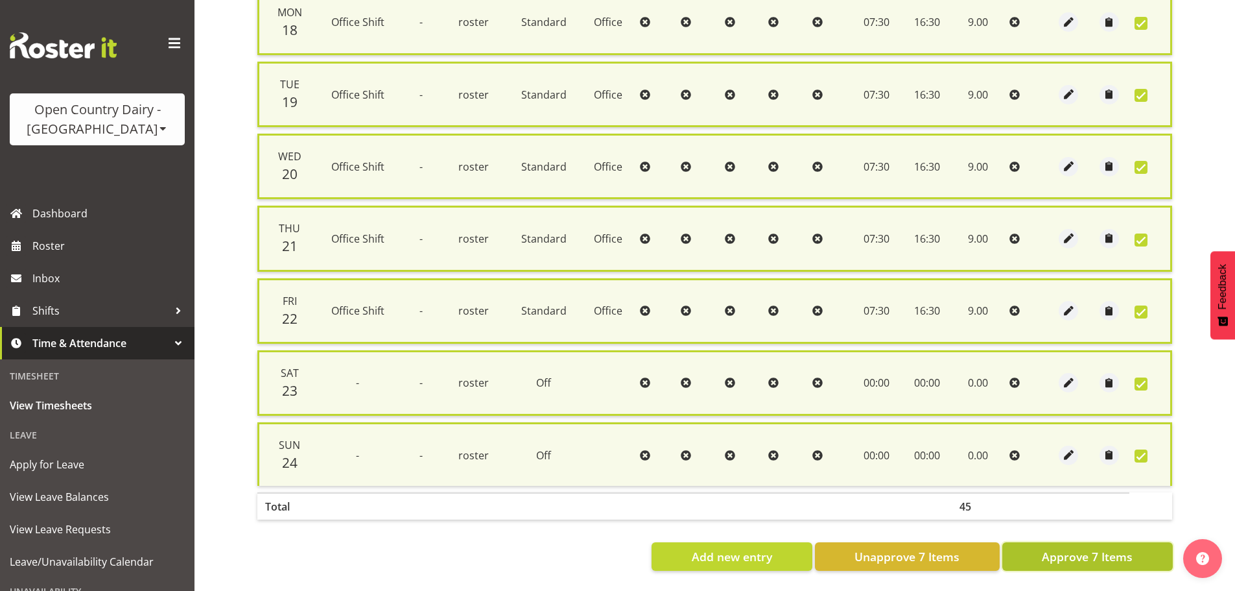
click at [1070, 555] on span "Approve 7 Items" at bounding box center [1087, 556] width 91 height 17
checkbox input "false"
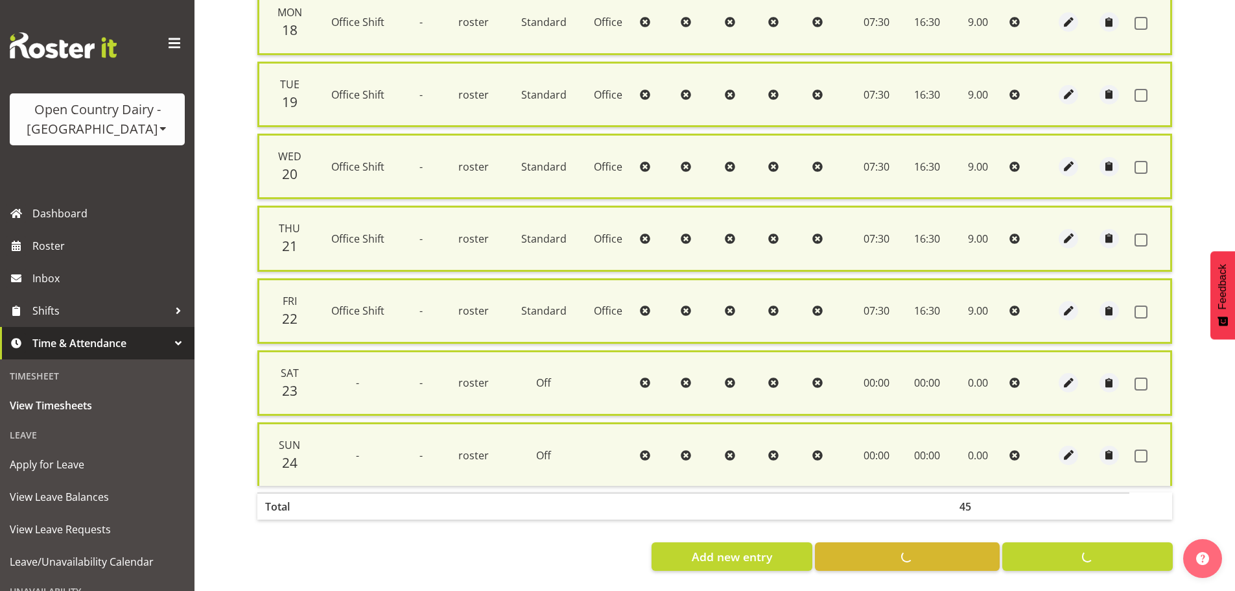
checkbox input "false"
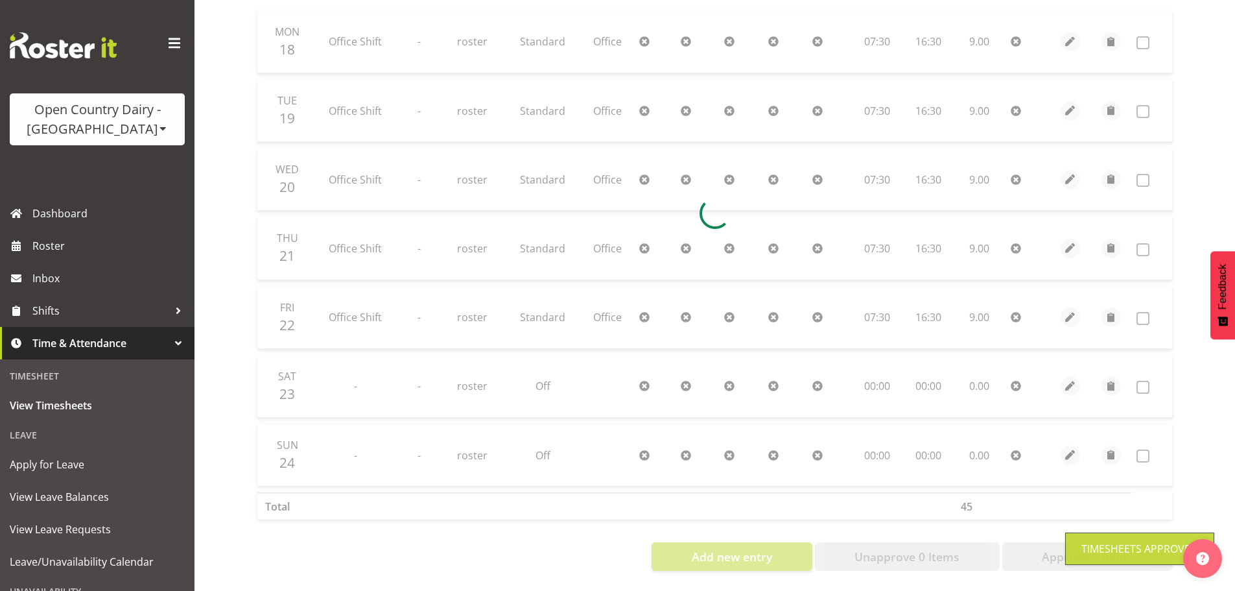
scroll to position [131, 0]
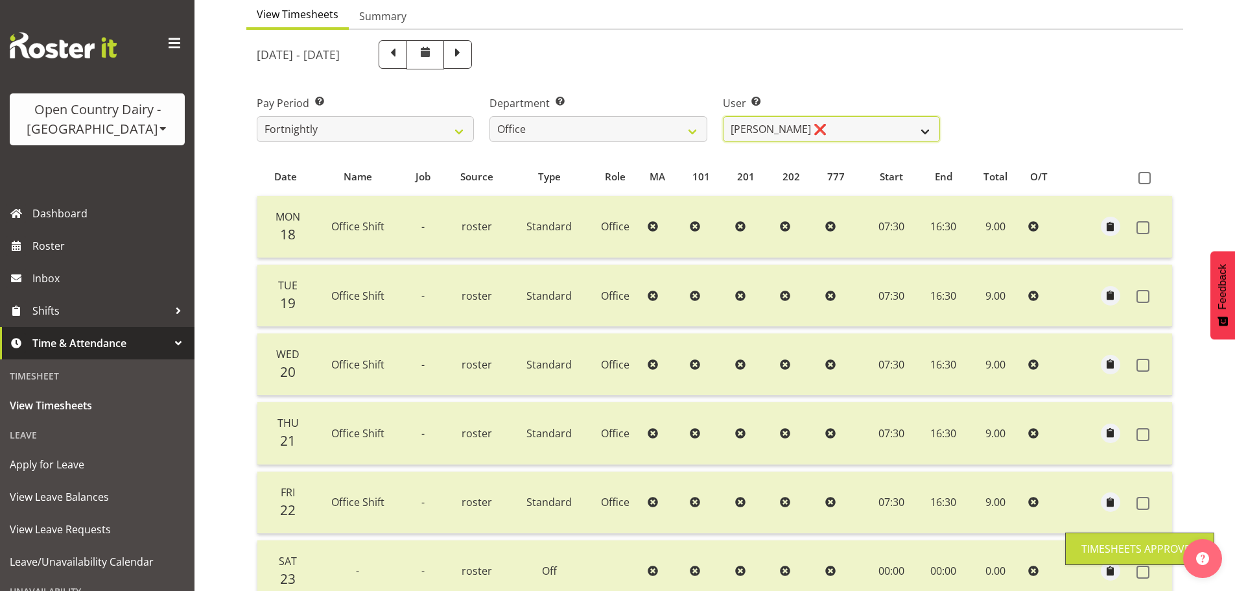
click at [805, 136] on select "Clare Welland ✔ Corey Millan ❌ Jessica Greenwood ❌ Michael Campbell ✔ Michelle …" at bounding box center [831, 129] width 217 height 26
select select "10922"
click at [723, 116] on select "Clare Welland ✔ Corey Millan ❌ Jessica Greenwood ❌ Michael Campbell ✔ Michelle …" at bounding box center [831, 129] width 217 height 26
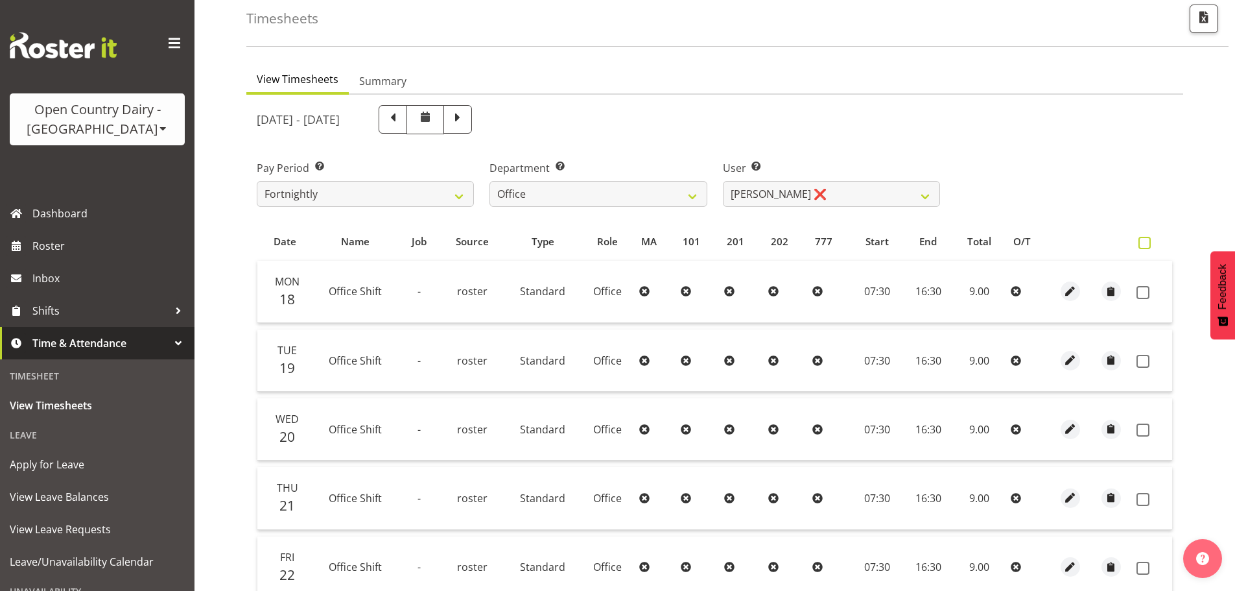
click at [1146, 241] on span at bounding box center [1145, 243] width 12 height 12
click at [1146, 241] on input "checkbox" at bounding box center [1143, 243] width 8 height 8
checkbox input "true"
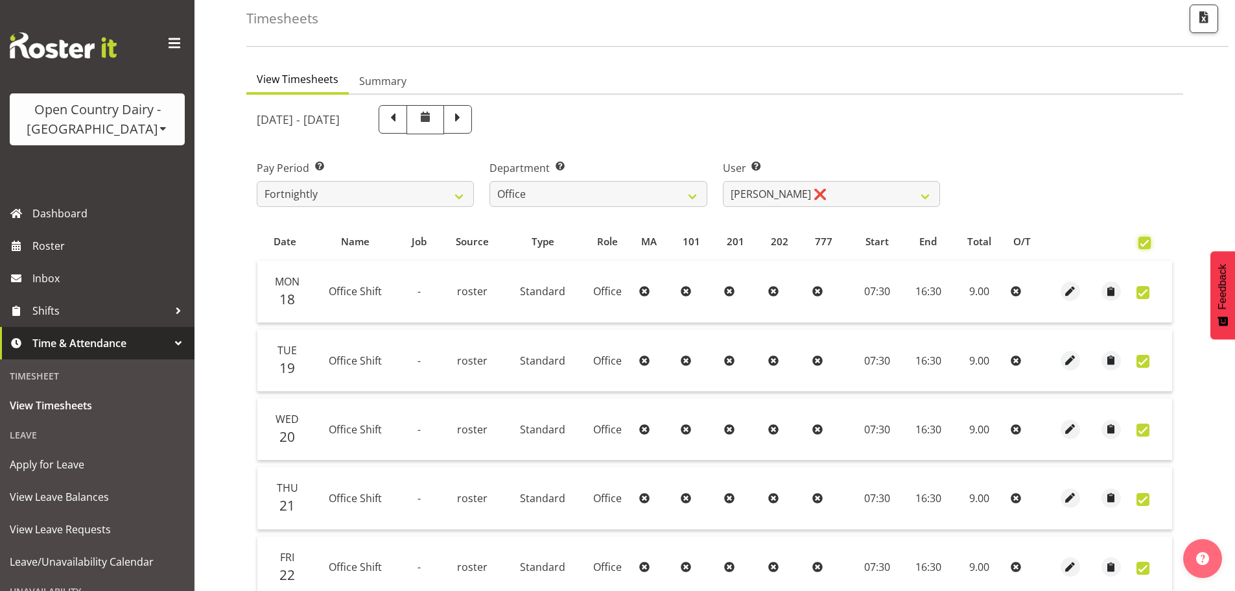
checkbox input "true"
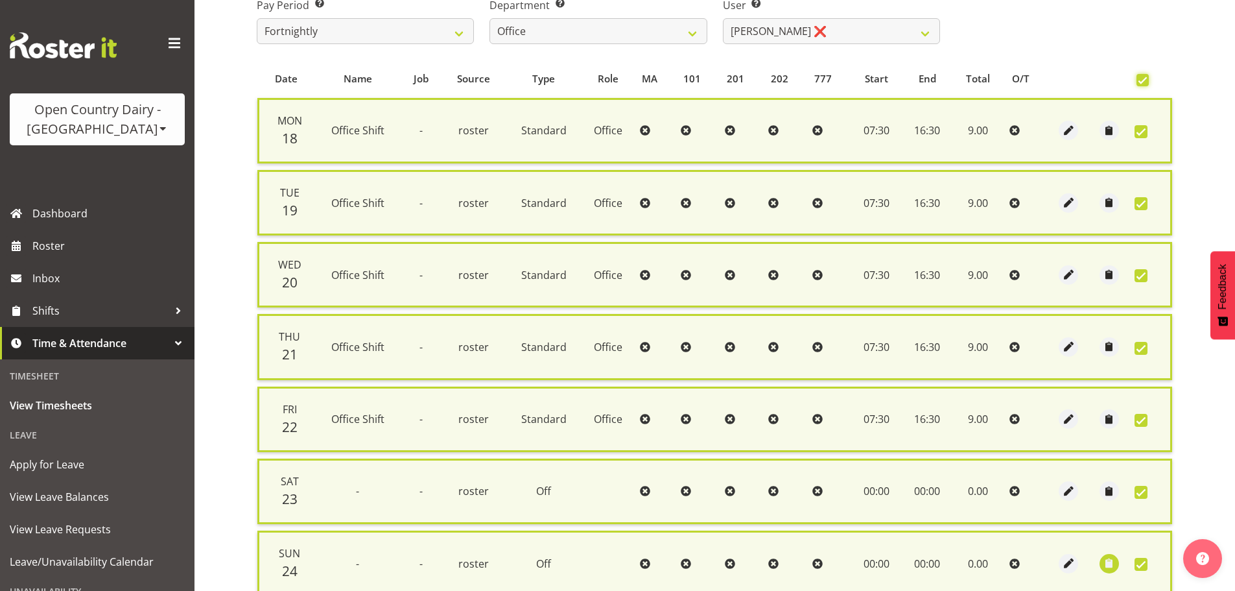
scroll to position [347, 0]
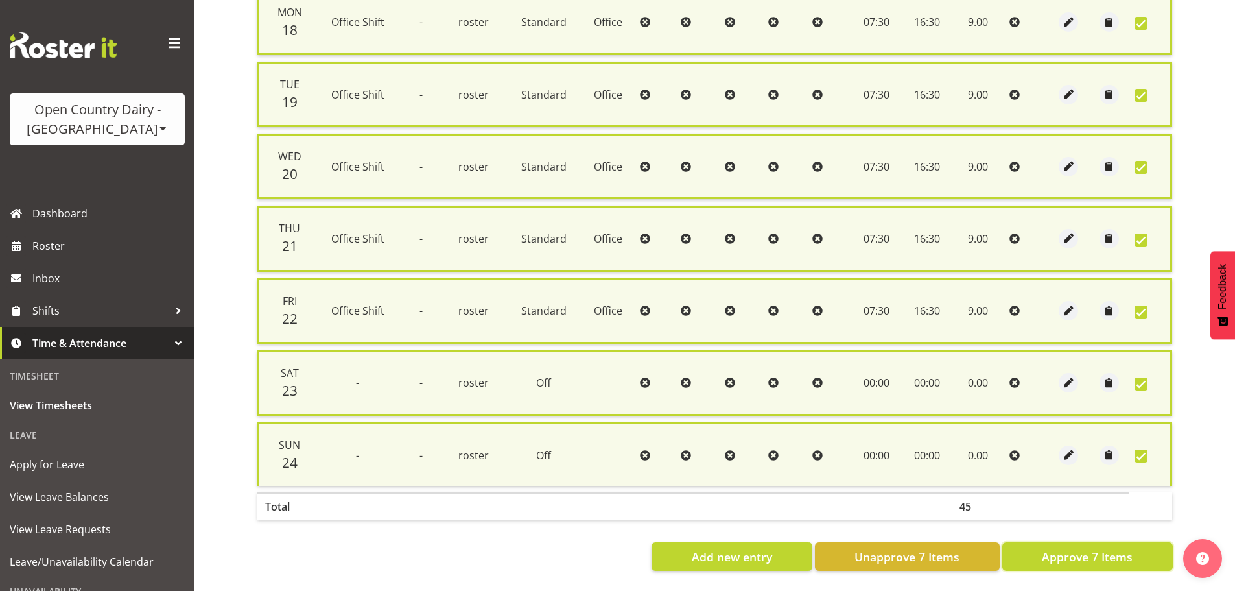
click at [1099, 552] on span "Approve 7 Items" at bounding box center [1087, 556] width 91 height 17
checkbox input "false"
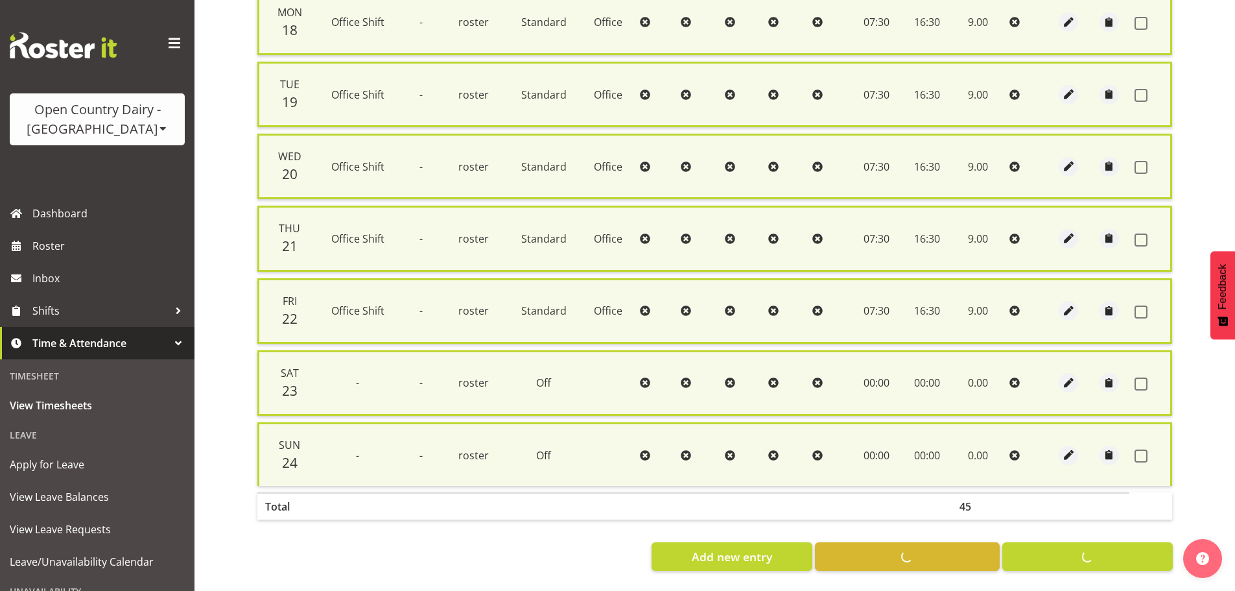
checkbox input "false"
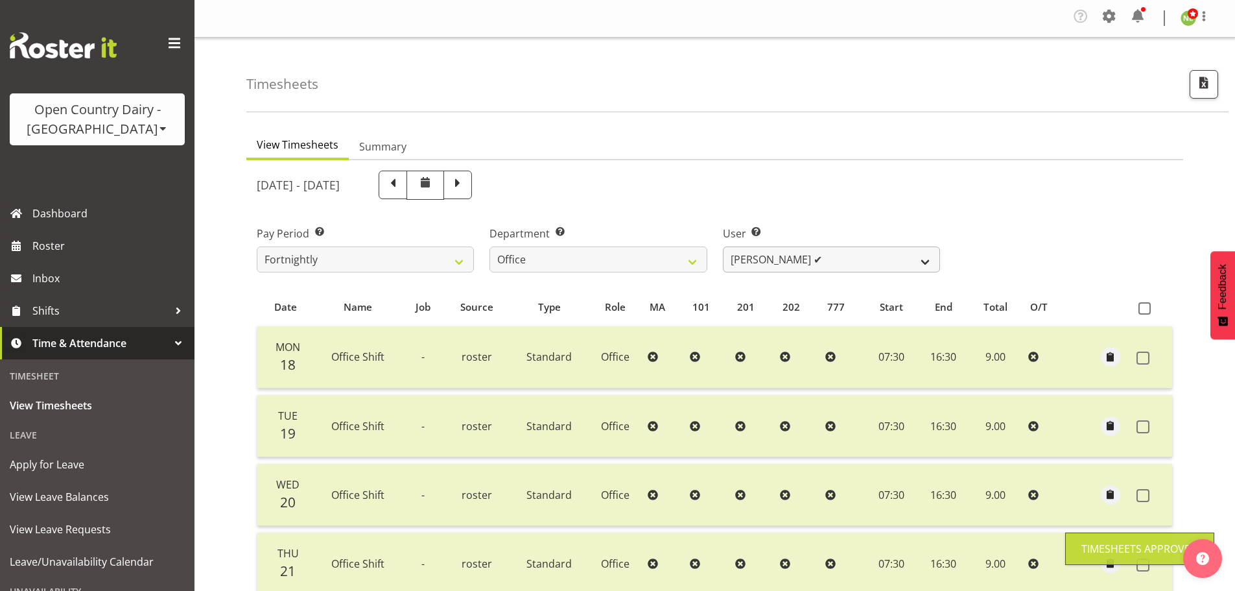
scroll to position [0, 0]
click at [758, 254] on select "Clare Welland ✔ Corey Millan ❌ Jessica Greenwood ❌ Michael Campbell ✔ Michelle …" at bounding box center [831, 260] width 217 height 26
click at [774, 259] on select "Clare Welland ✔ Corey Millan ❌ Jessica Greenwood ❌ Michael Campbell ✔ Michelle …" at bounding box center [831, 260] width 217 height 26
click at [466, 188] on span at bounding box center [457, 184] width 17 height 17
select select
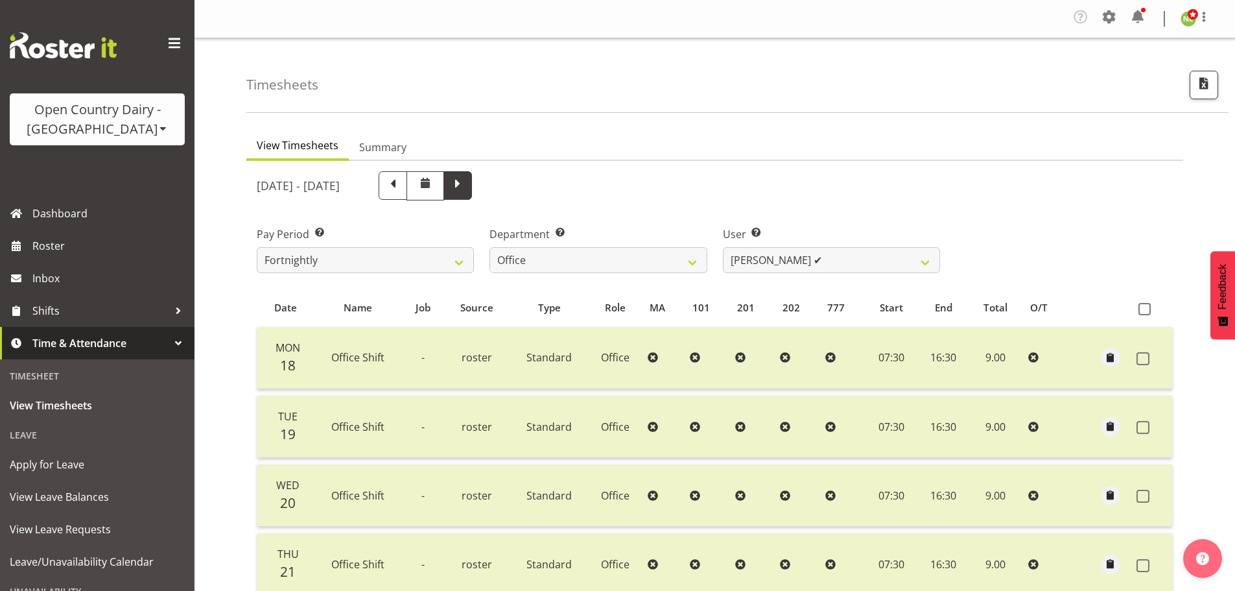
select select
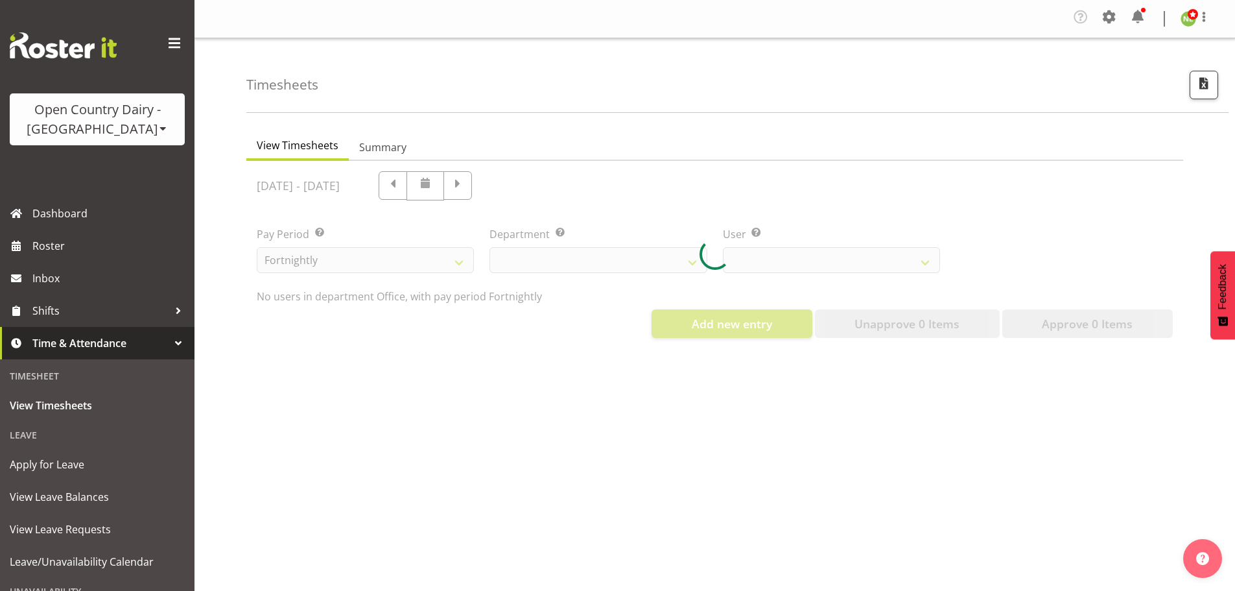
select select "699"
select select "10922"
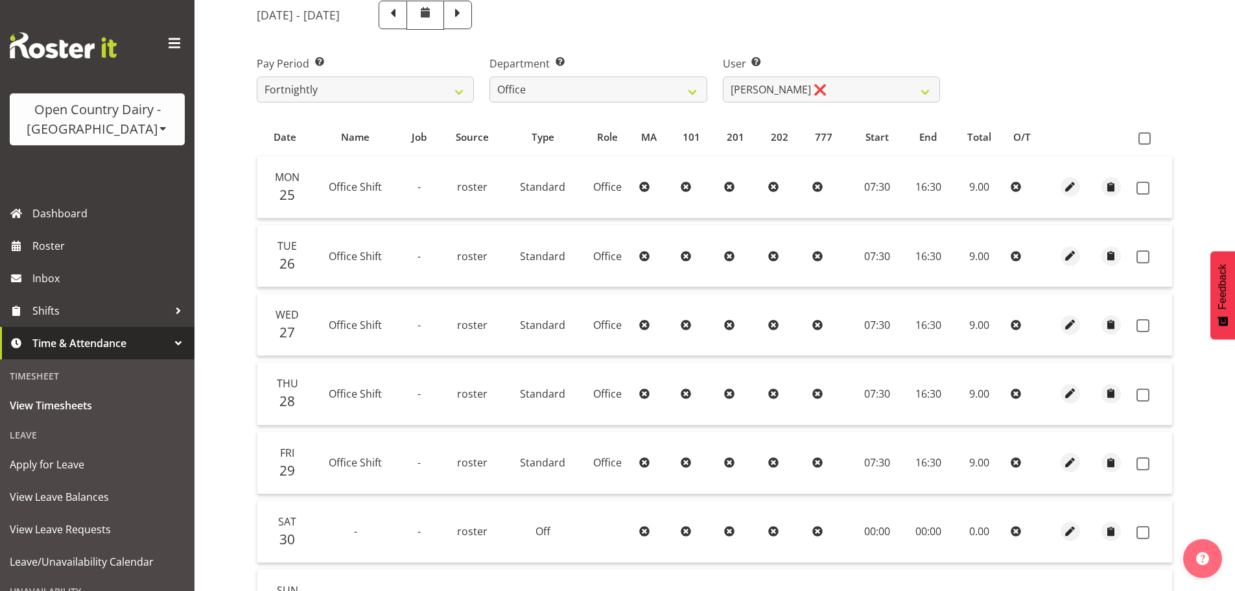
scroll to position [259, 0]
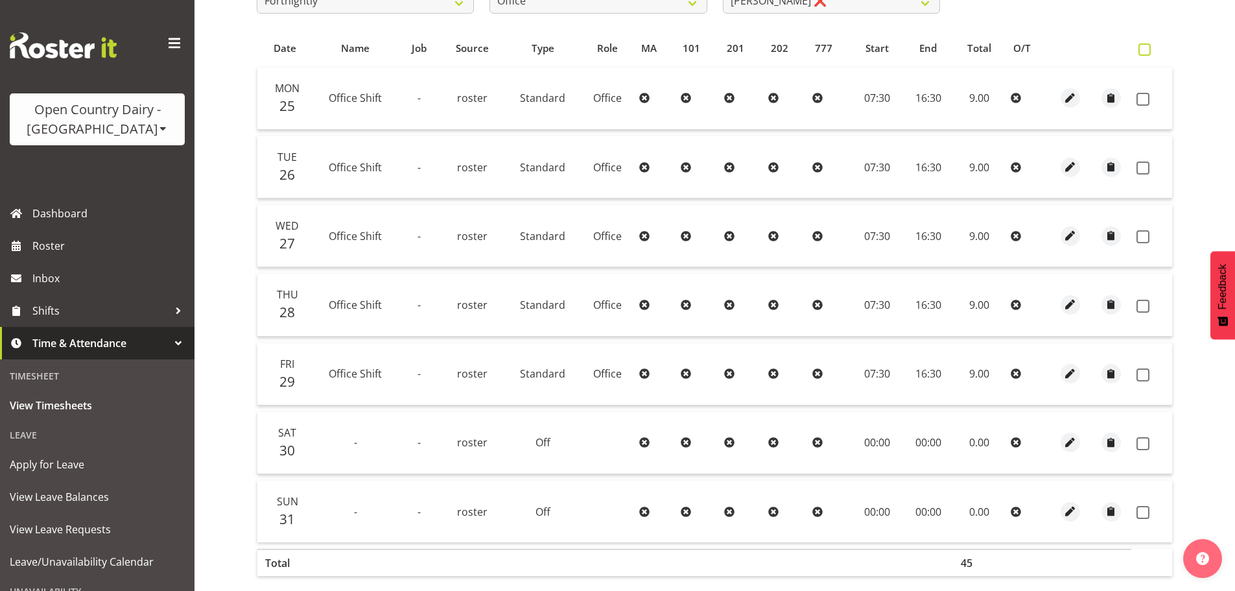
click at [1151, 45] on span at bounding box center [1145, 49] width 12 height 12
click at [1147, 45] on input "checkbox" at bounding box center [1143, 49] width 8 height 8
checkbox input "true"
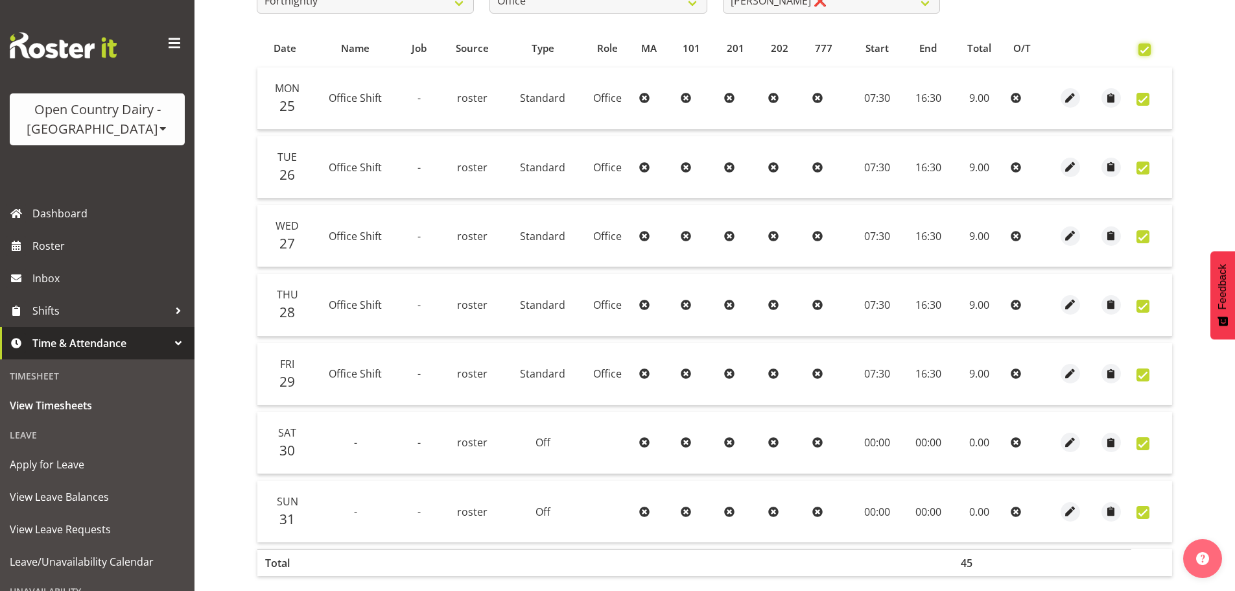
checkbox input "true"
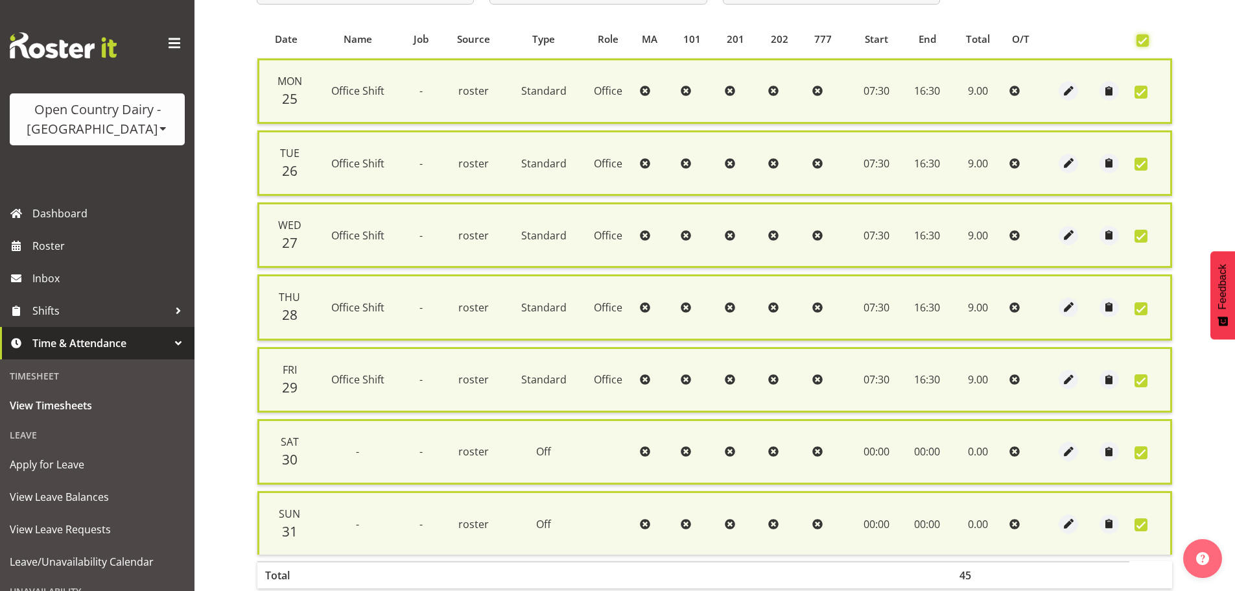
scroll to position [347, 0]
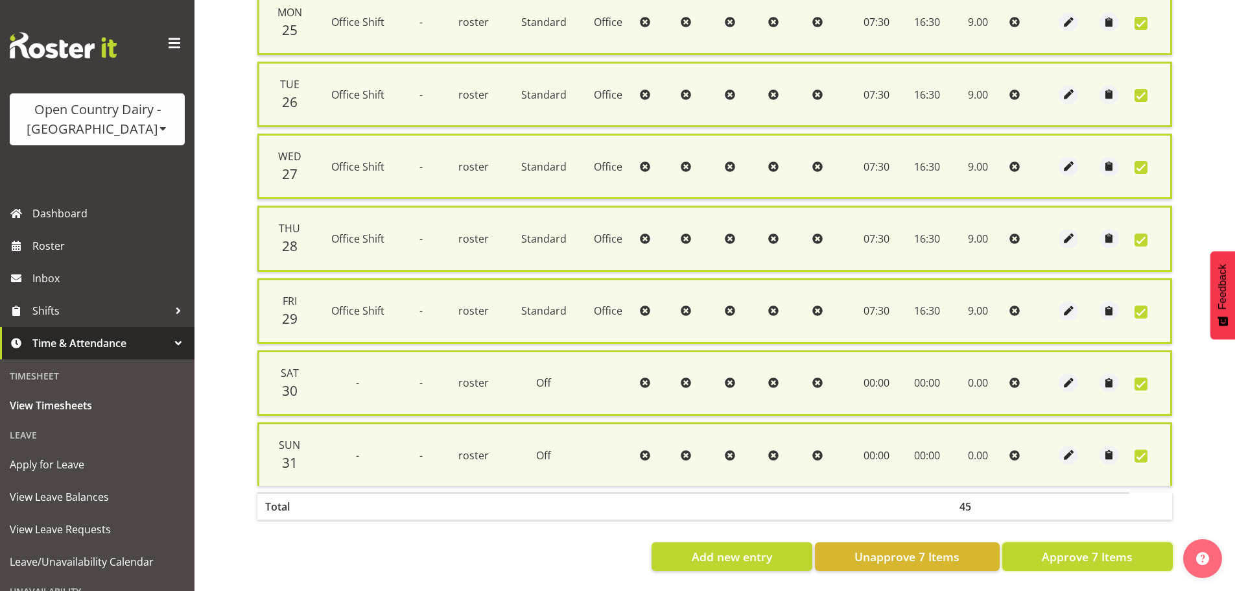
click at [1086, 551] on span "Approve 7 Items" at bounding box center [1087, 556] width 91 height 17
checkbox input "false"
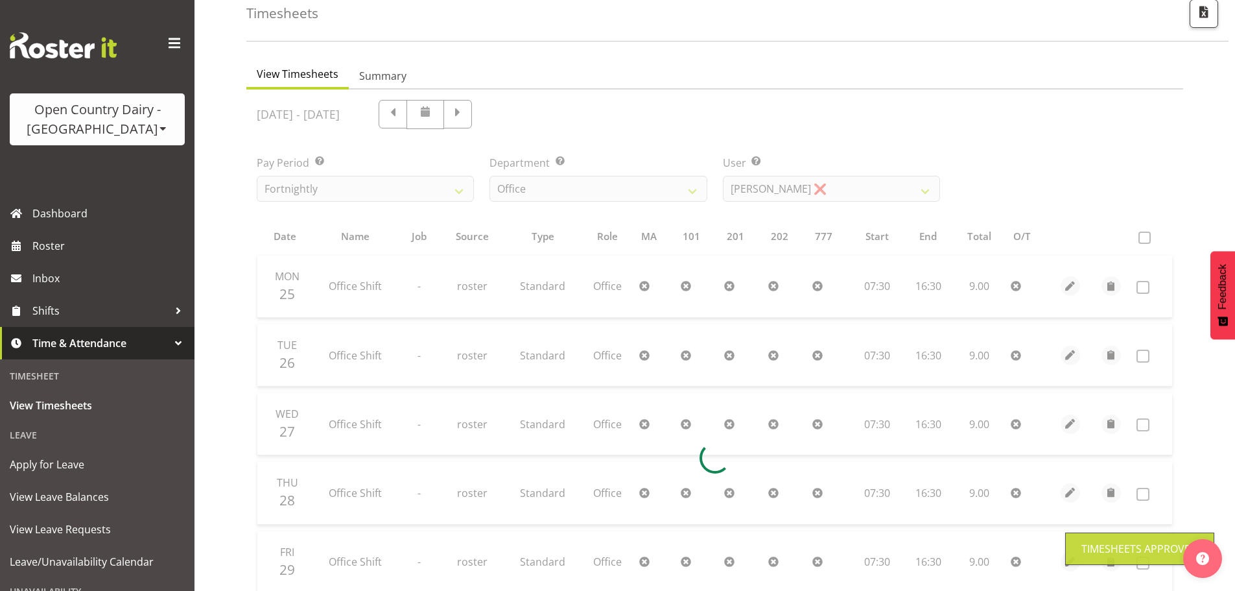
scroll to position [66, 0]
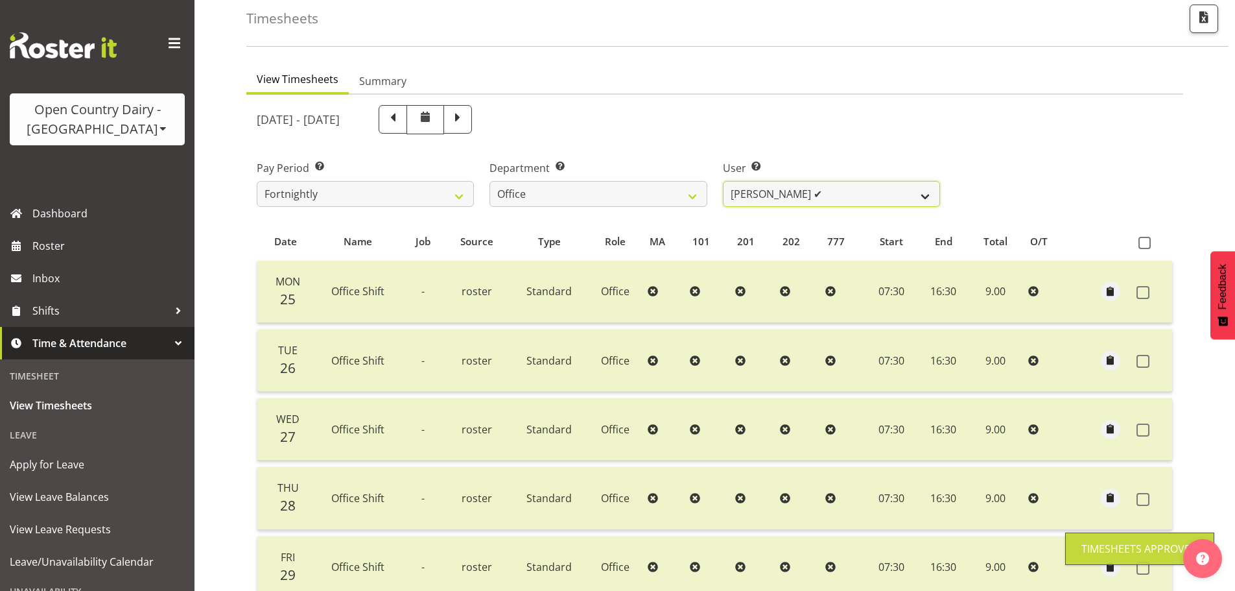
click at [795, 198] on select "Clare Welland ❌ Corey Millan ❌ Jessica Greenwood ❌ Michael Campbell ❌ Michelle …" at bounding box center [831, 194] width 217 height 26
click at [723, 181] on select "Clare Welland ❌ Corey Millan ❌ Jessica Greenwood ❌ Michael Campbell ❌ Michelle …" at bounding box center [831, 194] width 217 height 26
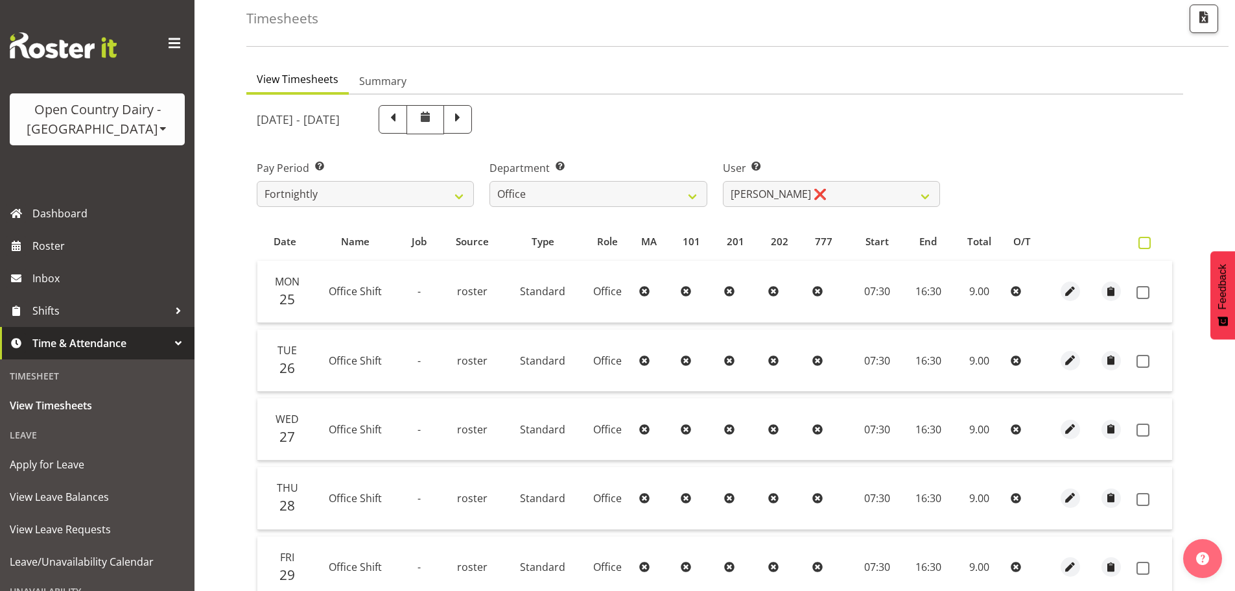
click at [1148, 238] on span at bounding box center [1145, 243] width 12 height 12
click at [1147, 239] on input "checkbox" at bounding box center [1143, 243] width 8 height 8
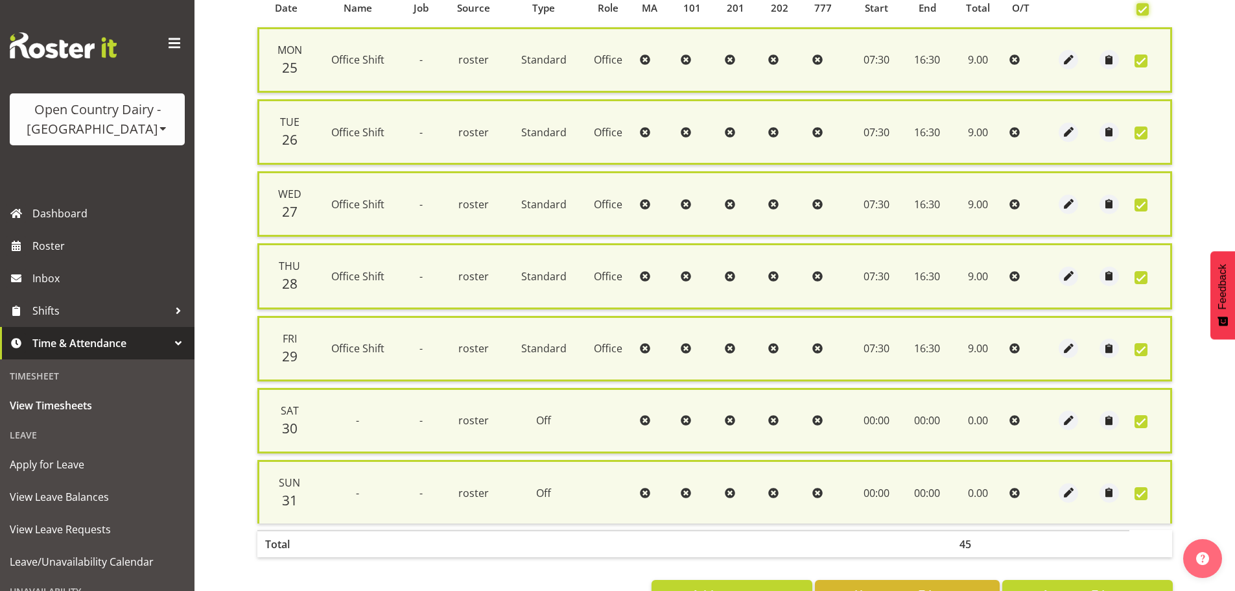
scroll to position [326, 0]
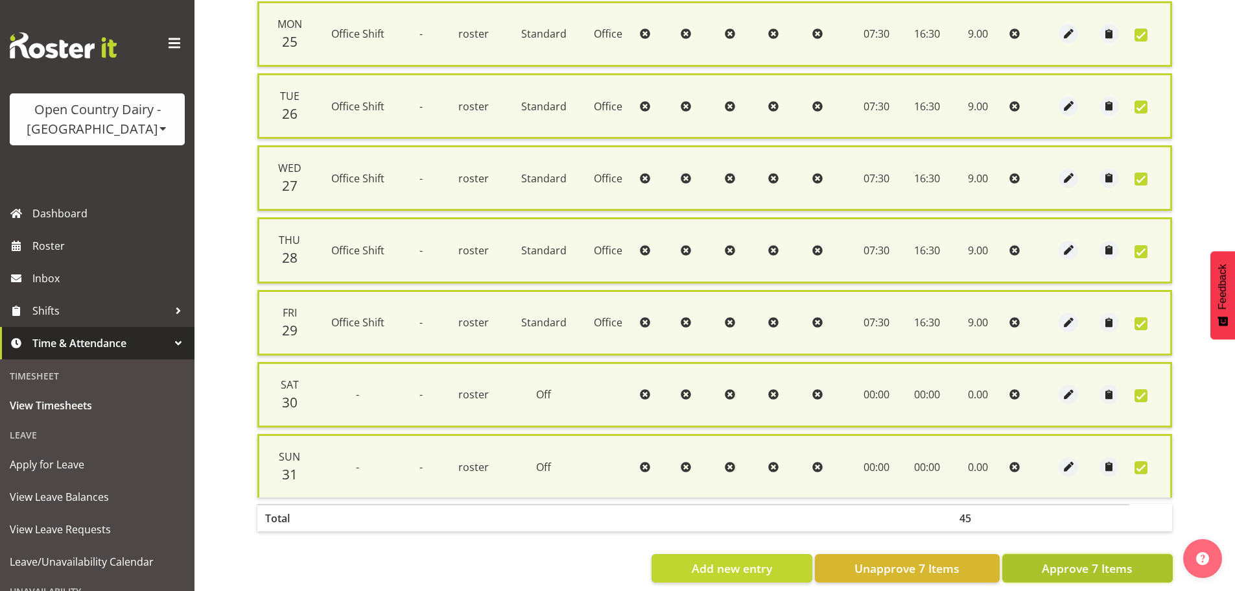
click at [1065, 572] on span "Approve 7 Items" at bounding box center [1087, 568] width 91 height 17
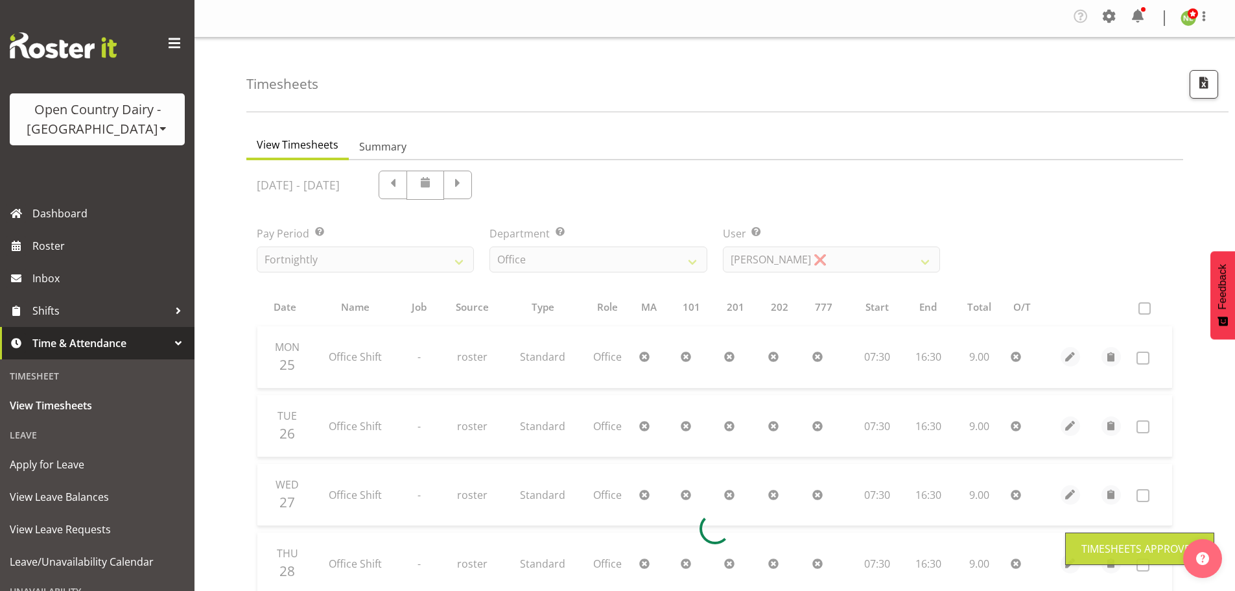
scroll to position [0, 0]
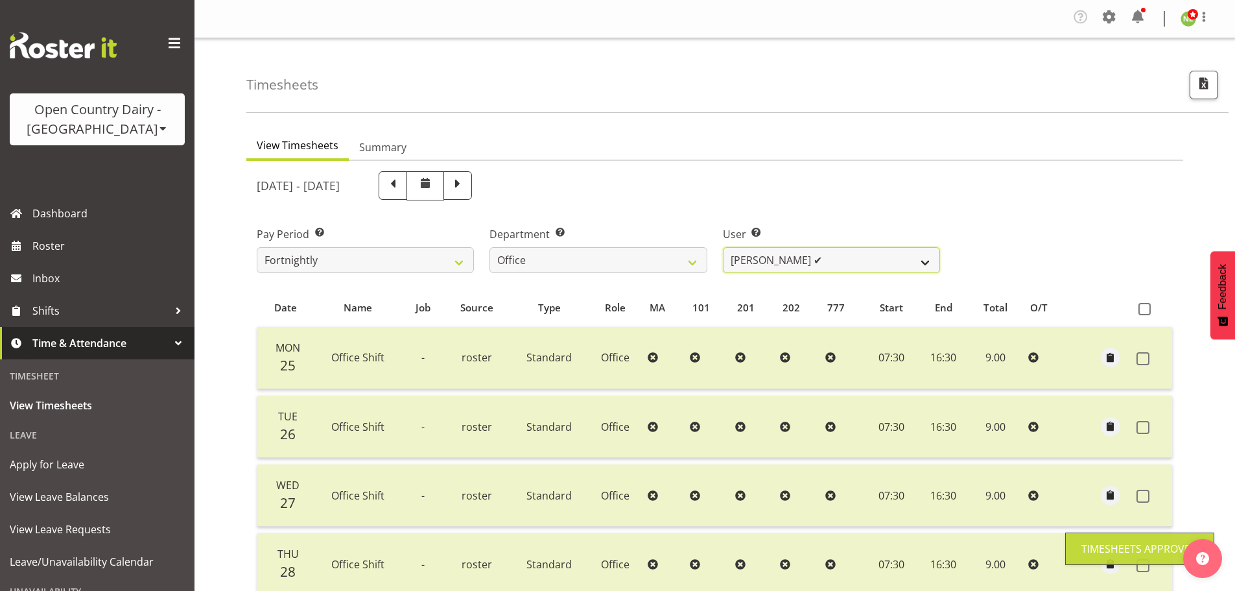
click at [796, 267] on select "Clare Welland ✔ Corey Millan ❌ Jessica Greenwood ❌ Michael Campbell ❌ Michelle …" at bounding box center [831, 260] width 217 height 26
click at [723, 247] on select "Clare Welland ✔ Corey Millan ❌ Jessica Greenwood ❌ Michael Campbell ❌ Michelle …" at bounding box center [831, 260] width 217 height 26
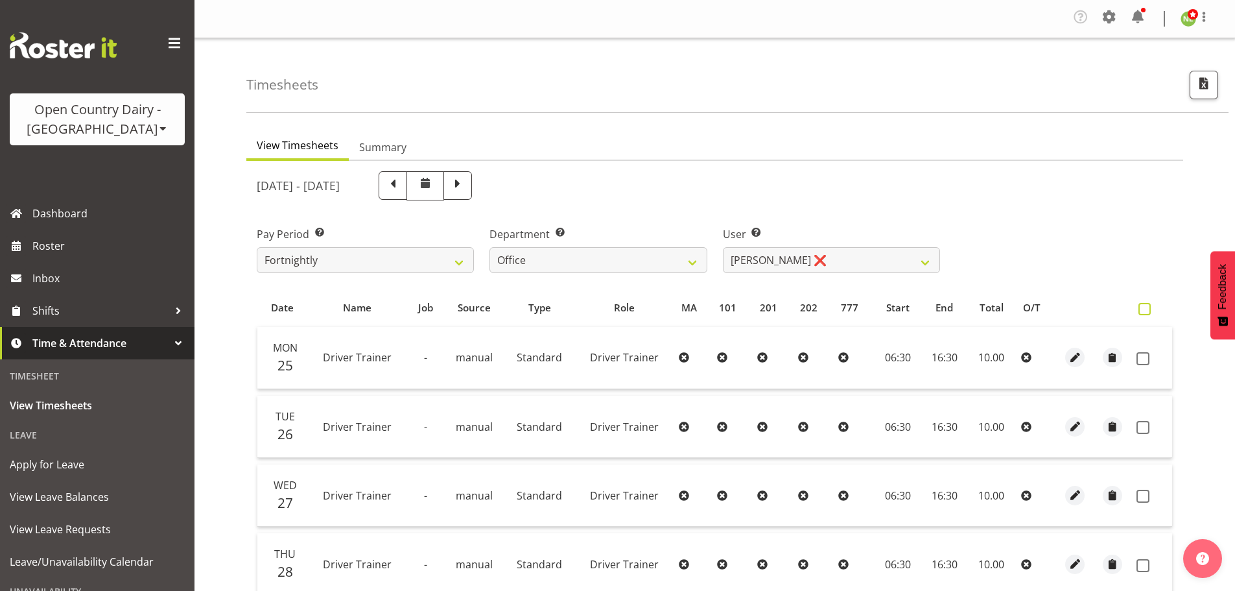
click at [1143, 308] on span at bounding box center [1145, 309] width 12 height 12
click at [1143, 308] on input "checkbox" at bounding box center [1143, 309] width 8 height 8
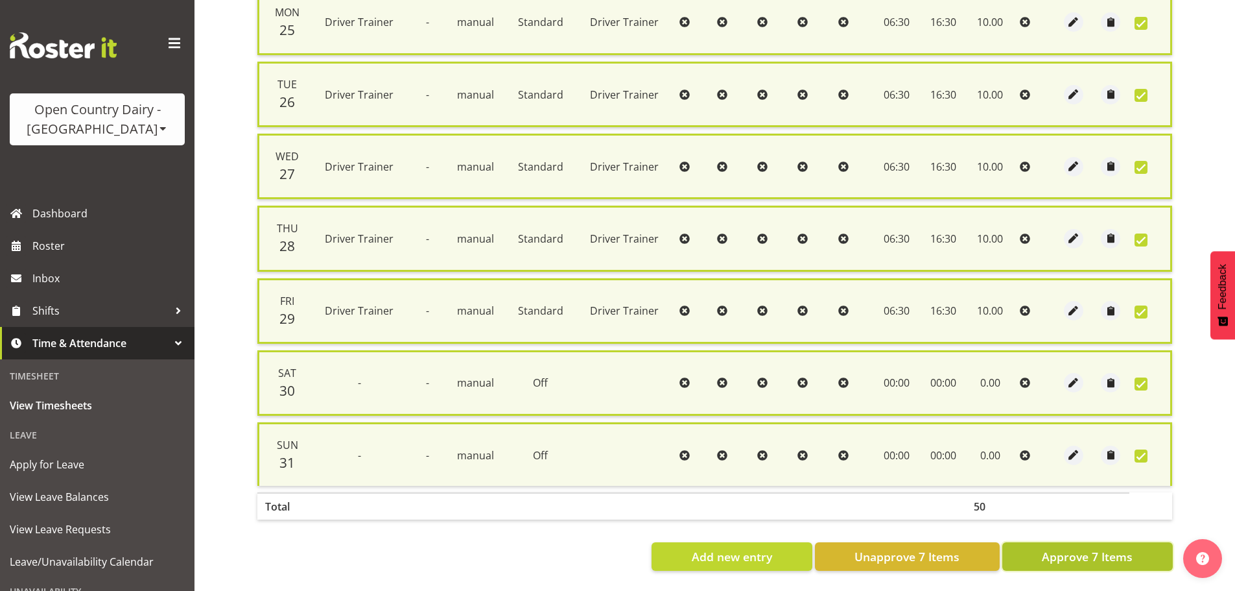
click at [1083, 548] on span "Approve 7 Items" at bounding box center [1087, 556] width 91 height 17
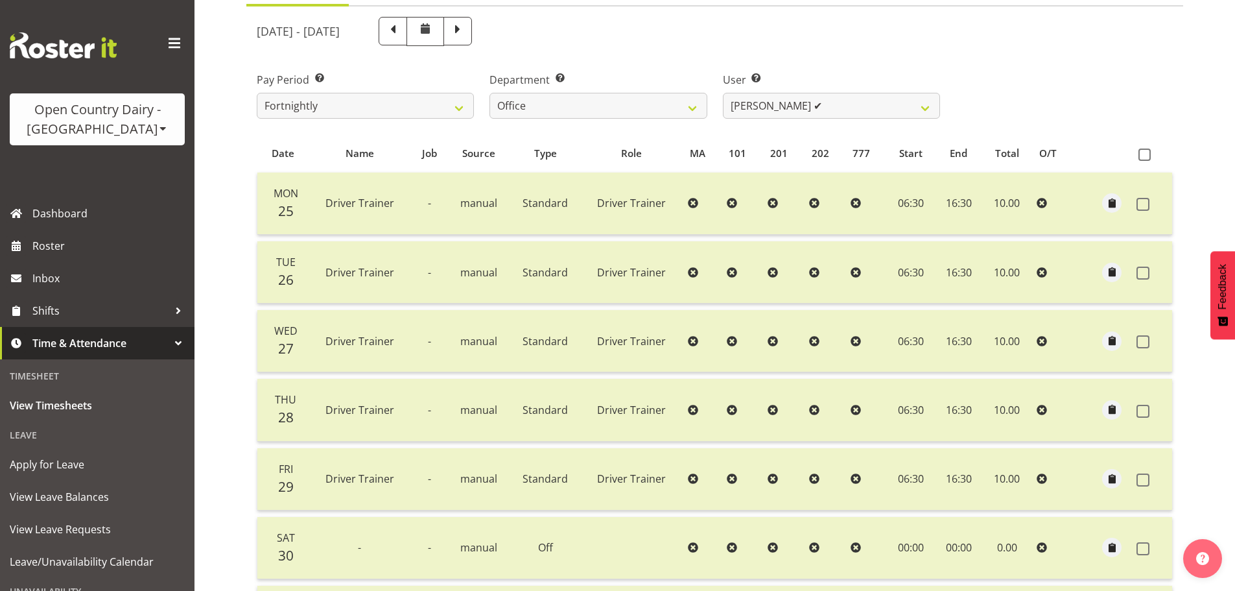
scroll to position [131, 0]
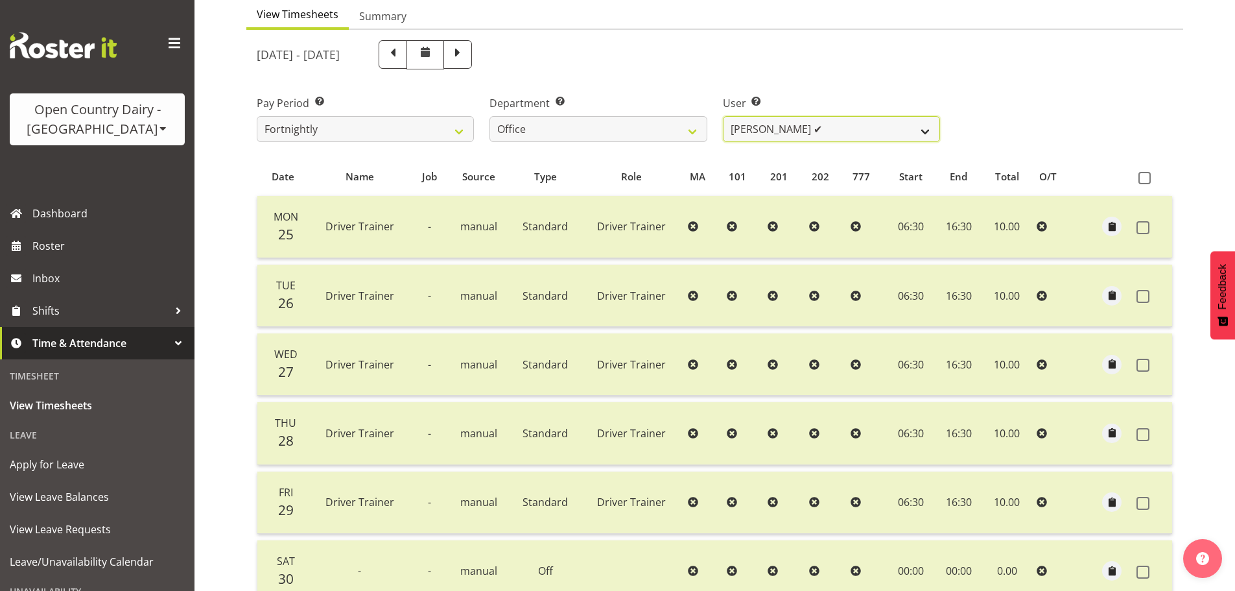
click at [803, 133] on select "Clare Welland ✔ Corey Millan ✔ Jessica Greenwood ❌ Michael Campbell ❌ Michelle …" at bounding box center [831, 129] width 217 height 26
click at [723, 116] on select "Clare Welland ✔ Corey Millan ✔ Jessica Greenwood ❌ Michael Campbell ❌ Michelle …" at bounding box center [831, 129] width 217 height 26
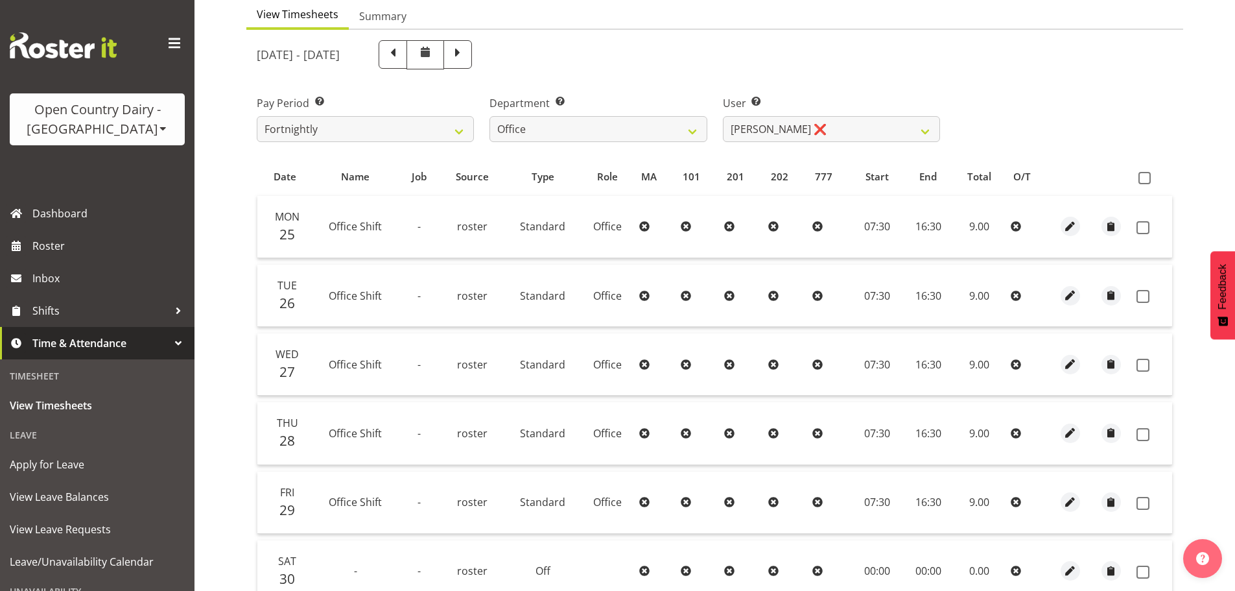
drag, startPoint x: 1149, startPoint y: 176, endPoint x: 1119, endPoint y: 192, distance: 33.9
click at [1149, 175] on span at bounding box center [1145, 178] width 12 height 12
click at [1147, 175] on input "checkbox" at bounding box center [1143, 178] width 8 height 8
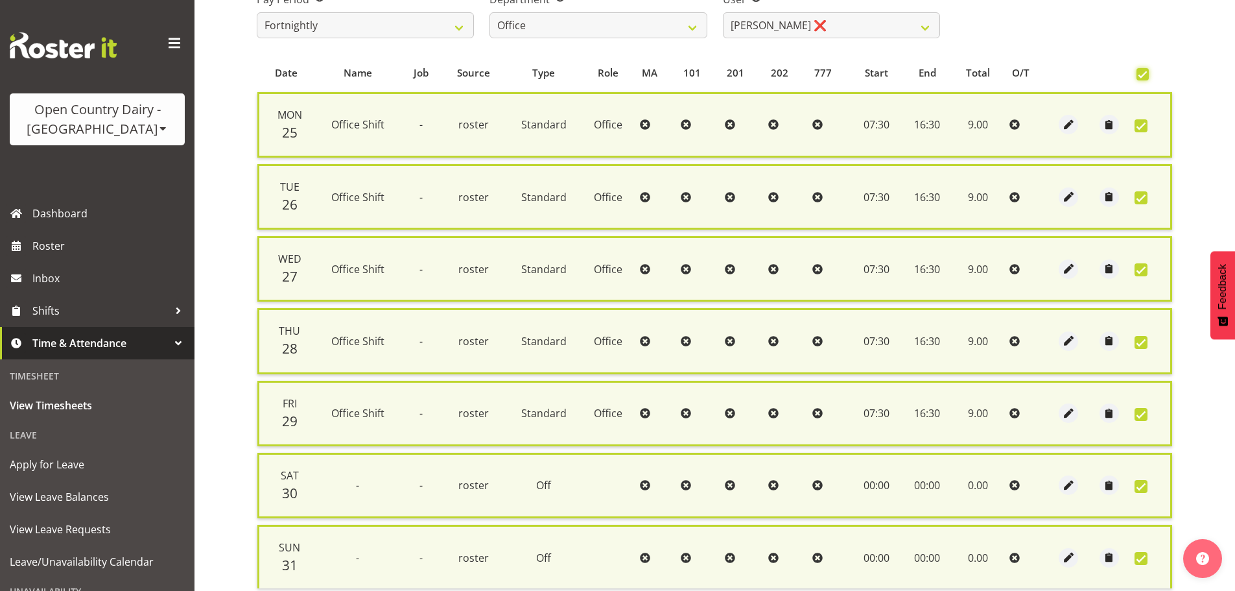
scroll to position [347, 0]
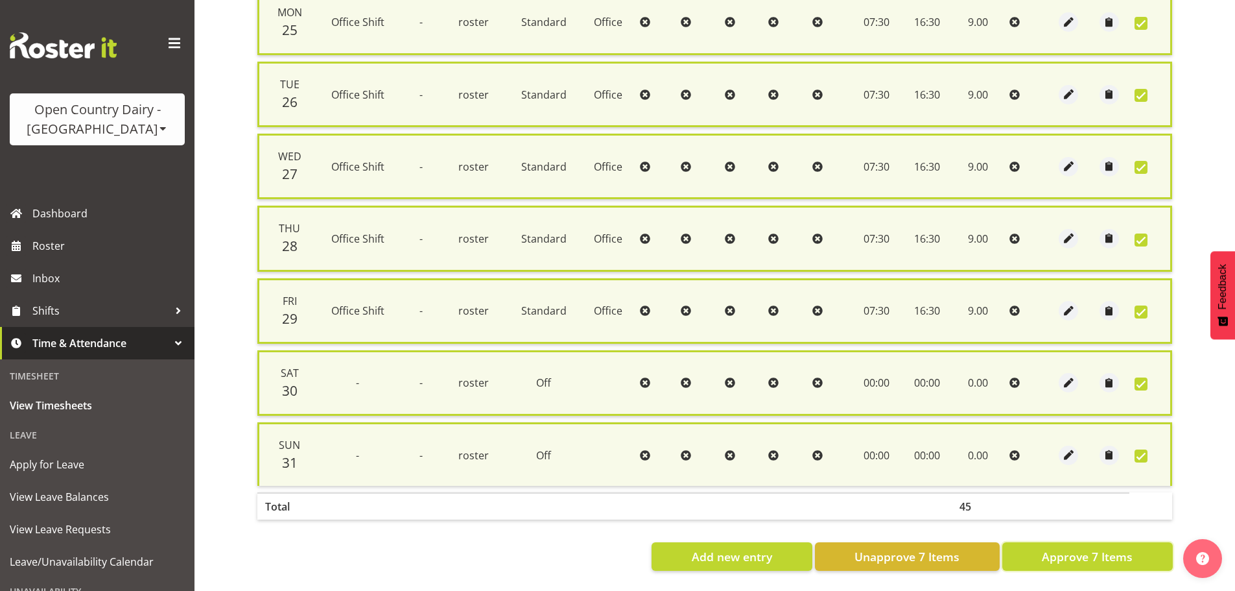
drag, startPoint x: 1072, startPoint y: 546, endPoint x: 1064, endPoint y: 538, distance: 11.0
click at [1069, 548] on span "Approve 7 Items" at bounding box center [1087, 556] width 91 height 17
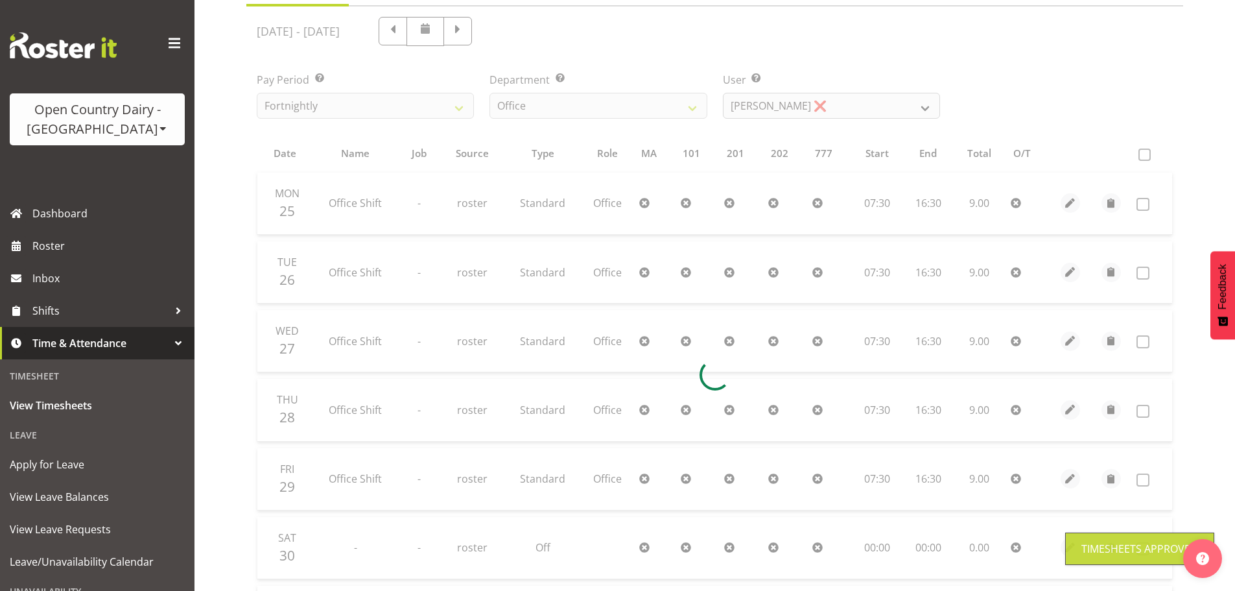
scroll to position [131, 0]
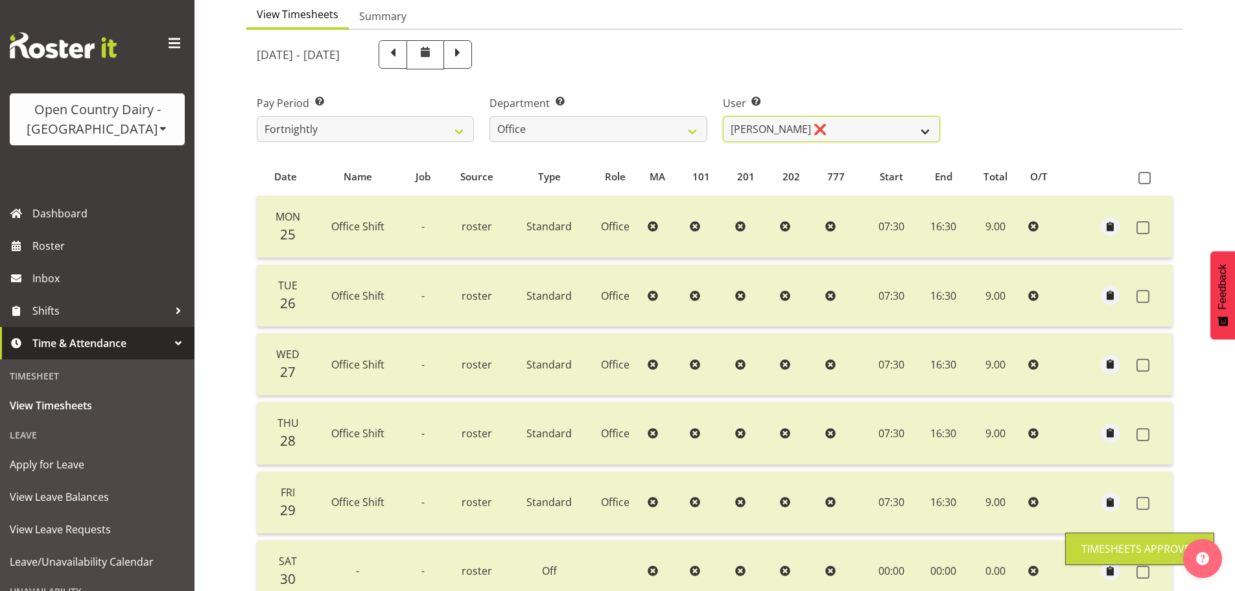
click at [828, 138] on select "Clare Welland ✔ Corey Millan ✔ Jessica Greenwood ❌ Michael Campbell ❌ Michelle …" at bounding box center [831, 129] width 217 height 26
click at [723, 116] on select "Clare Welland ✔ Corey Millan ✔ Jessica Greenwood ❌ Michael Campbell ❌ Michelle …" at bounding box center [831, 129] width 217 height 26
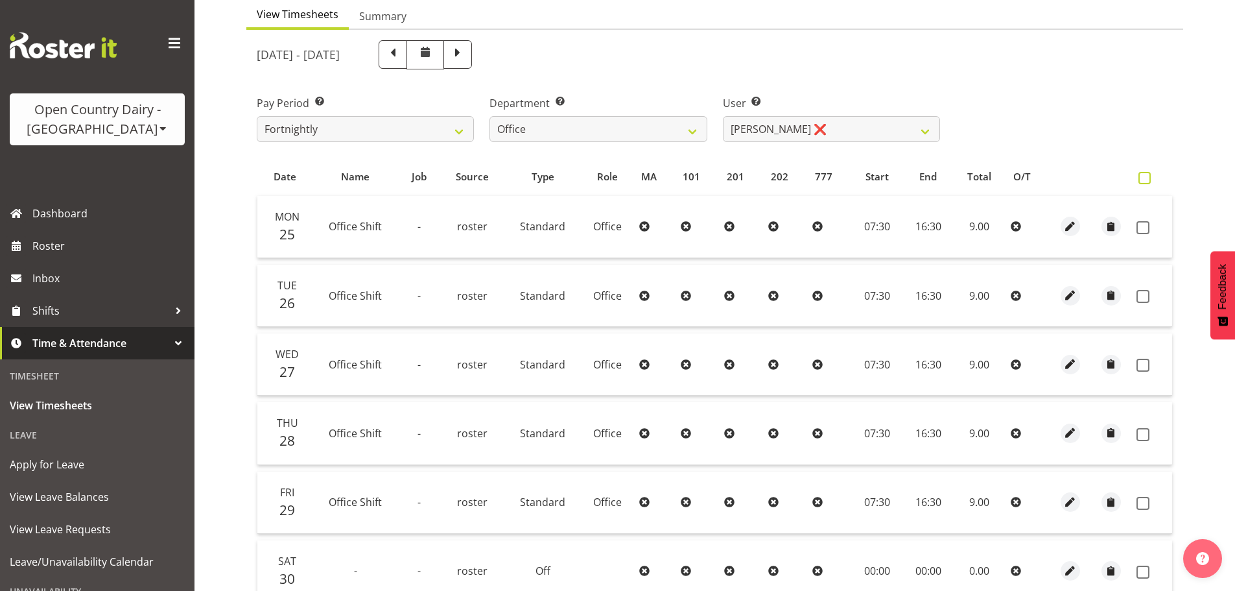
click at [1143, 174] on span at bounding box center [1145, 178] width 12 height 12
click at [1143, 174] on input "checkbox" at bounding box center [1143, 178] width 8 height 8
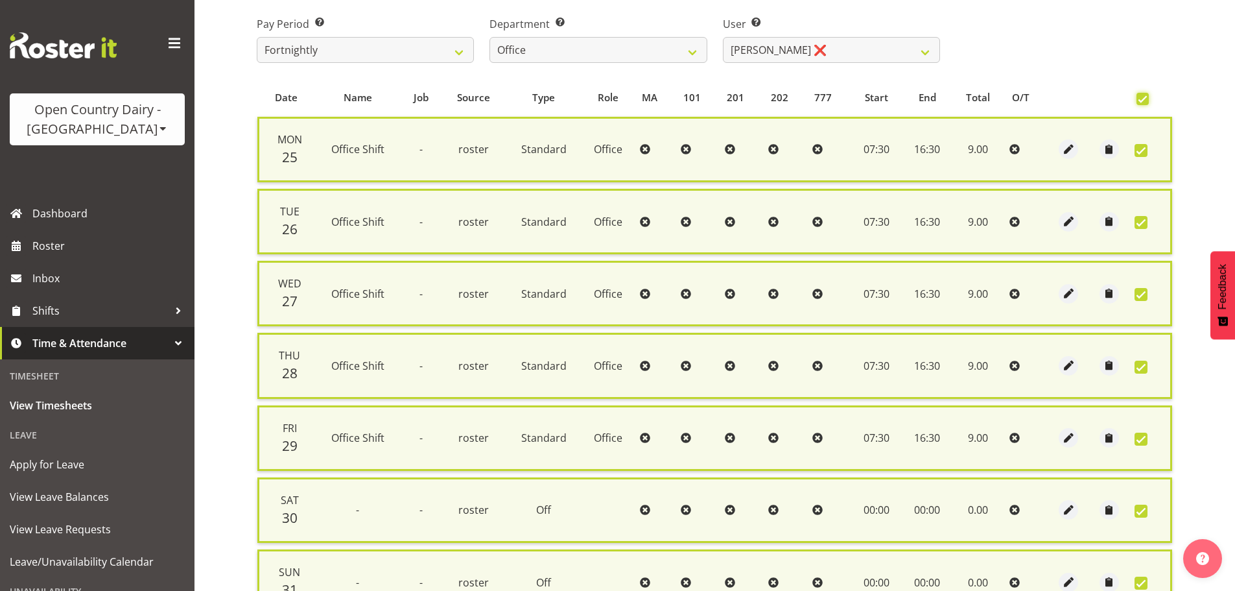
scroll to position [347, 0]
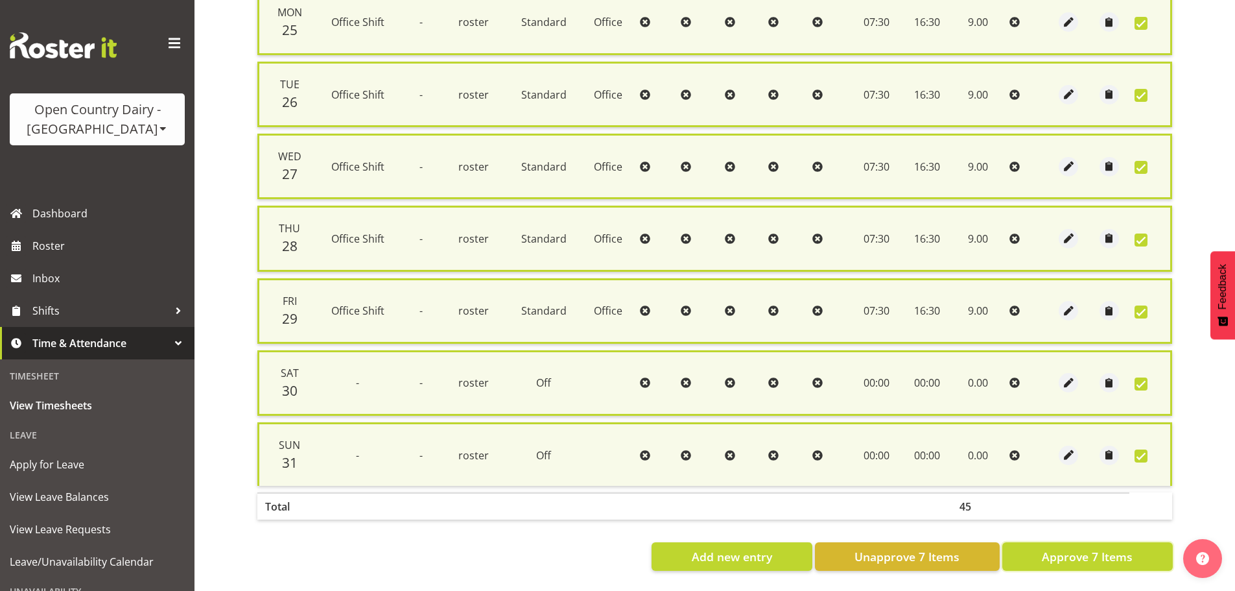
click at [1064, 554] on span "Approve 7 Items" at bounding box center [1087, 556] width 91 height 17
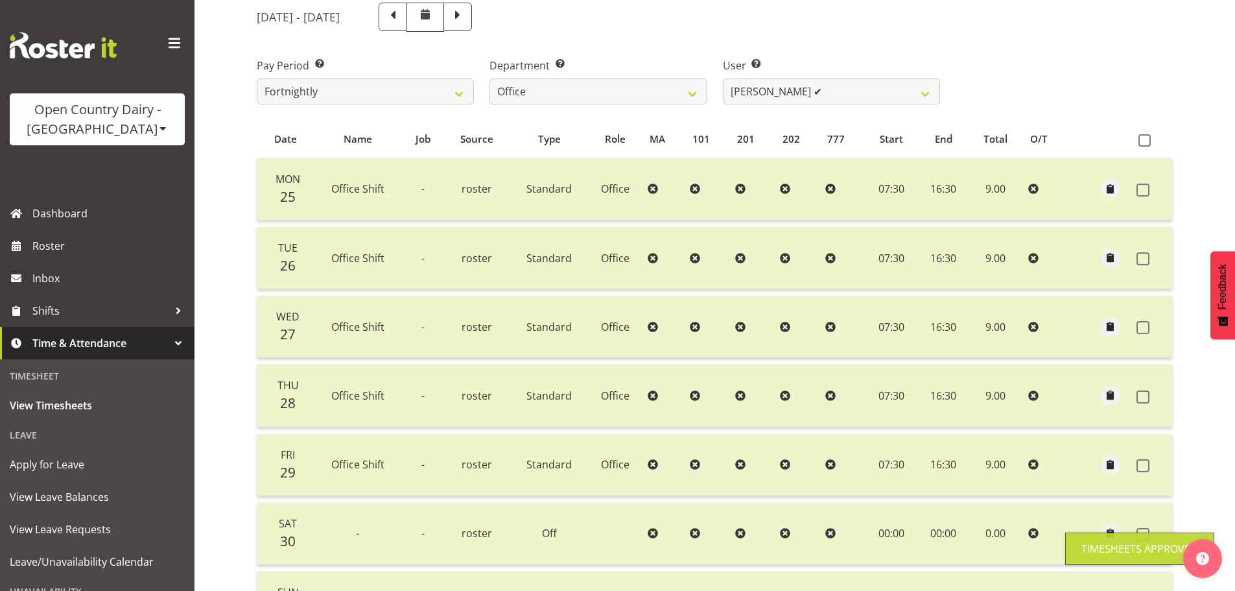
scroll to position [131, 0]
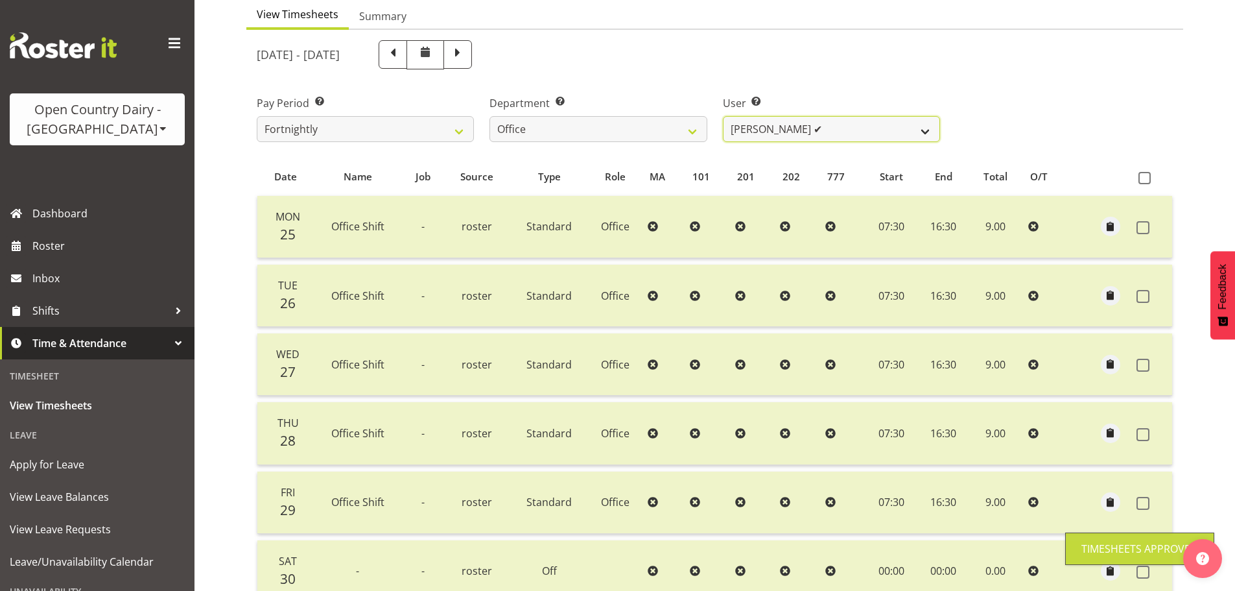
click at [780, 137] on select "Clare Welland ✔ Corey Millan ✔ Jessica Greenwood ❌ Michael Campbell ✔ Michelle …" at bounding box center [831, 129] width 217 height 26
click at [723, 116] on select "Clare Welland ✔ Corey Millan ✔ Jessica Greenwood ❌ Michael Campbell ✔ Michelle …" at bounding box center [831, 129] width 217 height 26
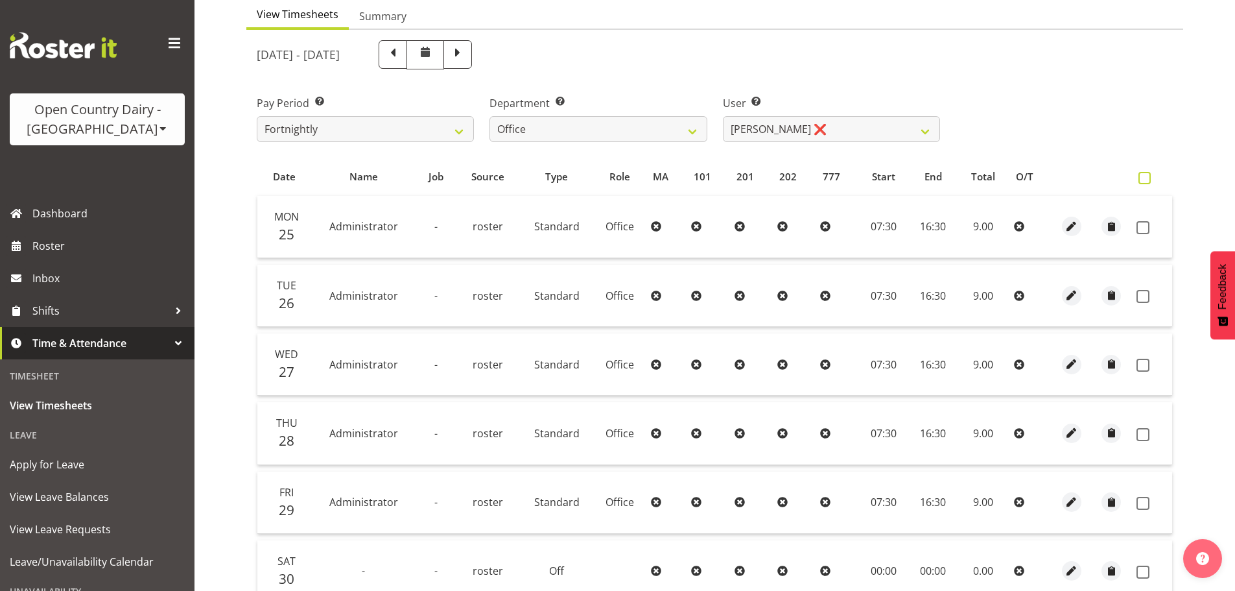
click at [1148, 178] on span at bounding box center [1145, 178] width 12 height 12
click at [1147, 178] on input "checkbox" at bounding box center [1143, 178] width 8 height 8
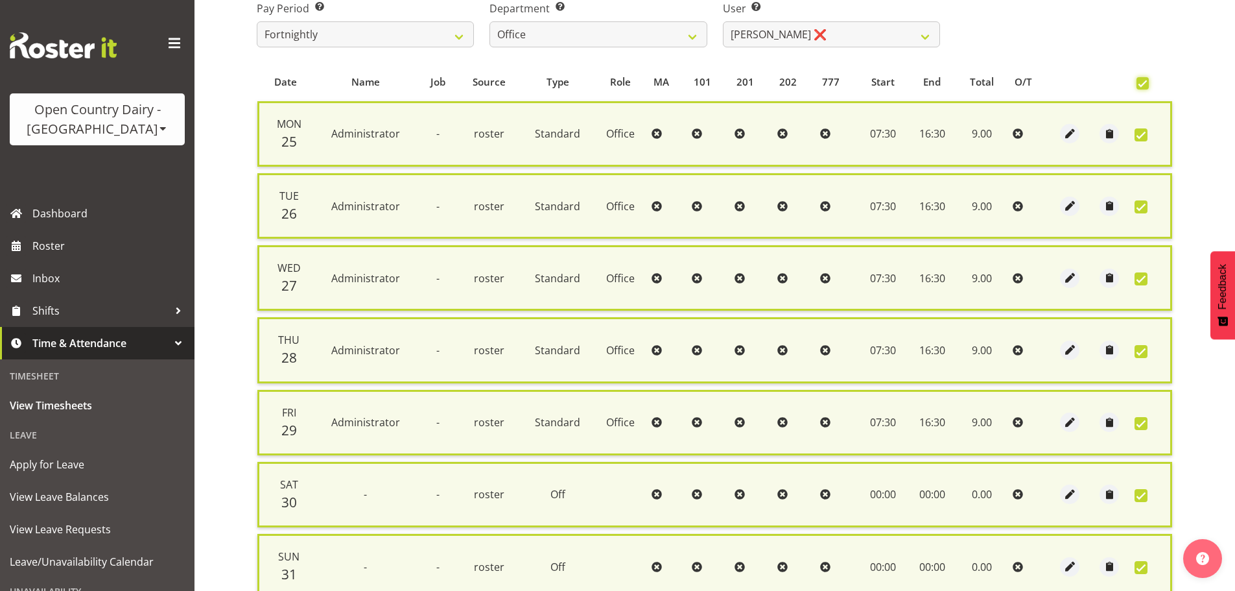
scroll to position [347, 0]
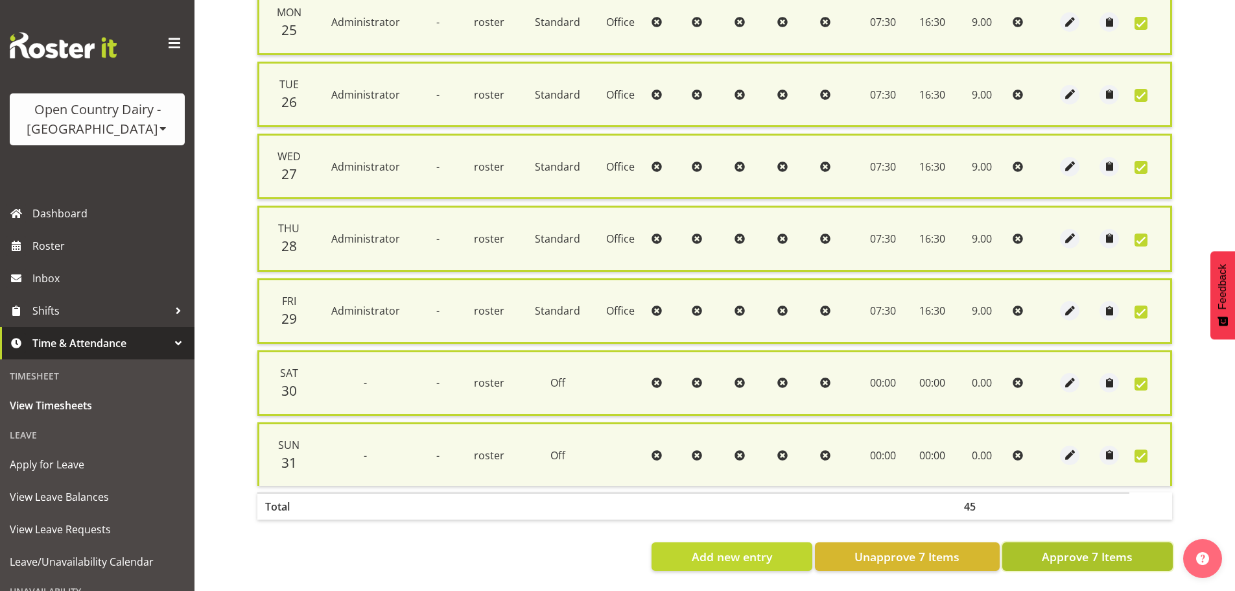
click at [1071, 549] on span "Approve 7 Items" at bounding box center [1087, 556] width 91 height 17
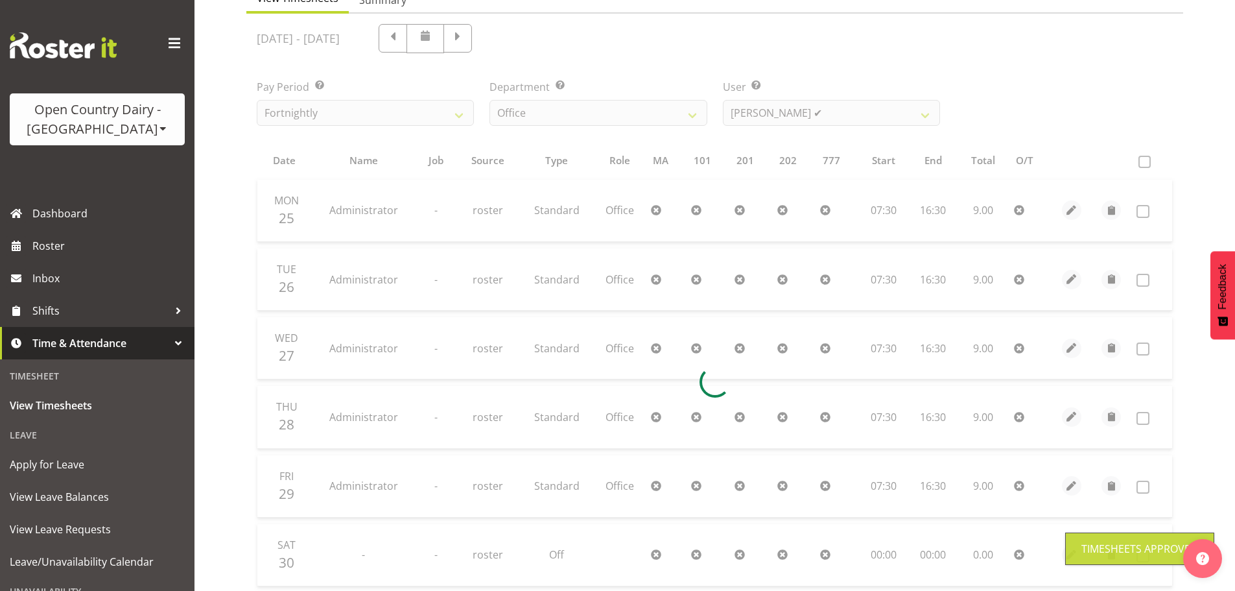
scroll to position [131, 0]
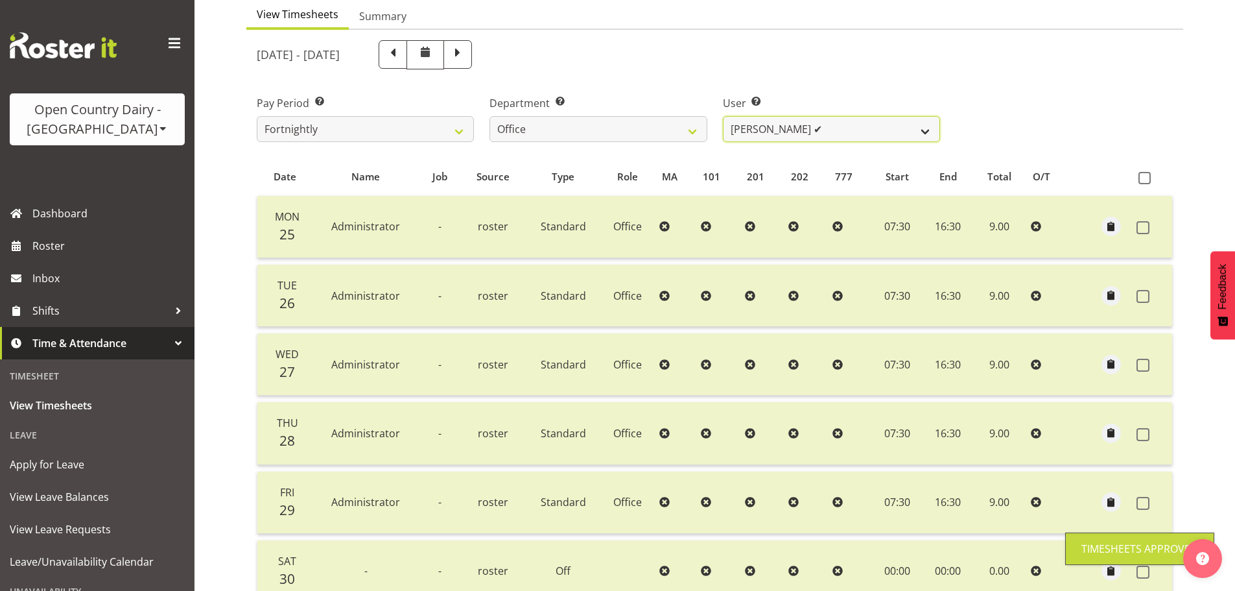
click at [809, 138] on select "Clare Welland ✔ Corey Millan ✔ Jessica Greenwood ❌ Michael Campbell ✔ Michelle …" at bounding box center [831, 129] width 217 height 26
click at [723, 116] on select "Clare Welland ✔ Corey Millan ✔ Jessica Greenwood ❌ Michael Campbell ✔ Michelle …" at bounding box center [831, 129] width 217 height 26
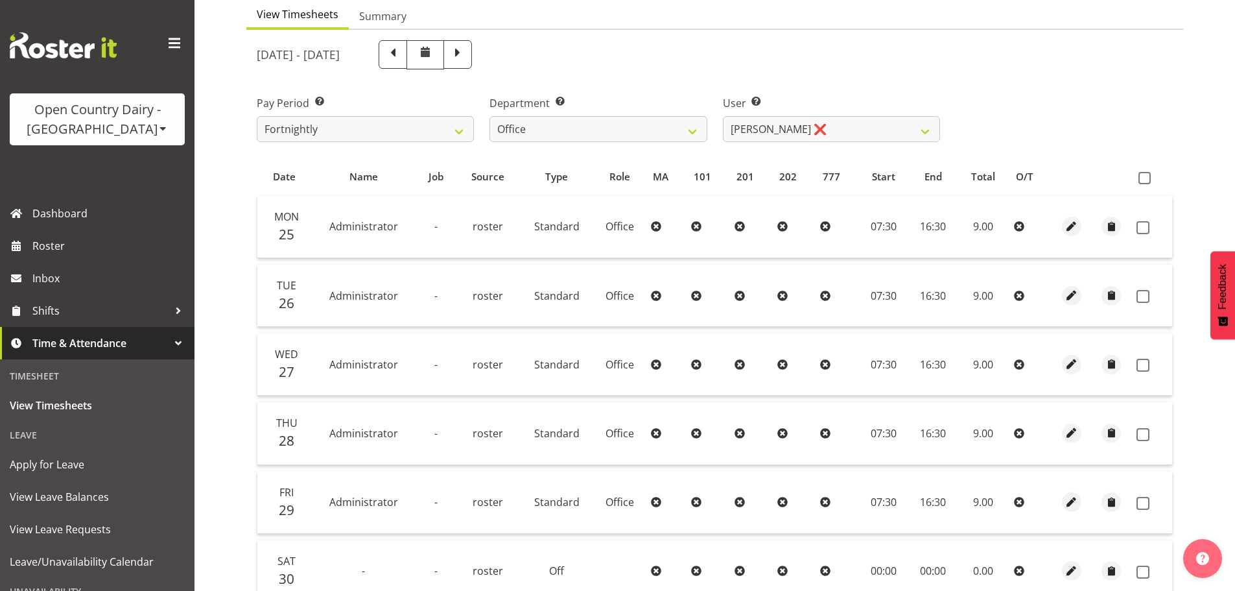
drag, startPoint x: 1143, startPoint y: 175, endPoint x: 1129, endPoint y: 189, distance: 19.7
click at [1143, 175] on span at bounding box center [1145, 178] width 12 height 12
click at [1143, 175] on input "checkbox" at bounding box center [1143, 178] width 8 height 8
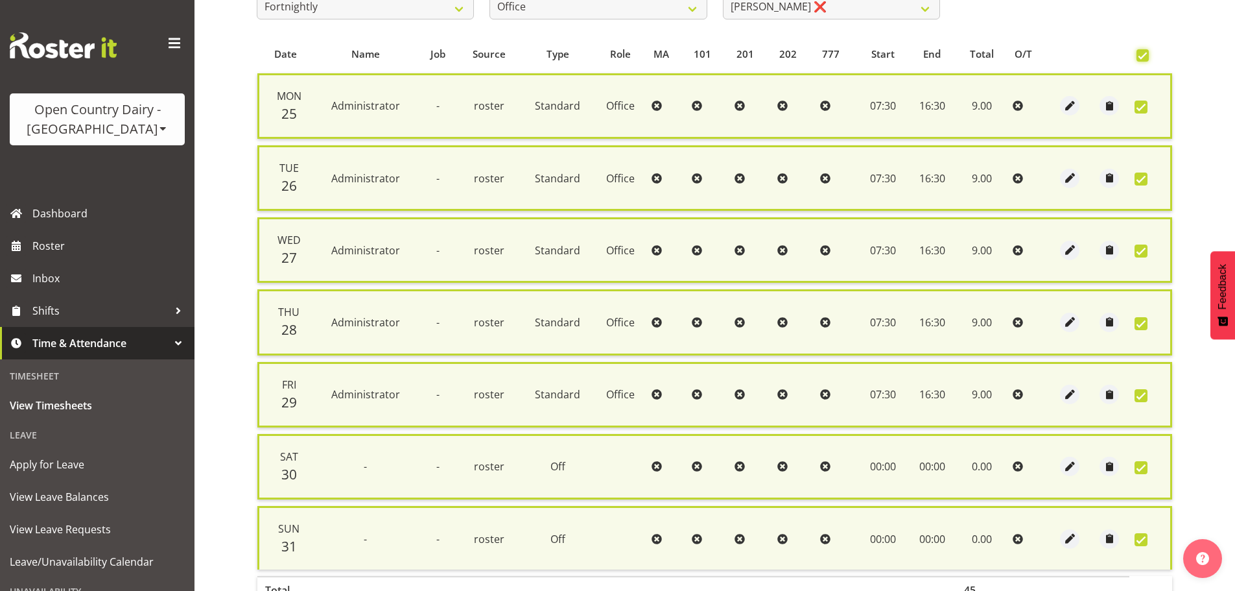
scroll to position [347, 0]
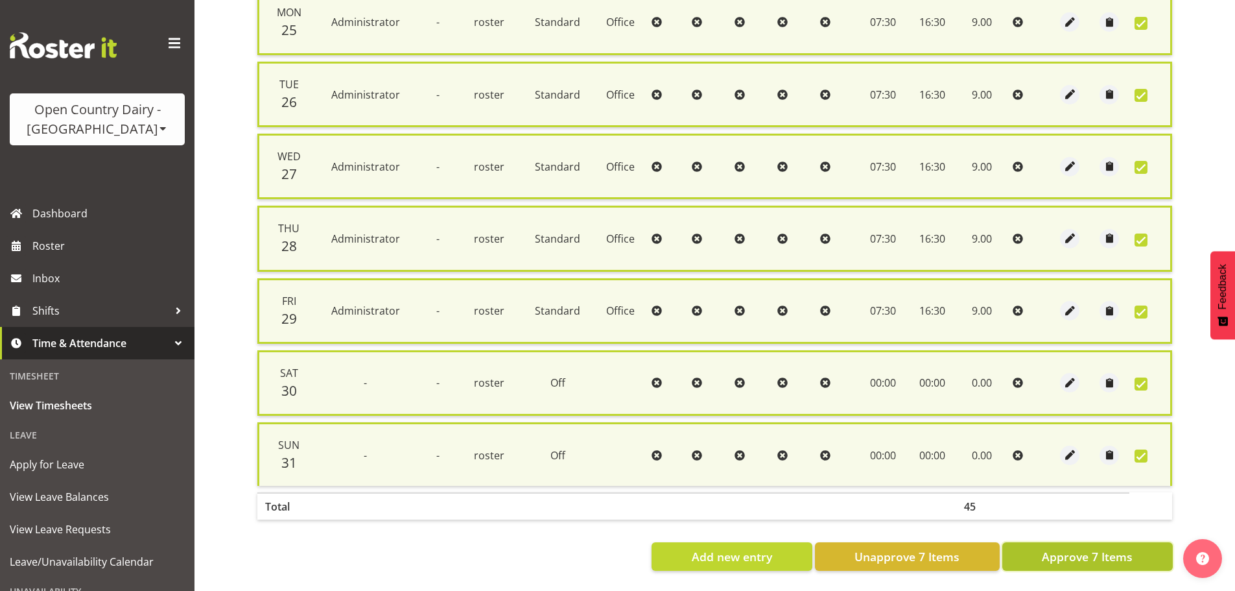
click at [1098, 548] on span "Approve 7 Items" at bounding box center [1087, 556] width 91 height 17
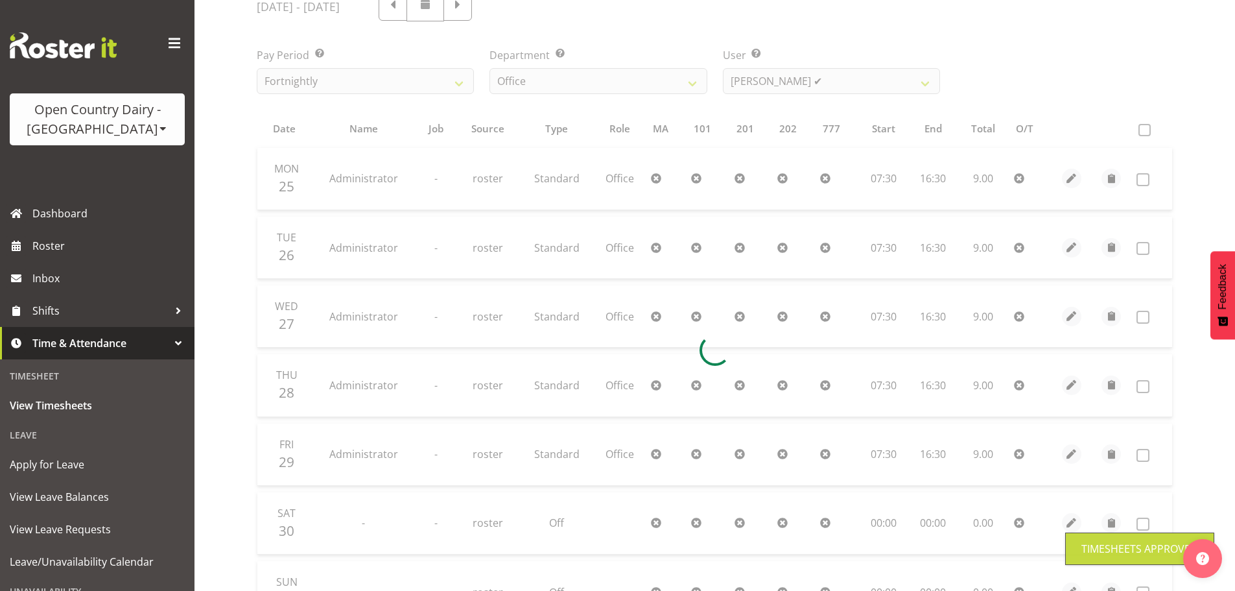
scroll to position [1, 0]
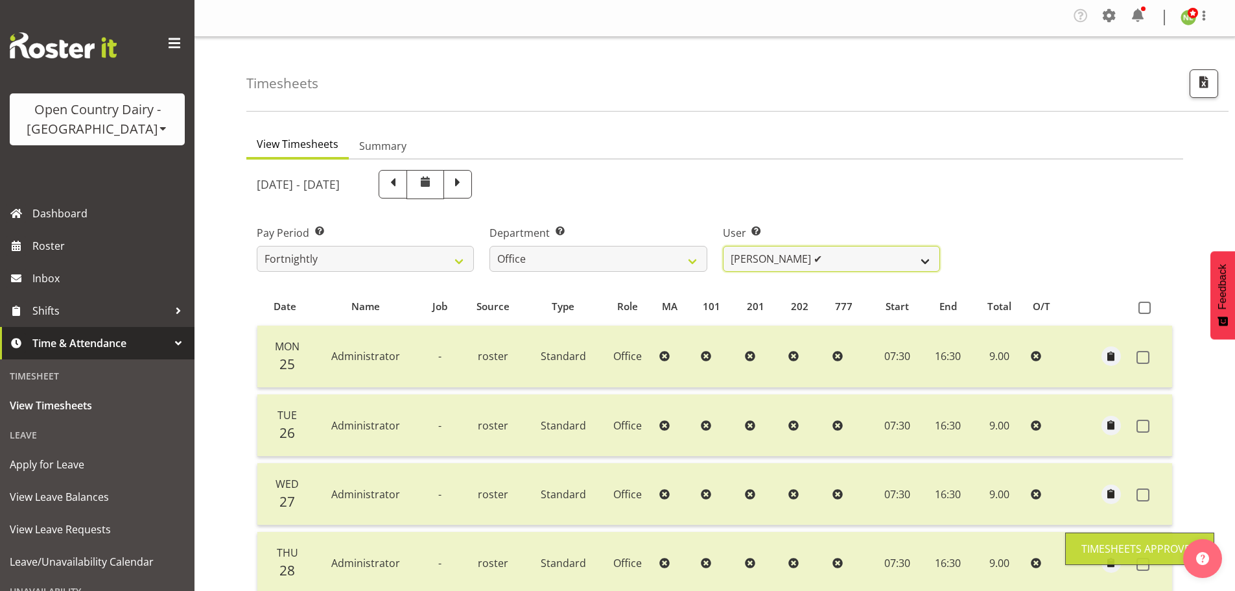
click at [818, 261] on select "Clare Welland ✔ Corey Millan ✔ Jessica Greenwood ❌ Michael Campbell ✔ Michelle …" at bounding box center [831, 259] width 217 height 26
click at [723, 246] on select "Clare Welland ✔ Corey Millan ✔ Jessica Greenwood ❌ Michael Campbell ✔ Michelle …" at bounding box center [831, 259] width 217 height 26
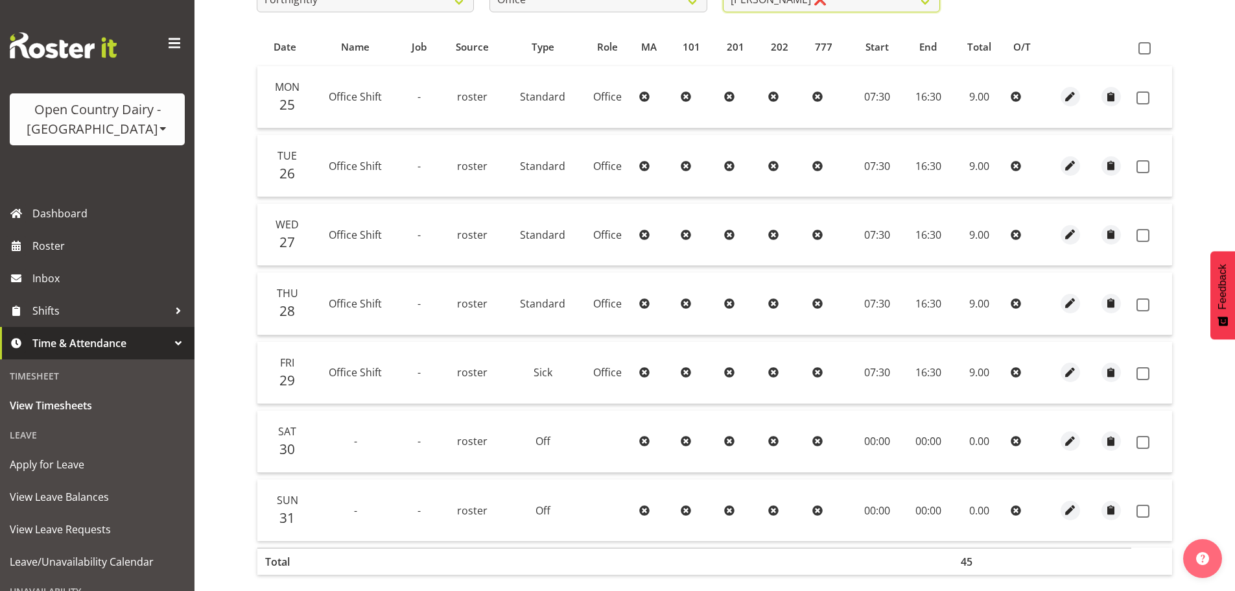
scroll to position [196, 0]
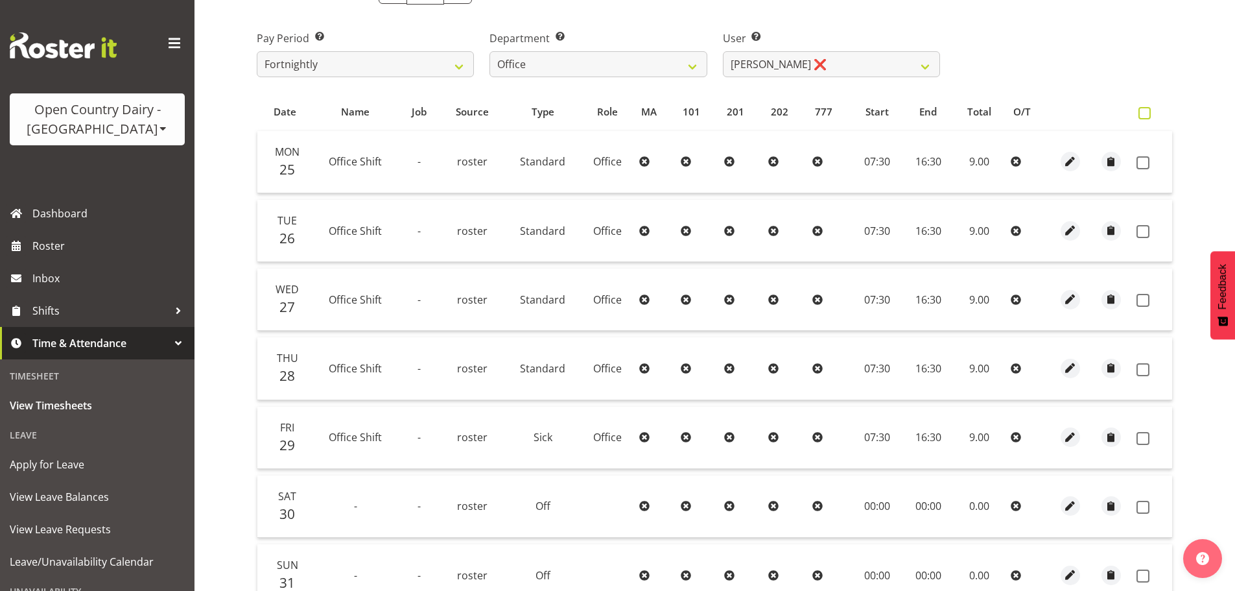
click at [1146, 116] on span at bounding box center [1145, 113] width 12 height 12
click at [1146, 116] on input "checkbox" at bounding box center [1143, 113] width 8 height 8
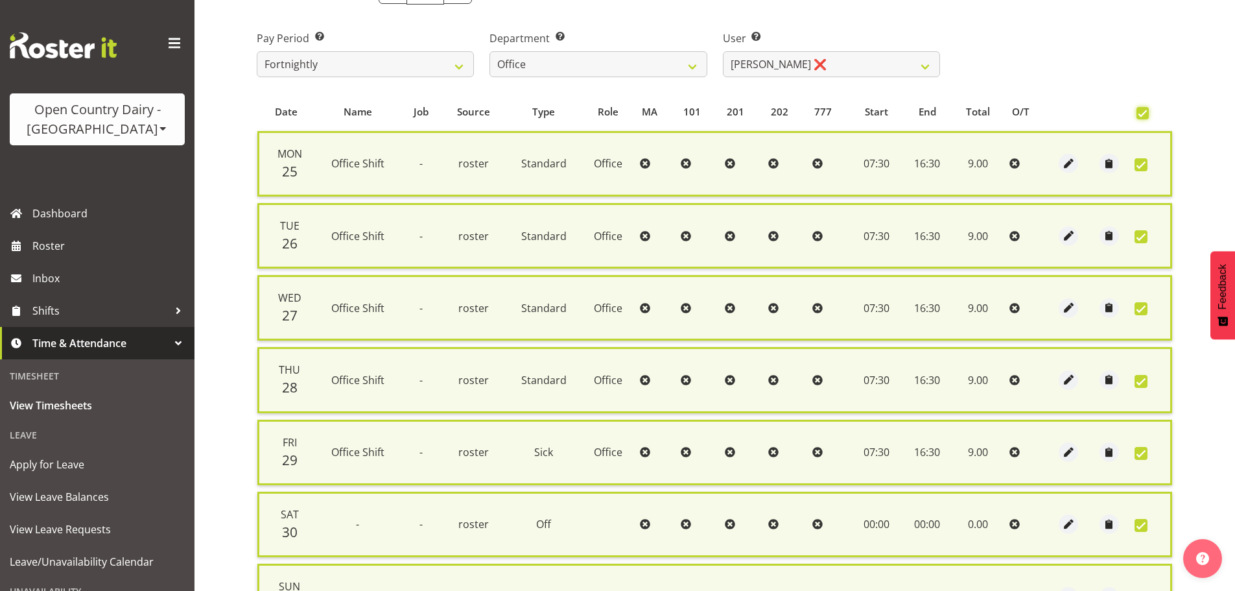
scroll to position [347, 0]
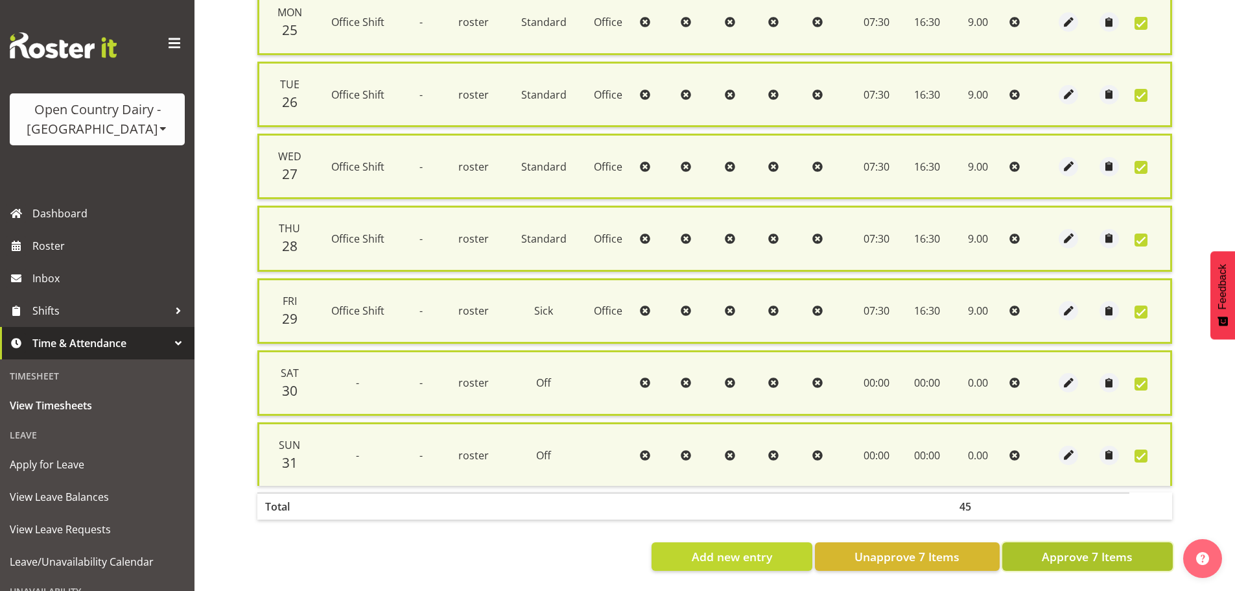
click at [1072, 548] on span "Approve 7 Items" at bounding box center [1087, 556] width 91 height 17
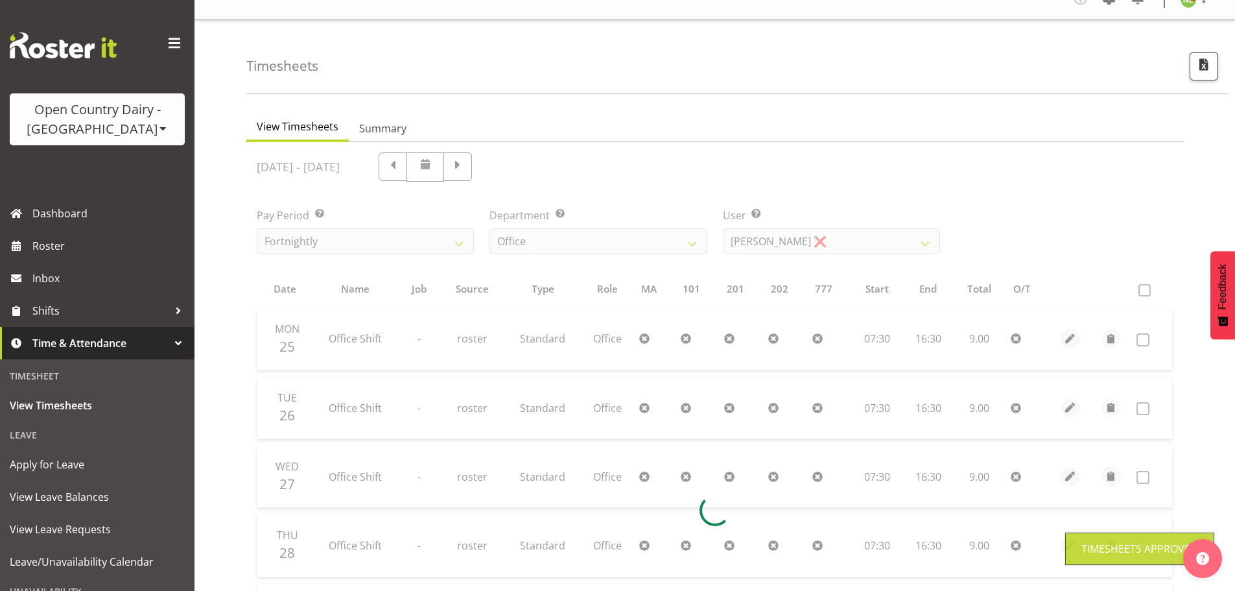
scroll to position [1, 0]
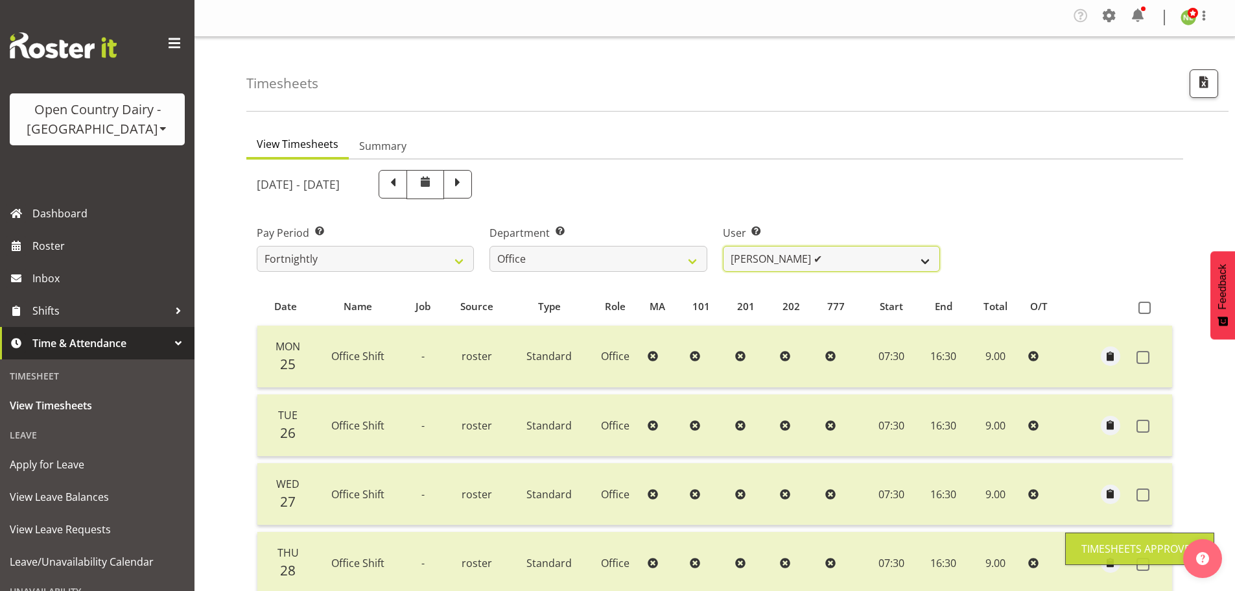
drag, startPoint x: 819, startPoint y: 264, endPoint x: 818, endPoint y: 270, distance: 6.6
click at [818, 264] on select "Clare Welland ✔ Corey Millan ✔ Jessica Greenwood ❌ Michael Campbell ✔ Michelle …" at bounding box center [831, 259] width 217 height 26
click at [723, 246] on select "Clare Welland ✔ Corey Millan ✔ Jessica Greenwood ❌ Michael Campbell ✔ Michelle …" at bounding box center [831, 259] width 217 height 26
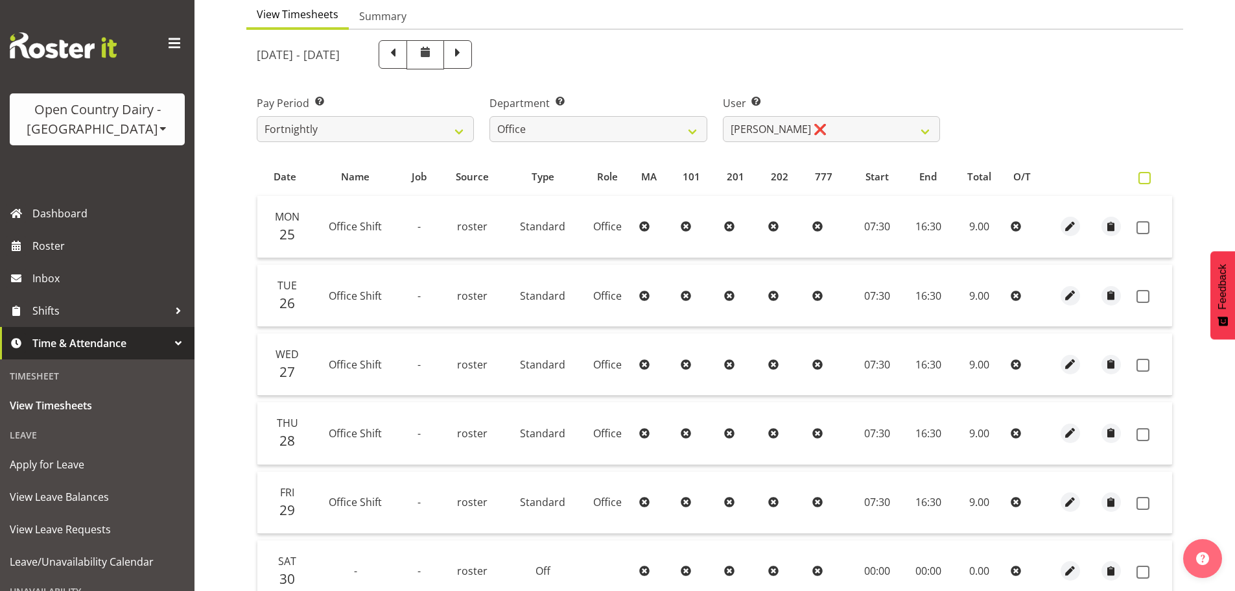
click at [1145, 177] on span at bounding box center [1145, 178] width 12 height 12
click at [1145, 177] on input "checkbox" at bounding box center [1143, 178] width 8 height 8
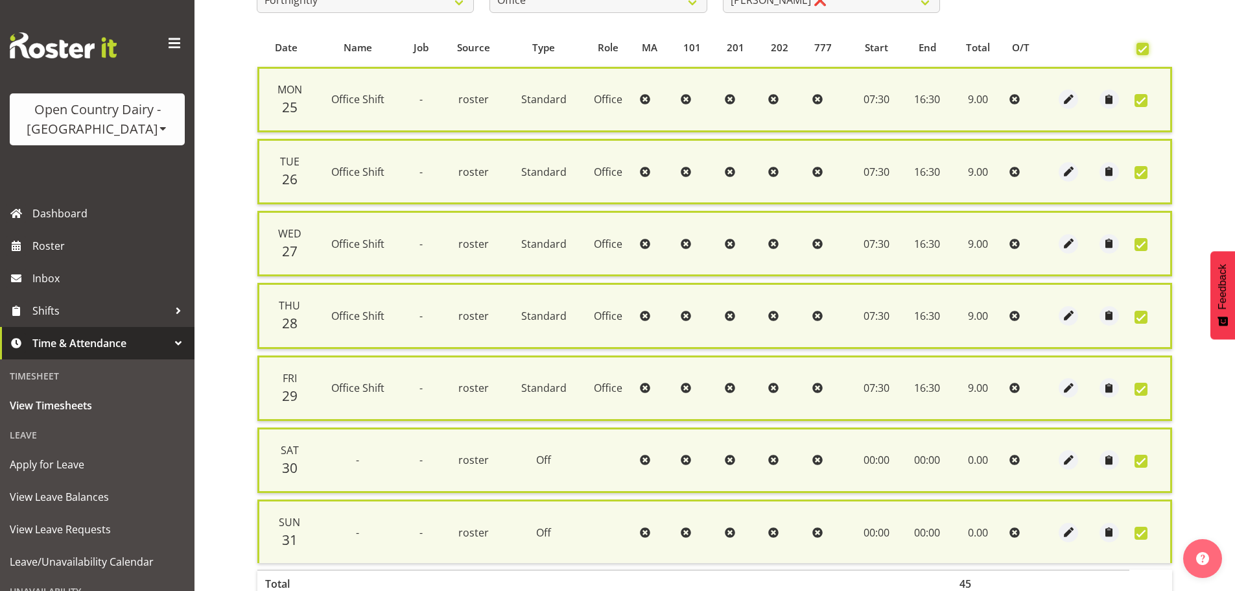
scroll to position [347, 0]
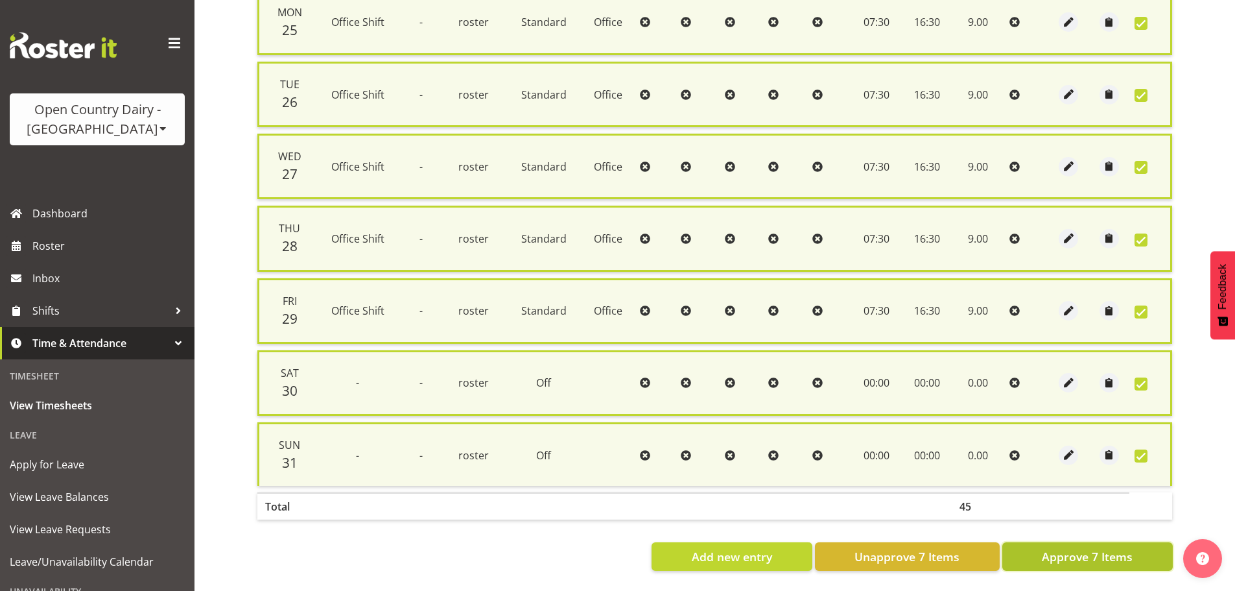
click at [1076, 556] on button "Approve 7 Items" at bounding box center [1088, 556] width 171 height 29
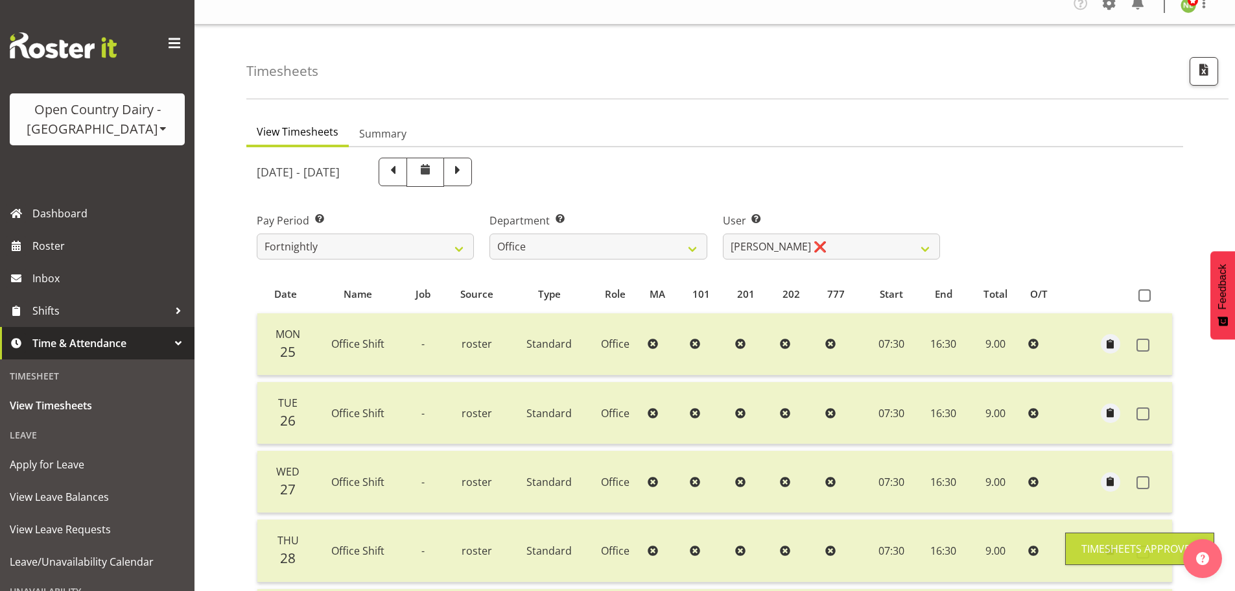
scroll to position [0, 0]
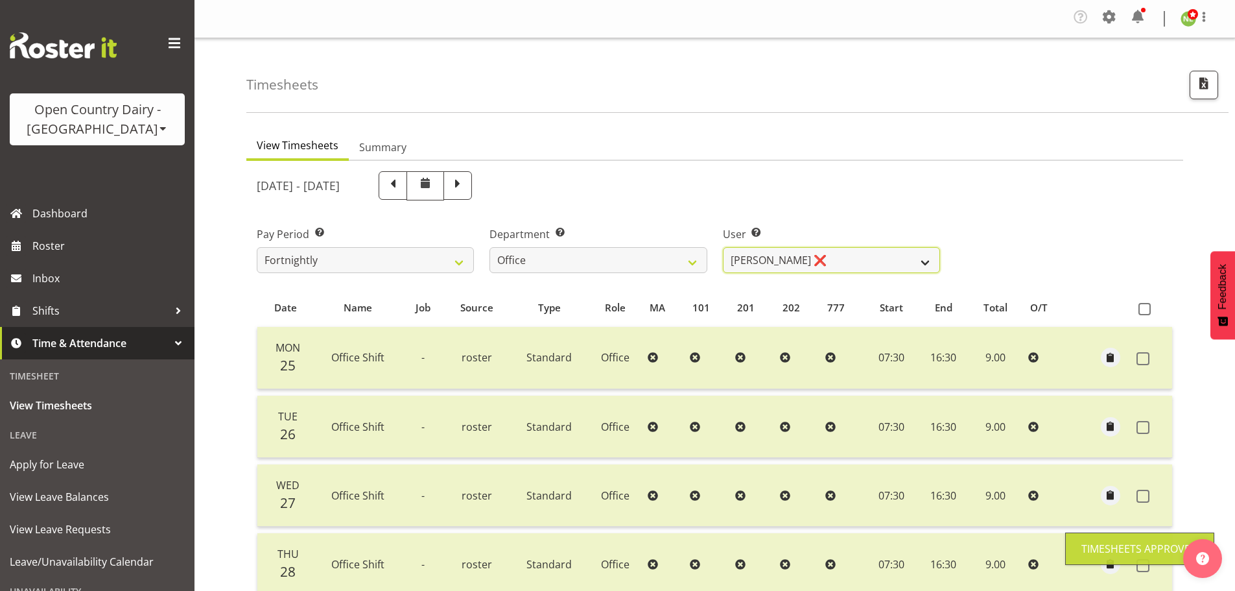
click at [797, 257] on select "Clare Welland ✔ Corey Millan ✔ Jessica Greenwood ❌ Michael Campbell ✔ Michelle …" at bounding box center [831, 260] width 217 height 26
click at [807, 209] on div "User Select user. Note: This is filtered down by the previous two drop-down ite…" at bounding box center [831, 244] width 233 height 73
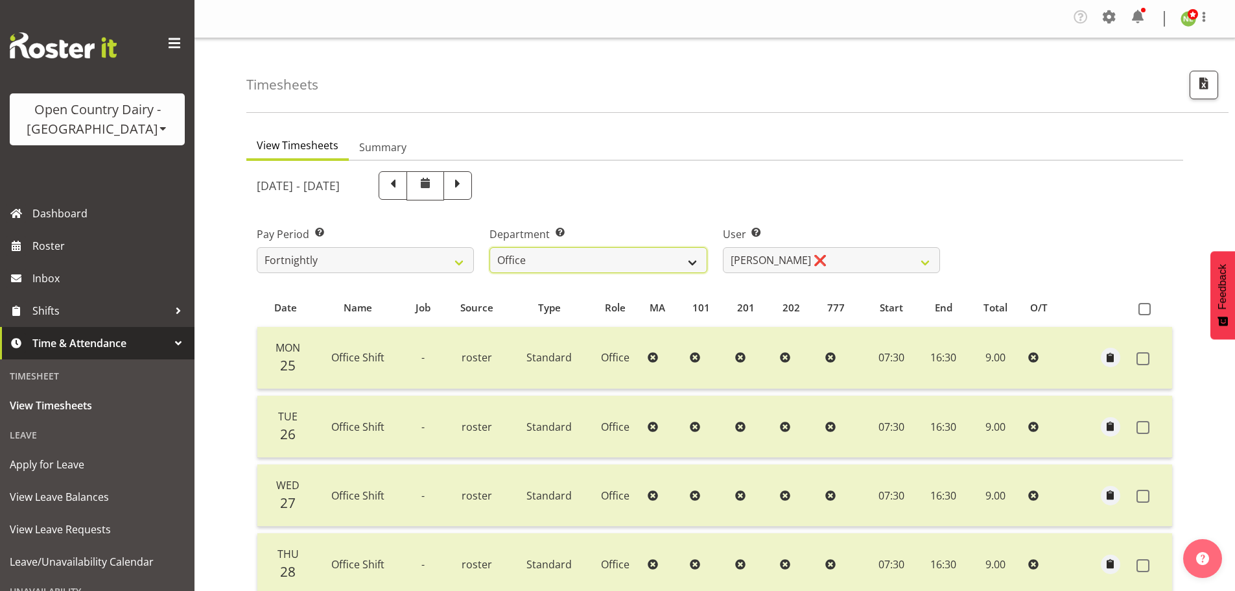
click at [650, 265] on select "734 735 736 737 738 739 851 852 853 854 855 856 858 861 862 865 868 869 870 873" at bounding box center [598, 260] width 217 height 26
click at [490, 247] on select "734 735 736 737 738 739 851 852 853 854 855 856 858 861 862 865 868 869 870 873" at bounding box center [598, 260] width 217 height 26
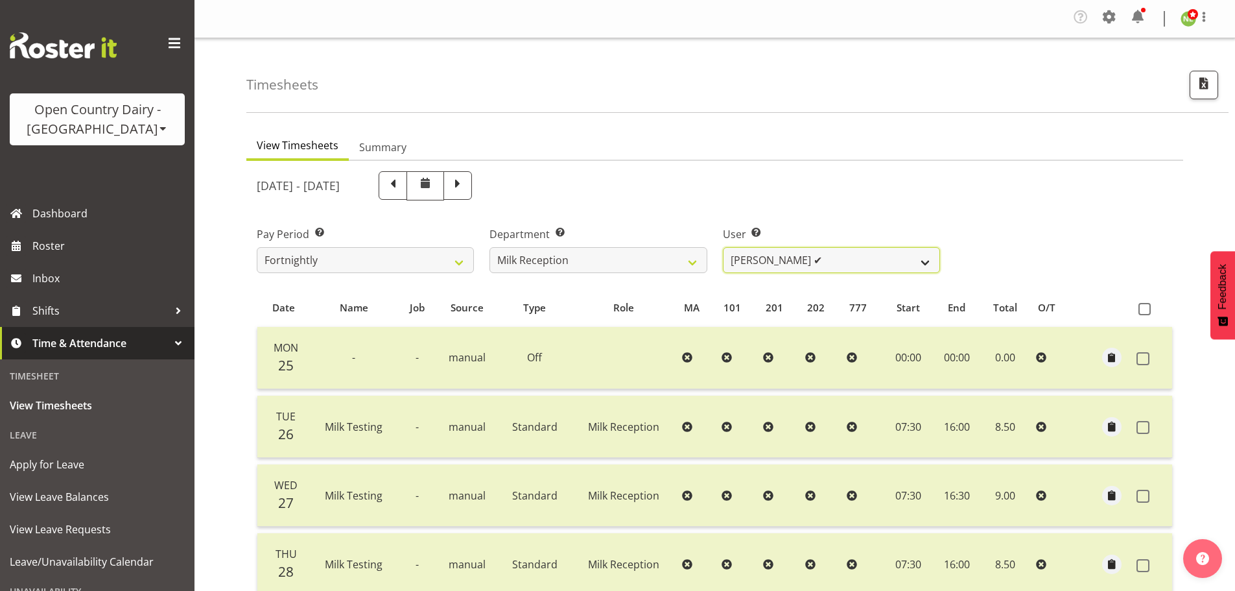
click at [820, 261] on select "Brent Reidy ✔" at bounding box center [831, 260] width 217 height 26
click at [865, 195] on div "[DATE] - [DATE]" at bounding box center [598, 185] width 683 height 29
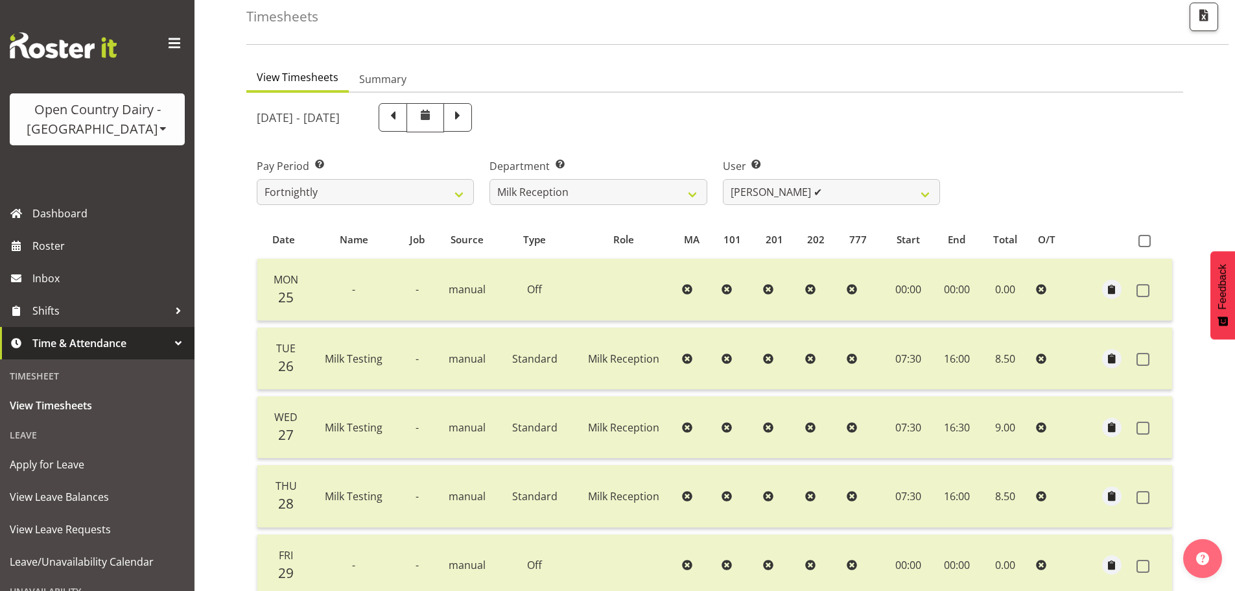
scroll to position [65, 0]
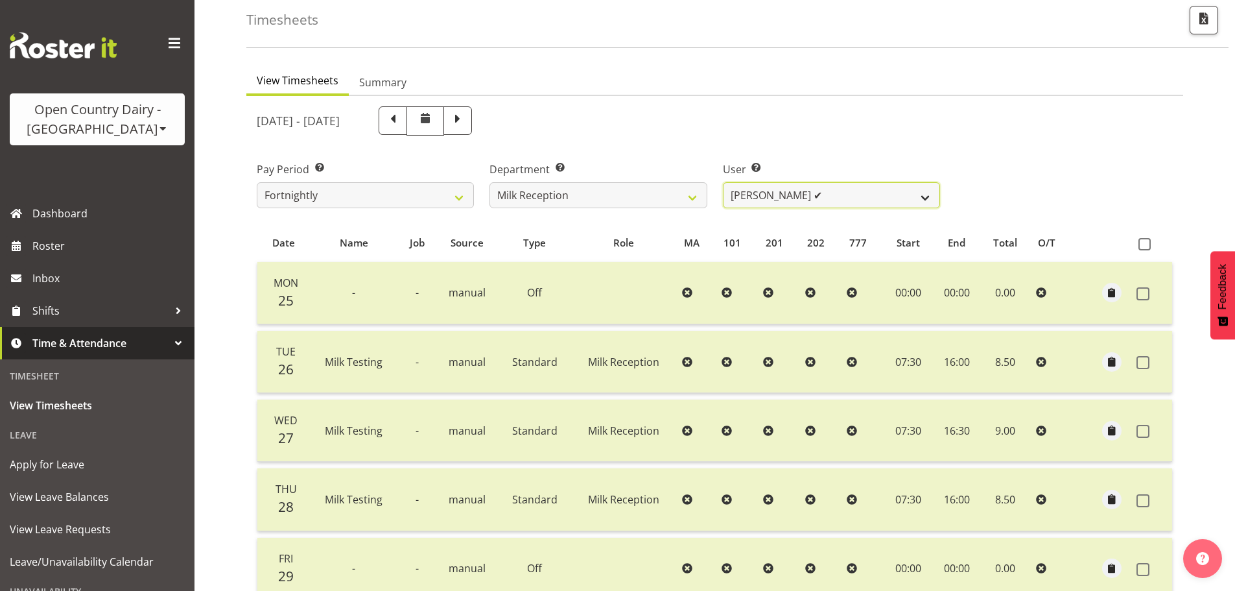
click at [778, 196] on select "Brent Reidy ✔" at bounding box center [831, 195] width 217 height 26
click at [401, 123] on span at bounding box center [393, 119] width 17 height 17
click at [472, 130] on span at bounding box center [458, 120] width 29 height 29
click at [577, 196] on select "734 735 736 737 738 739 851 852 853 854 855 856 858 861 862 865 868 869 870 873" at bounding box center [598, 195] width 217 height 26
click at [490, 182] on select "734 735 736 737 738 739 851 852 853 854 855 856 858 861 862 865 868 869 870 873" at bounding box center [598, 195] width 217 height 26
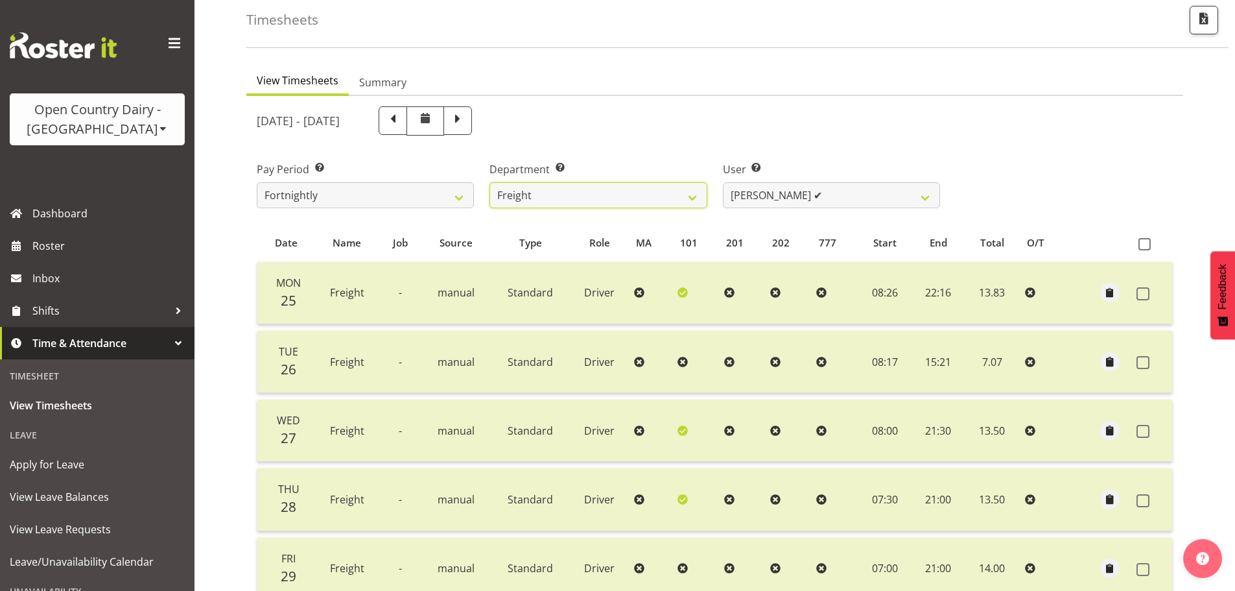
scroll to position [130, 0]
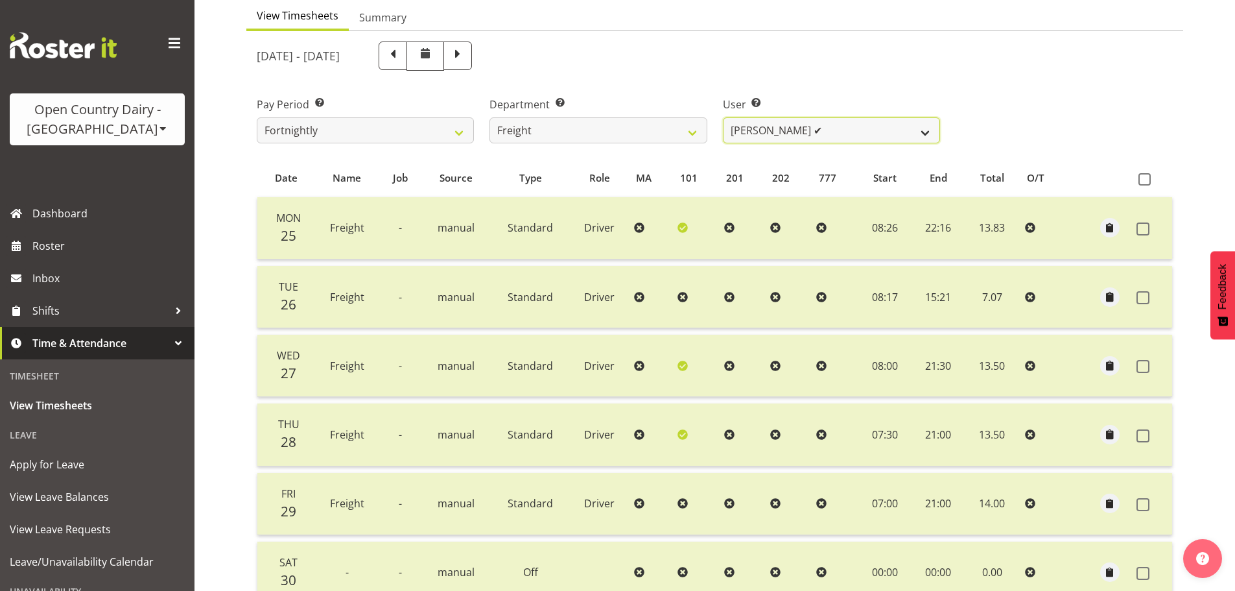
click at [837, 140] on select "Andy Earnshaw ✔ Arthur Jelley ✔ Blair Symon ✔ Brett (Spotty) McMurdo ✔ Cindy Ir…" at bounding box center [831, 130] width 217 height 26
click at [837, 136] on select "Andy Earnshaw ✔ Arthur Jelley ✔ Blair Symon ✔ Brett (Spotty) McMurdo ✔ Cindy Ir…" at bounding box center [831, 130] width 217 height 26
click at [566, 131] on select "734 735 736 737 738 739 851 852 853 854 855 856 858 861 862 865 868 869 870 873" at bounding box center [598, 130] width 217 height 26
click at [490, 117] on select "734 735 736 737 738 739 851 852 853 854 855 856 858 861 862 865 868 869 870 873" at bounding box center [598, 130] width 217 height 26
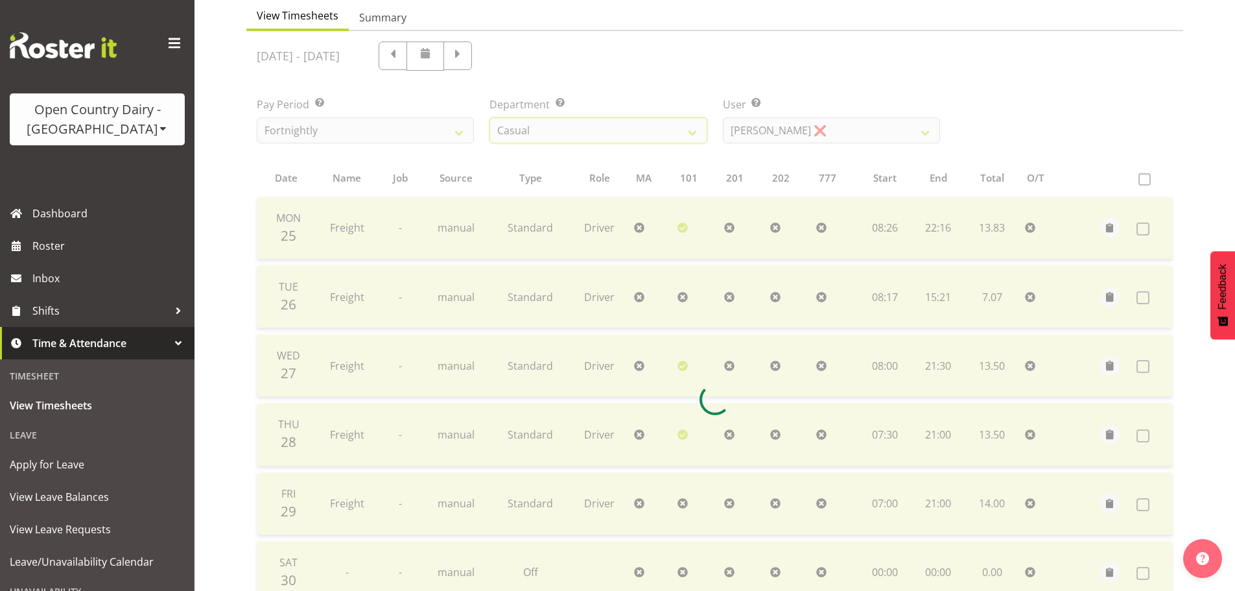
scroll to position [60, 0]
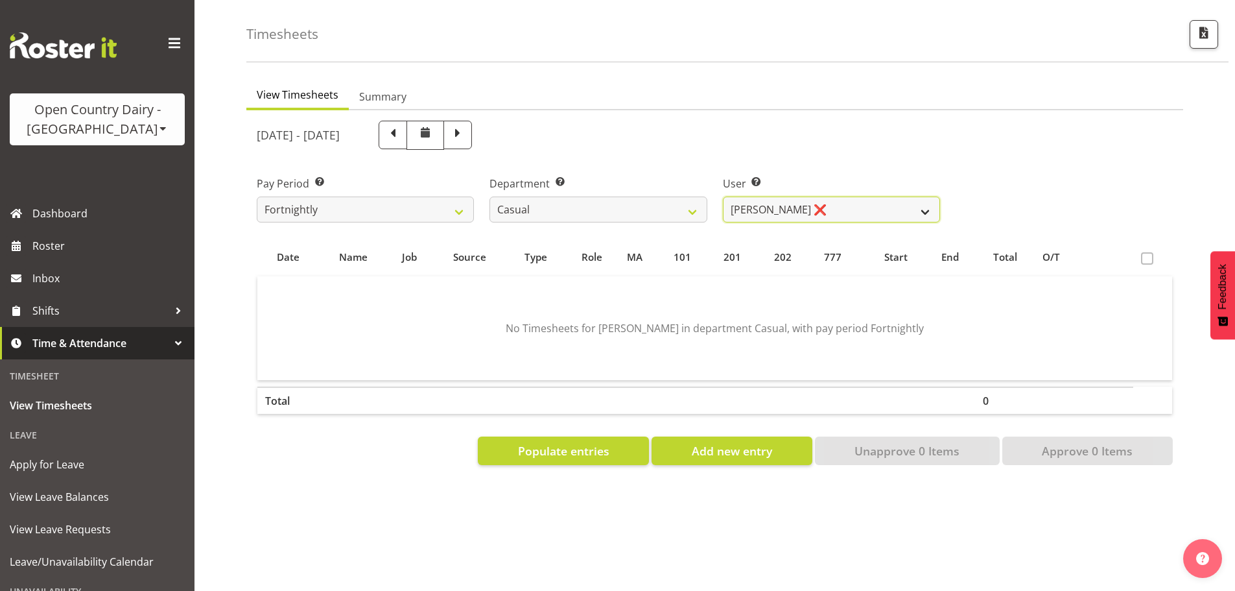
click at [770, 212] on select "Sheryl Hughan ❌" at bounding box center [831, 209] width 217 height 26
drag, startPoint x: 766, startPoint y: 199, endPoint x: 721, endPoint y: 203, distance: 45.6
click at [766, 199] on select "Sheryl Hughan ❌" at bounding box center [831, 209] width 217 height 26
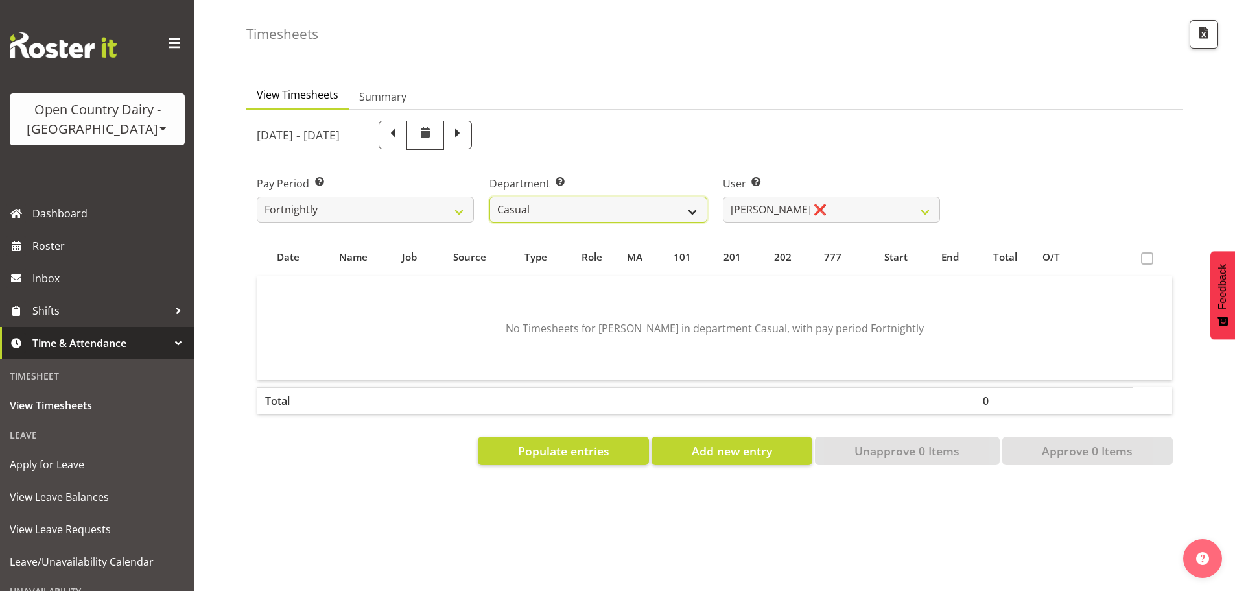
click at [552, 204] on select "734 735 736 737 738 739 851 852 853 854 855 856 858 861 862 865 868 869 870 873" at bounding box center [598, 209] width 217 height 26
click at [490, 196] on select "734 735 736 737 738 739 851 852 853 854 855 856 858 861 862 865 868 869 870 873" at bounding box center [598, 209] width 217 height 26
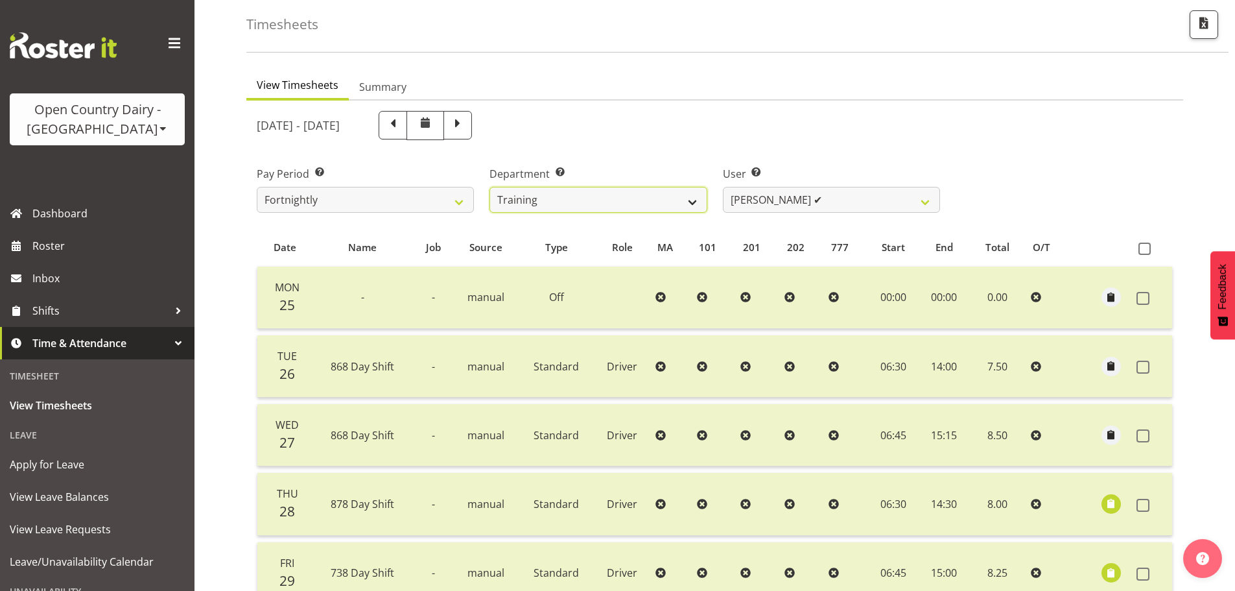
click at [687, 206] on select "734 735 736 737 738 739 851 852 853 854 855 856 858 861 862 865 868 869 870 873" at bounding box center [598, 200] width 217 height 26
click at [490, 187] on select "734 735 736 737 738 739 851 852 853 854 855 856 858 861 862 865 868 869 870 873" at bounding box center [598, 200] width 217 height 26
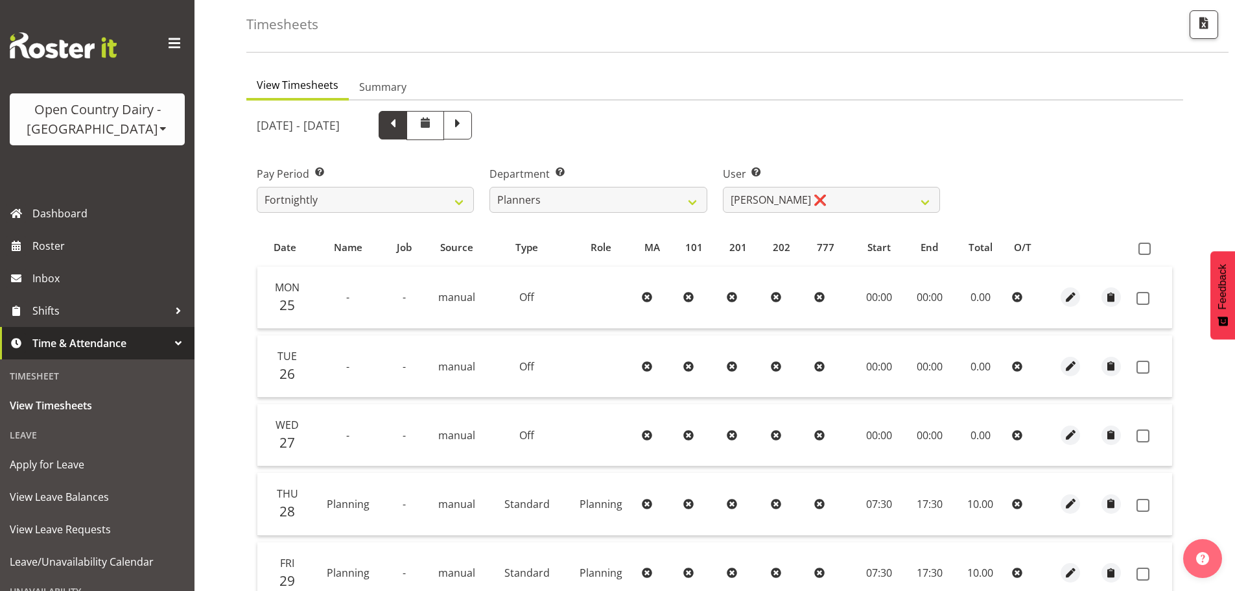
click at [407, 134] on span at bounding box center [393, 125] width 29 height 29
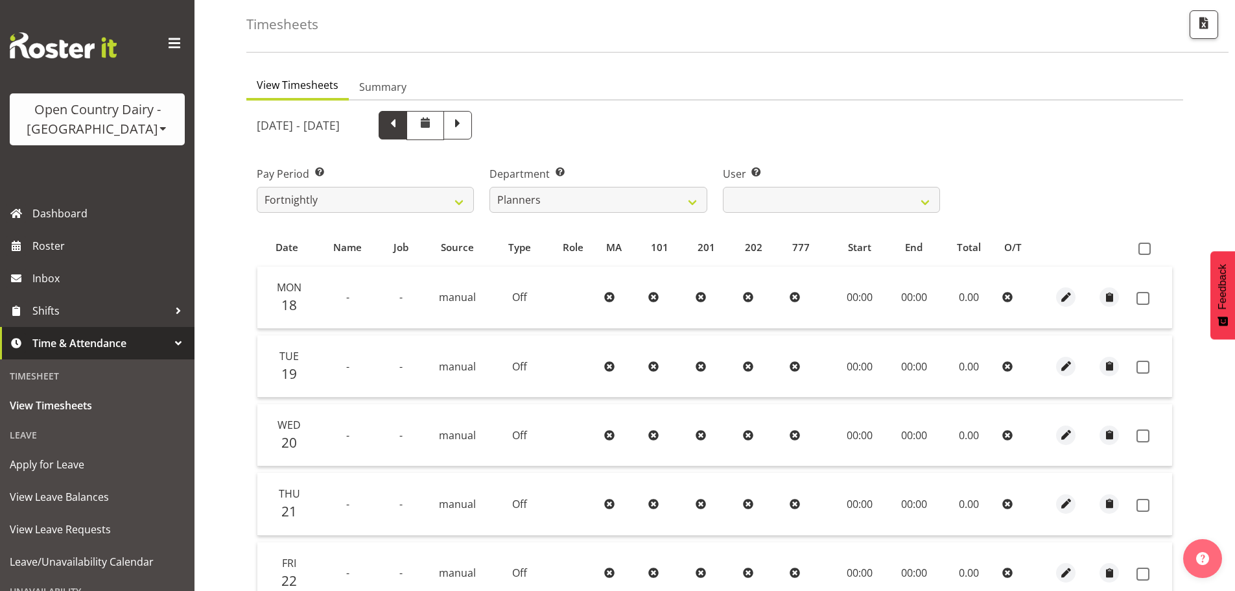
click at [401, 128] on span at bounding box center [393, 123] width 17 height 17
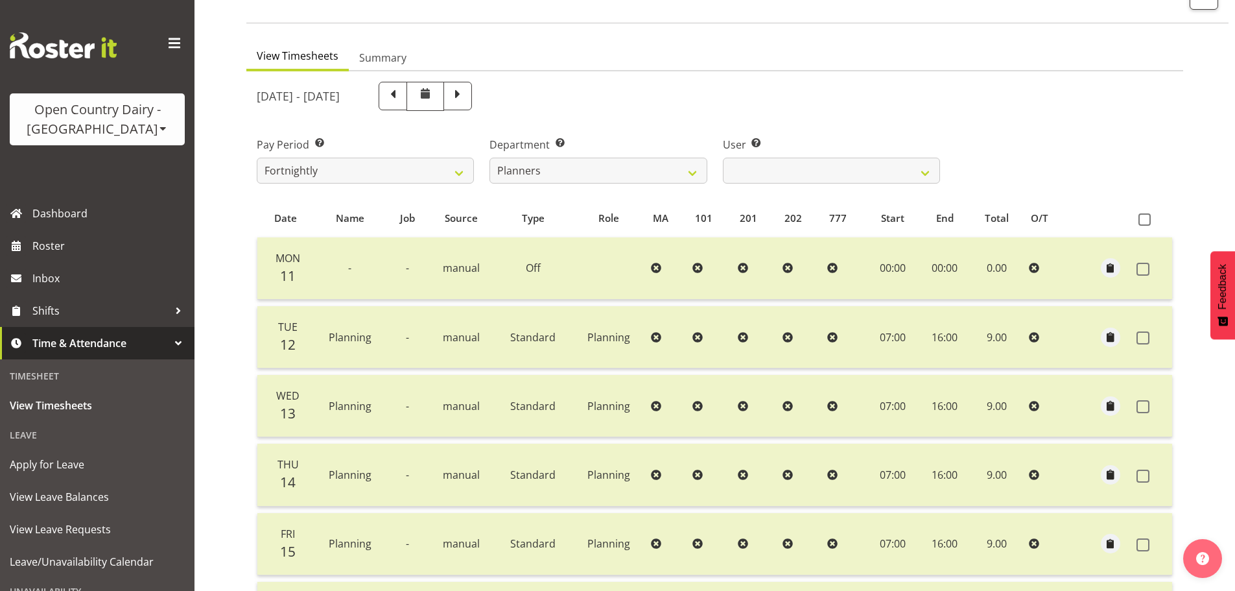
scroll to position [66, 0]
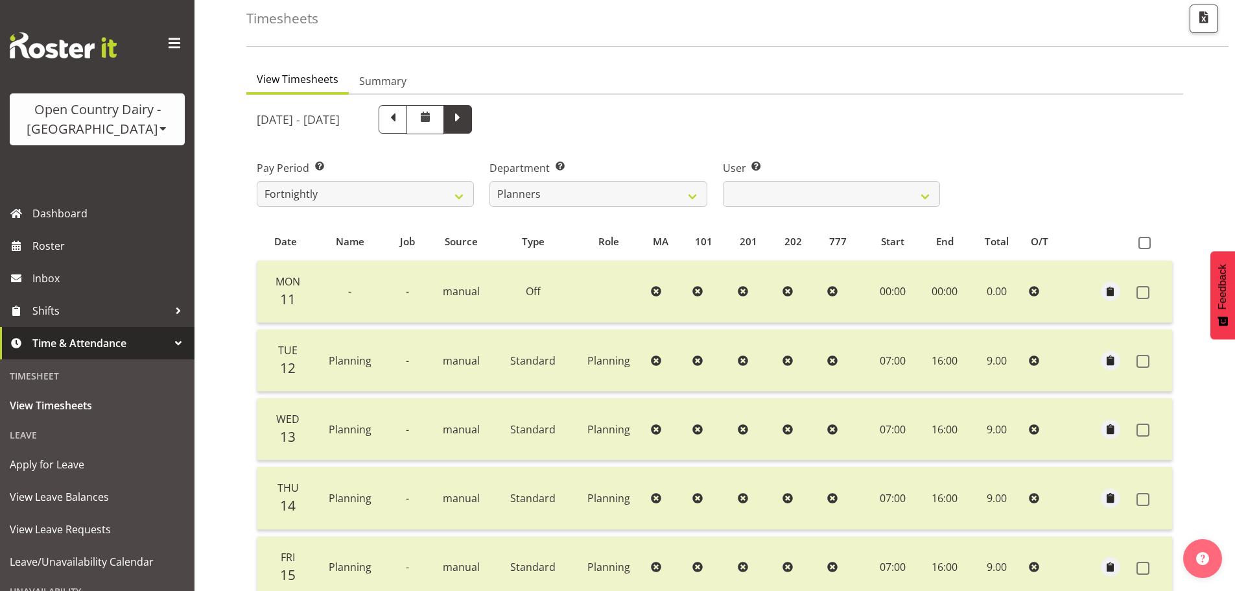
click at [466, 123] on span at bounding box center [457, 118] width 17 height 17
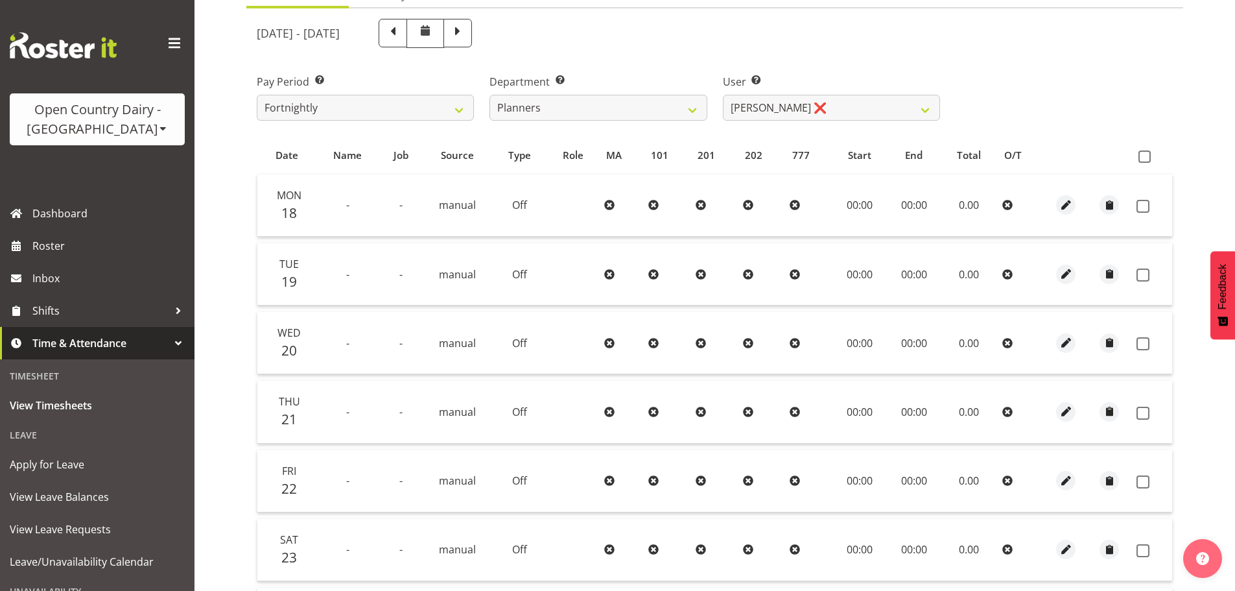
scroll to position [130, 0]
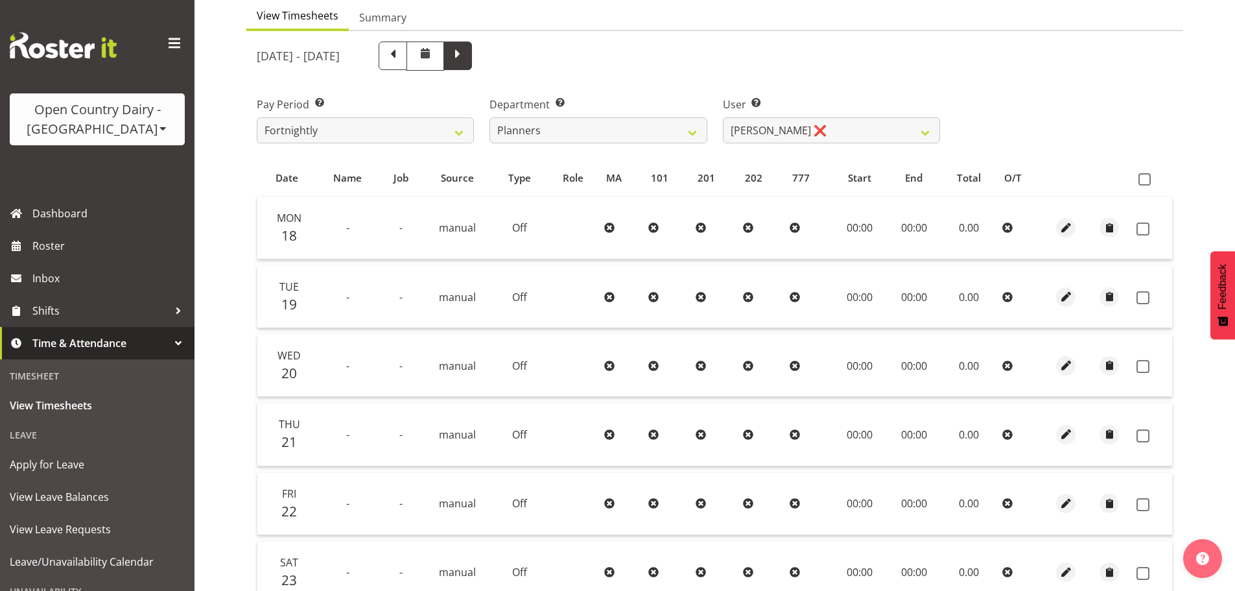
click at [466, 56] on span at bounding box center [457, 54] width 17 height 17
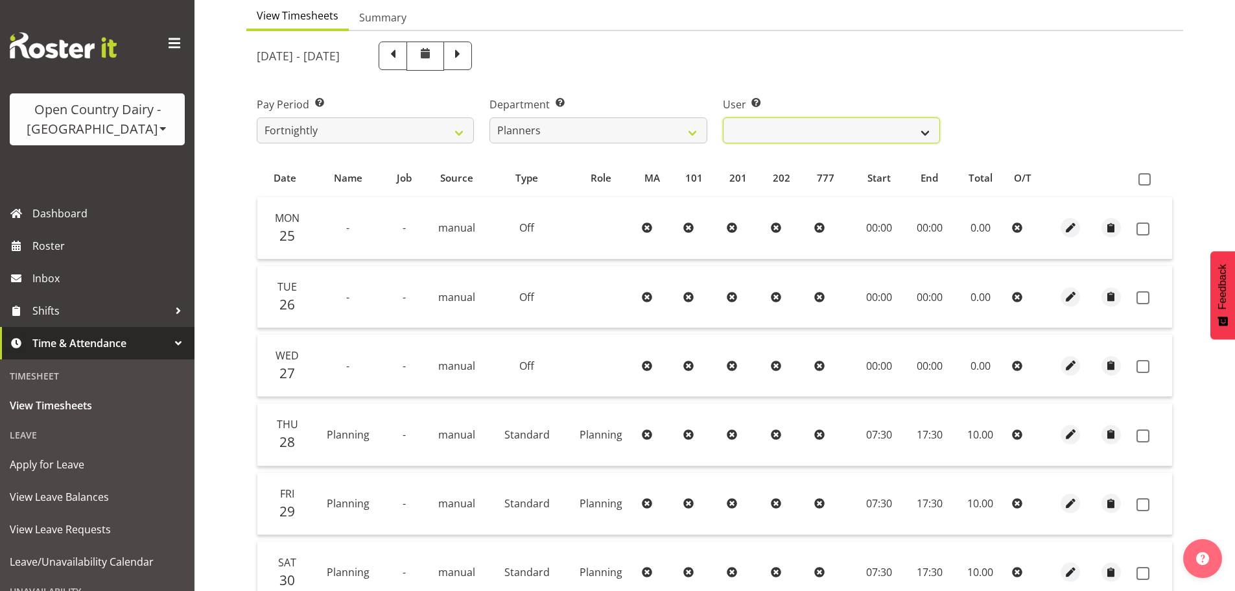
click at [824, 135] on select "Jessica Reid ❌ Mikayla Rangi ❌ Sara Bowie ❌" at bounding box center [831, 130] width 217 height 26
click at [833, 102] on label "User Select user. Note: This is filtered down by the previous two drop-down ite…" at bounding box center [831, 105] width 217 height 16
click at [810, 131] on select "Jessica Reid ❌ Mikayla Rangi ❌ Sara Bowie ❌" at bounding box center [831, 130] width 217 height 26
click at [723, 117] on select "Jessica Reid ❌ Mikayla Rangi ❌ Sara Bowie ❌" at bounding box center [831, 130] width 217 height 26
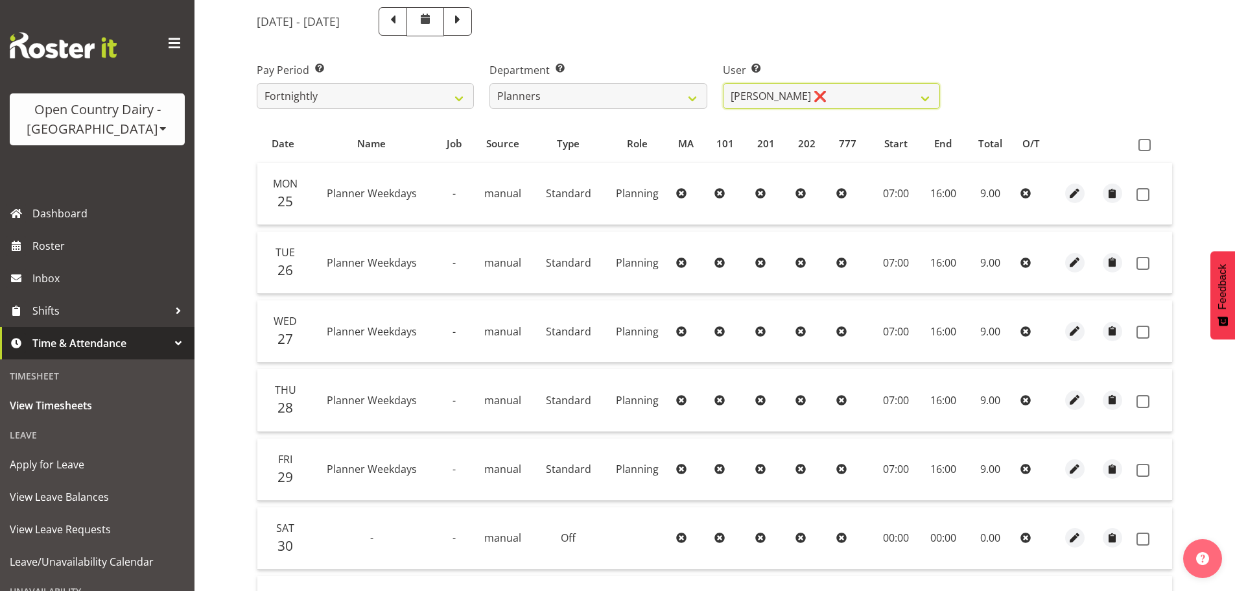
scroll to position [195, 0]
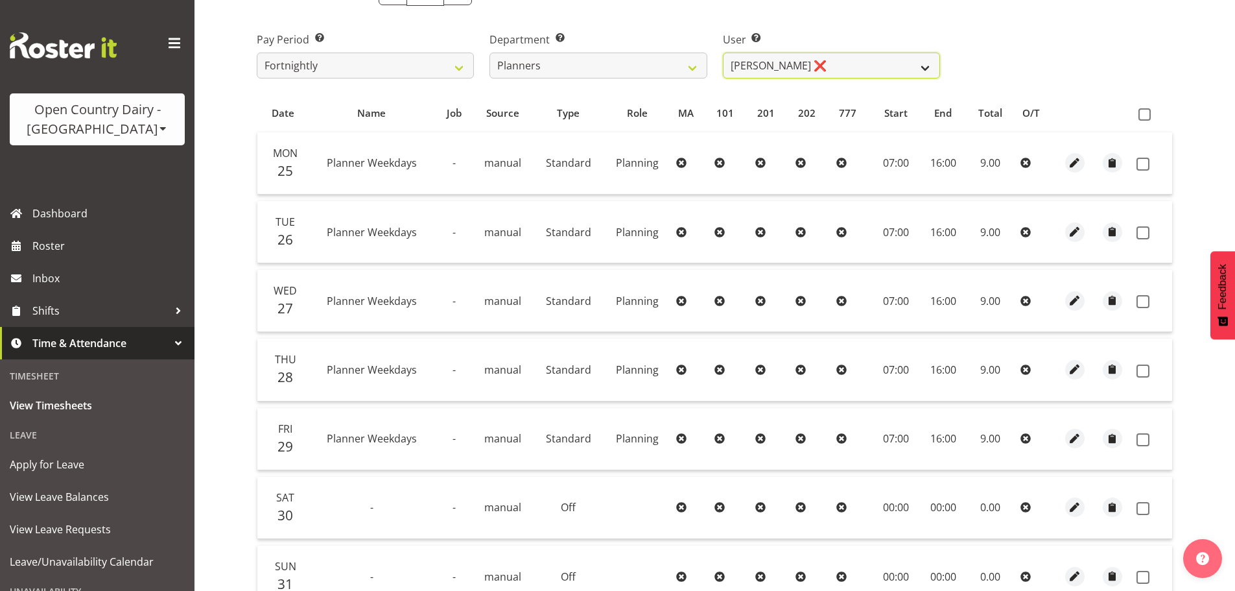
click at [827, 72] on select "Jessica Reid ❌ Mikayla Rangi ❌ Sara Bowie ❌" at bounding box center [831, 66] width 217 height 26
click at [723, 53] on select "Jessica Reid ❌ Mikayla Rangi ❌ Sara Bowie ❌" at bounding box center [831, 66] width 217 height 26
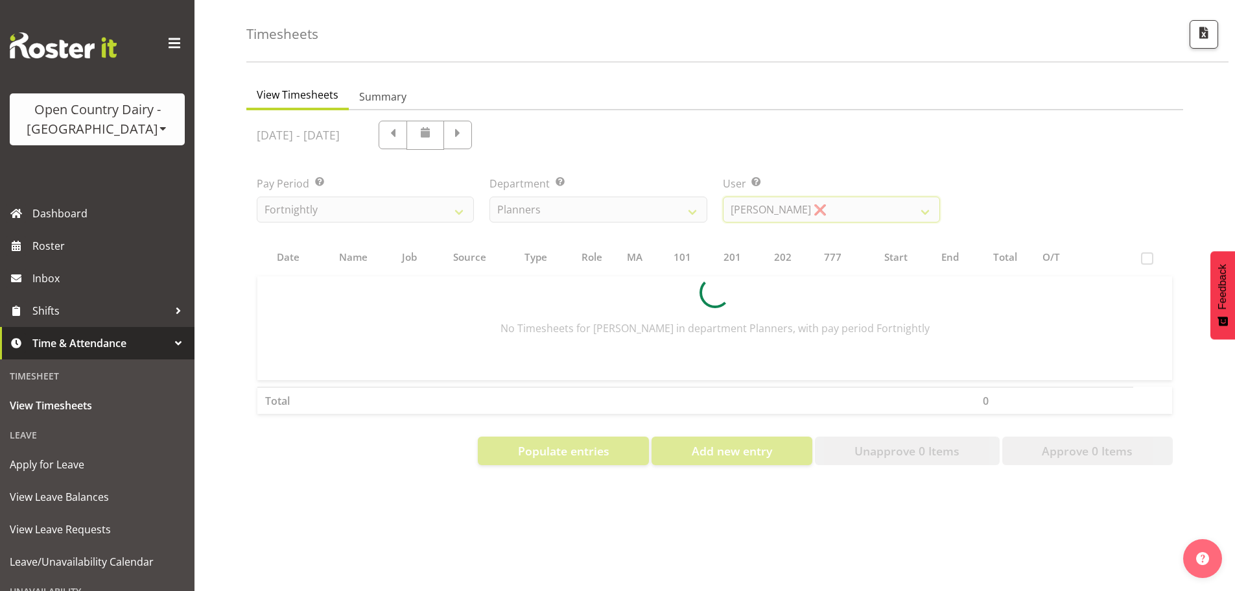
scroll to position [60, 0]
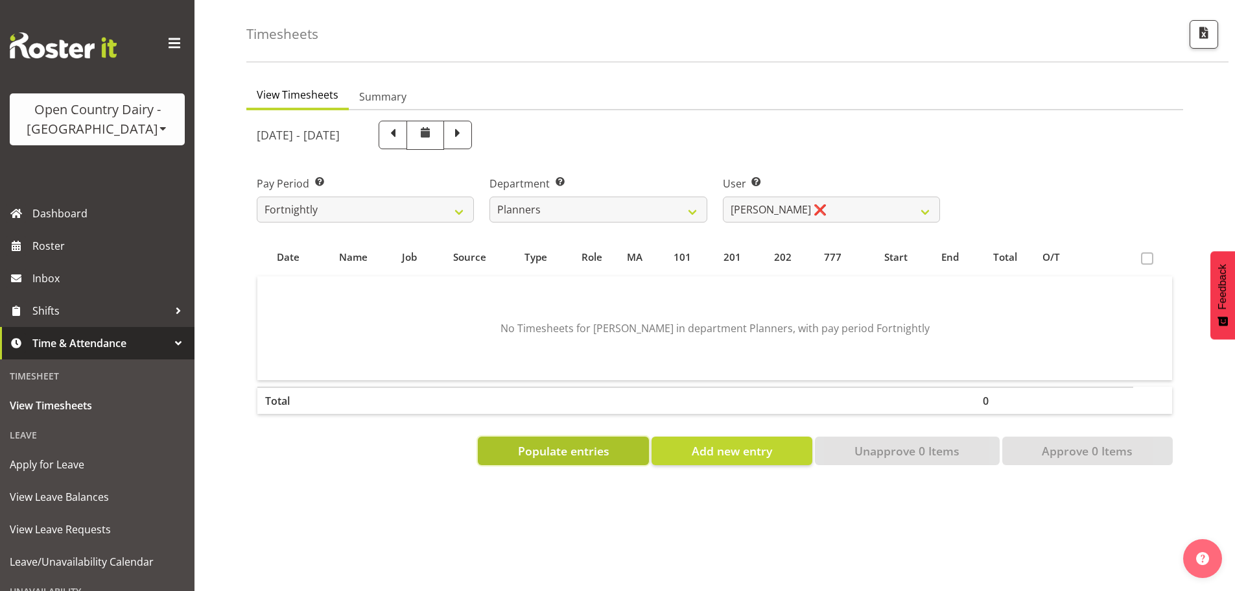
click at [566, 444] on span "Populate entries" at bounding box center [563, 450] width 91 height 17
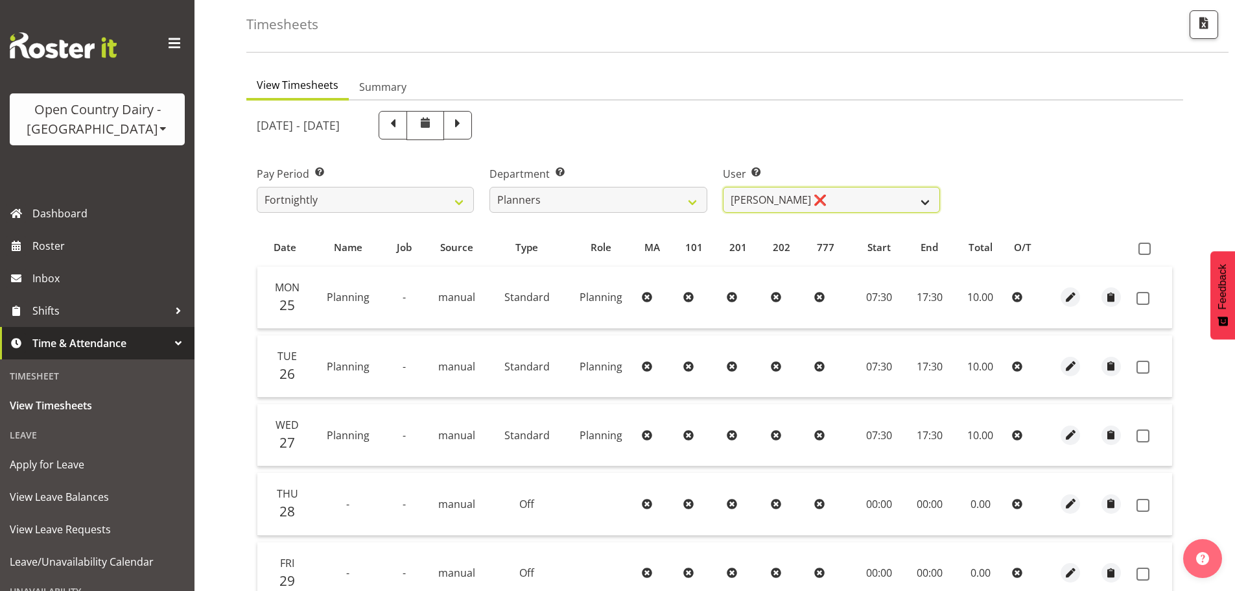
click at [783, 198] on select "Jessica Reid ❌ Mikayla Rangi ❌ Sara Bowie ❌" at bounding box center [831, 200] width 217 height 26
click at [783, 197] on select "Jessica Reid ❌ Mikayla Rangi ❌ Sara Bowie ❌" at bounding box center [831, 200] width 217 height 26
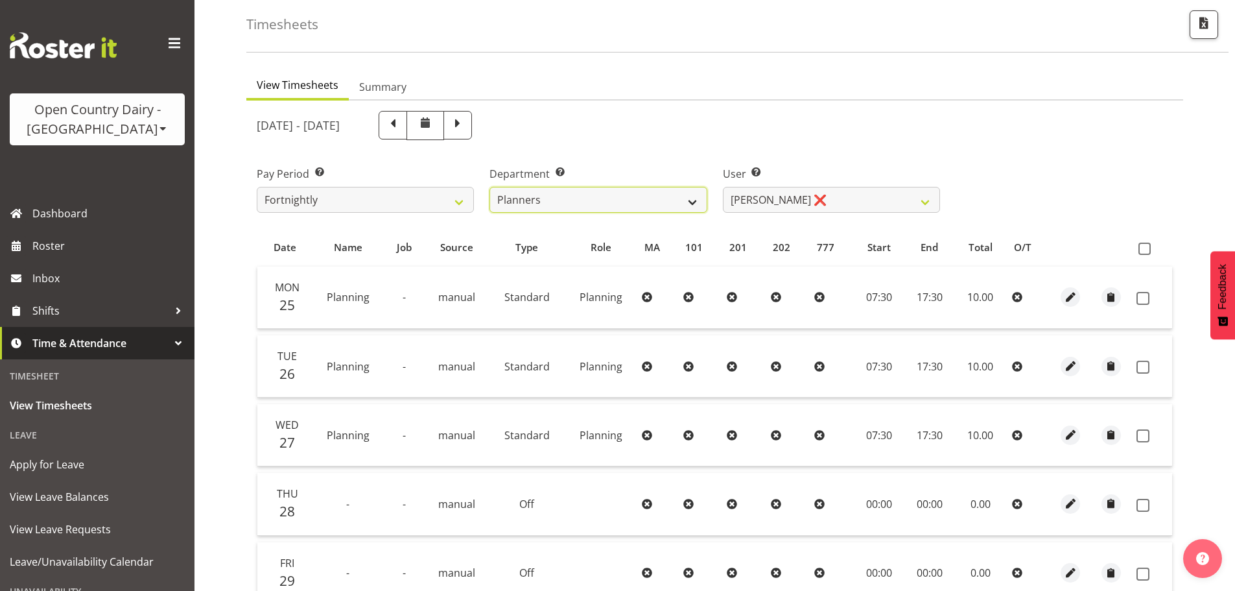
click at [590, 202] on select "734 735 736 737 738 739 851 852 853 854 855 856 858 861 862 865 868 869 870 873" at bounding box center [598, 200] width 217 height 26
click at [401, 124] on span at bounding box center [393, 123] width 17 height 17
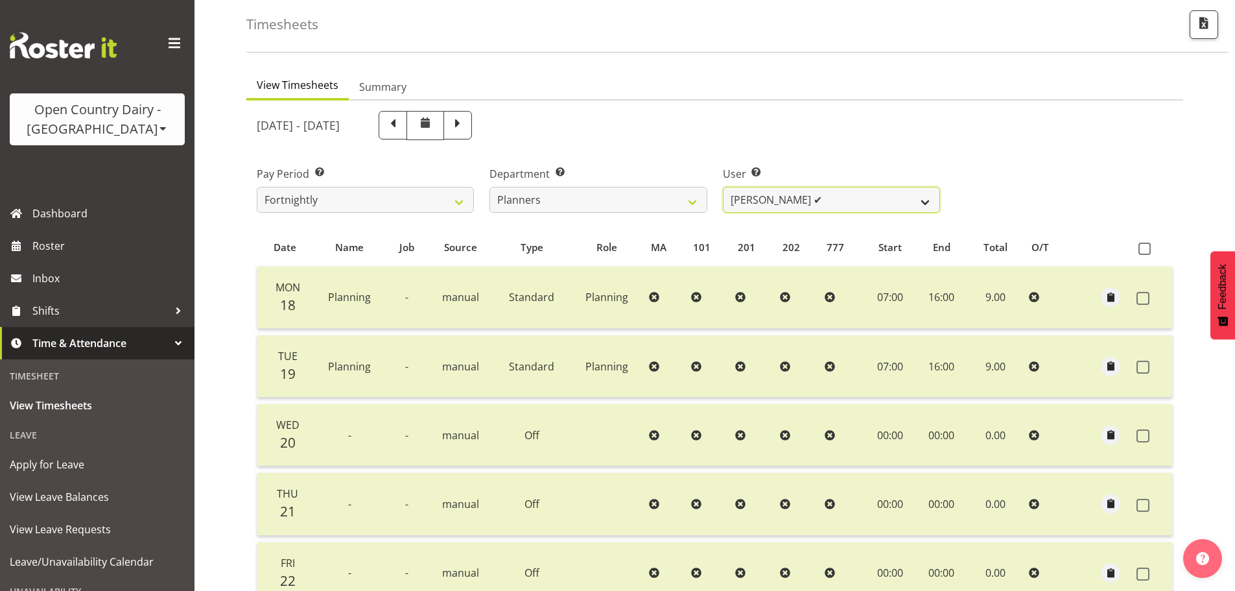
click at [829, 190] on select "Jessica Reid ❌ Mikayla Rangi ✔ Sara Bowie ✔" at bounding box center [831, 200] width 217 height 26
click at [723, 187] on select "Jessica Reid ❌ Mikayla Rangi ✔ Sara Bowie ✔" at bounding box center [831, 200] width 217 height 26
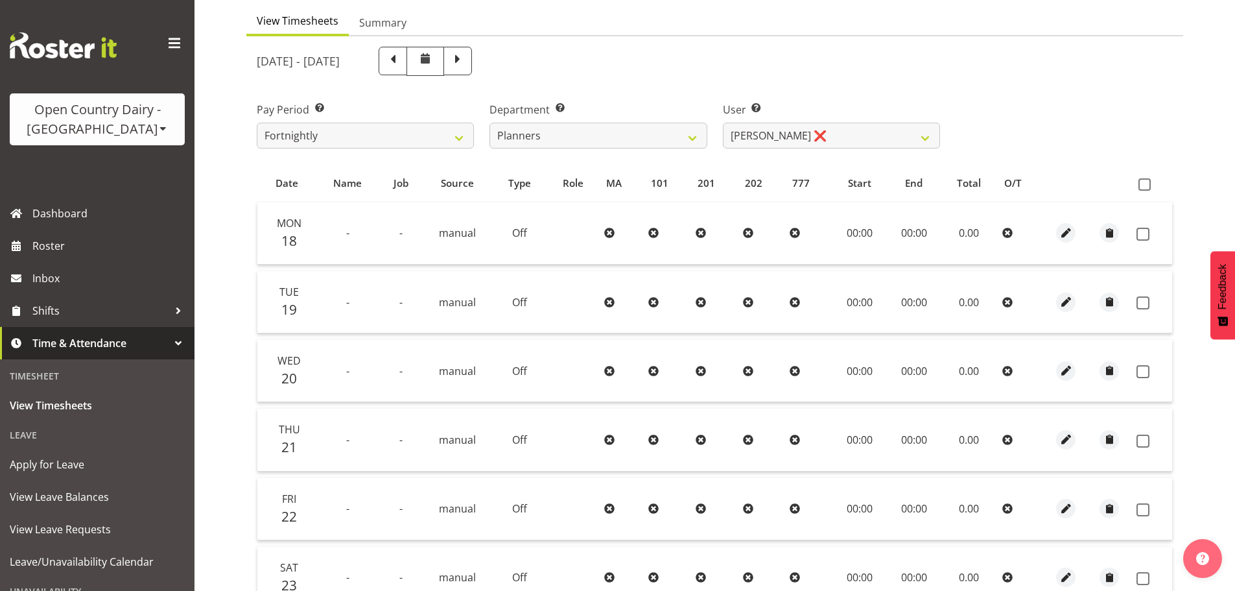
scroll to position [0, 0]
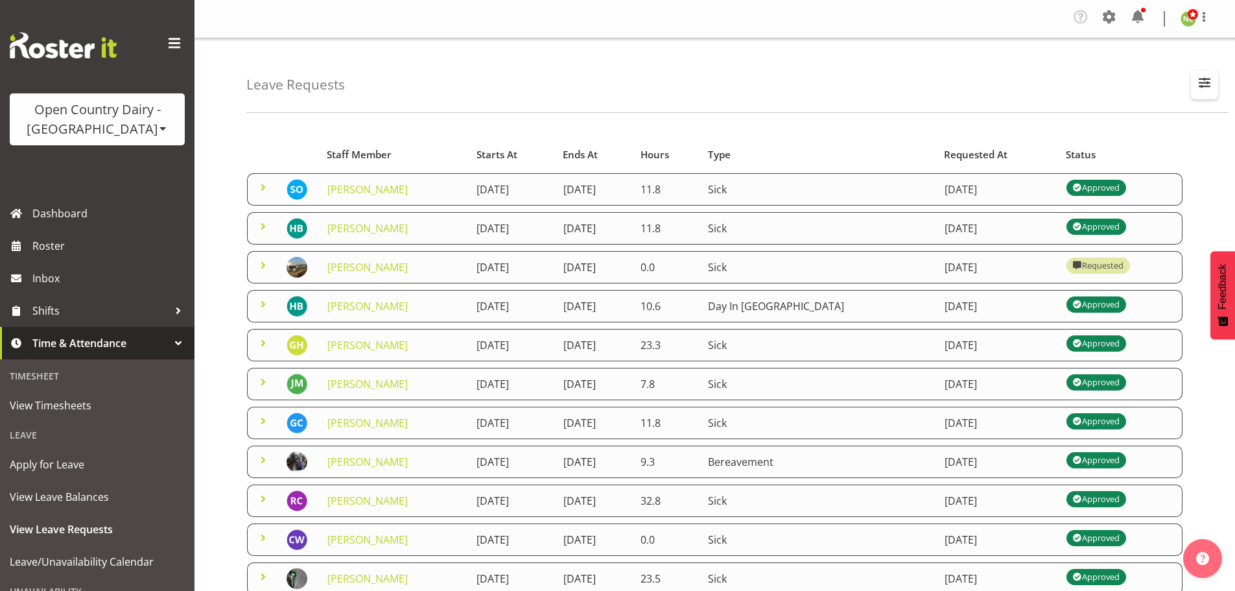
click at [1204, 84] on span "button" at bounding box center [1204, 82] width 17 height 17
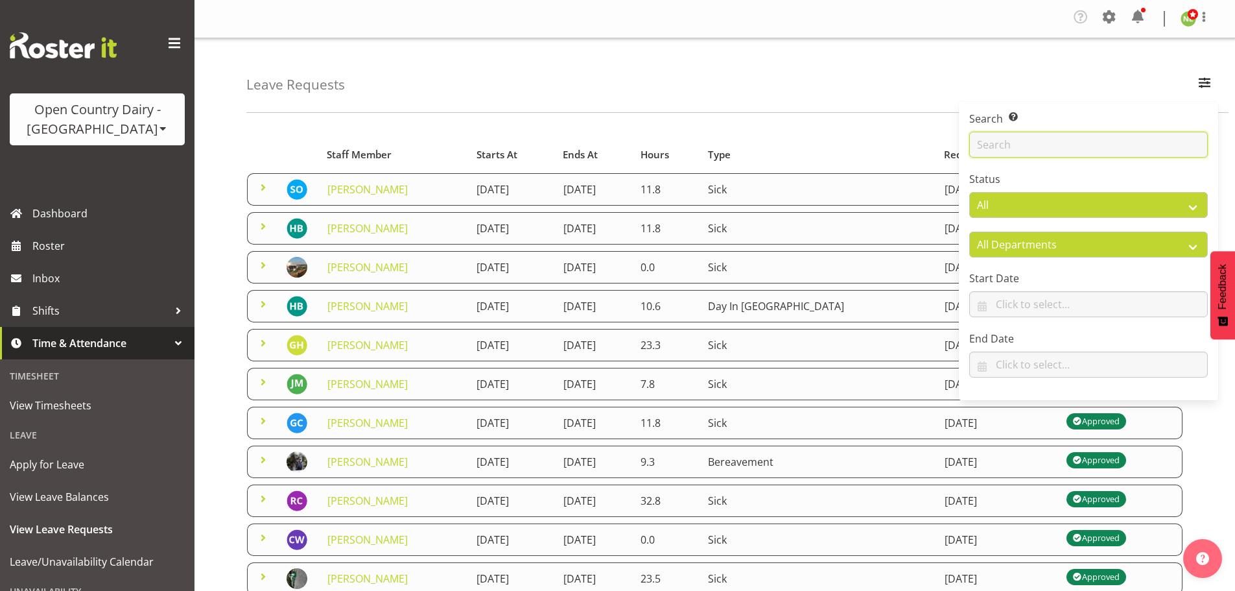
click at [1061, 139] on input "text" at bounding box center [1088, 145] width 239 height 26
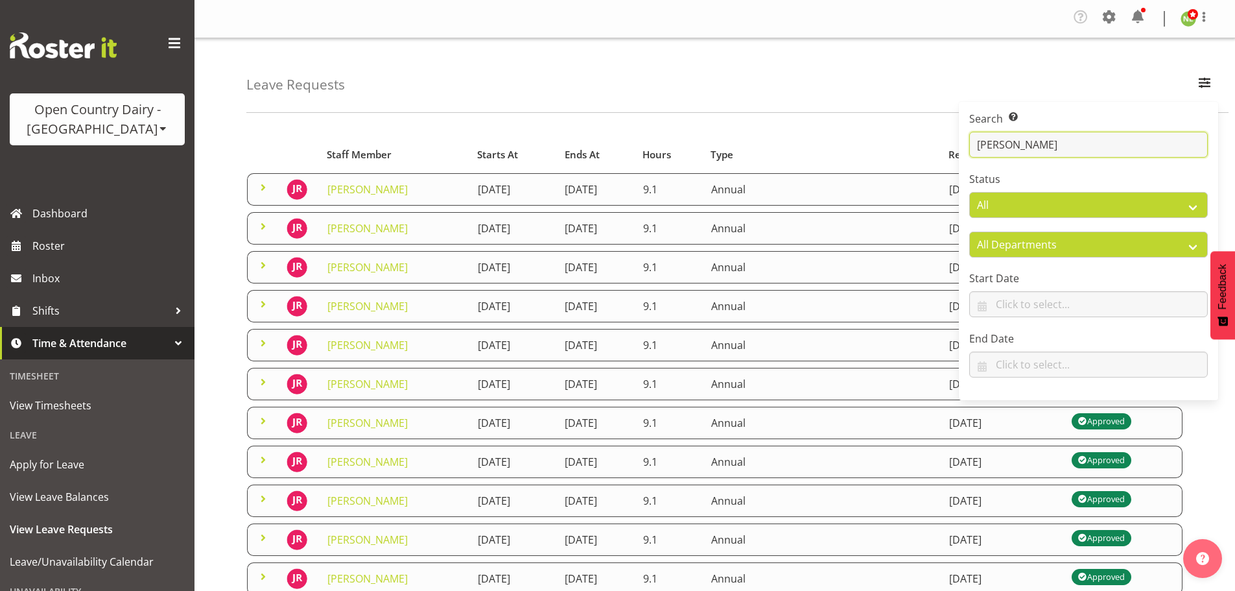
type input "[PERSON_NAME]"
click at [220, 280] on div "Leave Requests Search Search for a particular employee [PERSON_NAME] Status All…" at bounding box center [715, 431] width 1041 height 786
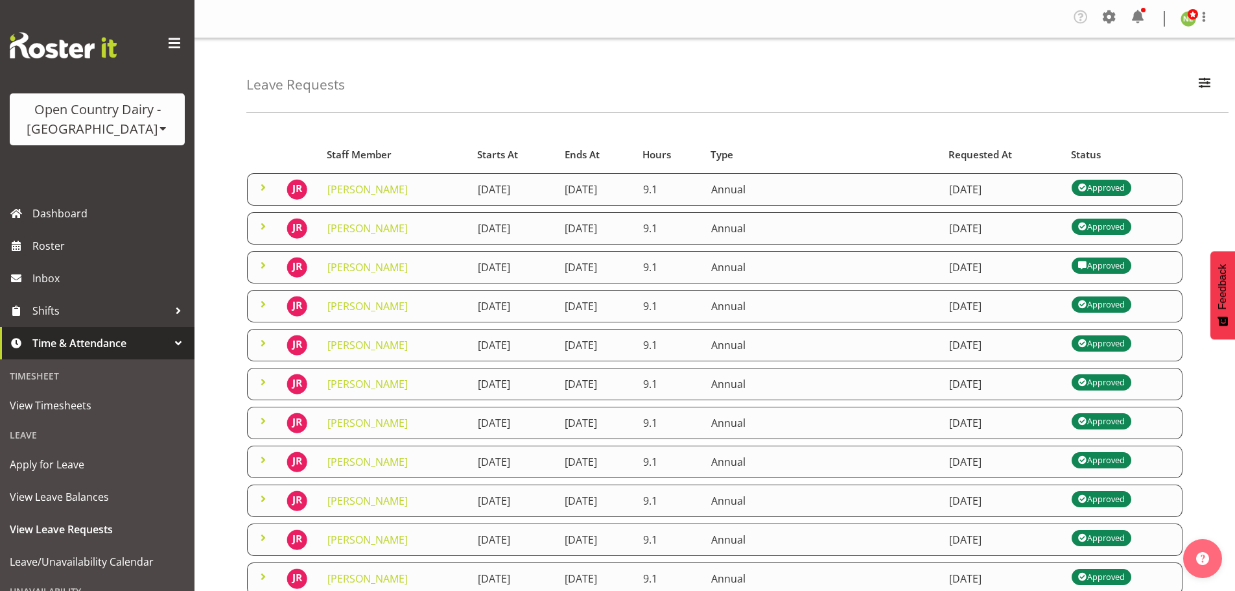
click at [266, 418] on span at bounding box center [263, 421] width 16 height 16
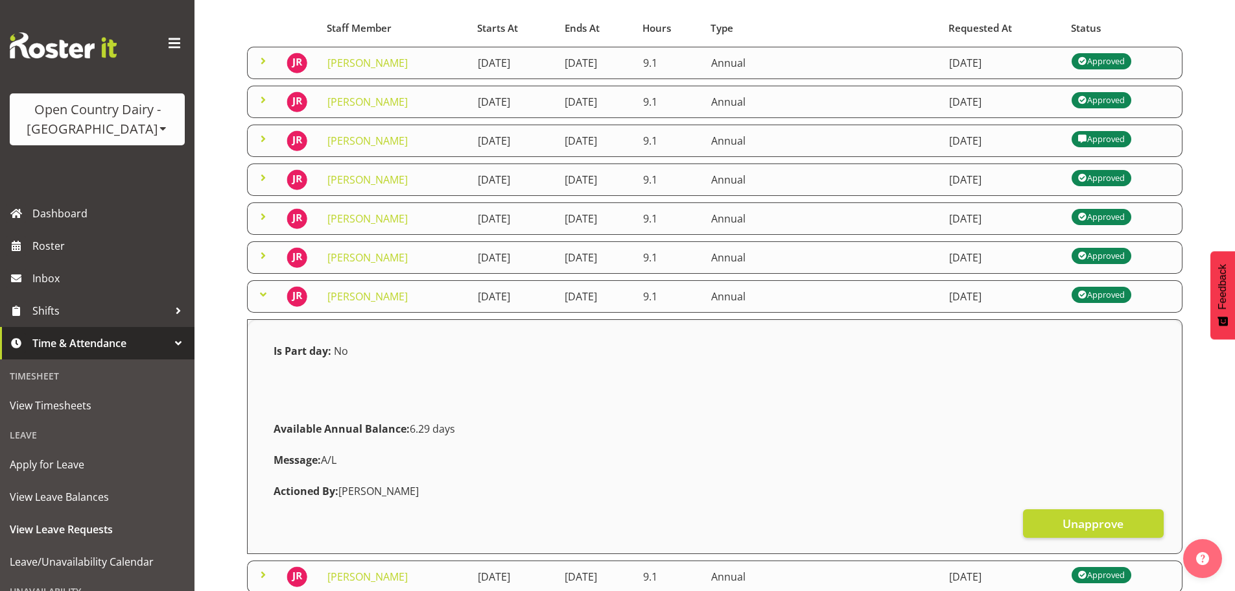
scroll to position [130, 0]
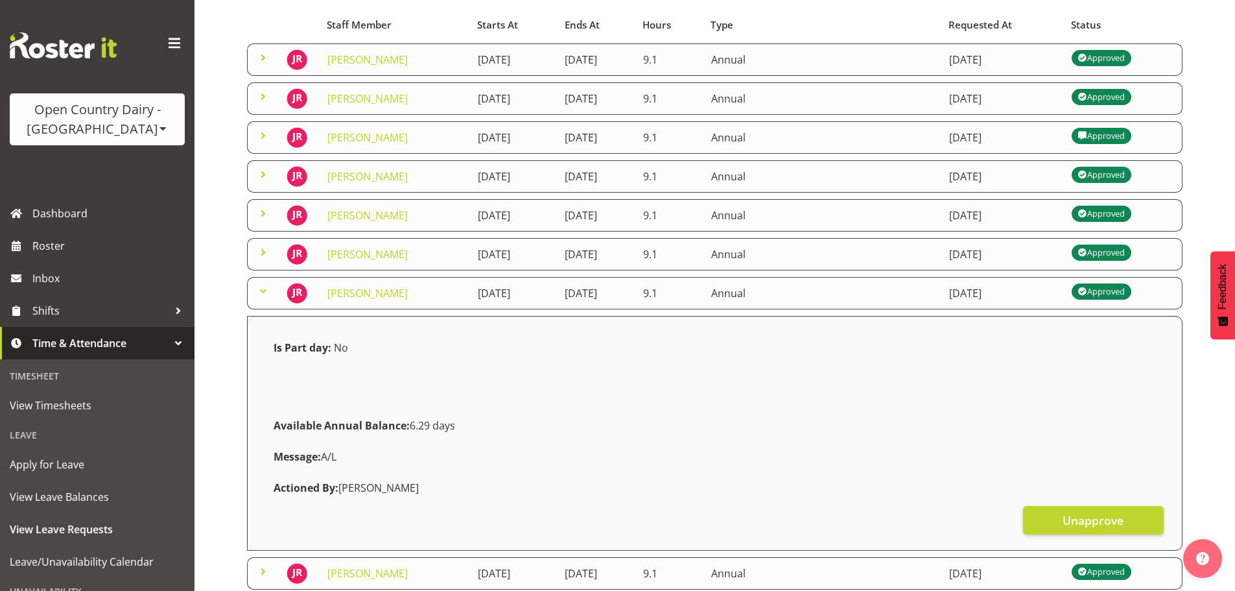
click at [265, 289] on span at bounding box center [263, 291] width 16 height 16
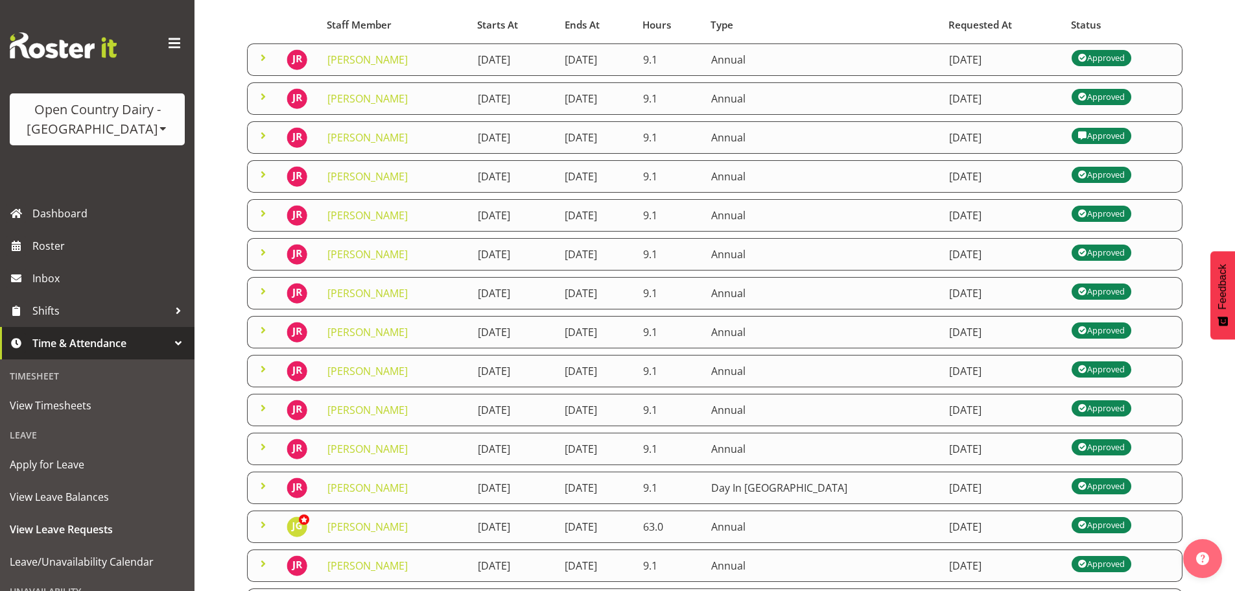
click at [261, 332] on span at bounding box center [263, 330] width 16 height 16
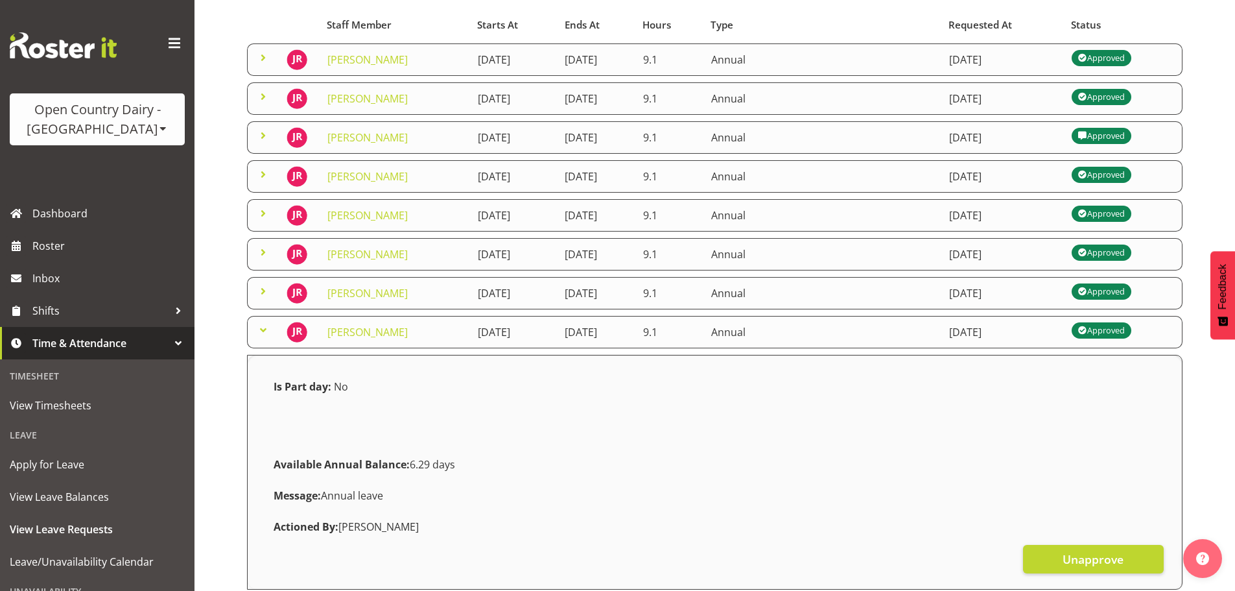
click at [261, 329] on span at bounding box center [263, 330] width 16 height 16
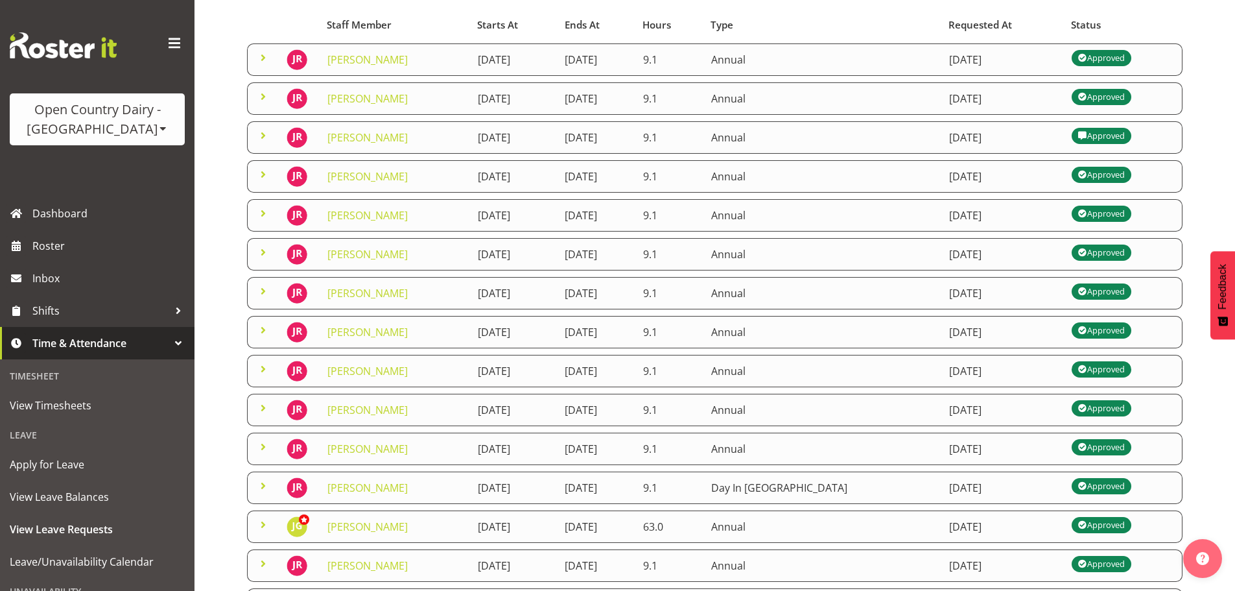
click at [263, 295] on span at bounding box center [263, 291] width 16 height 16
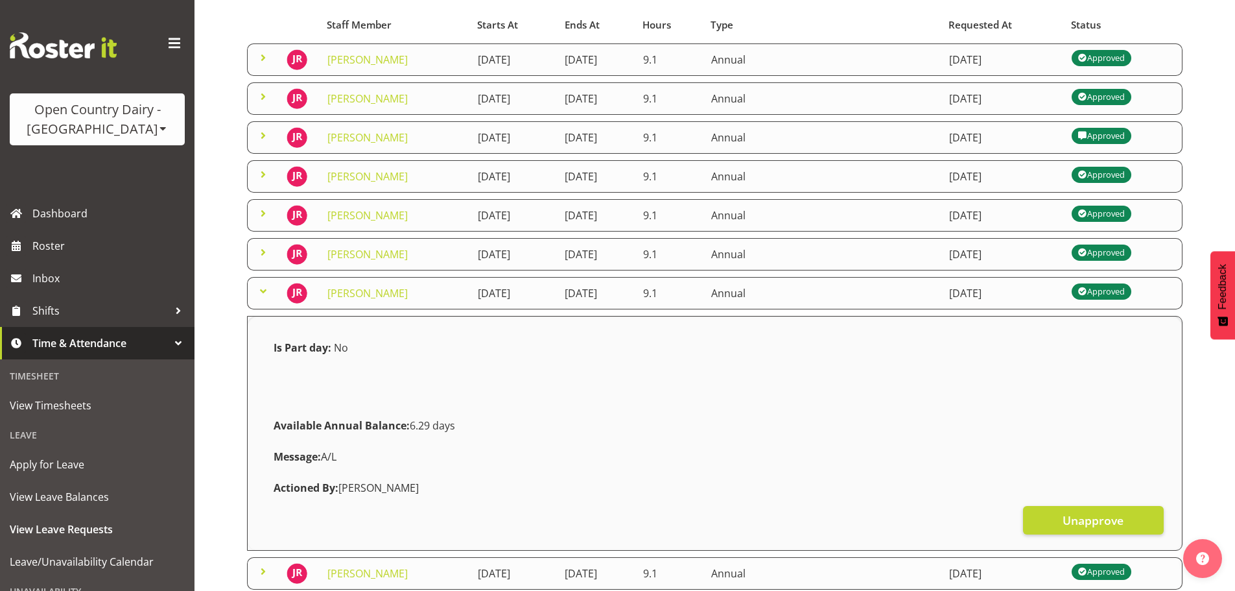
click at [260, 294] on span at bounding box center [263, 291] width 16 height 16
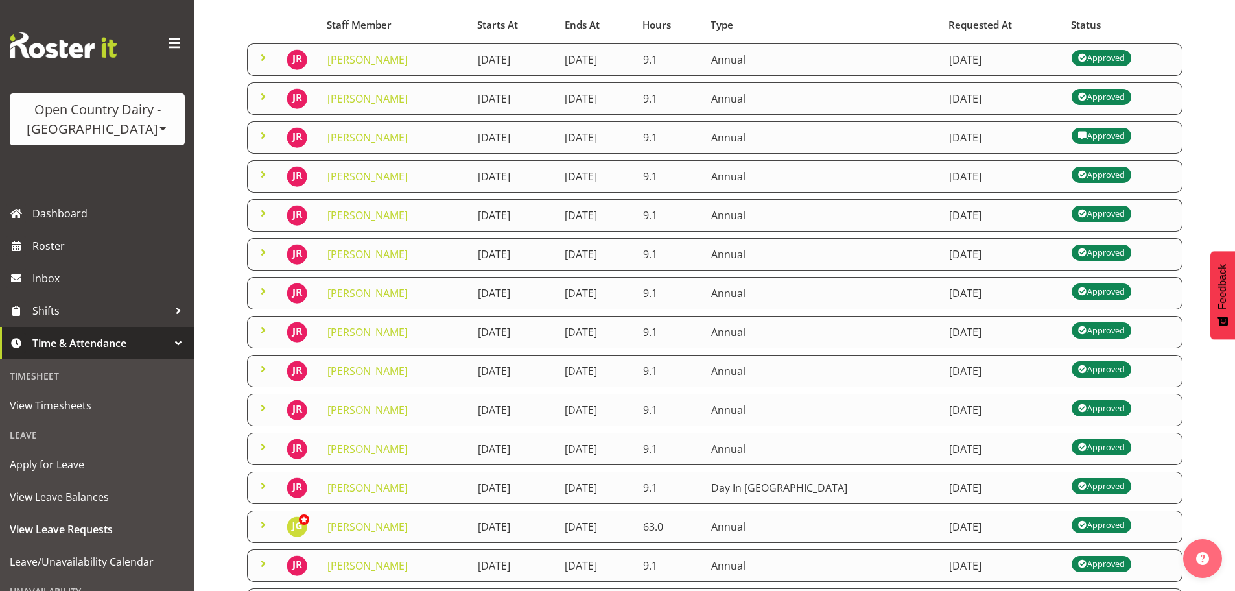
click at [260, 213] on span at bounding box center [263, 214] width 16 height 16
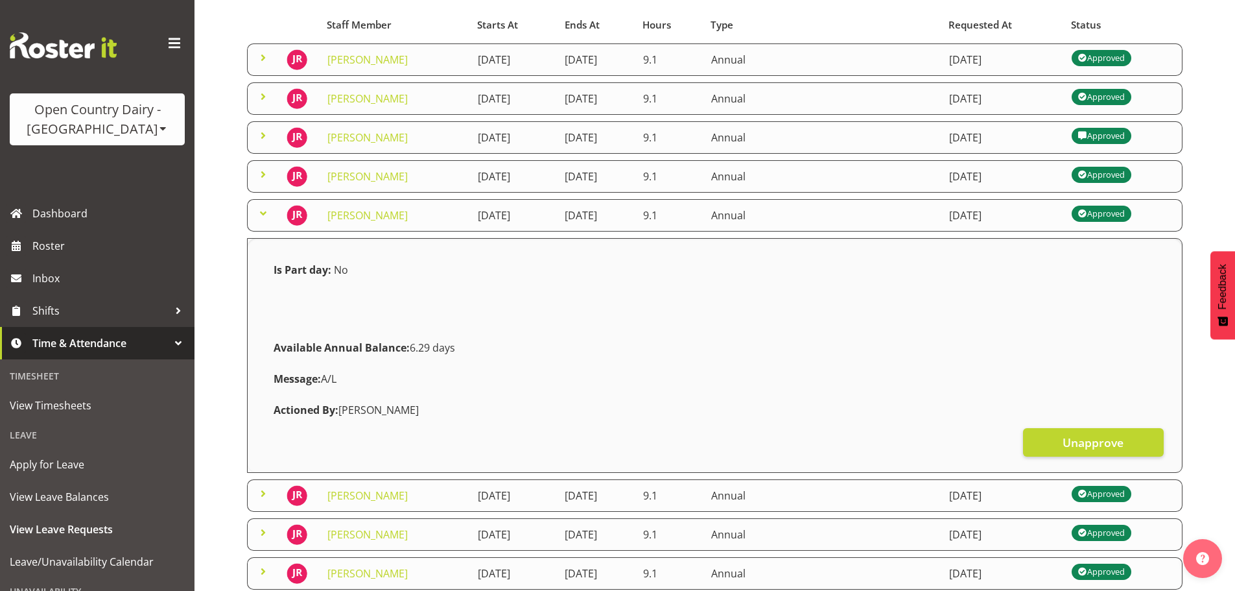
click at [260, 212] on span at bounding box center [263, 214] width 16 height 16
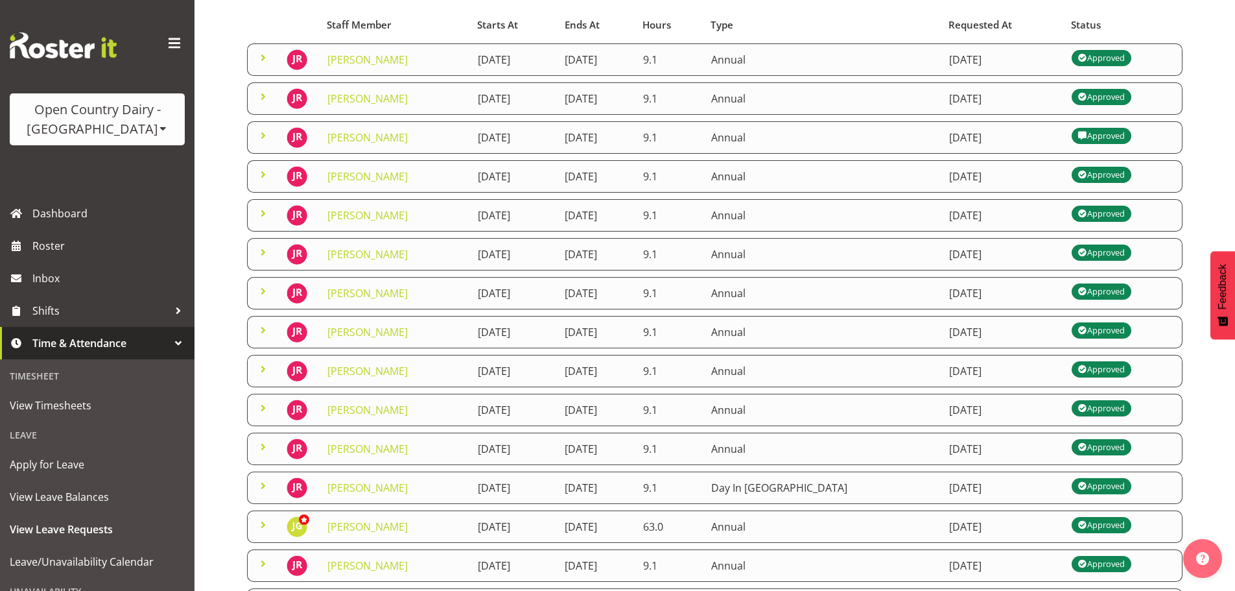
click at [261, 134] on span at bounding box center [263, 136] width 16 height 16
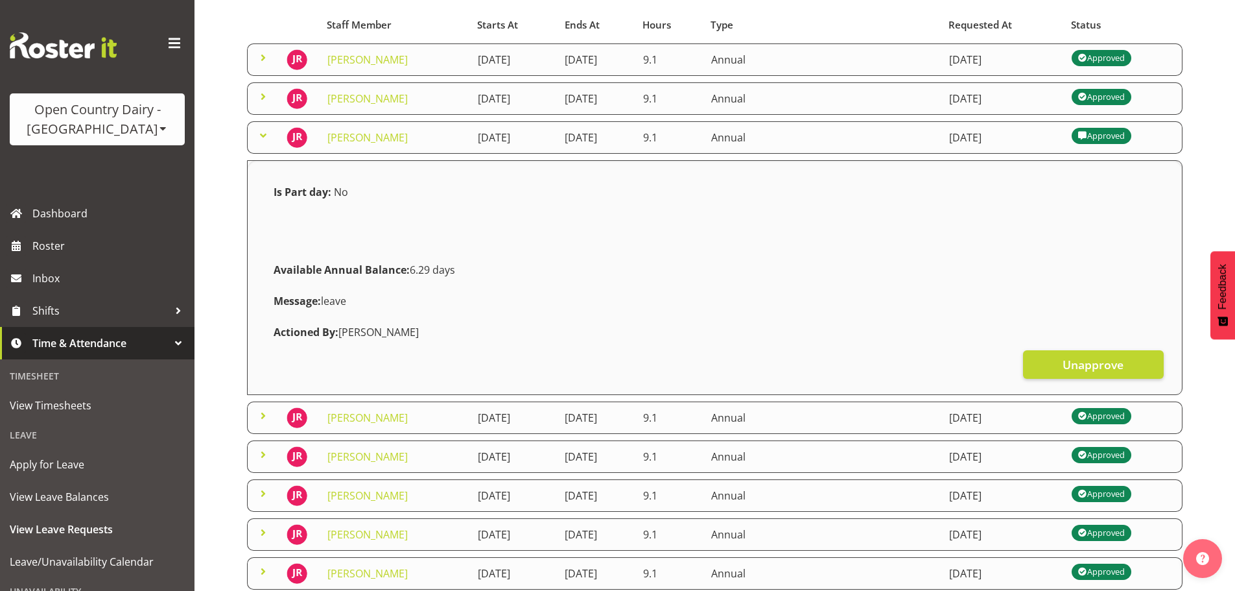
click at [265, 128] on span at bounding box center [263, 136] width 16 height 16
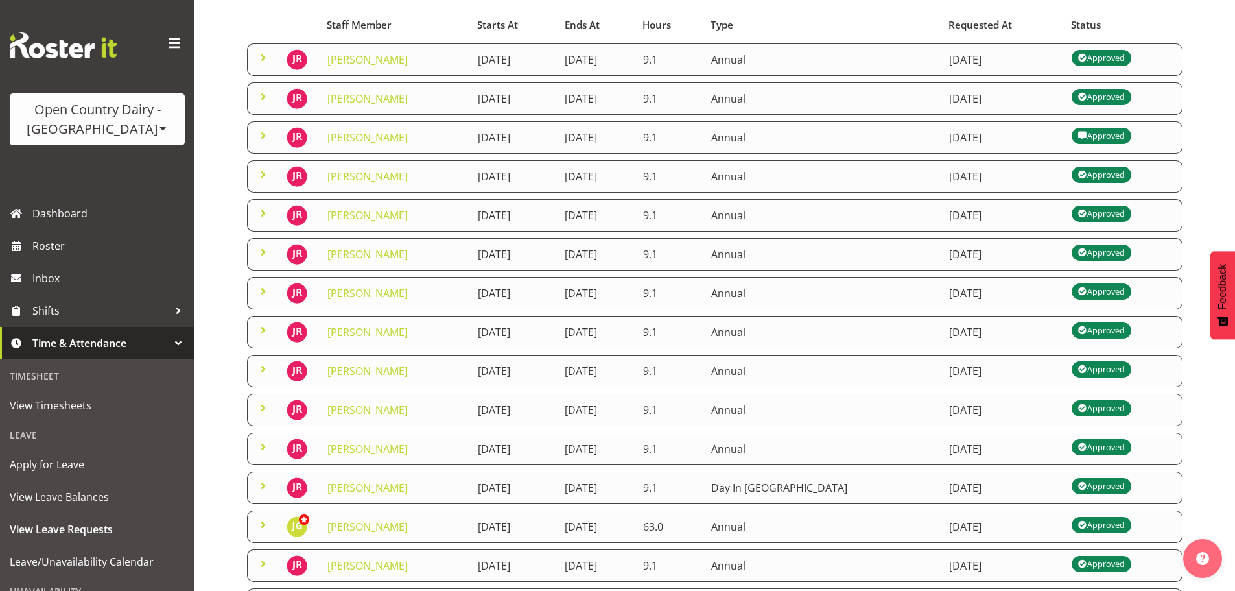
click at [259, 91] on span at bounding box center [263, 97] width 16 height 16
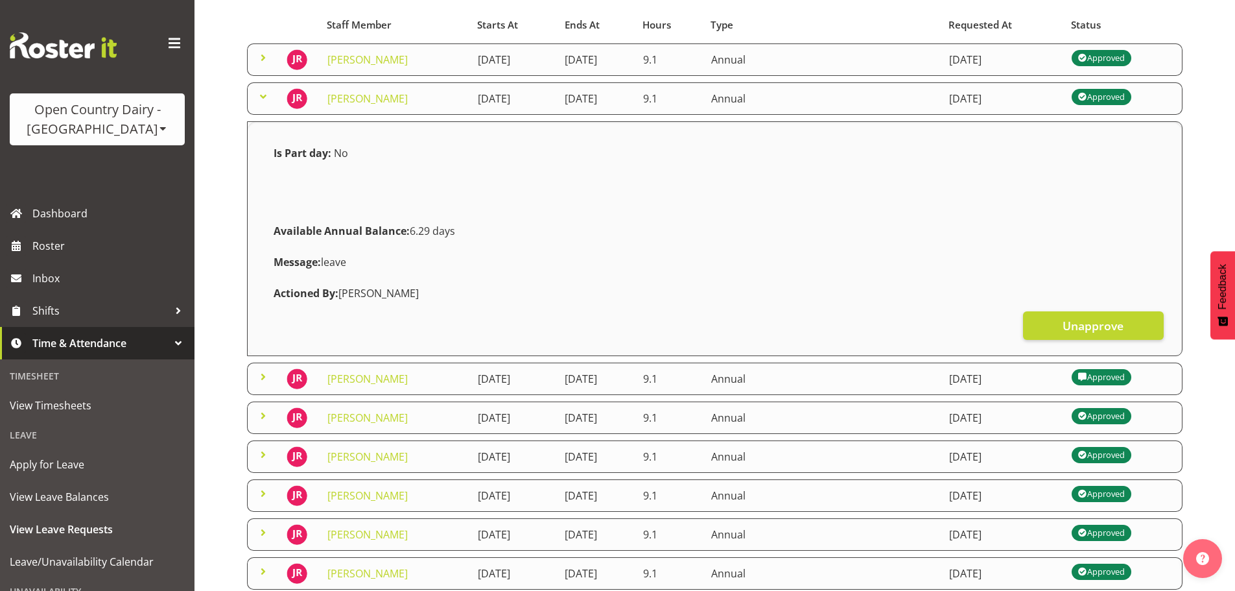
click at [259, 91] on span at bounding box center [263, 97] width 16 height 16
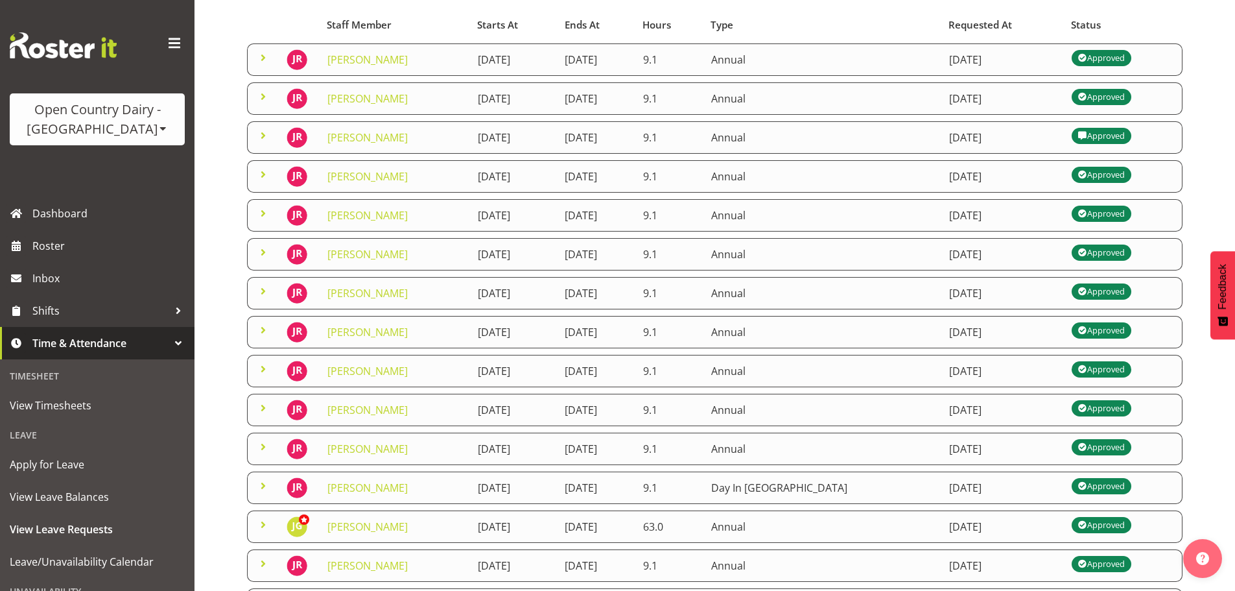
click at [263, 59] on span at bounding box center [263, 58] width 16 height 16
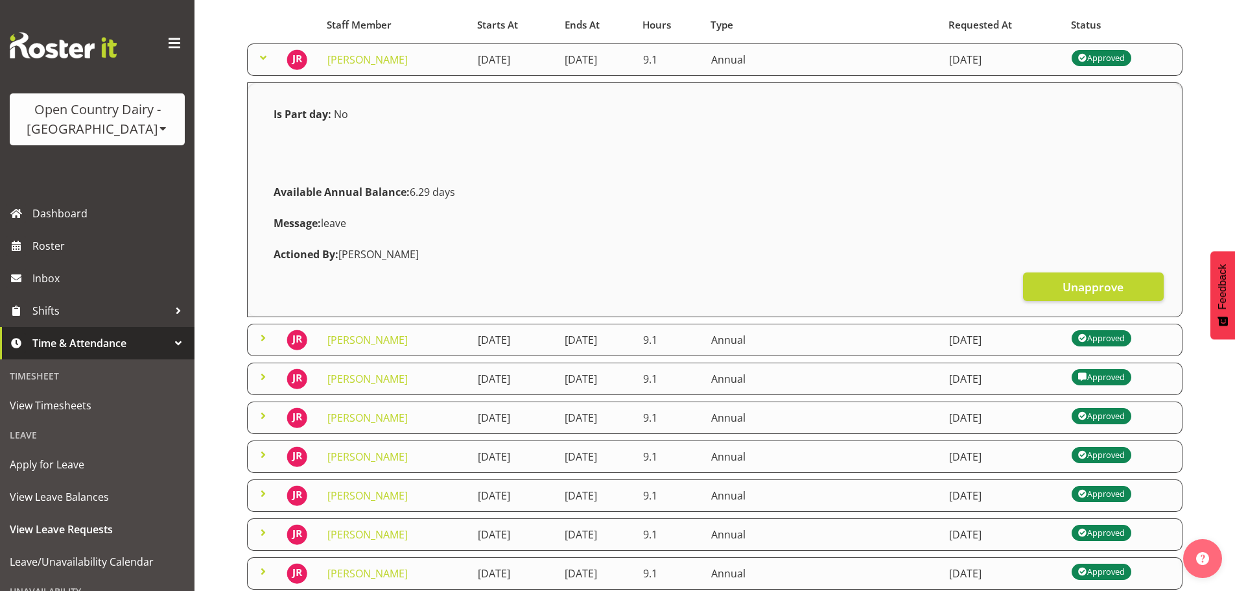
click at [263, 59] on span at bounding box center [263, 58] width 16 height 16
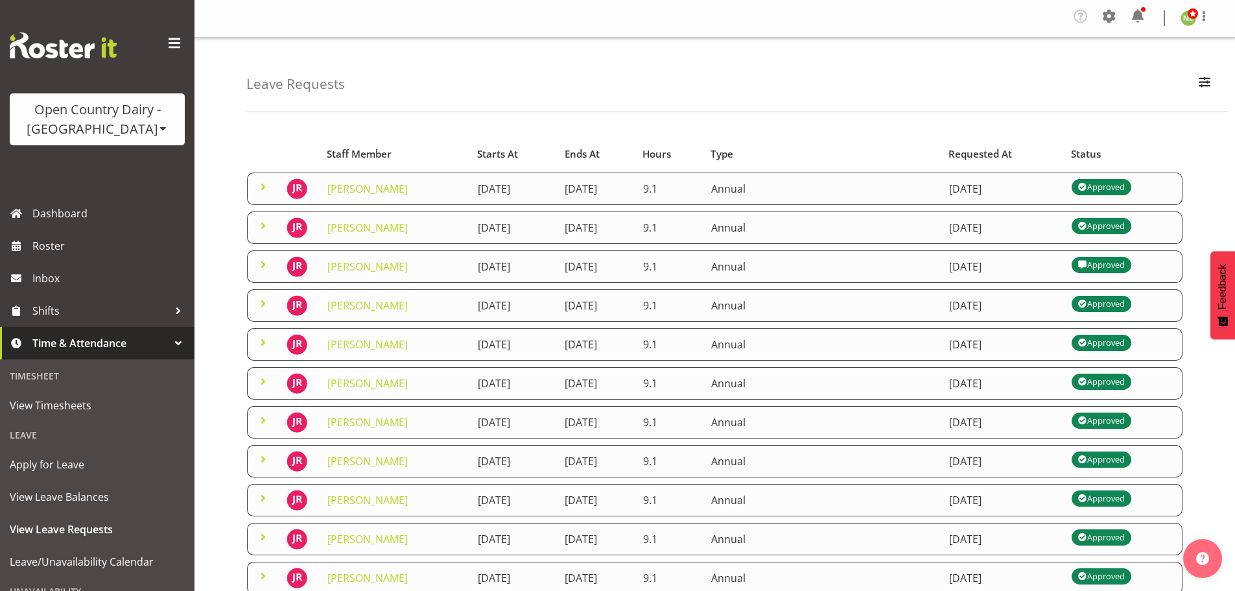
scroll to position [0, 0]
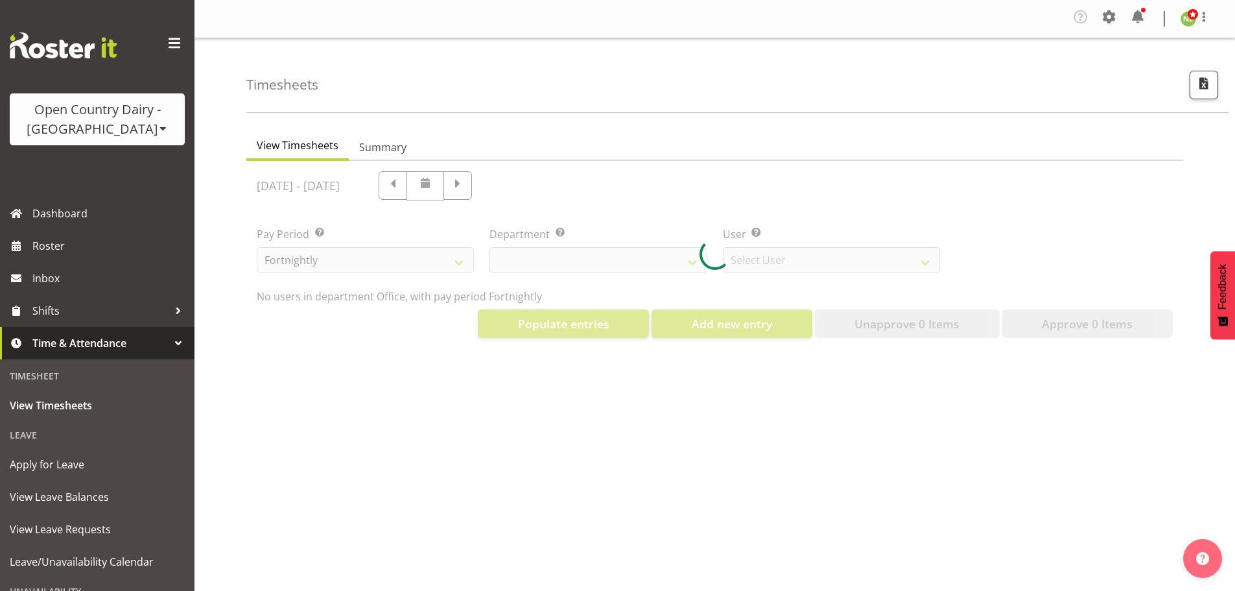
select select "699"
select select "8449"
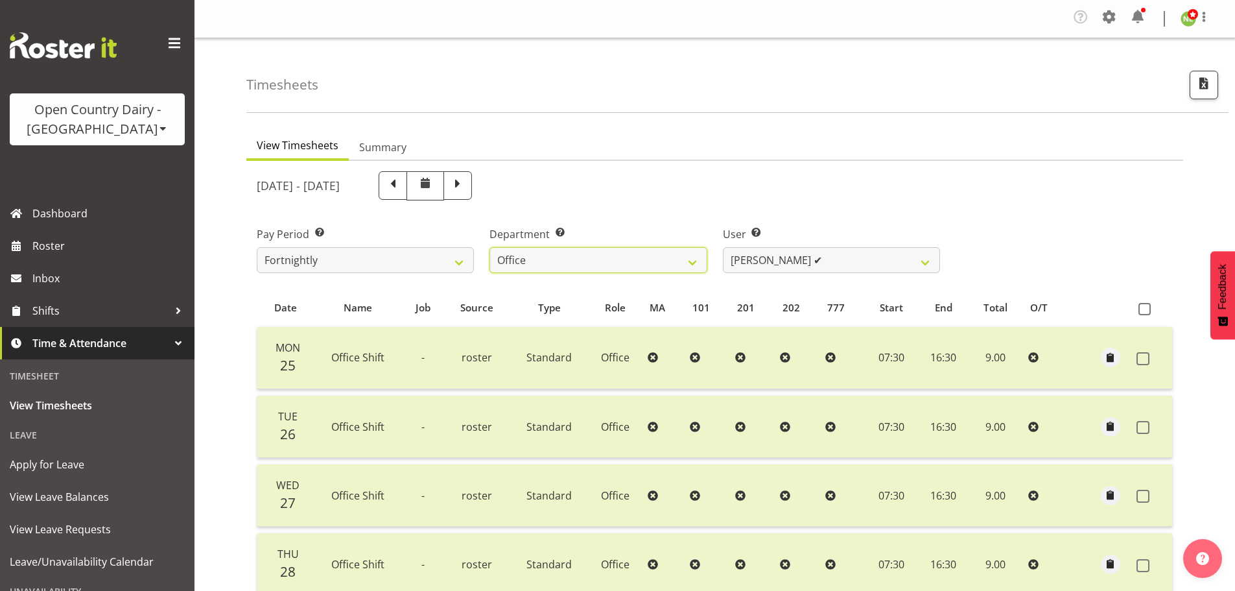
drag, startPoint x: 576, startPoint y: 257, endPoint x: 586, endPoint y: 335, distance: 79.0
click at [577, 255] on select "734 735 736 737 738 739 851 852 853 854 855 856 858 861 862 865 868 869 870 873" at bounding box center [598, 260] width 217 height 26
select select "697"
click at [490, 247] on select "734 735 736 737 738 739 851 852 853 854 855 856 858 861 862 865 868 869 870 873" at bounding box center [598, 260] width 217 height 26
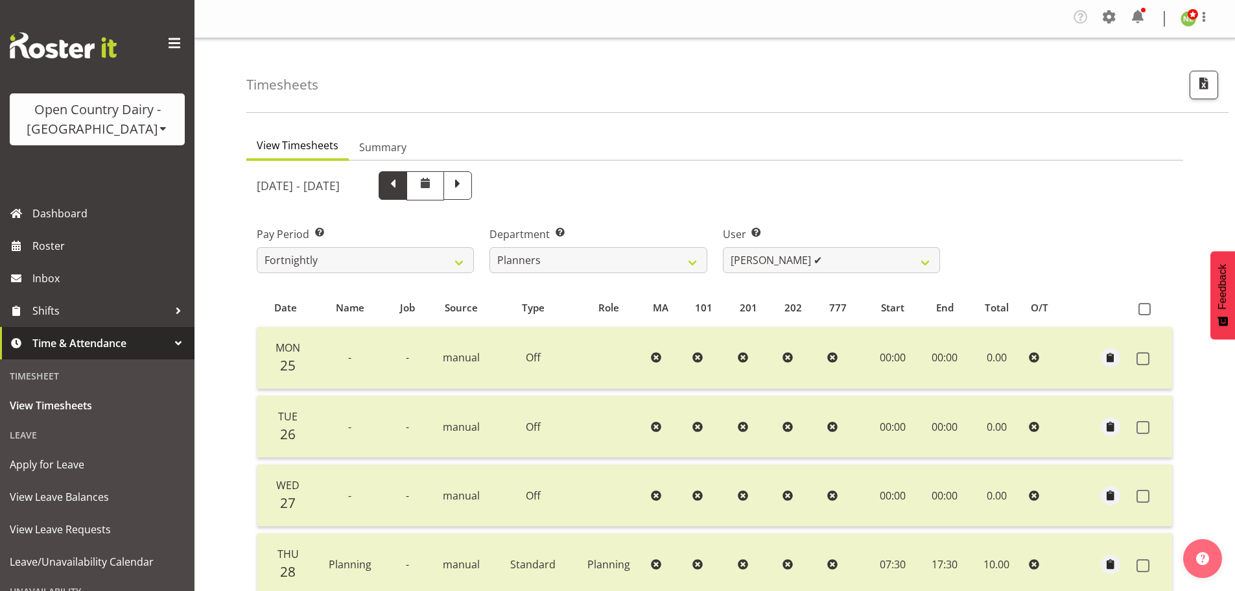
click at [401, 187] on span at bounding box center [393, 184] width 17 height 17
select select
drag, startPoint x: 772, startPoint y: 255, endPoint x: 769, endPoint y: 237, distance: 17.8
click at [772, 255] on select "[PERSON_NAME] ✔ [PERSON_NAME] ✔ [PERSON_NAME] ✔" at bounding box center [831, 260] width 217 height 26
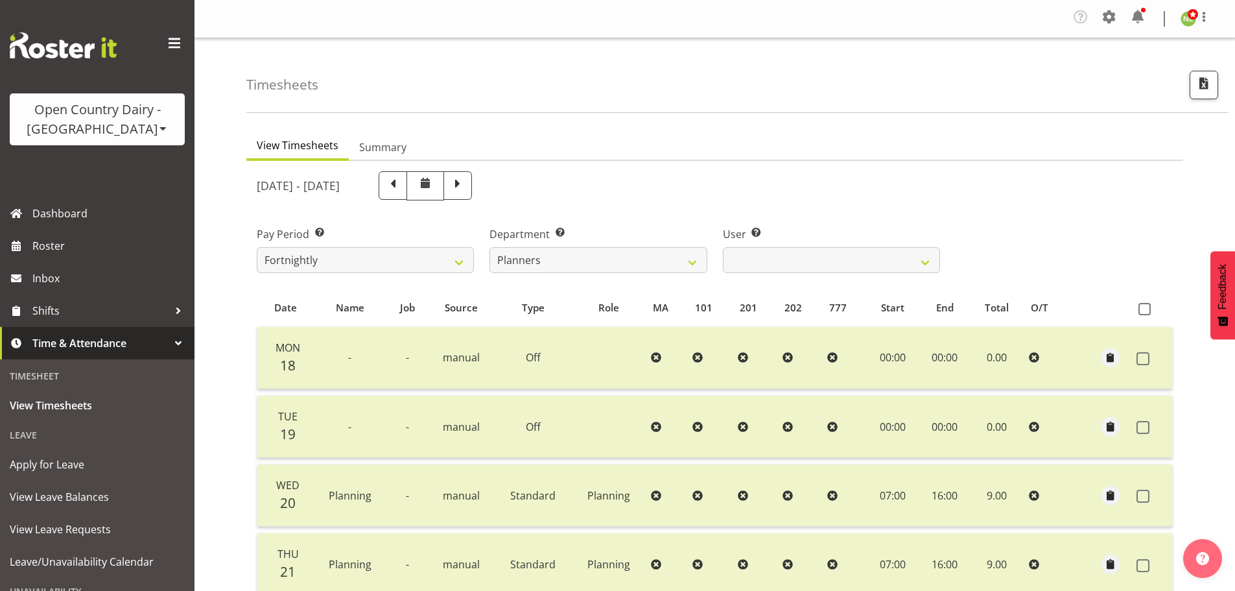
click at [779, 209] on div "User Select user. Note: This is filtered down by the previous two drop-down ite…" at bounding box center [831, 244] width 233 height 73
click at [571, 255] on select "734 735 736 737 738 739 851 852 853 854 855 856 858 861 862 865 868 869 870 873" at bounding box center [598, 260] width 217 height 26
select select "692"
click at [490, 247] on select "734 735 736 737 738 739 851 852 853 854 855 856 858 861 862 865 868 869 870 873" at bounding box center [598, 260] width 217 height 26
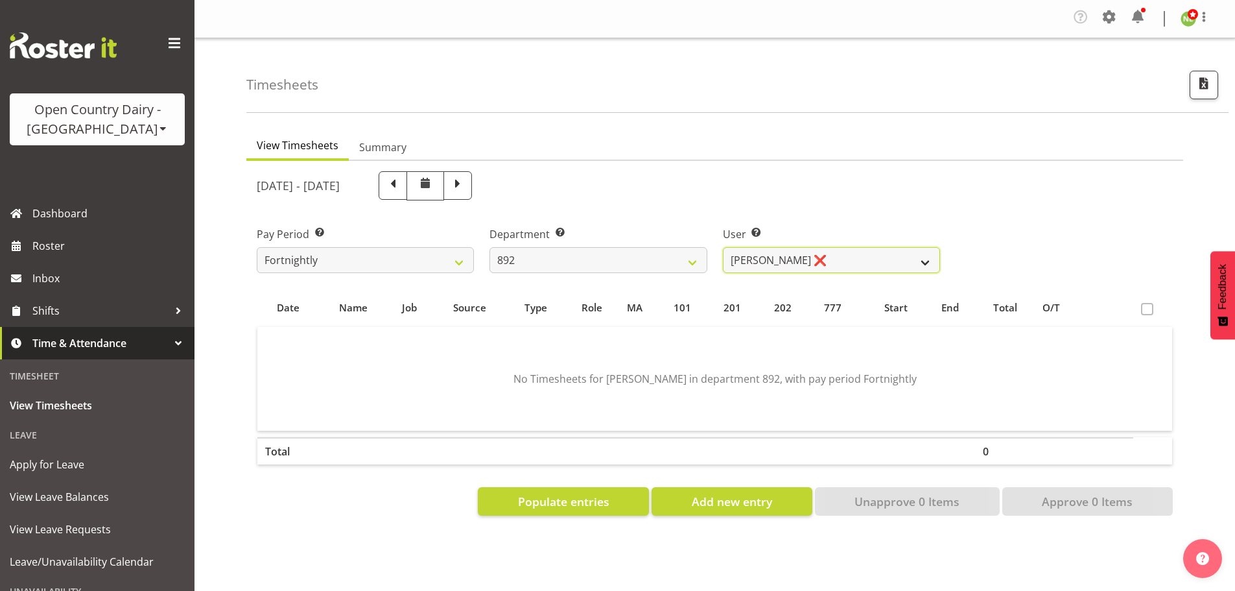
click at [794, 257] on select "Brittany Willis ❌ Danny Davies ✔ David McKenzie ✔ Josh Winship ✔ Reece Calvert ✔" at bounding box center [831, 260] width 217 height 26
click at [723, 247] on select "Brittany Willis ❌ Danny Davies ✔ David McKenzie ✔ Josh Winship ✔ Reece Calvert ✔" at bounding box center [831, 260] width 217 height 26
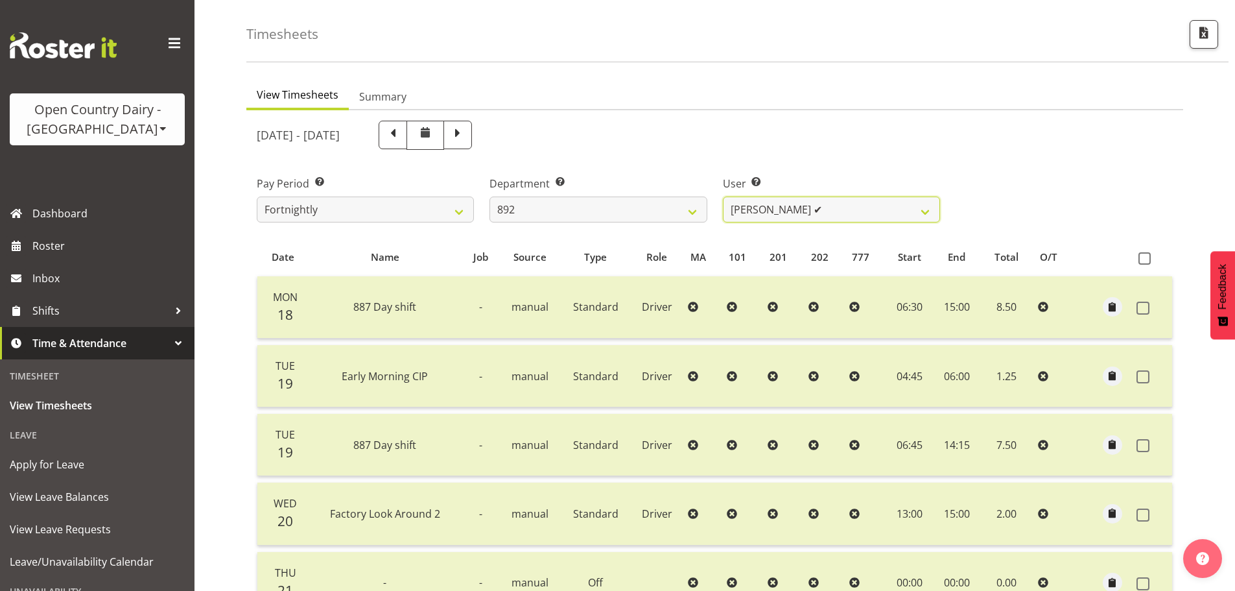
scroll to position [65, 0]
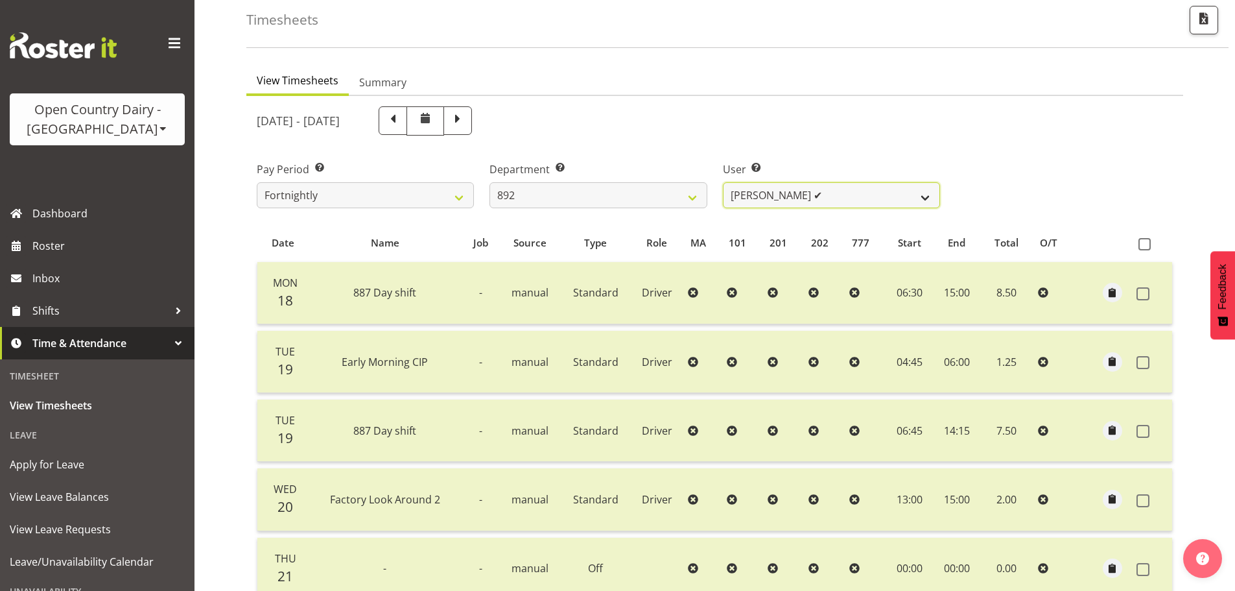
click at [783, 198] on select "Brittany Willis ❌ Danny Davies ✔ David McKenzie ✔ Josh Winship ✔ Reece Calvert ✔" at bounding box center [831, 195] width 217 height 26
select select "11651"
click at [723, 182] on select "Brittany Willis ❌ Danny Davies ✔ David McKenzie ✔ Josh Winship ✔ Reece Calvert ✔" at bounding box center [831, 195] width 217 height 26
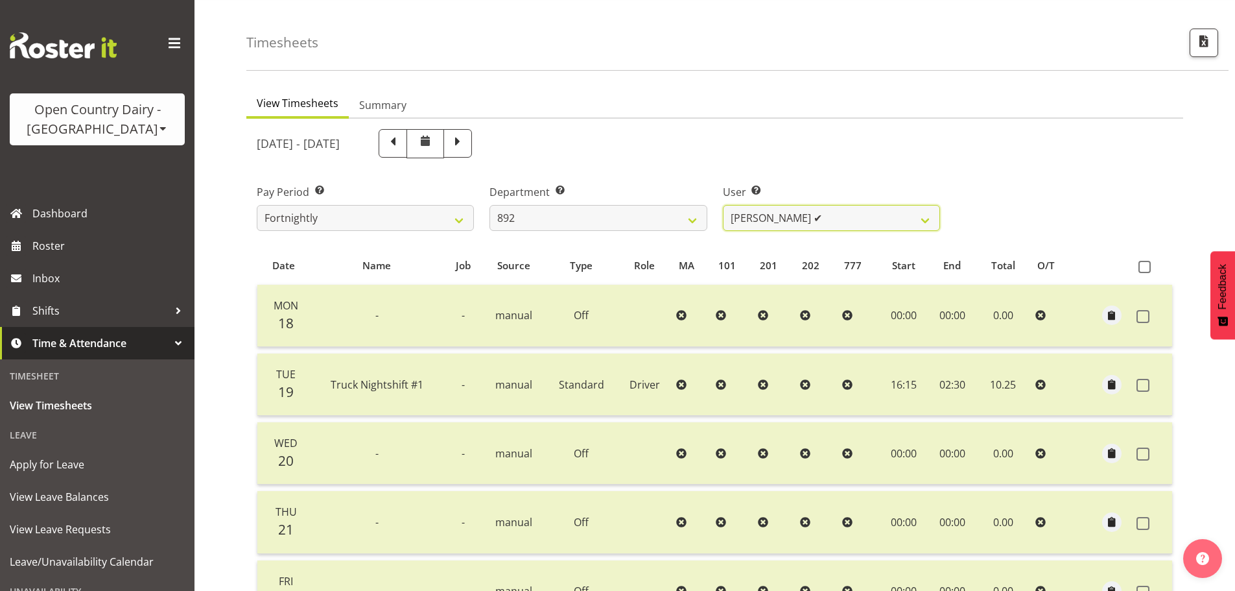
scroll to position [0, 0]
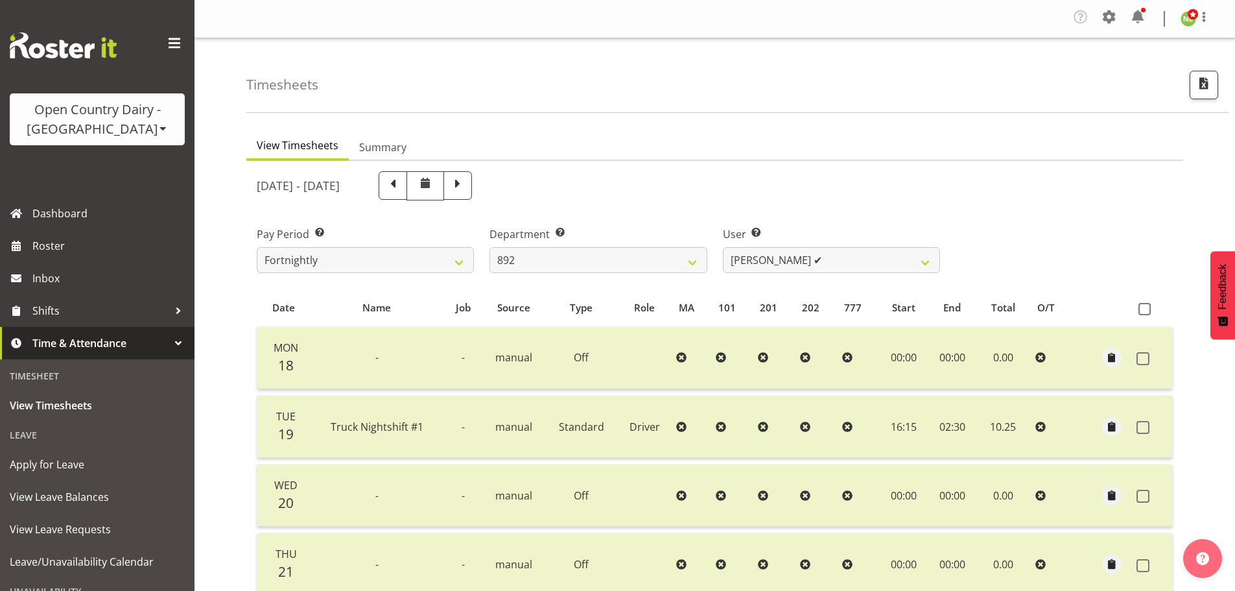
drag, startPoint x: 127, startPoint y: 121, endPoint x: 119, endPoint y: 145, distance: 24.6
click at [127, 121] on div "Open Country Dairy - [GEOGRAPHIC_DATA]" at bounding box center [97, 119] width 149 height 39
click at [87, 164] on link "Open Country Dairy - [GEOGRAPHIC_DATA]" at bounding box center [135, 164] width 250 height 23
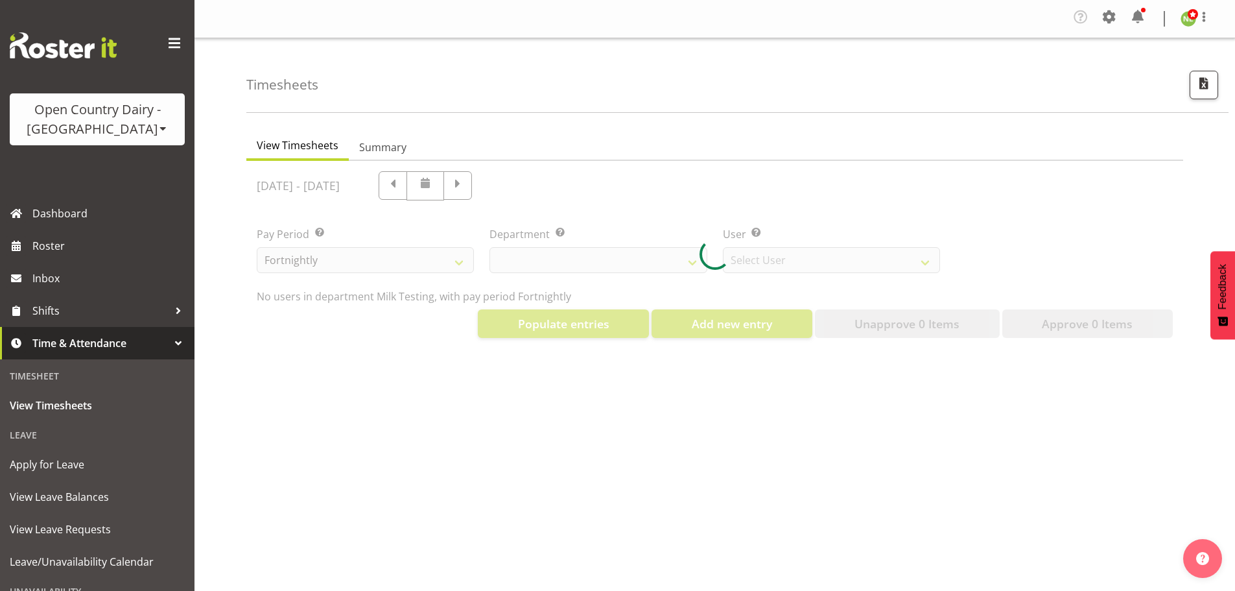
select select "733"
select select "7414"
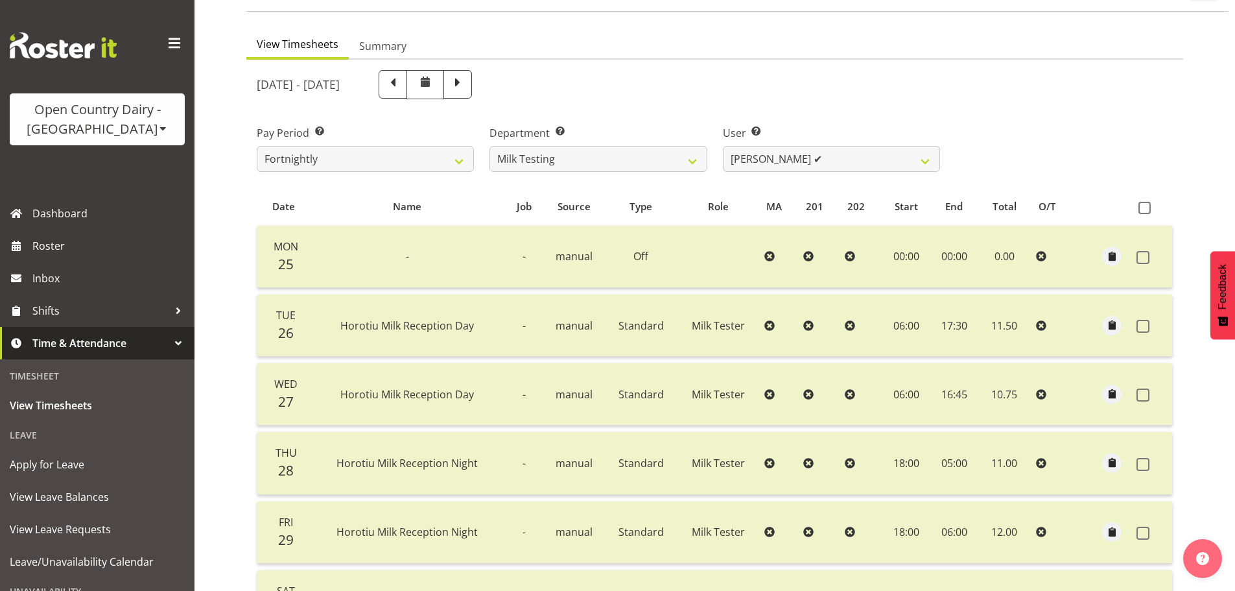
scroll to position [130, 0]
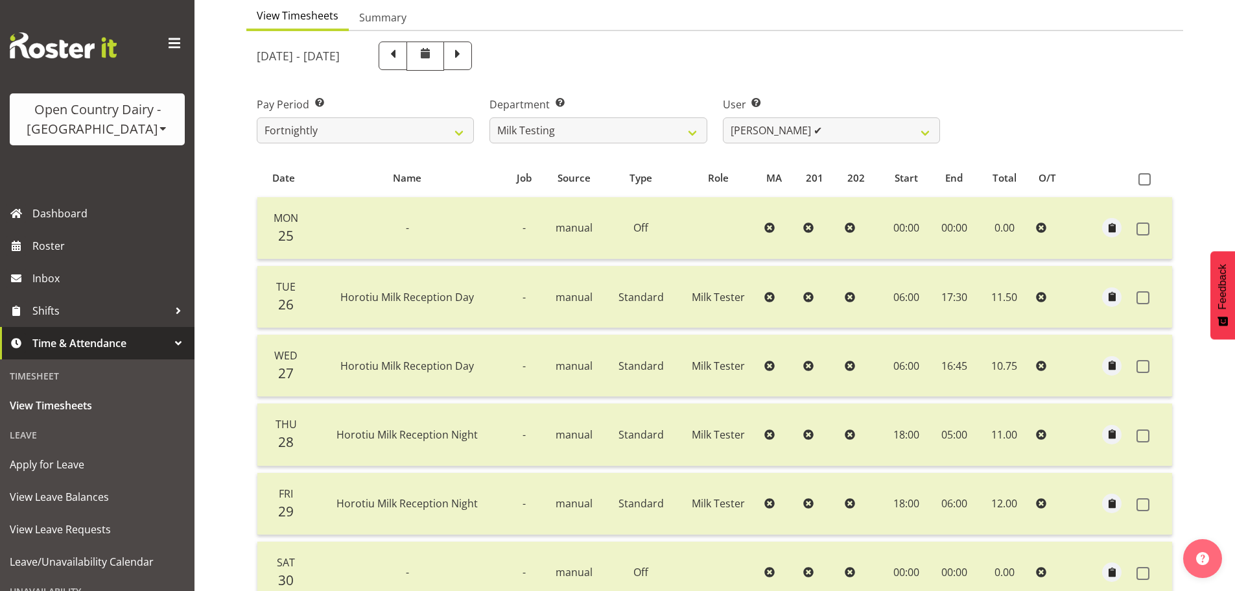
click at [219, 283] on div "Timesheets View Timesheets Summary [DATE] - [DATE] Pay Period Select which pay …" at bounding box center [715, 343] width 1041 height 868
